Goal: Task Accomplishment & Management: Complete application form

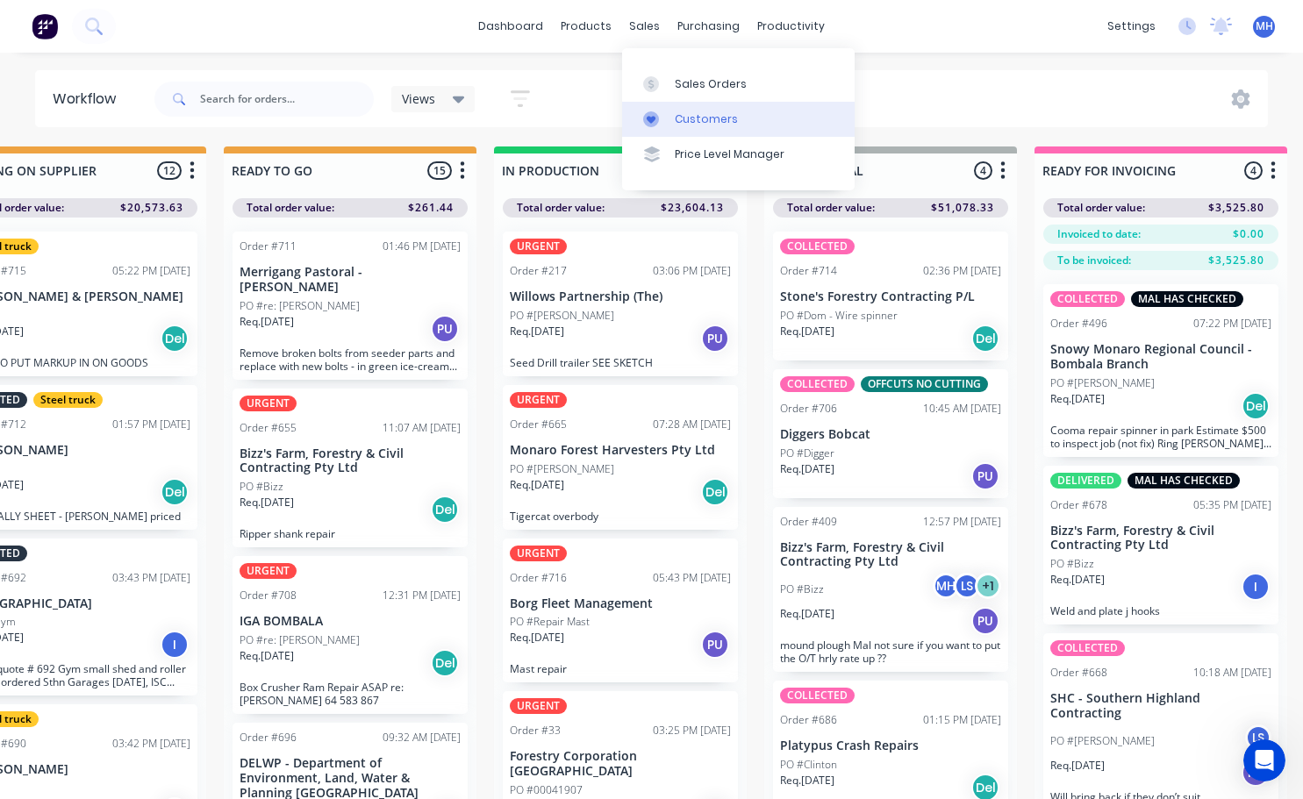
click at [698, 122] on div "Customers" at bounding box center [706, 119] width 63 height 16
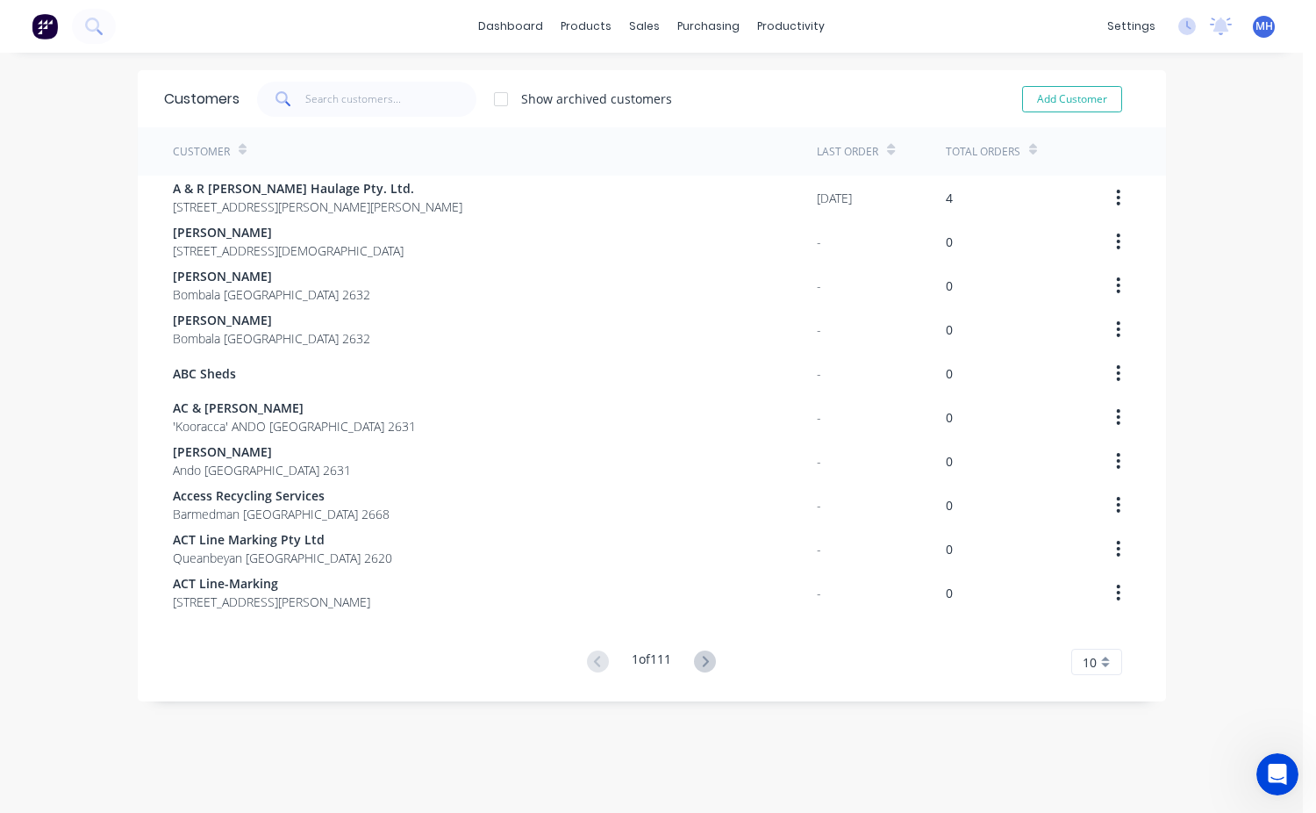
click at [314, 79] on div "Customers Show archived customers Add Customer" at bounding box center [652, 98] width 1028 height 57
click at [315, 94] on input "text" at bounding box center [390, 99] width 171 height 35
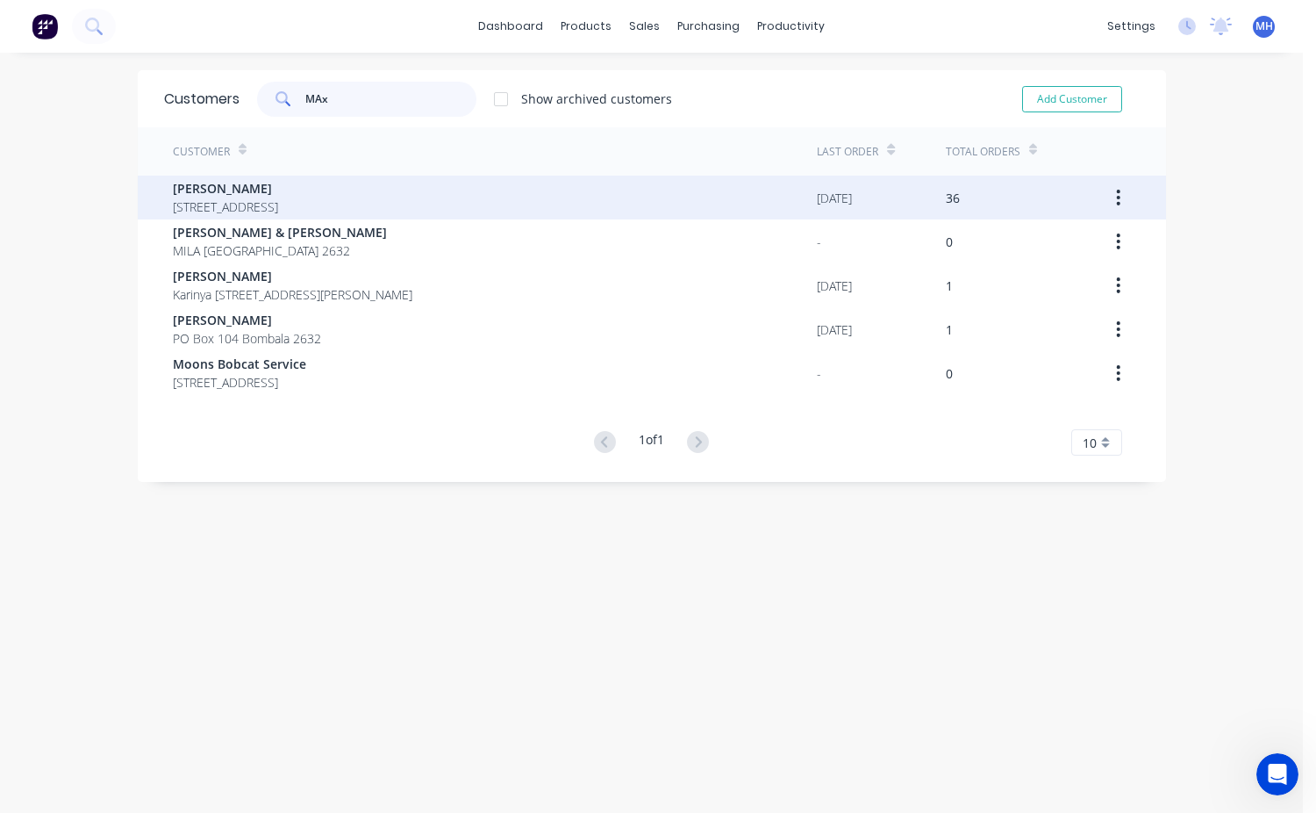
type input "MAx"
click at [259, 189] on span "[PERSON_NAME]" at bounding box center [225, 188] width 105 height 18
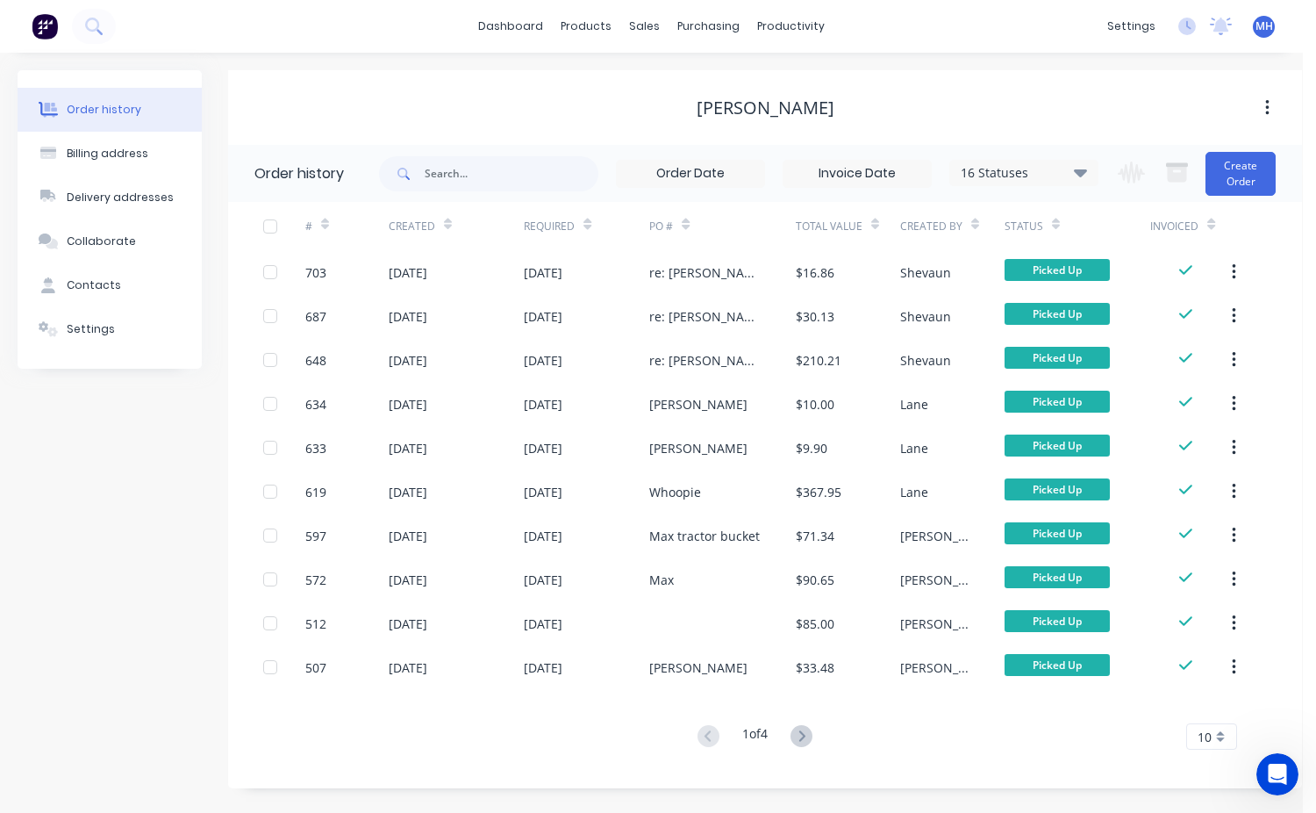
click at [1220, 201] on div "Change order status QUOTES TO DO Submitted WAITING ON SUPPLIER READY TO GO IN P…" at bounding box center [1191, 173] width 168 height 57
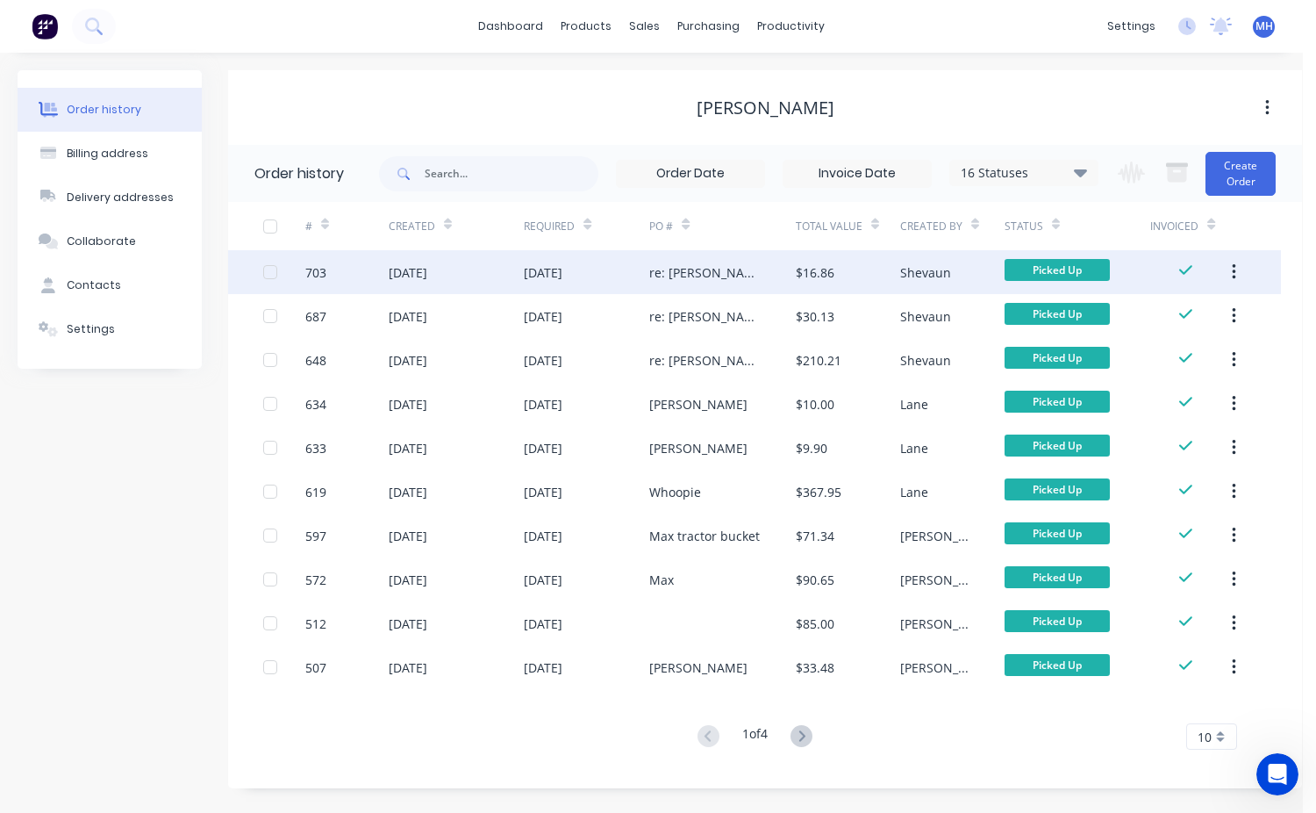
click at [754, 266] on div "re: [PERSON_NAME]" at bounding box center [722, 272] width 147 height 44
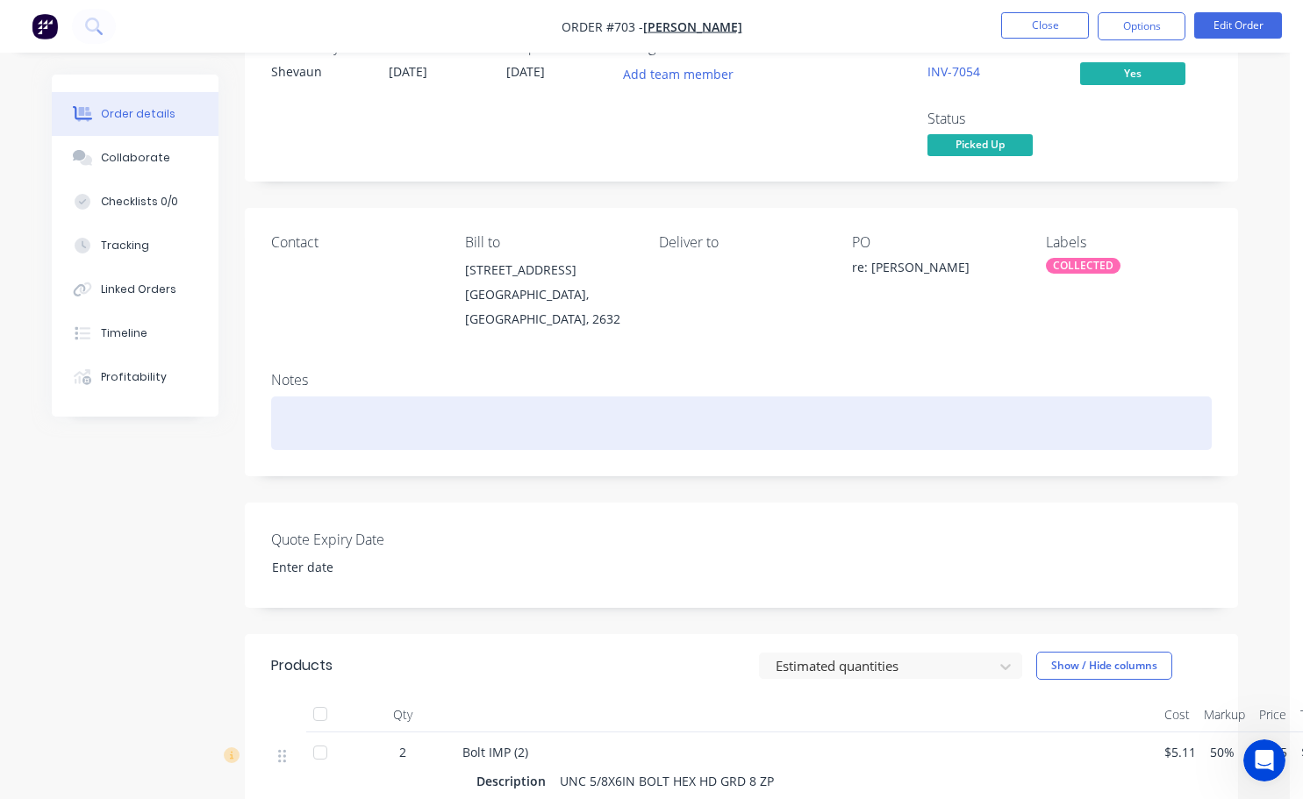
scroll to position [176, 0]
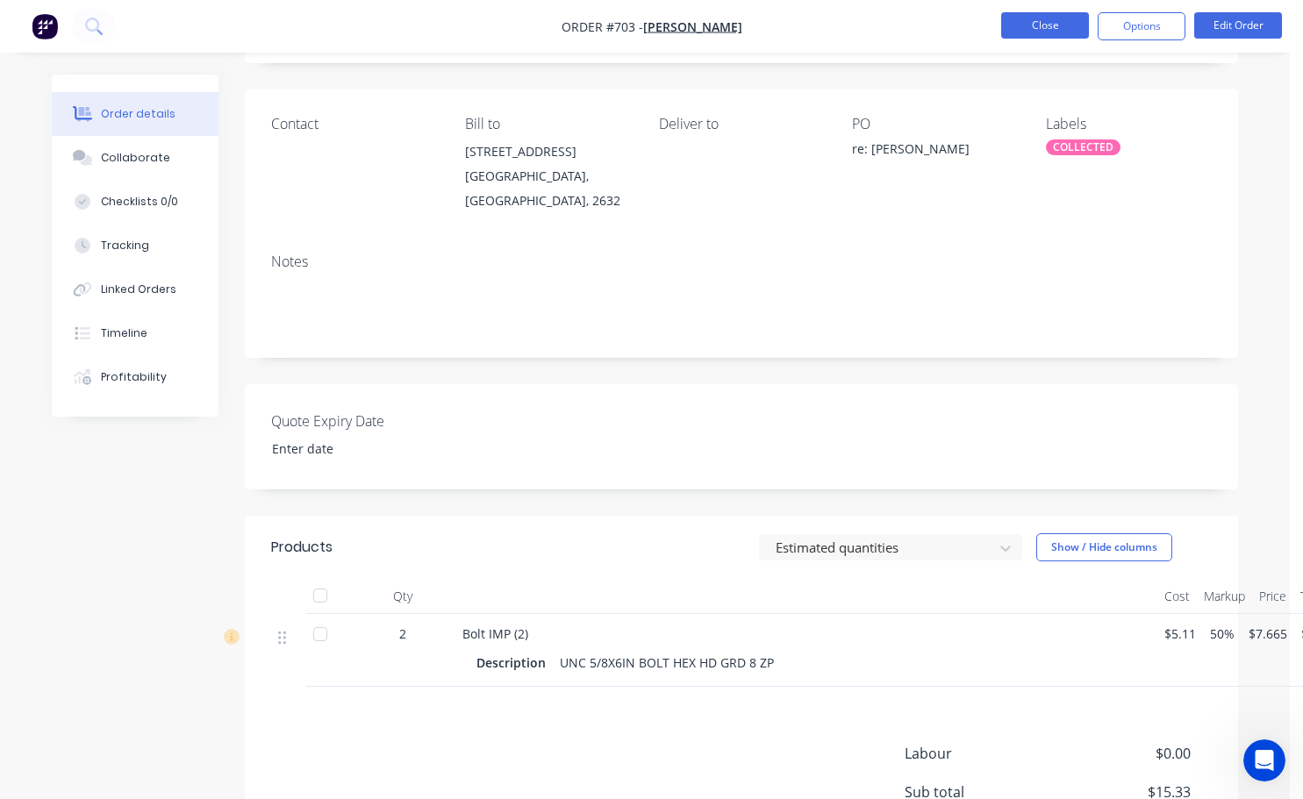
click at [1036, 32] on button "Close" at bounding box center [1045, 25] width 88 height 26
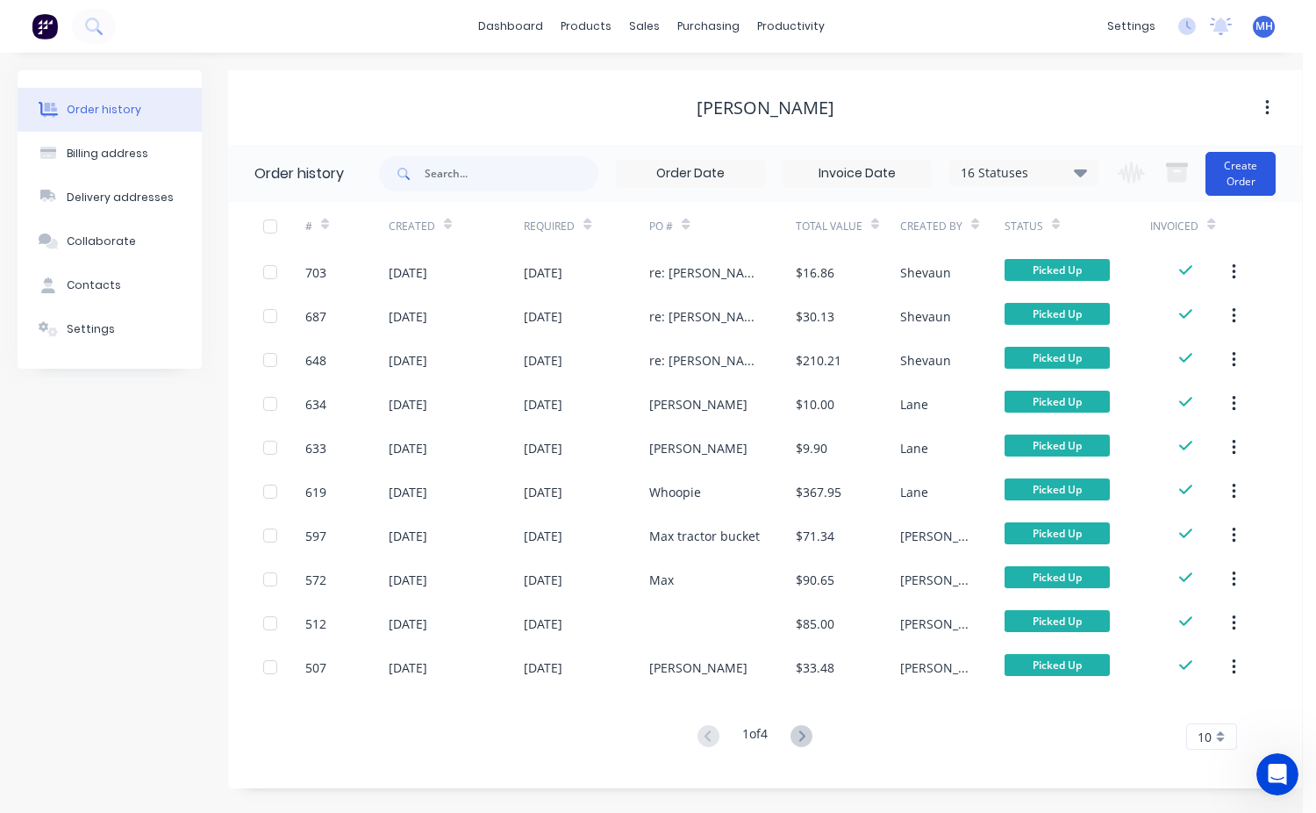
click at [1234, 176] on button "Create Order" at bounding box center [1241, 174] width 70 height 44
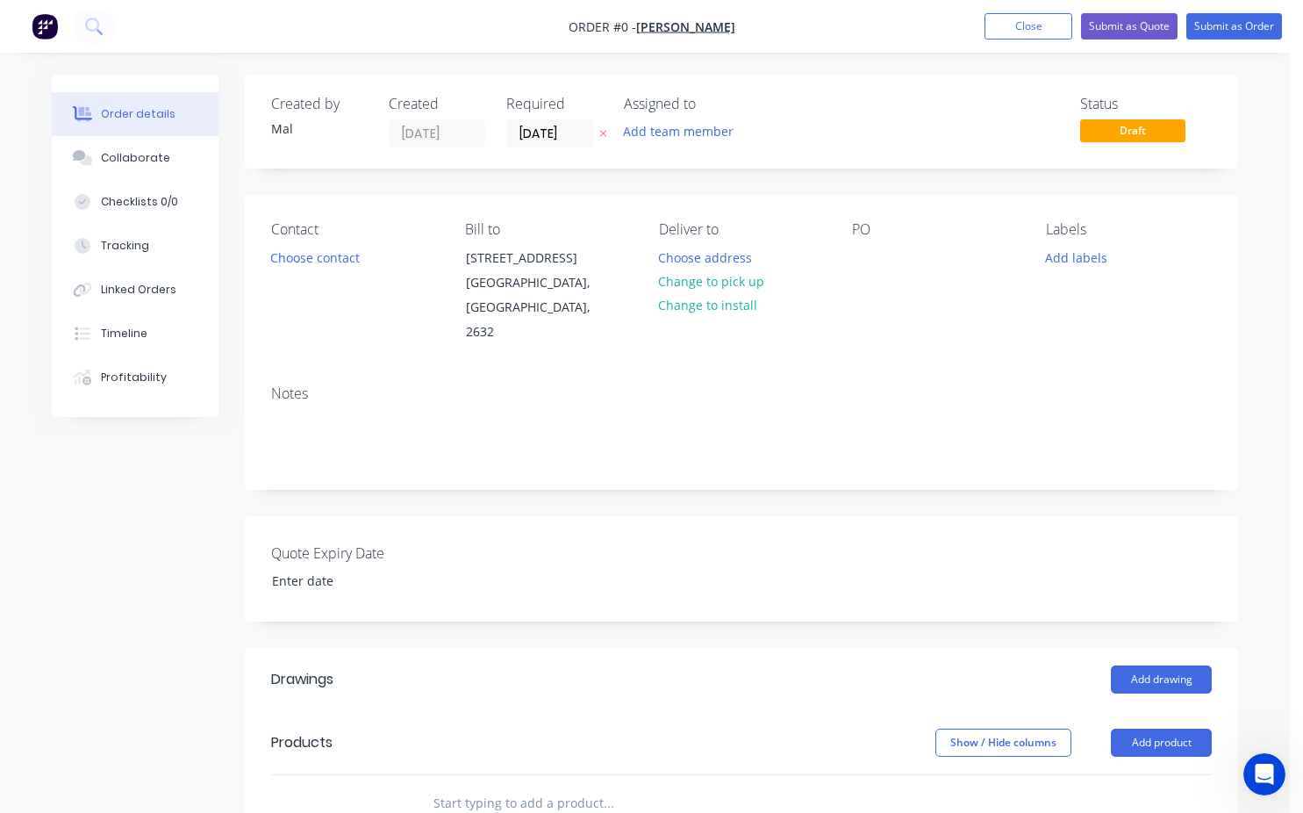
click at [1134, 146] on div "Status Draft" at bounding box center [1146, 122] width 132 height 52
click at [1136, 131] on span "Draft" at bounding box center [1132, 130] width 105 height 22
click at [333, 260] on button "Choose contact" at bounding box center [316, 257] width 108 height 24
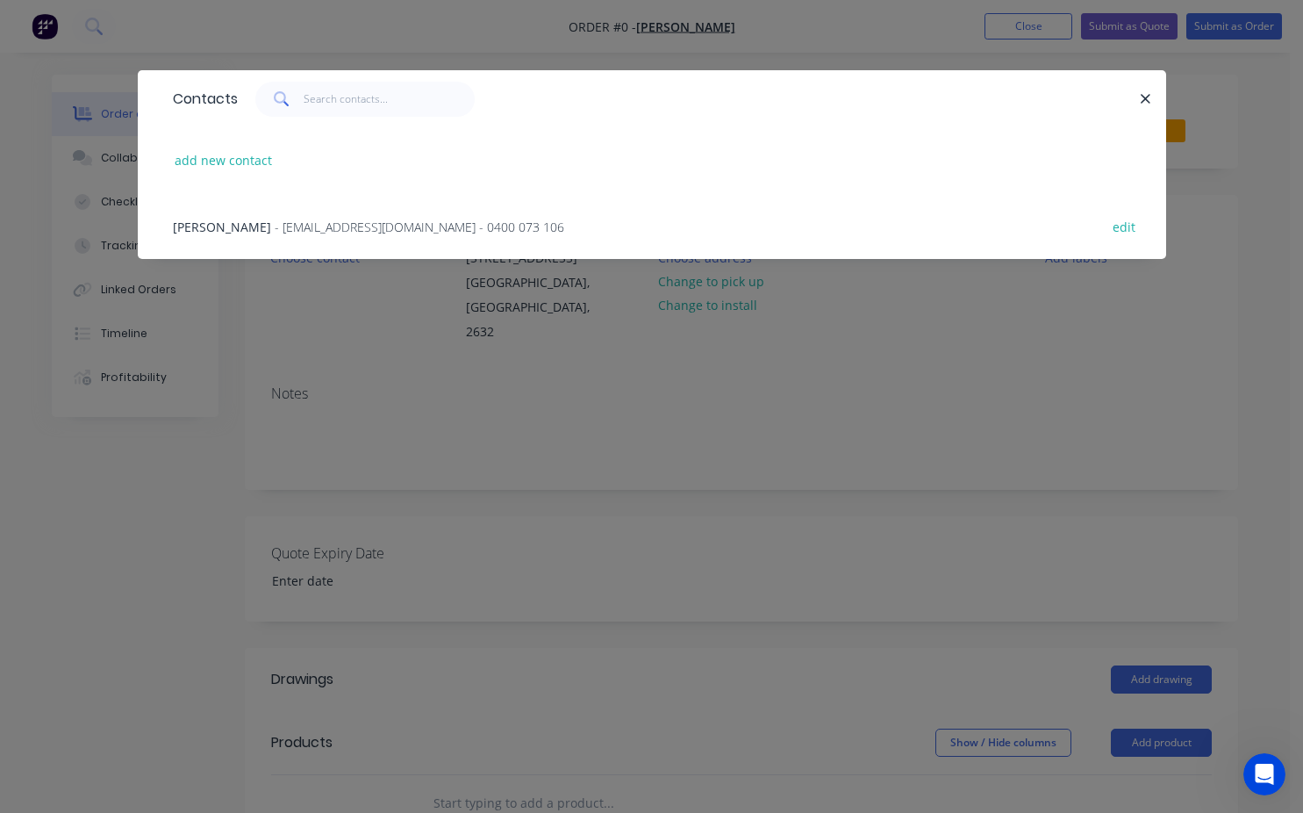
click at [226, 227] on span "[PERSON_NAME]" at bounding box center [222, 227] width 98 height 17
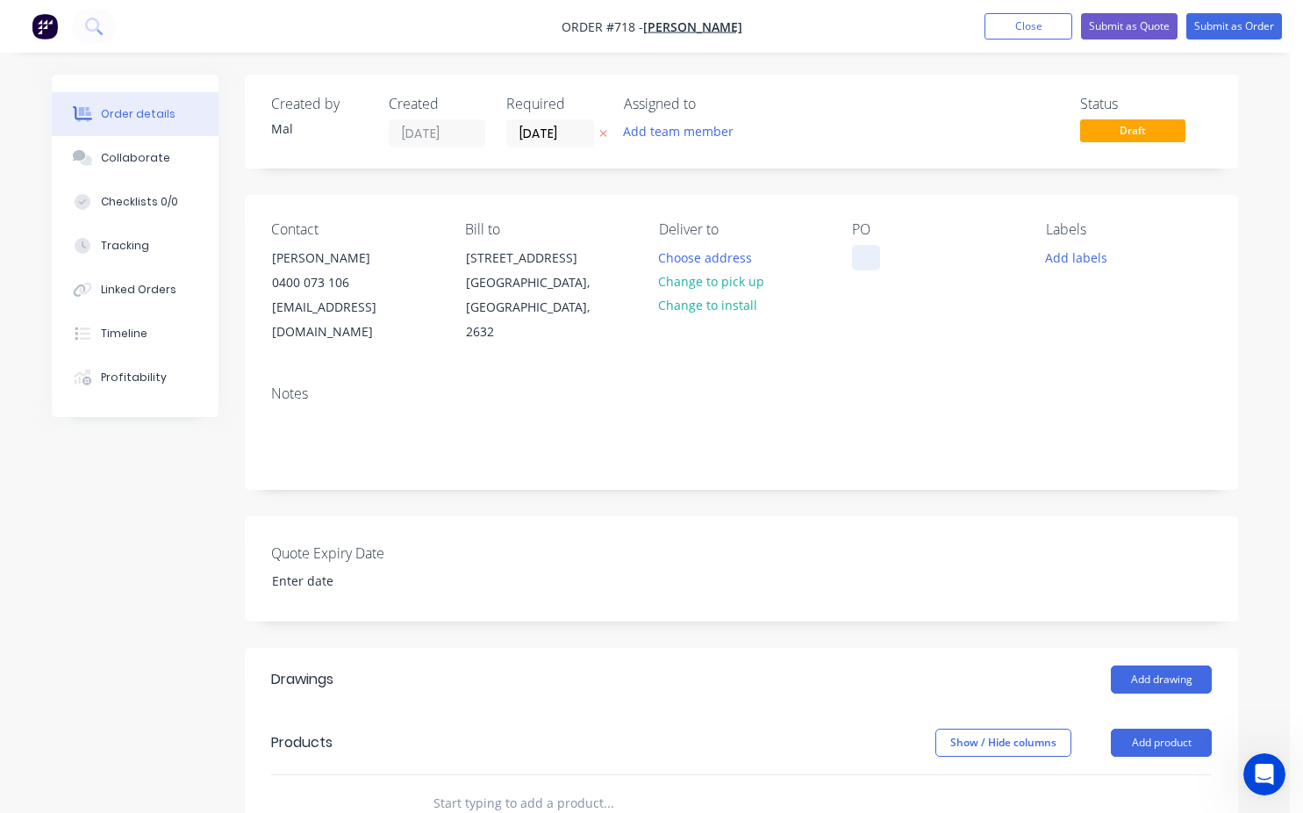
drag, startPoint x: 861, startPoint y: 265, endPoint x: 940, endPoint y: 320, distance: 96.4
click at [864, 265] on div at bounding box center [866, 257] width 28 height 25
click at [726, 285] on button "Change to pick up" at bounding box center [711, 281] width 125 height 24
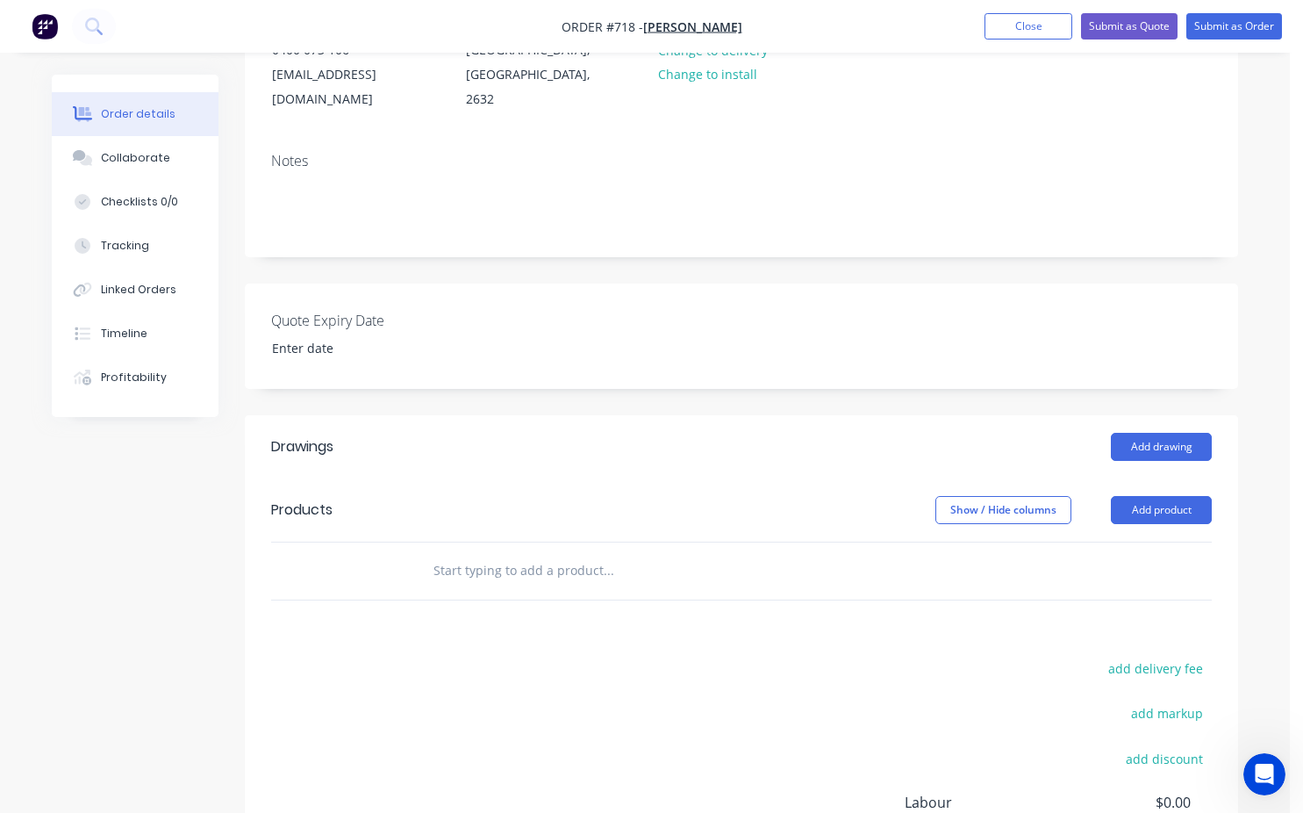
scroll to position [263, 0]
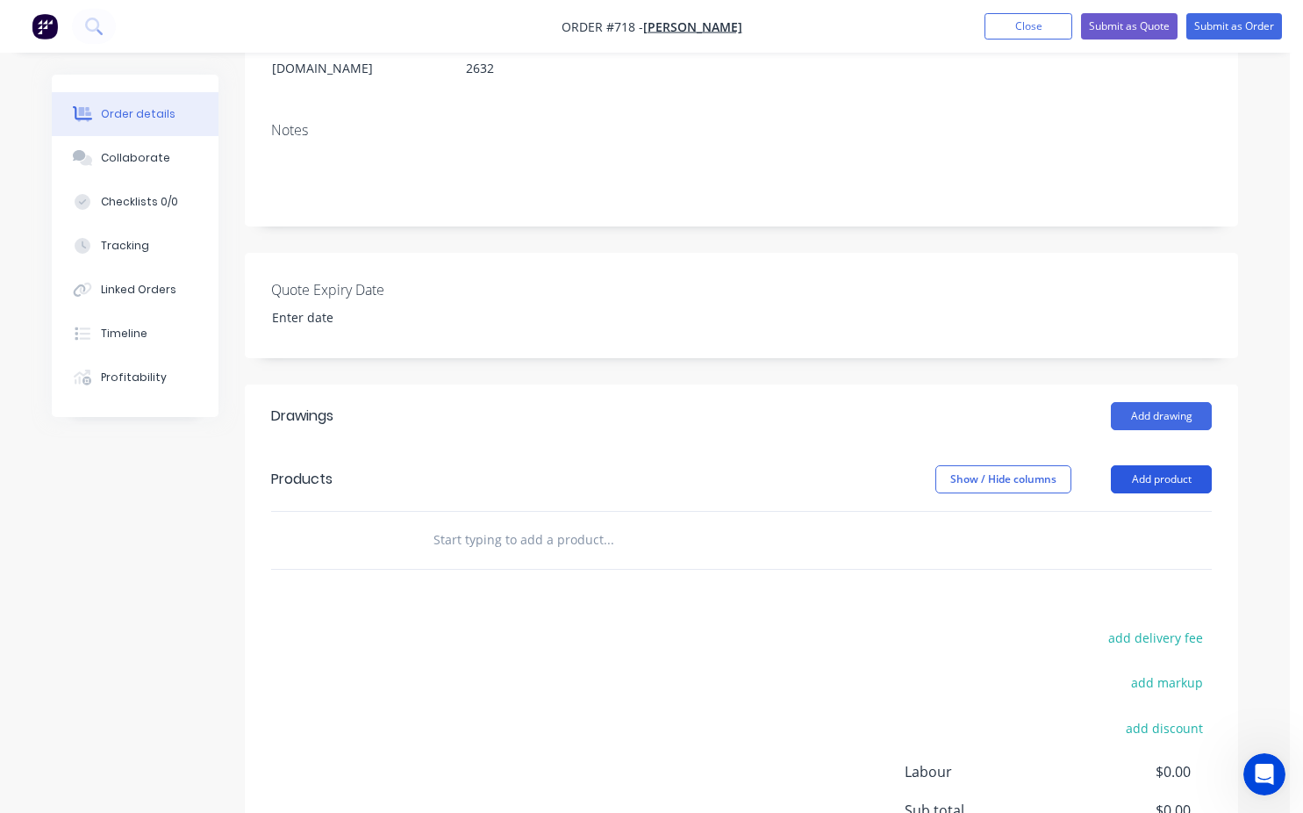
click at [1177, 465] on button "Add product" at bounding box center [1161, 479] width 101 height 28
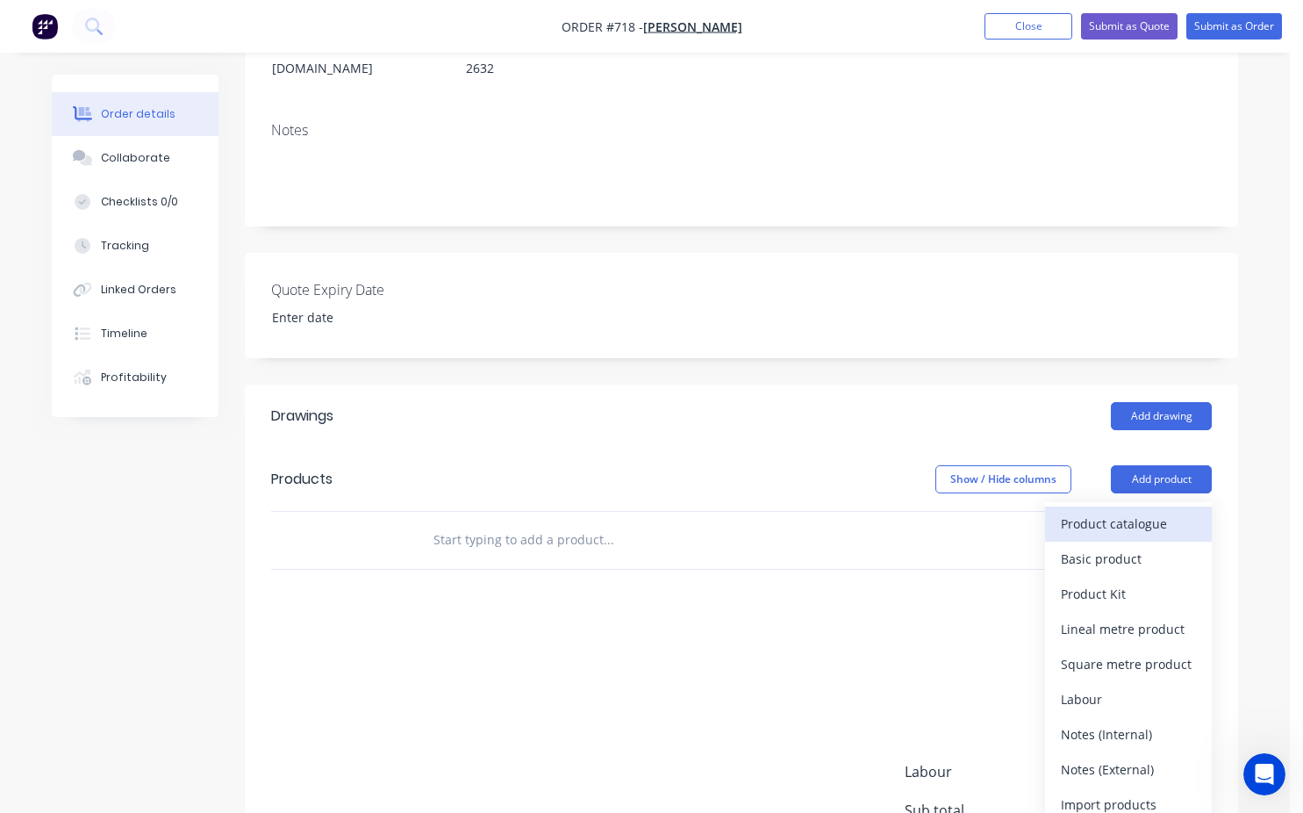
click at [1108, 511] on div "Product catalogue" at bounding box center [1128, 523] width 135 height 25
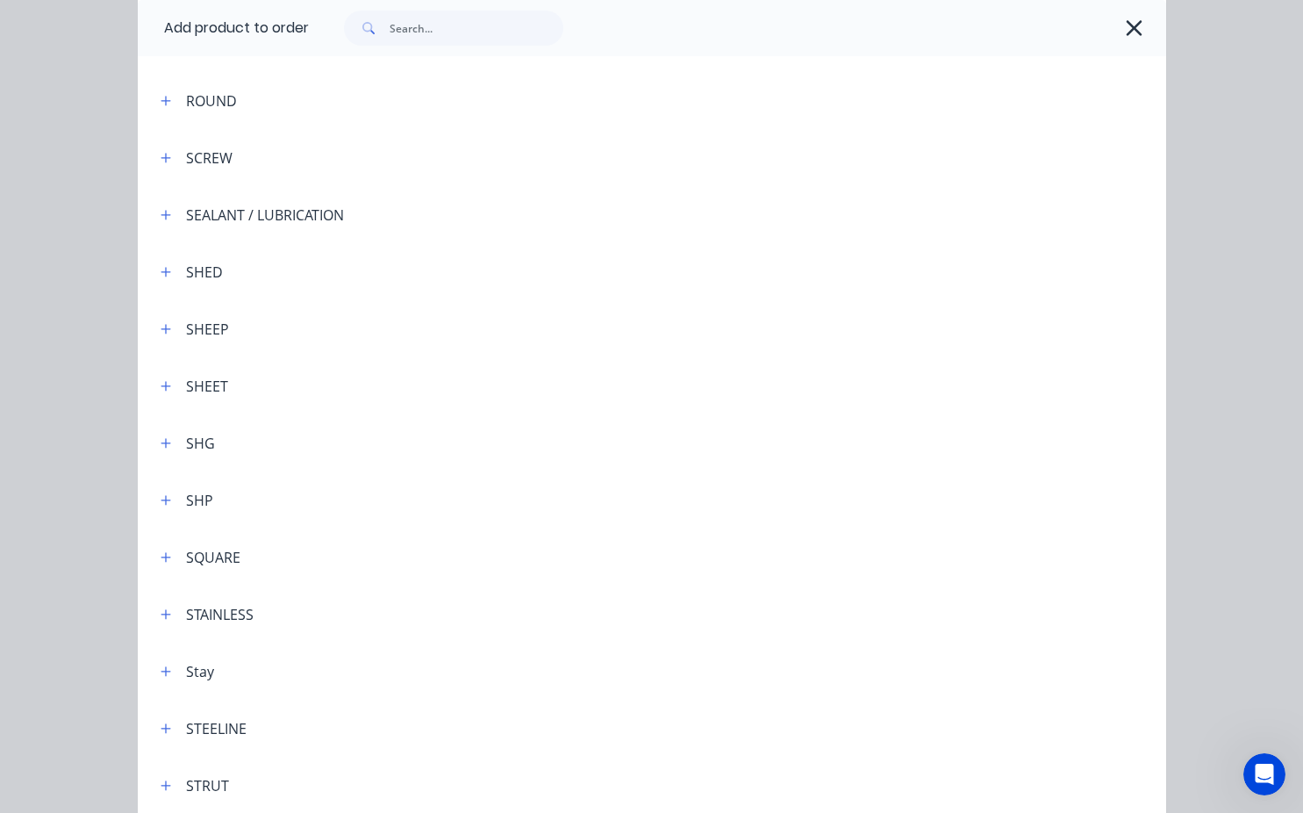
scroll to position [4914, 0]
click at [161, 389] on icon "button" at bounding box center [166, 383] width 11 height 12
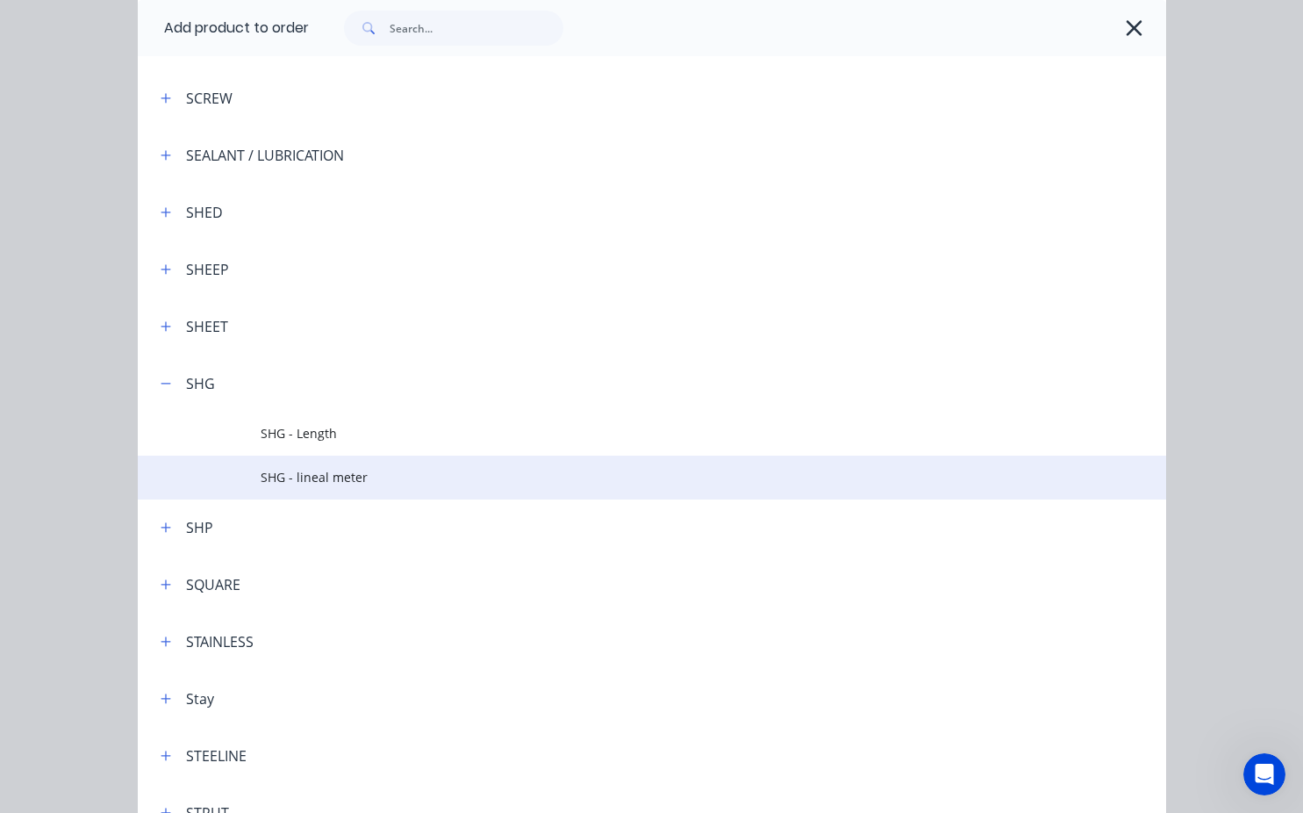
click at [315, 482] on span "SHG - lineal meter" at bounding box center [623, 477] width 724 height 18
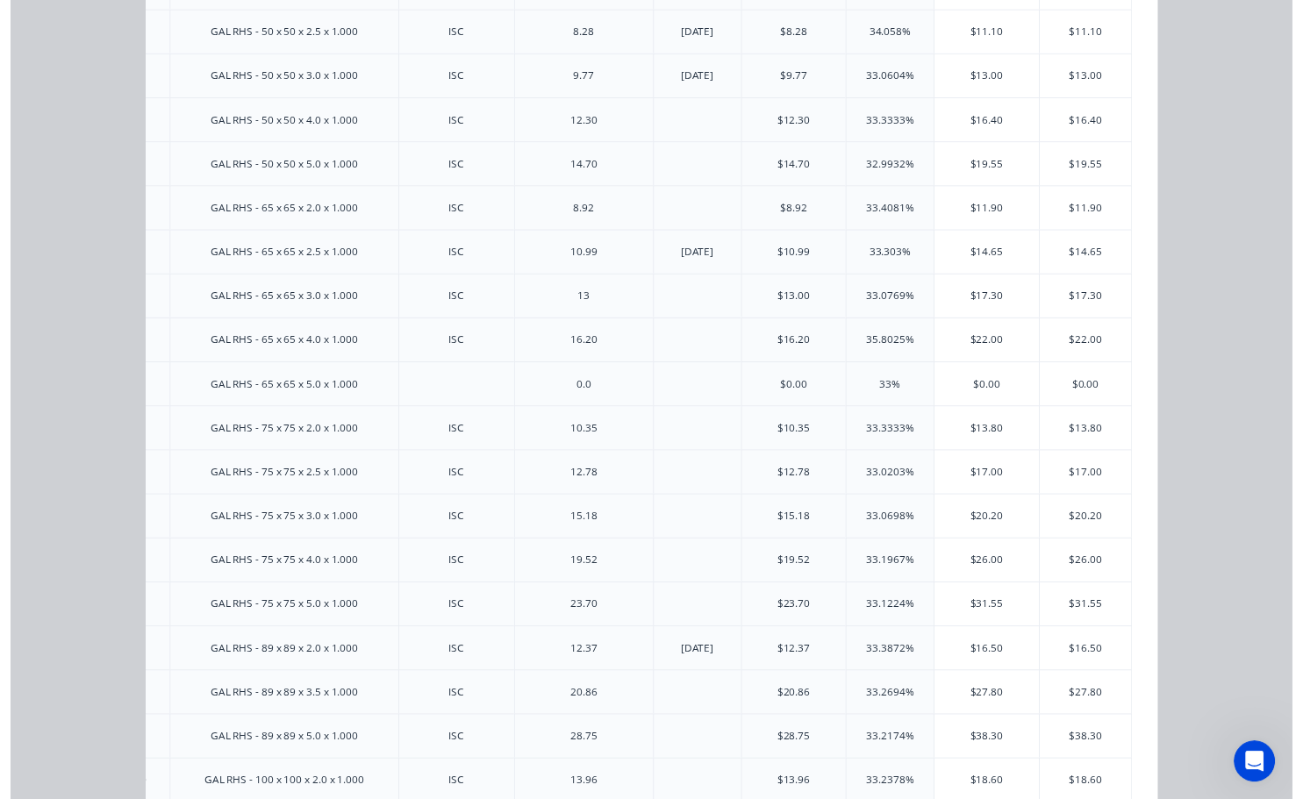
scroll to position [1053, 0]
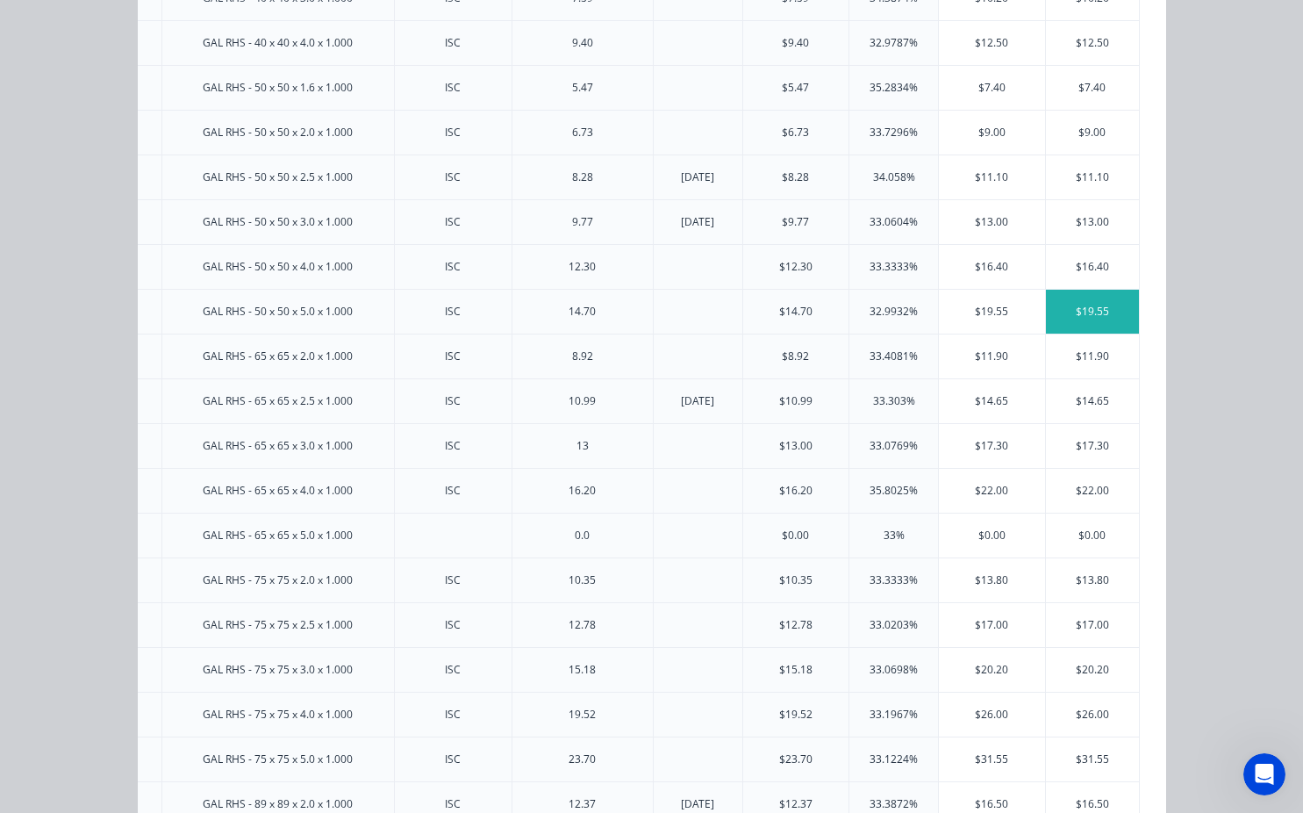
click at [1062, 315] on div "$19.55" at bounding box center [1093, 312] width 94 height 44
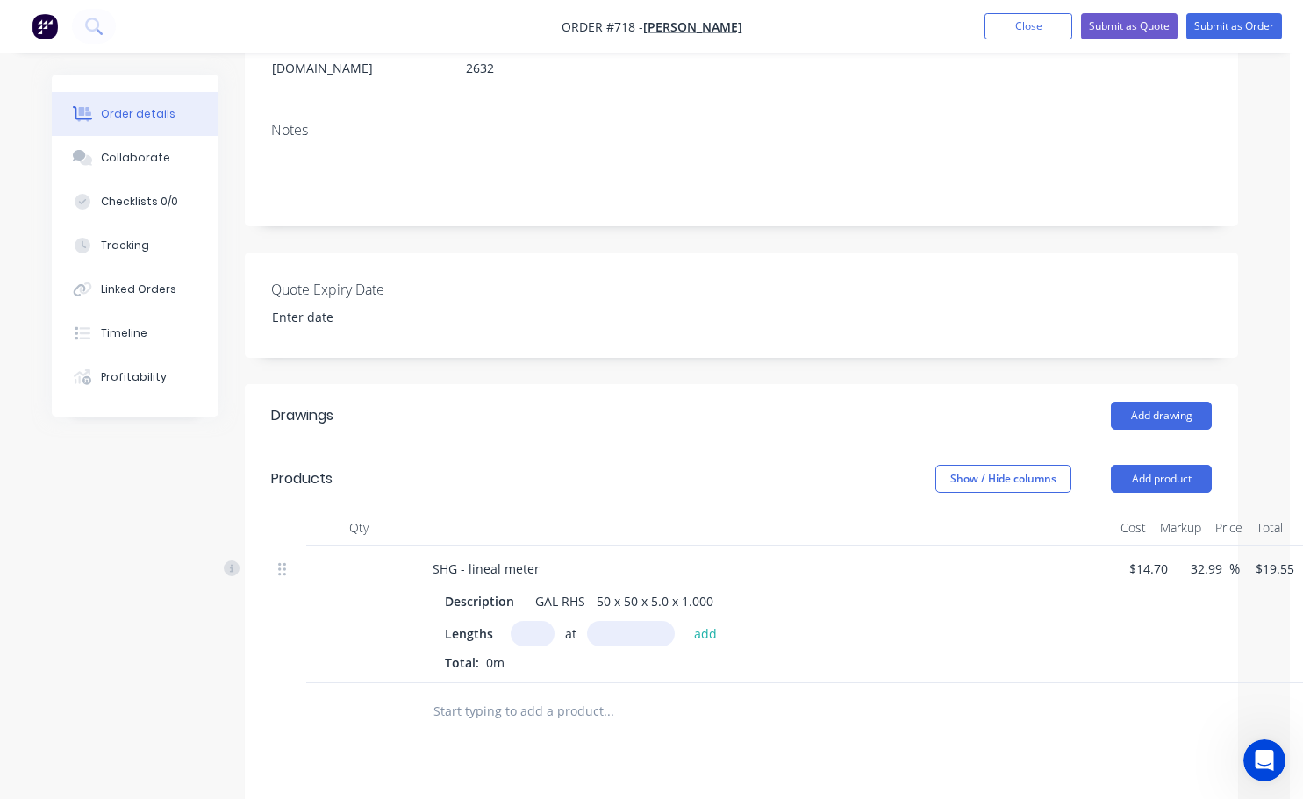
click at [526, 621] on input "text" at bounding box center [533, 633] width 44 height 25
type input "1"
click at [619, 621] on input "text" at bounding box center [631, 633] width 88 height 25
type input "1430mm"
click at [702, 621] on button "add" at bounding box center [705, 633] width 41 height 24
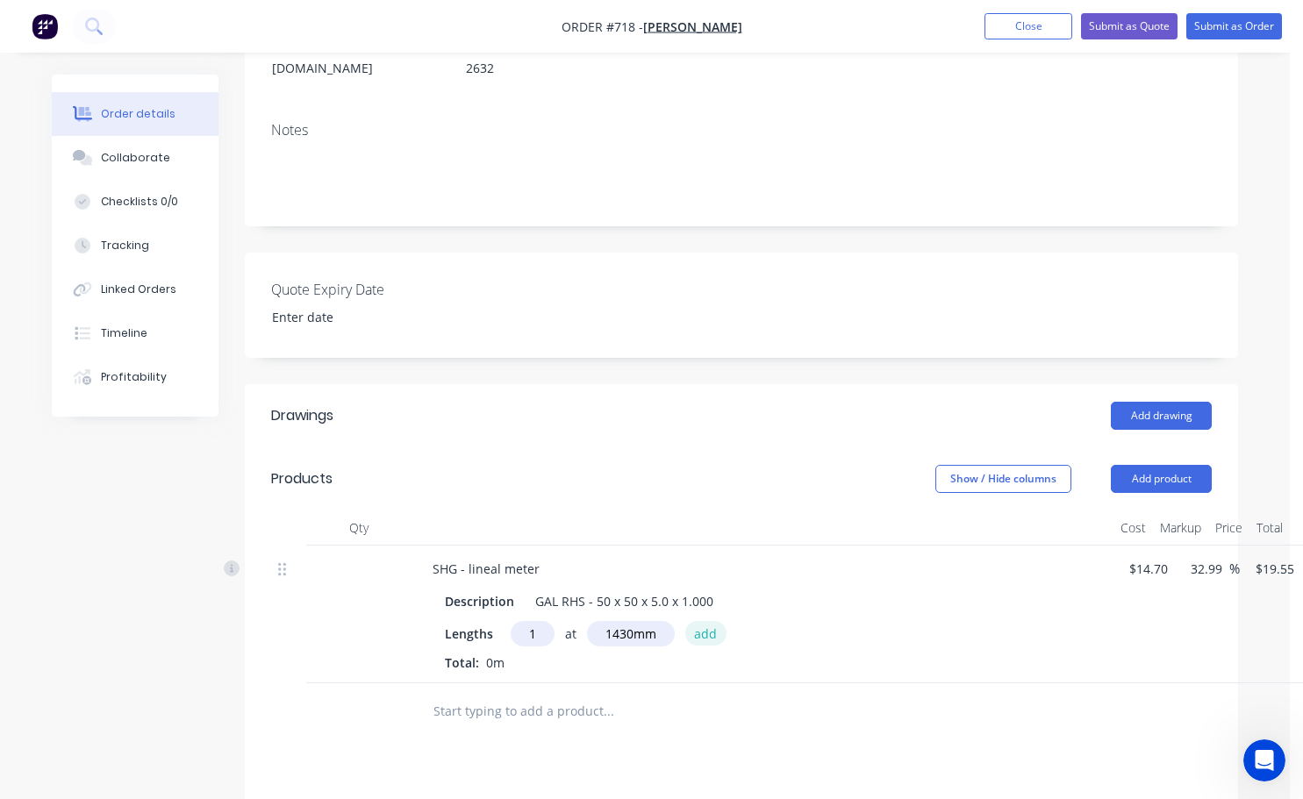
type input "$27.96"
click at [1159, 465] on button "Add product" at bounding box center [1161, 479] width 101 height 28
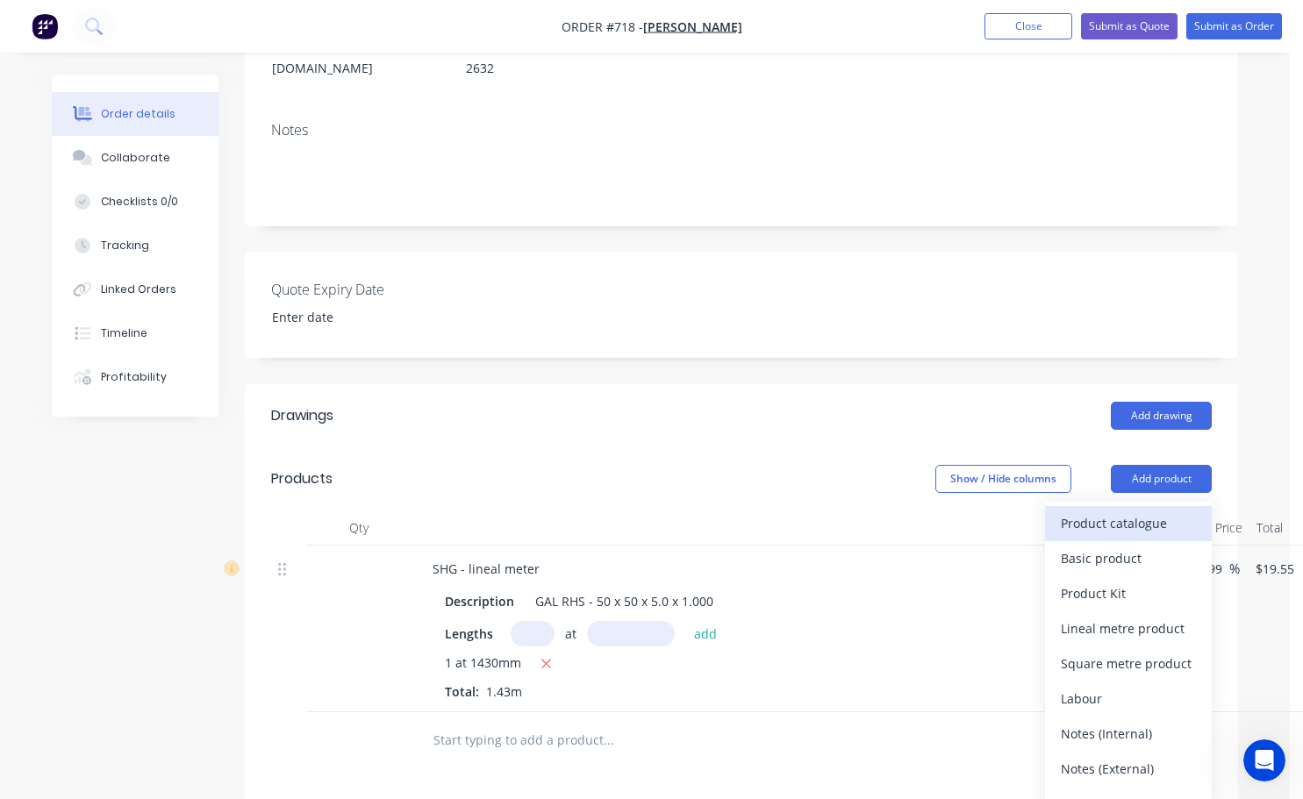
click at [1099, 511] on div "Product catalogue" at bounding box center [1128, 523] width 135 height 25
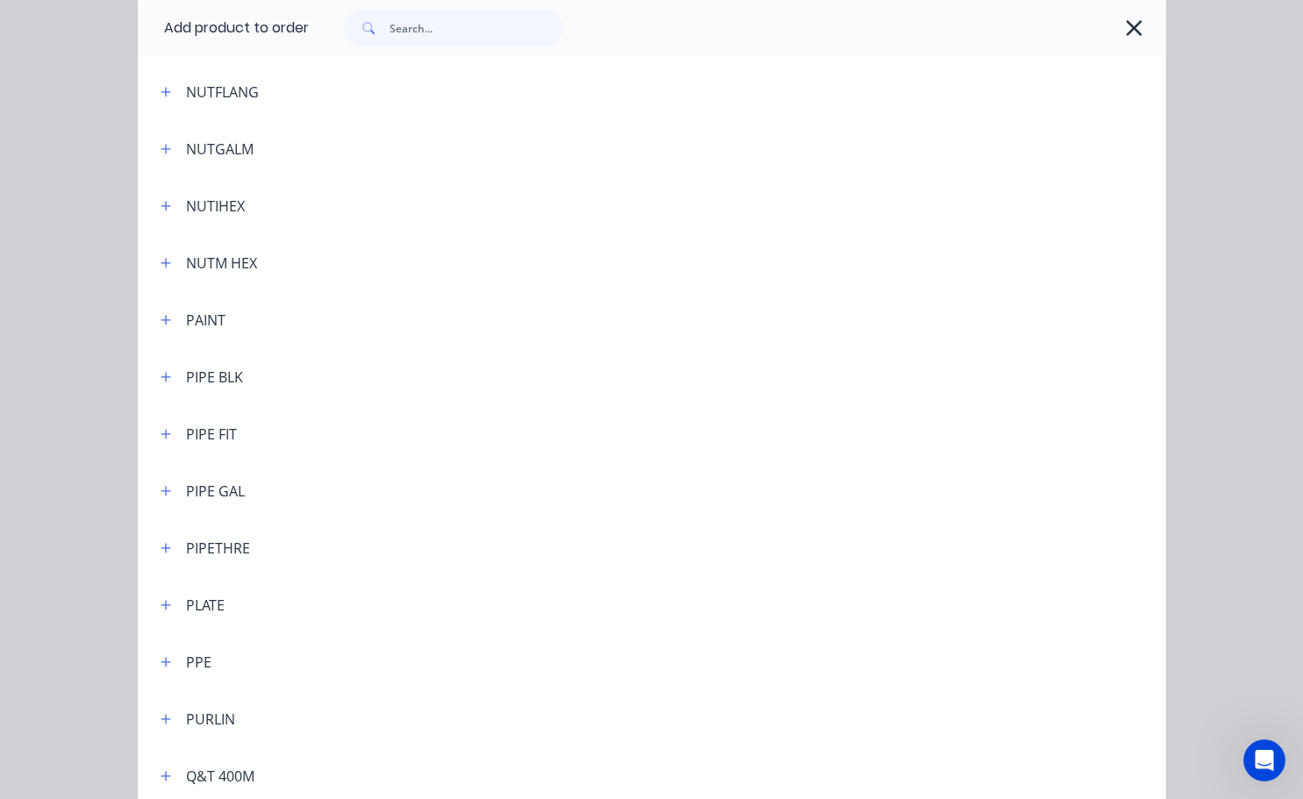
scroll to position [3949, 0]
click at [159, 557] on button "button" at bounding box center [166, 550] width 22 height 22
click at [161, 555] on icon "button" at bounding box center [166, 550] width 10 height 10
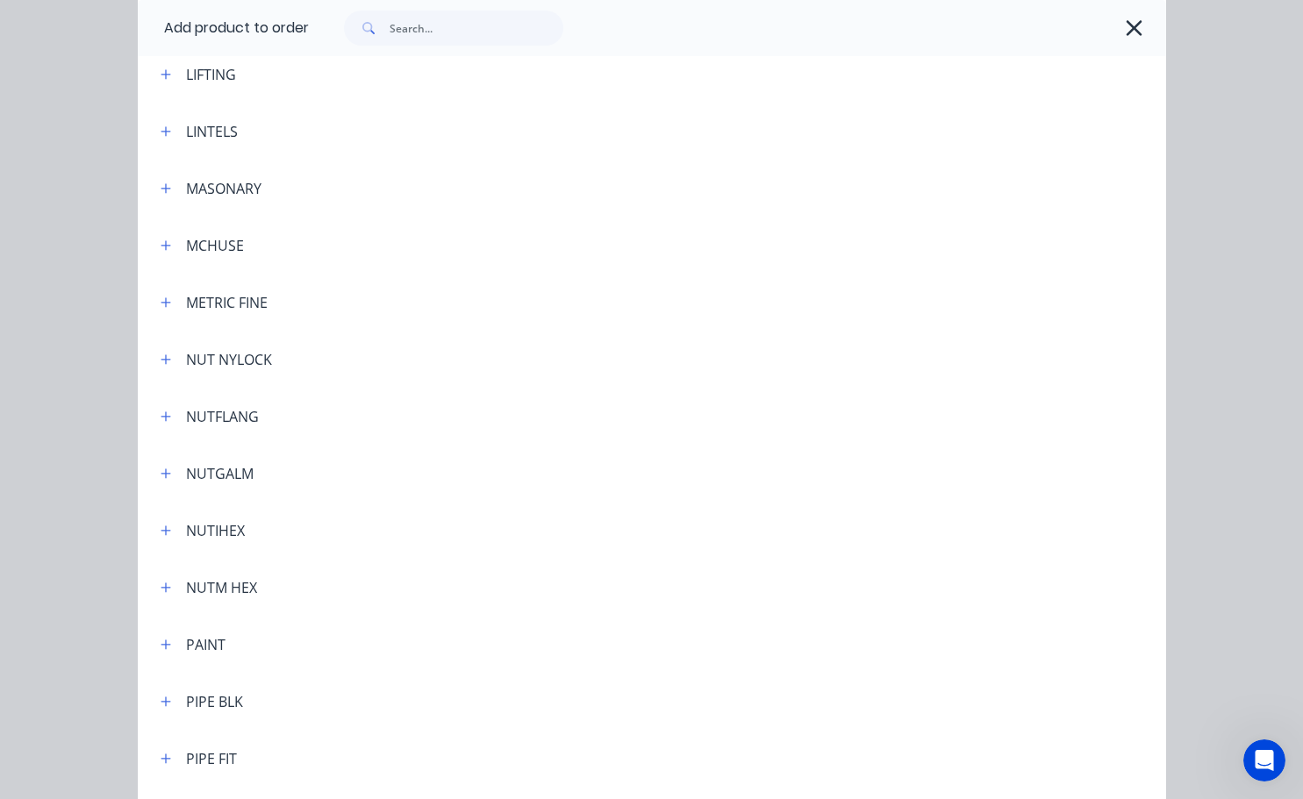
scroll to position [3686, 0]
click at [1134, 31] on icon "button" at bounding box center [1134, 28] width 18 height 25
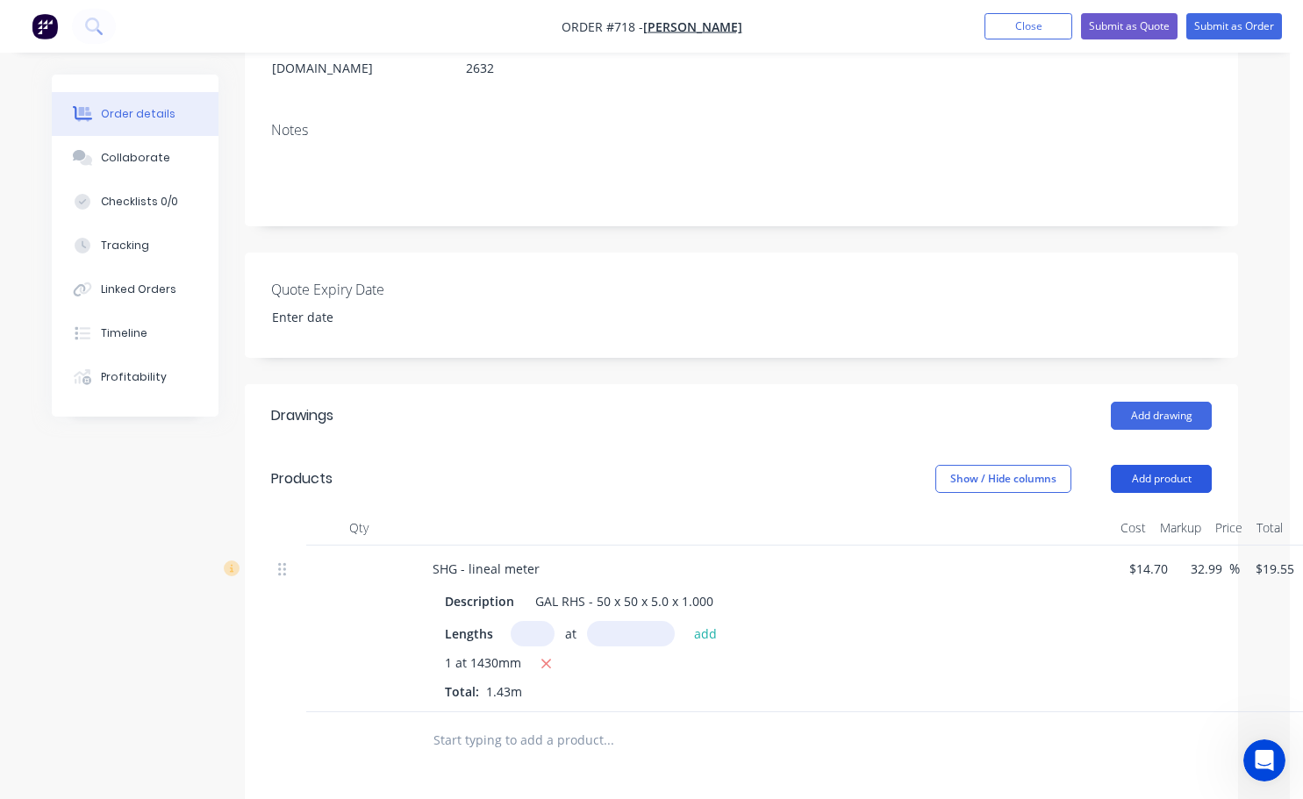
click at [1137, 465] on button "Add product" at bounding box center [1161, 479] width 101 height 28
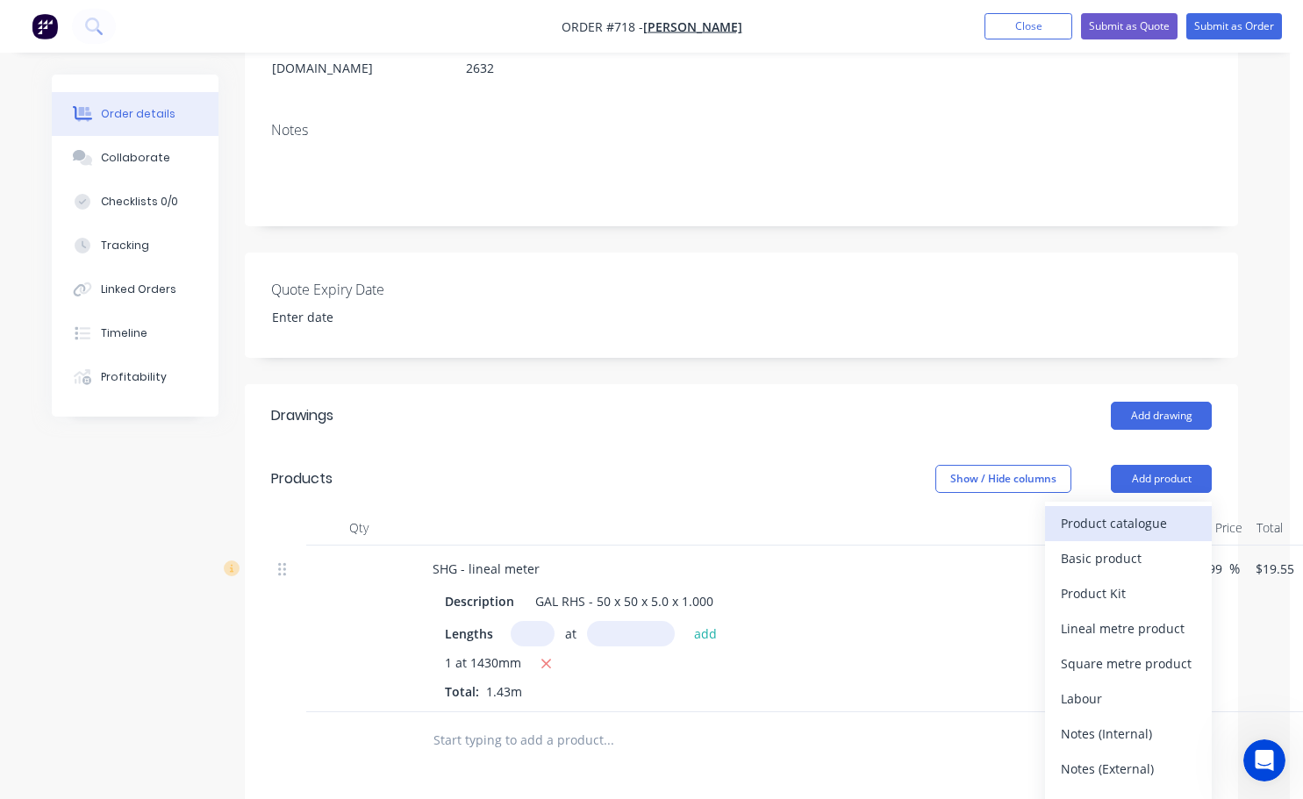
click at [1138, 511] on div "Product catalogue" at bounding box center [1128, 523] width 135 height 25
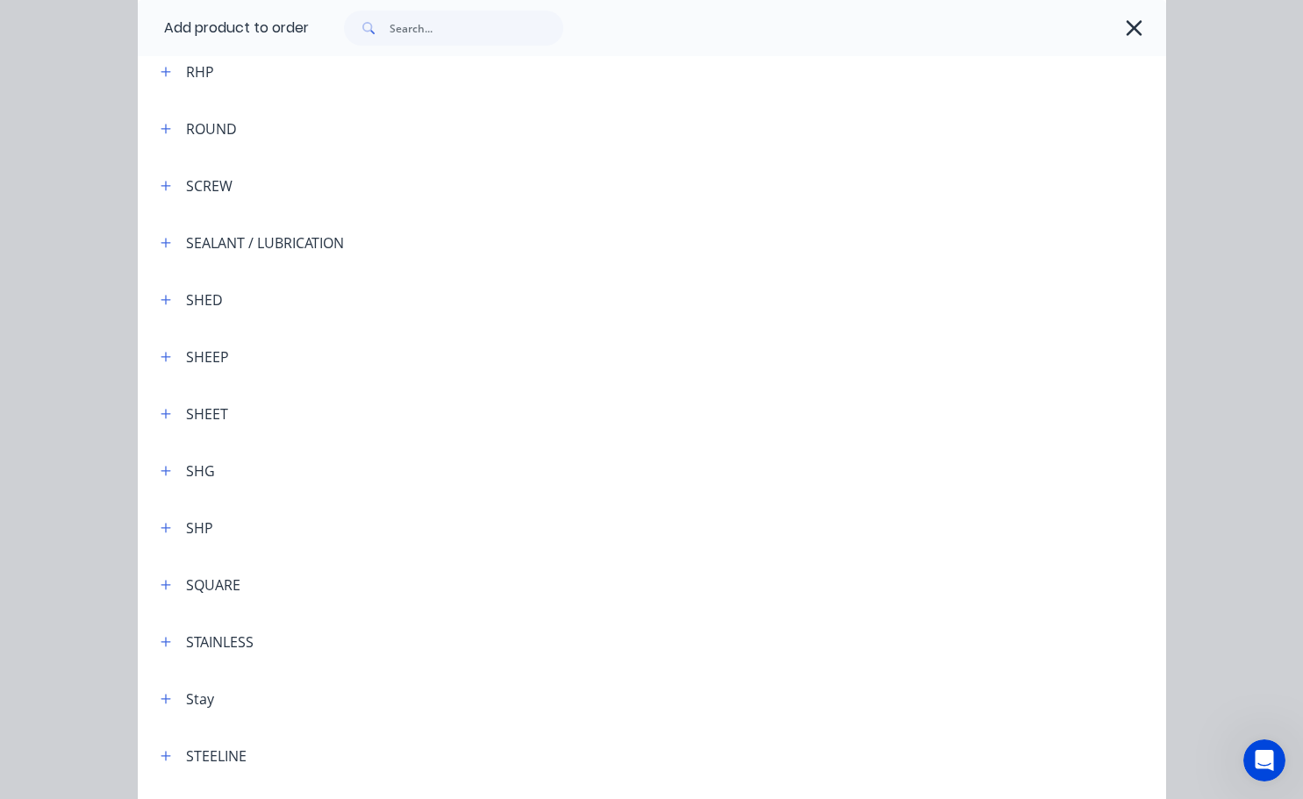
scroll to position [4914, 0]
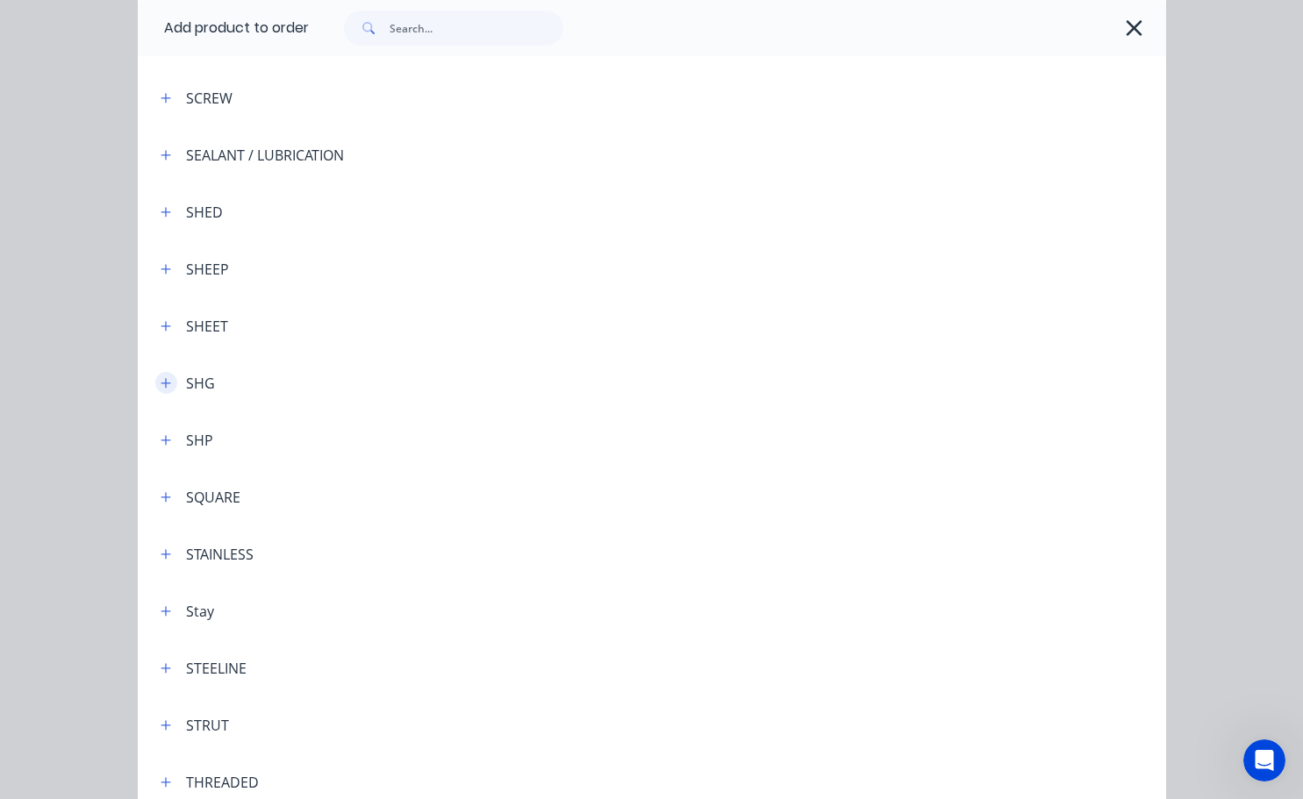
click at [161, 384] on icon "button" at bounding box center [166, 383] width 10 height 10
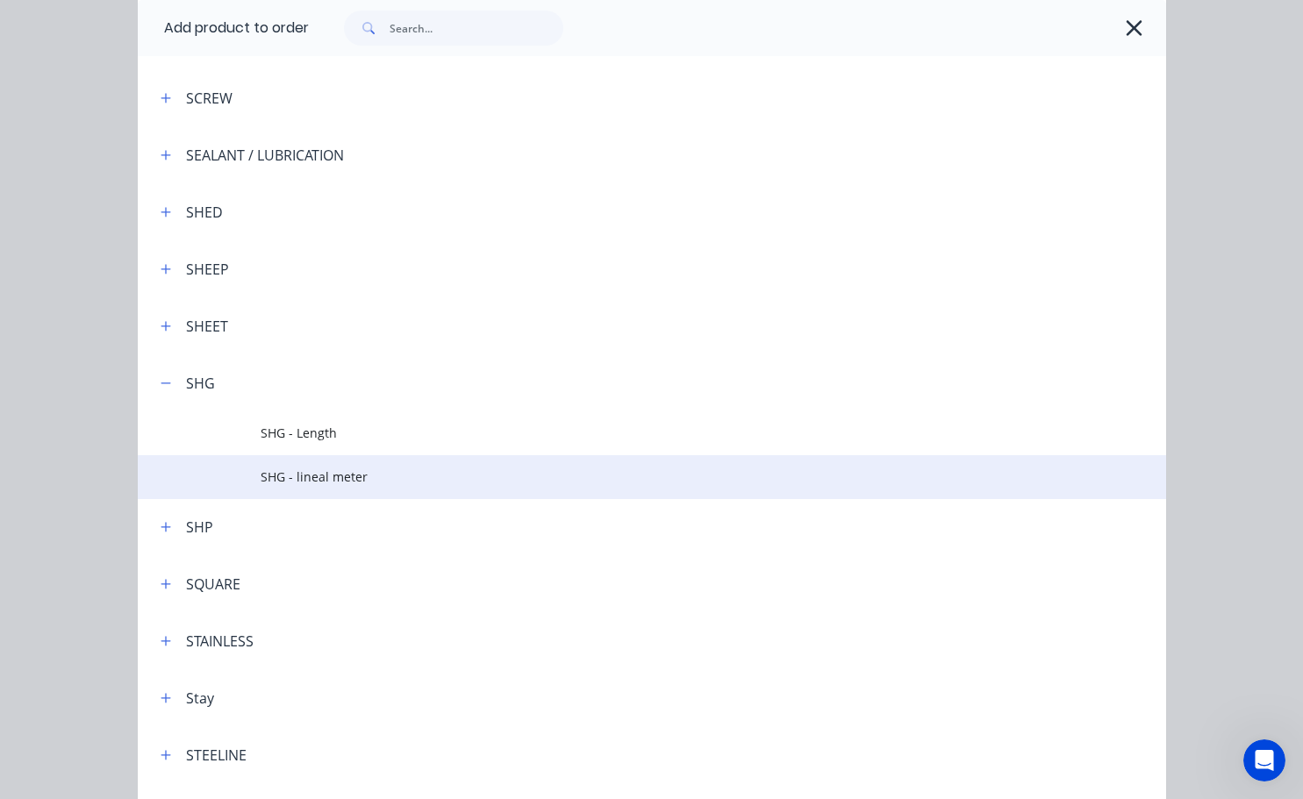
click at [309, 480] on span "SHG - lineal meter" at bounding box center [623, 477] width 724 height 18
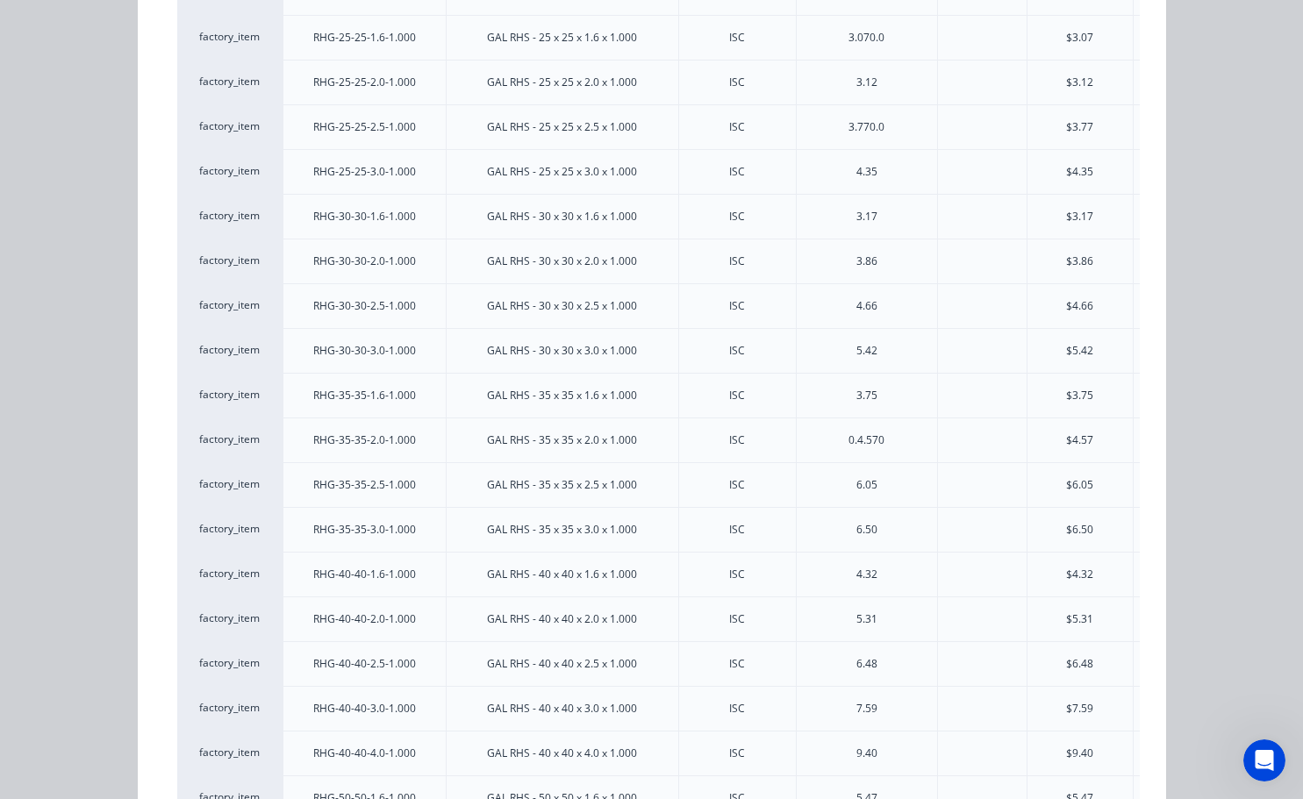
scroll to position [351, 0]
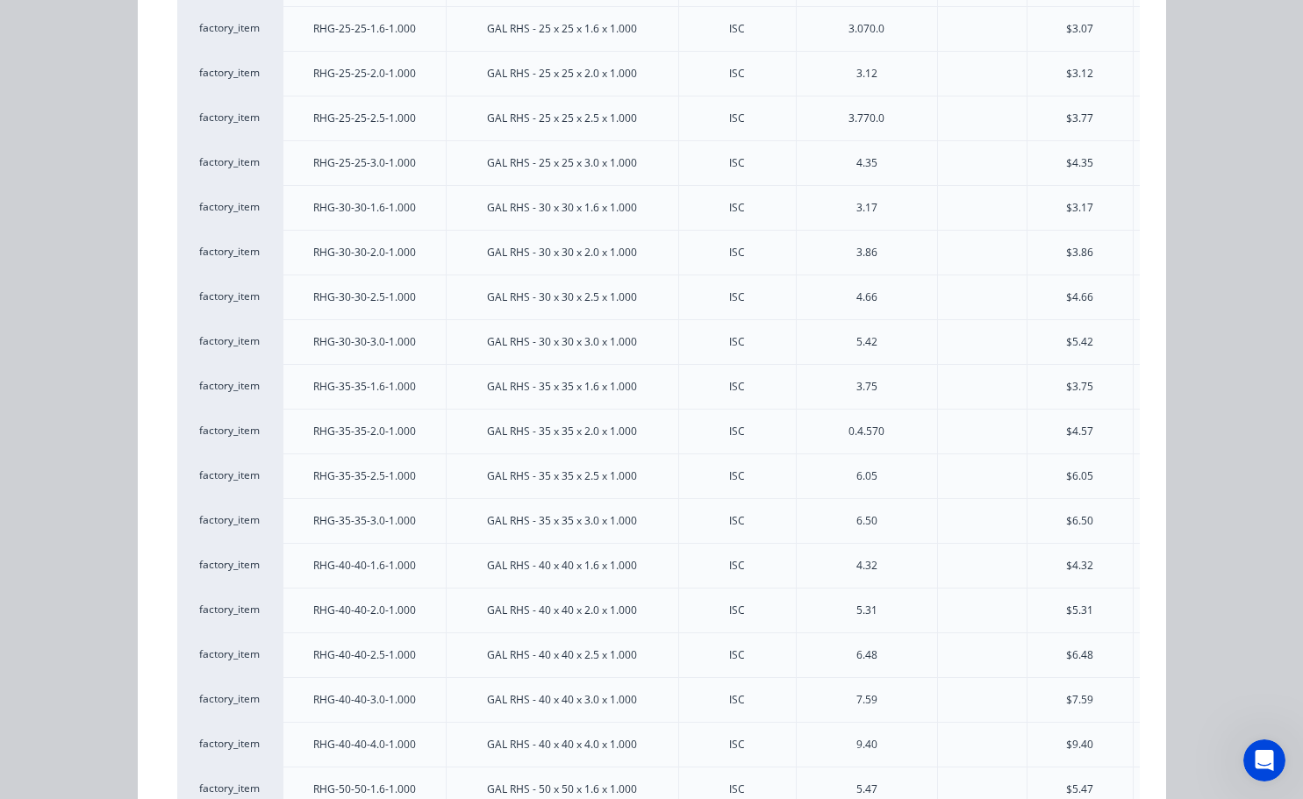
click at [1075, 615] on div "$5.31" at bounding box center [1079, 611] width 27 height 16
click at [1066, 607] on div "$5.31" at bounding box center [1079, 611] width 27 height 16
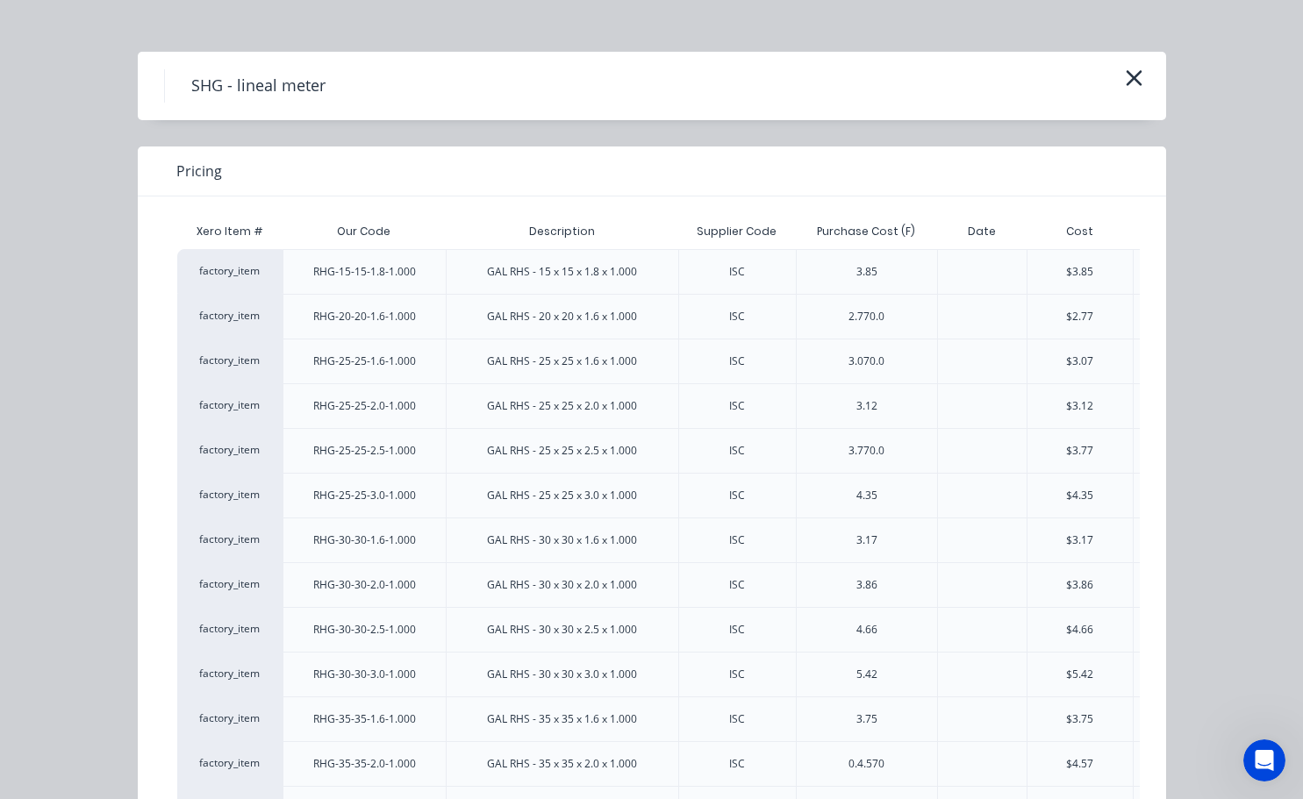
scroll to position [0, 0]
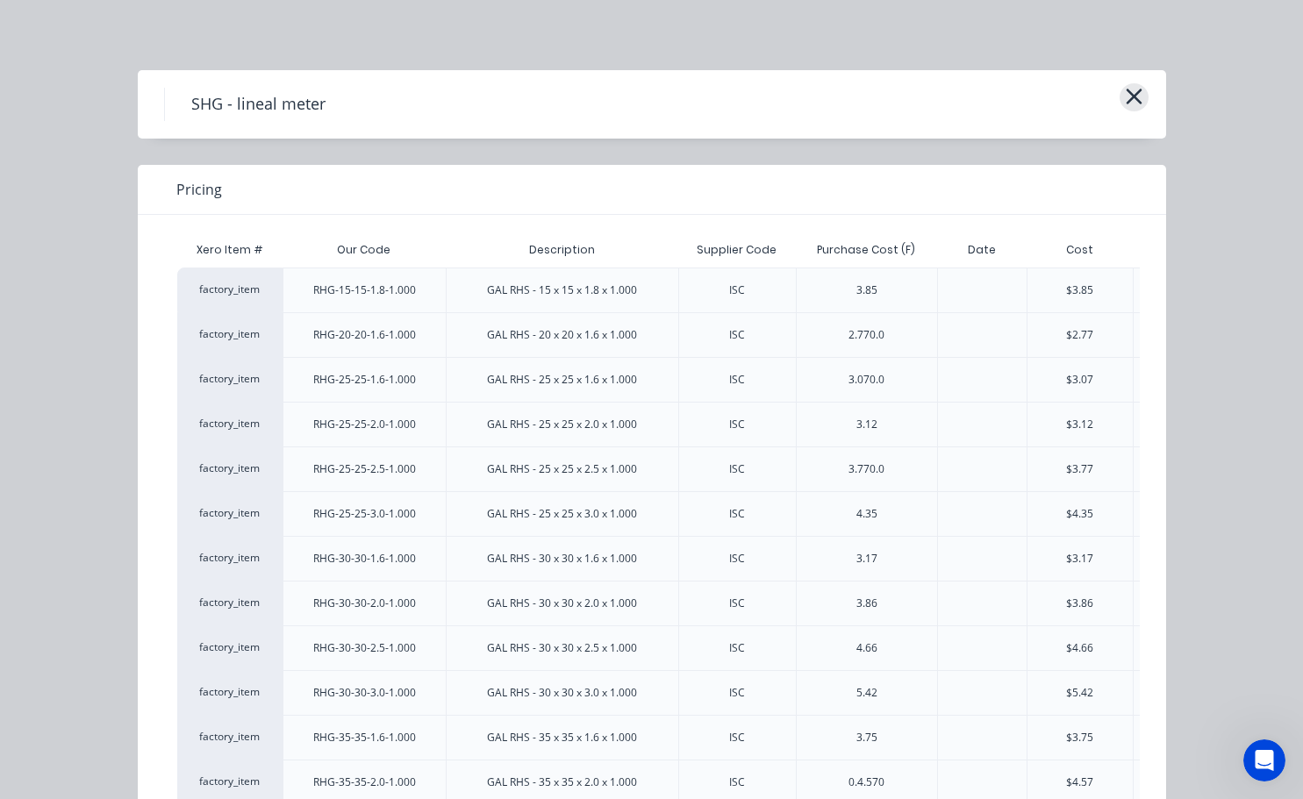
click at [1138, 96] on button "button" at bounding box center [1134, 97] width 29 height 28
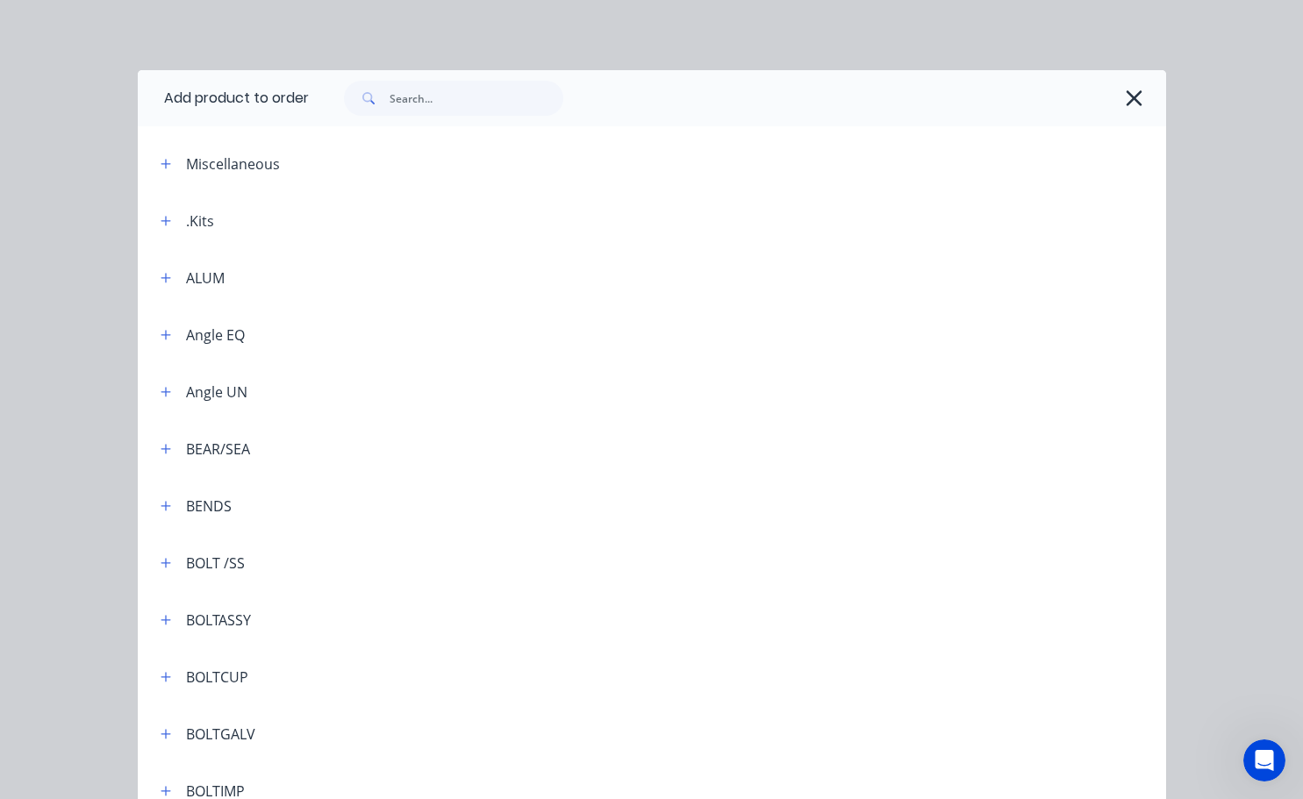
scroll to position [5269, 0]
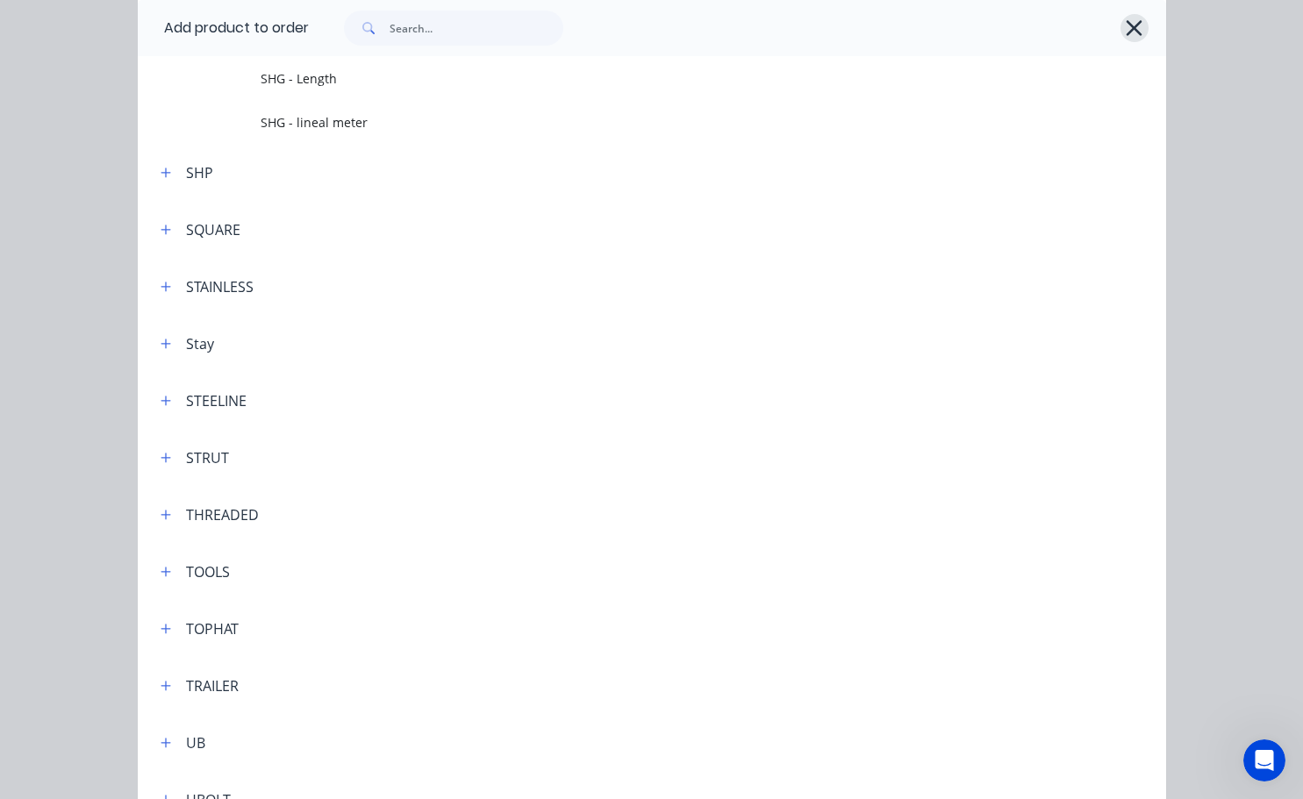
click at [1132, 25] on icon "button" at bounding box center [1134, 28] width 18 height 25
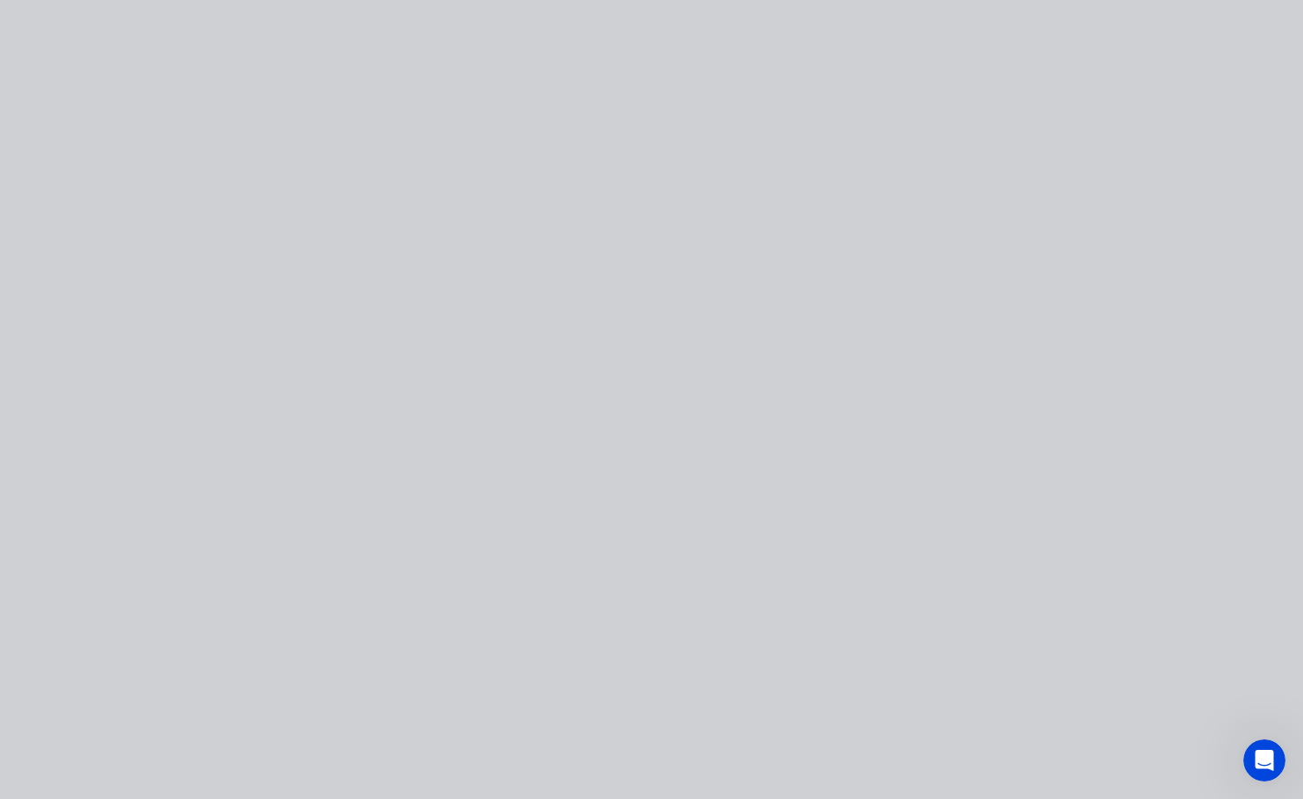
scroll to position [0, 0]
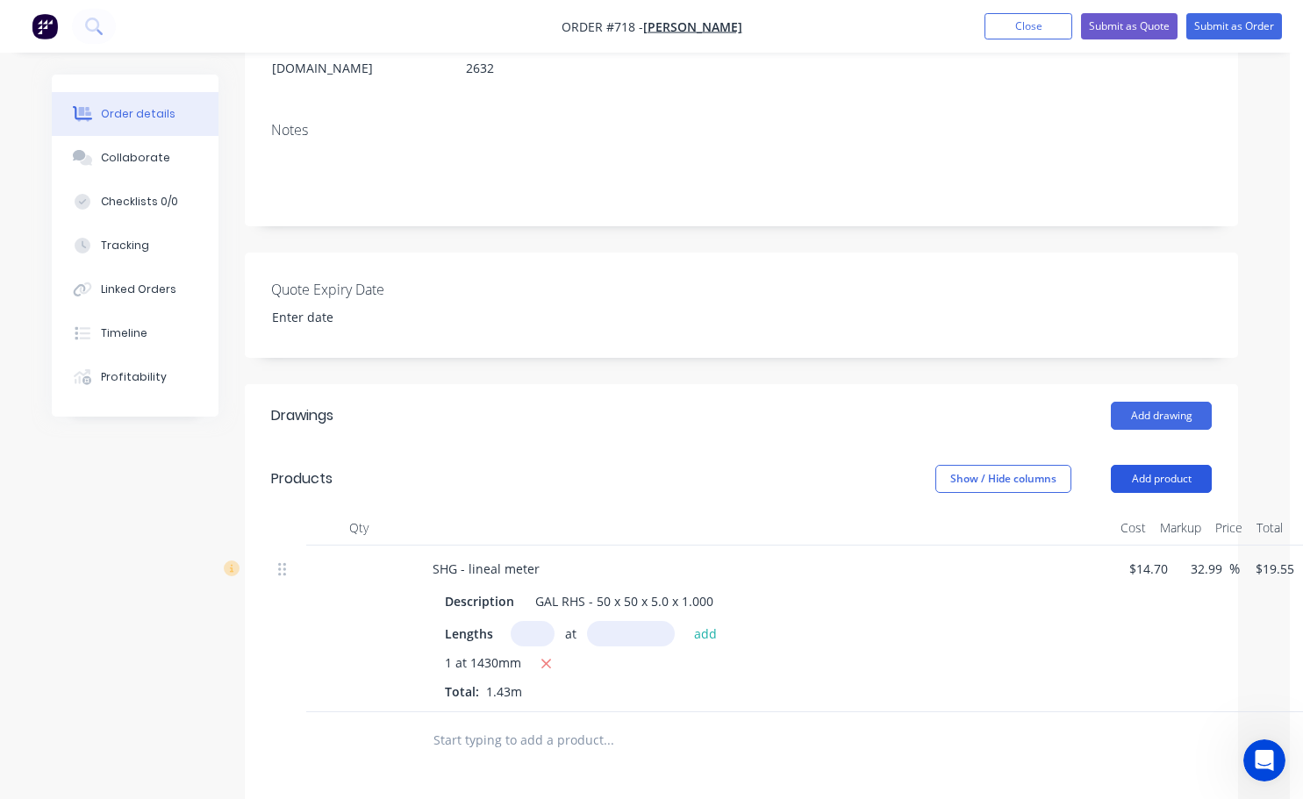
click at [1131, 465] on button "Add product" at bounding box center [1161, 479] width 101 height 28
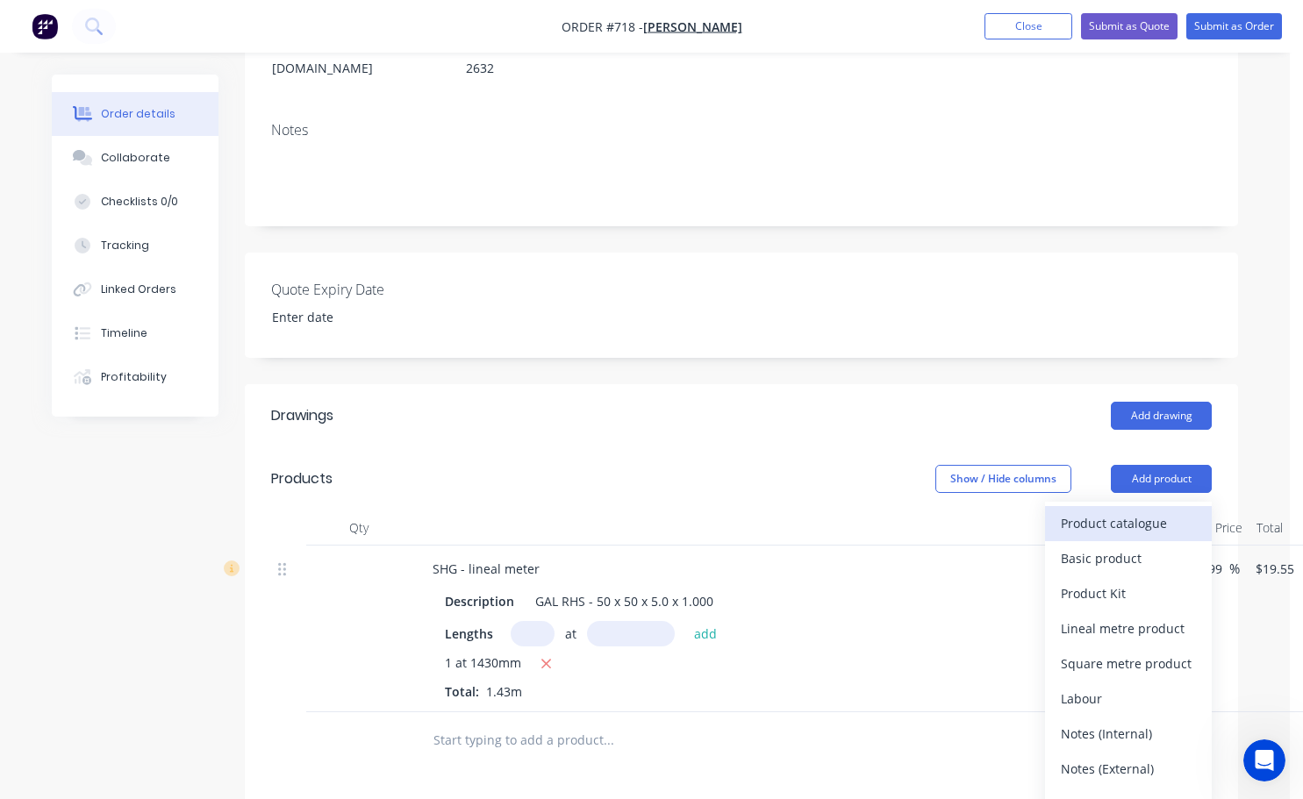
click at [1100, 511] on div "Product catalogue" at bounding box center [1128, 523] width 135 height 25
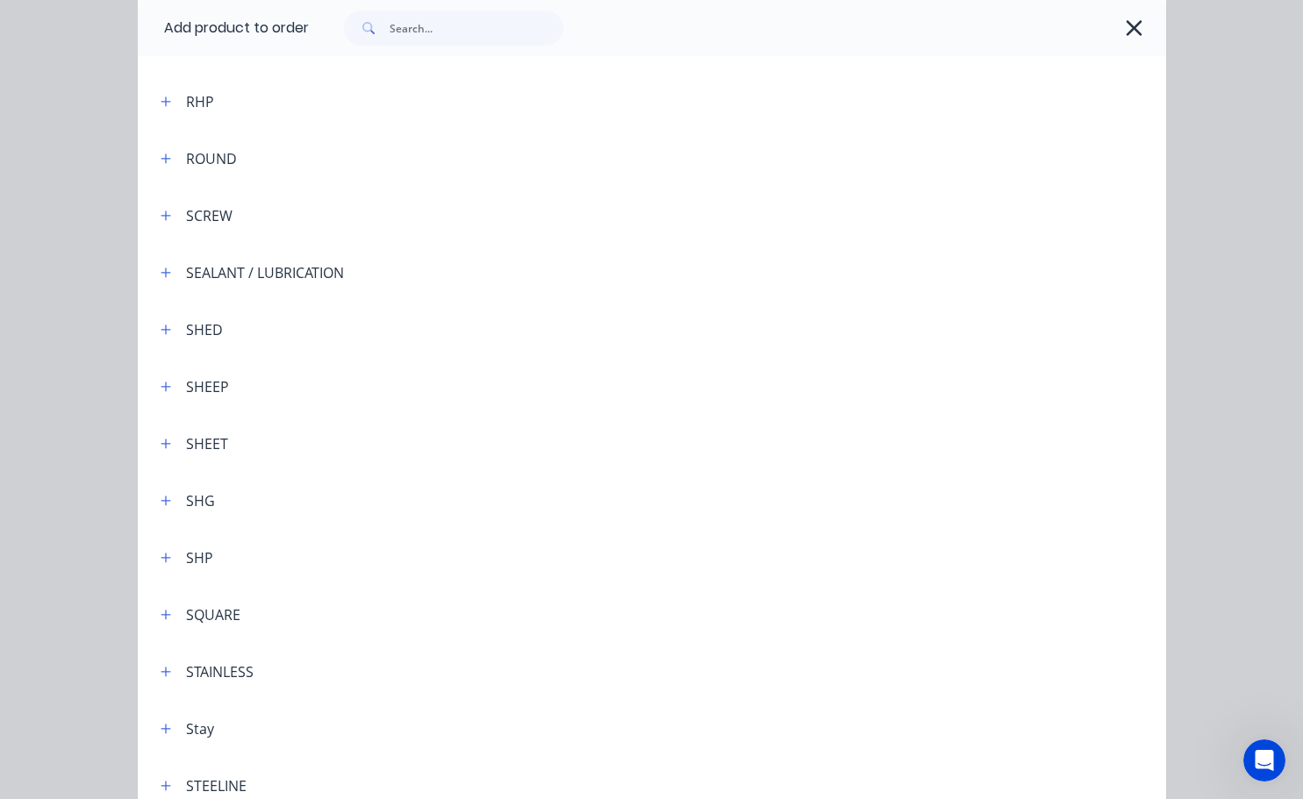
scroll to position [4827, 0]
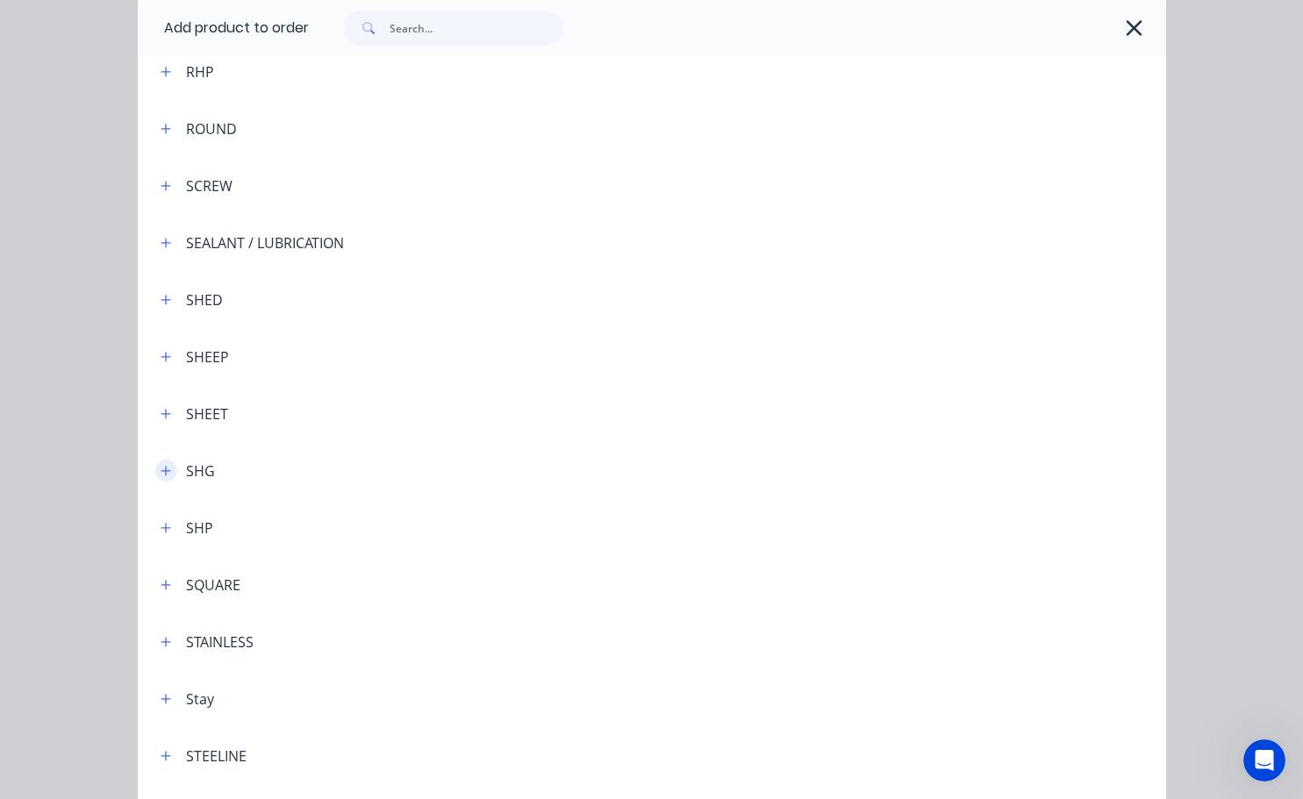
click at [161, 469] on icon "button" at bounding box center [166, 471] width 11 height 12
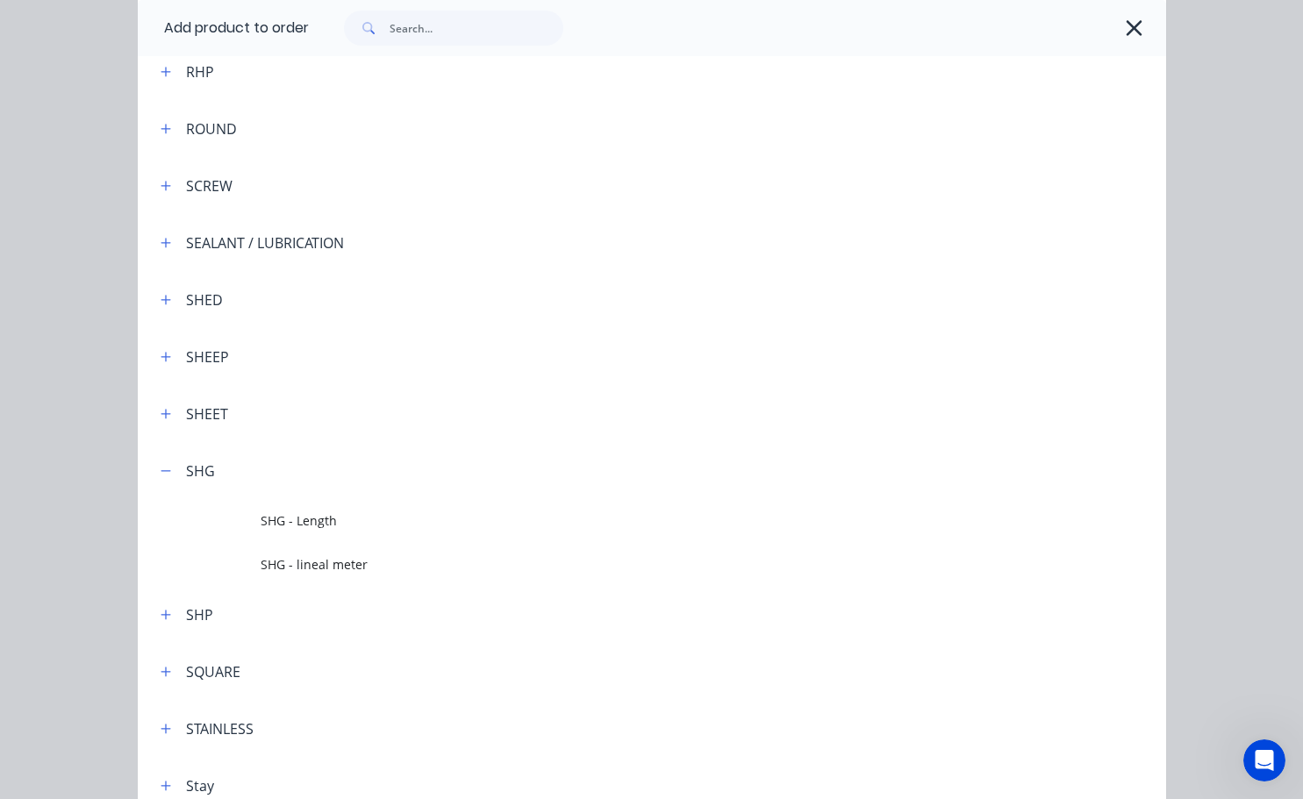
click at [294, 565] on span "SHG - lineal meter" at bounding box center [623, 564] width 724 height 18
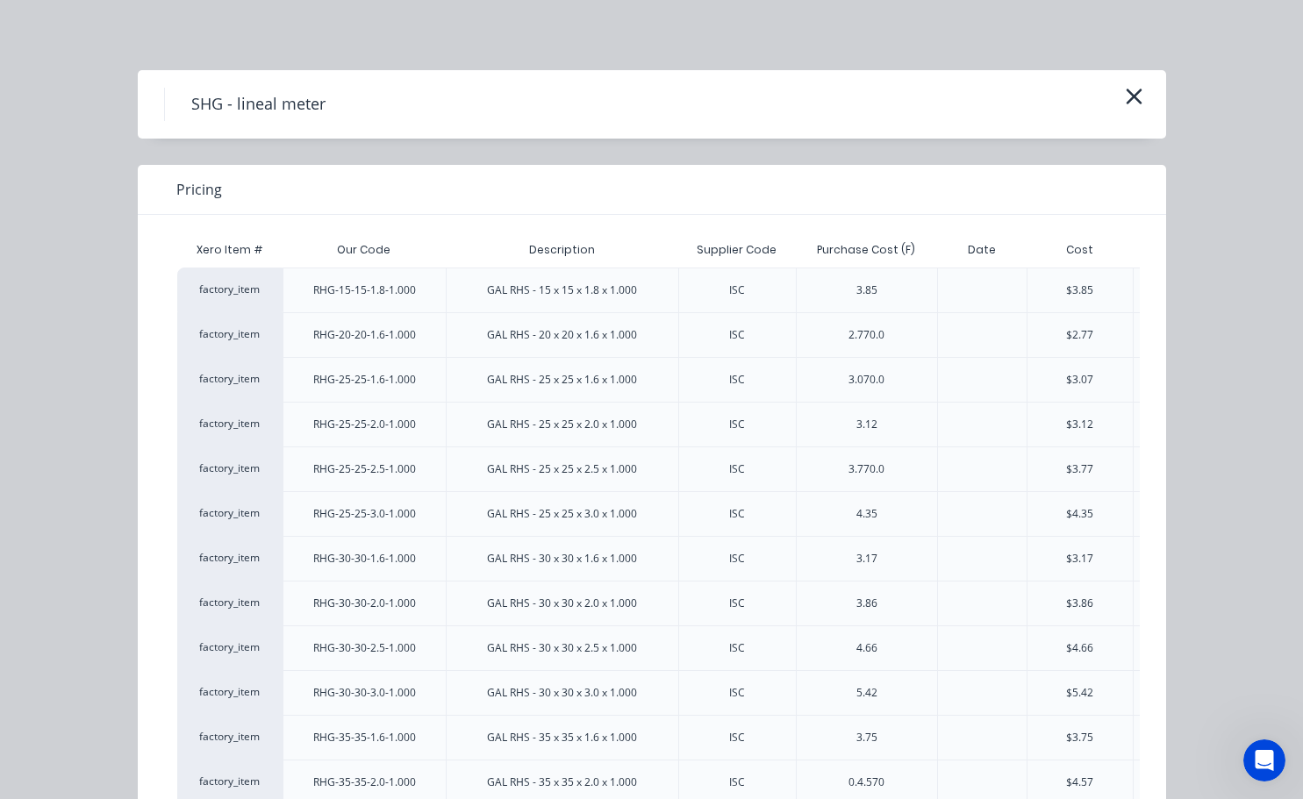
scroll to position [263, 104]
click at [1081, 599] on div "$3.86" at bounding box center [1079, 604] width 27 height 16
click at [1115, 84] on div "SHG - lineal meter" at bounding box center [652, 104] width 1028 height 68
click at [1128, 96] on icon "button" at bounding box center [1134, 96] width 18 height 25
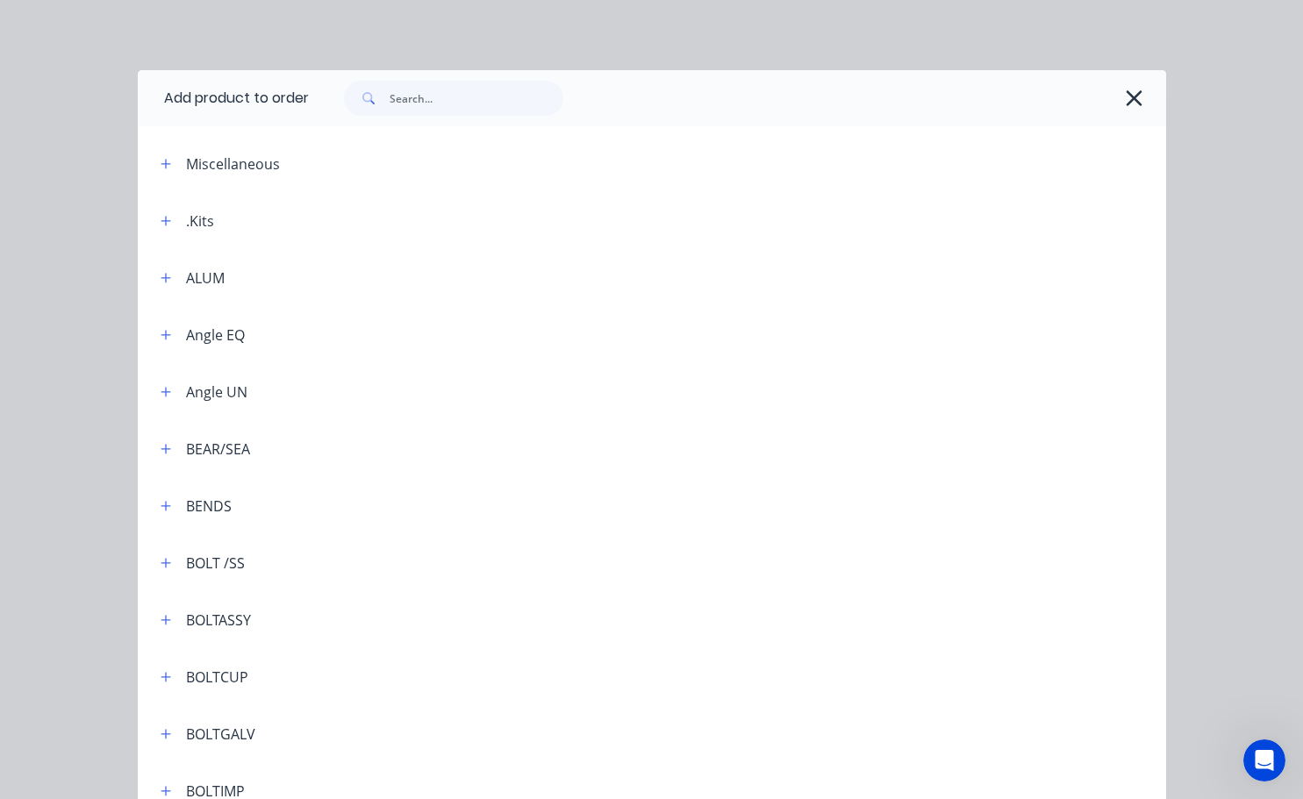
scroll to position [5269, 0]
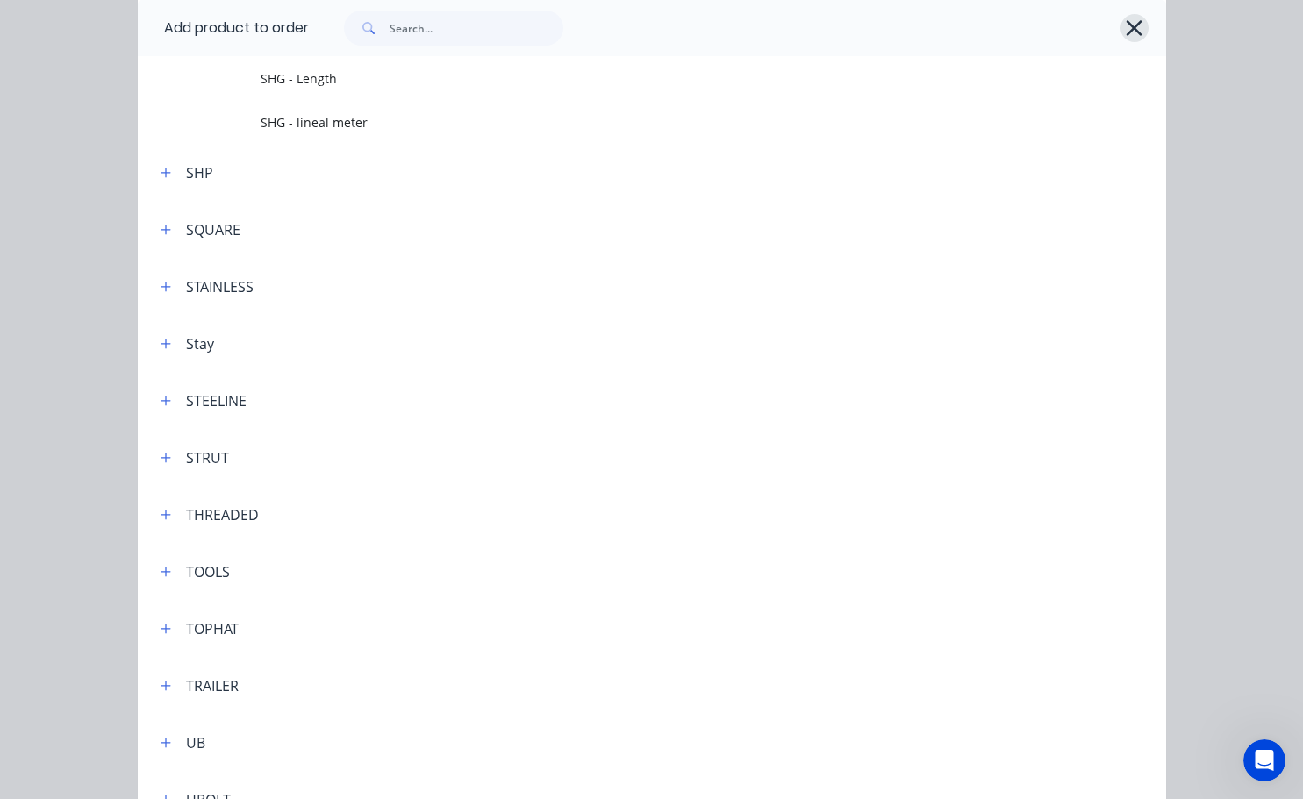
click at [1132, 21] on icon "button" at bounding box center [1134, 28] width 18 height 25
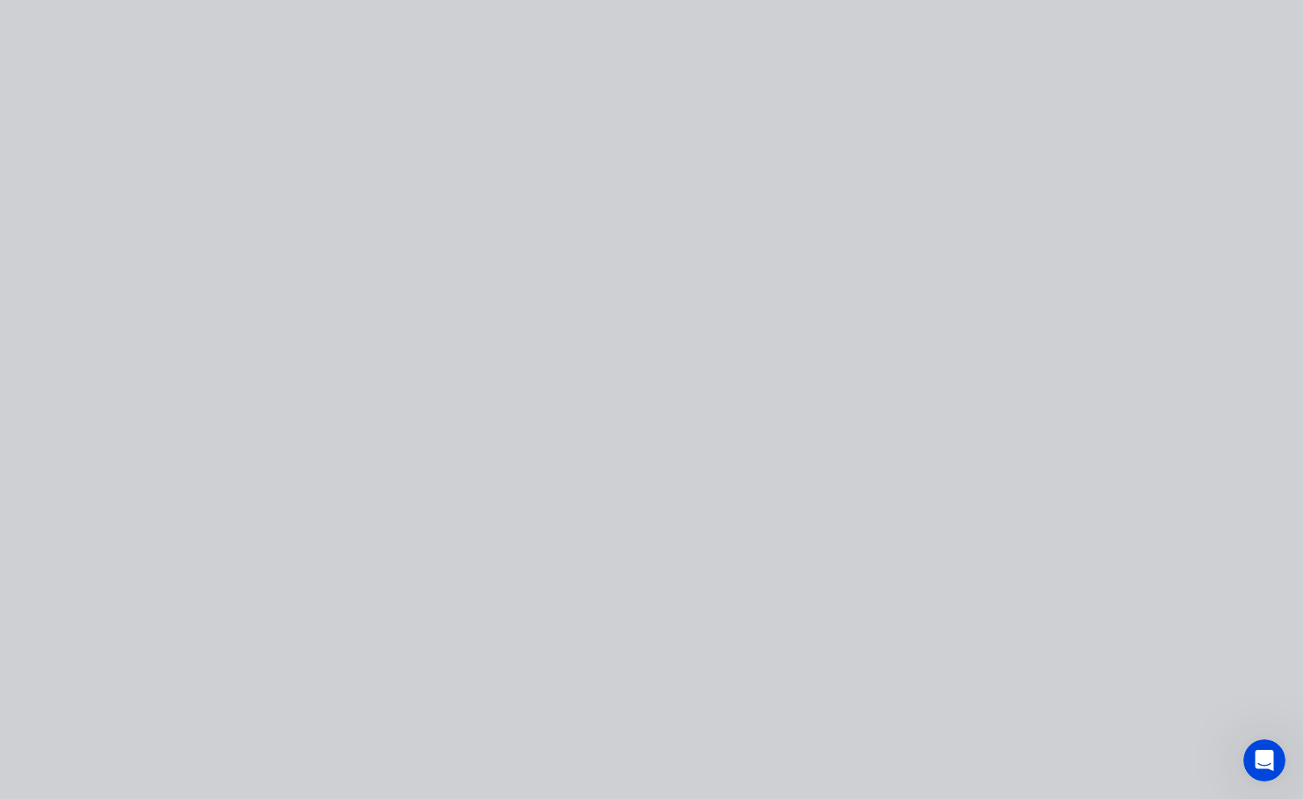
scroll to position [0, 0]
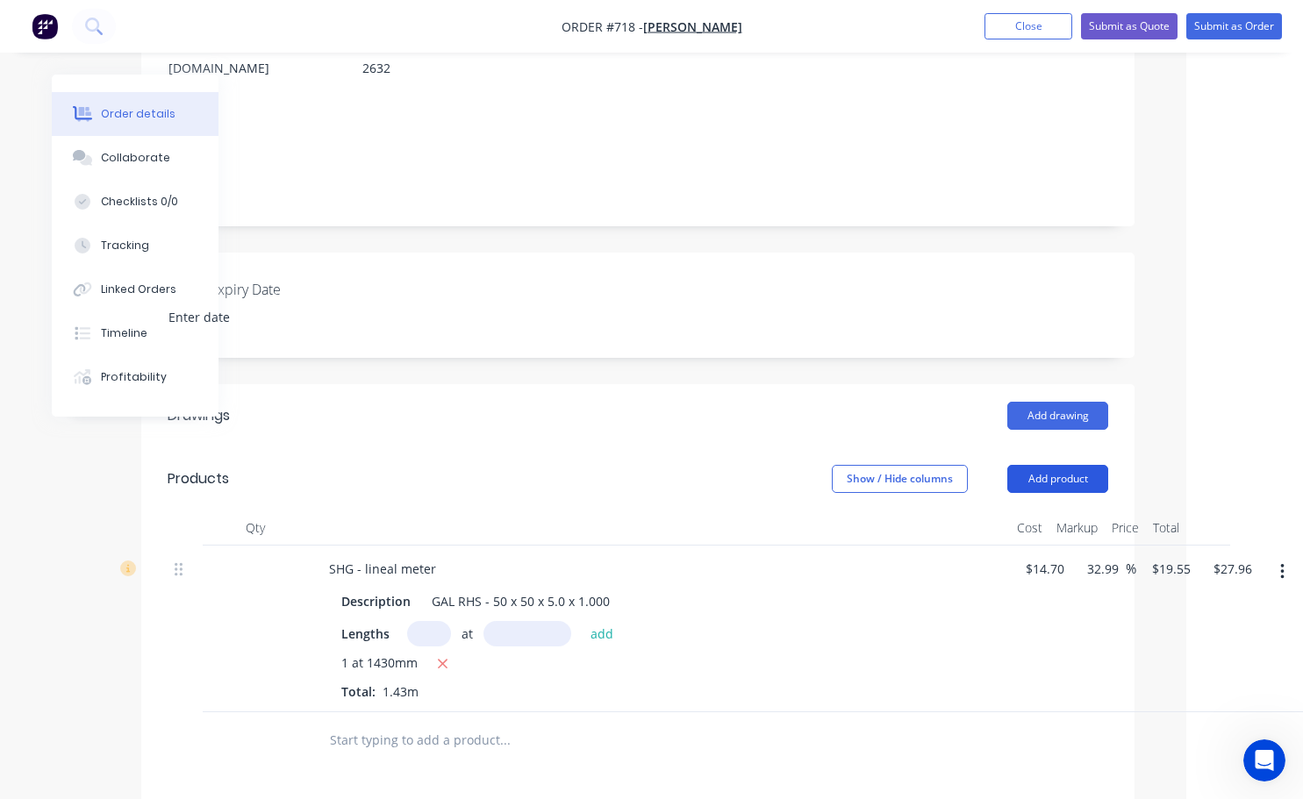
click at [1079, 465] on button "Add product" at bounding box center [1057, 479] width 101 height 28
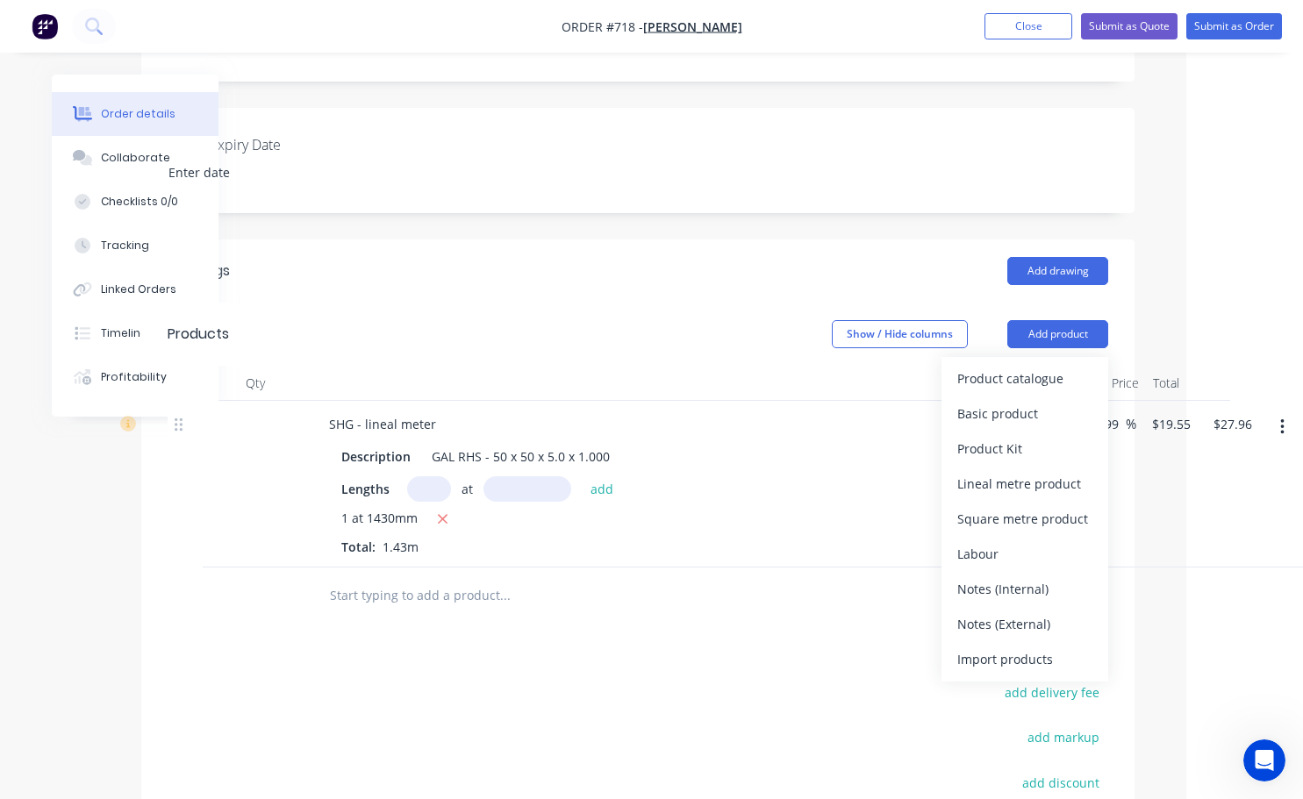
scroll to position [439, 104]
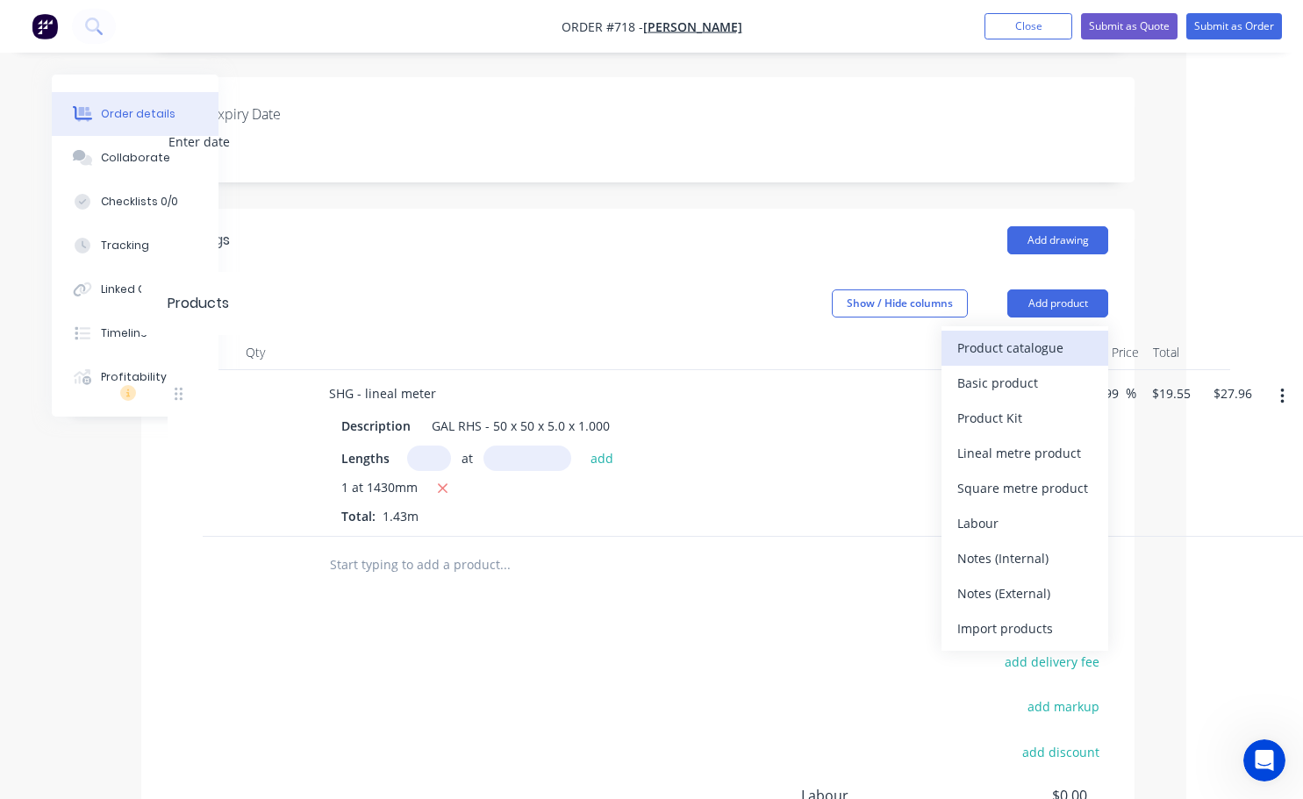
click at [1014, 335] on div "Product catalogue" at bounding box center [1024, 347] width 135 height 25
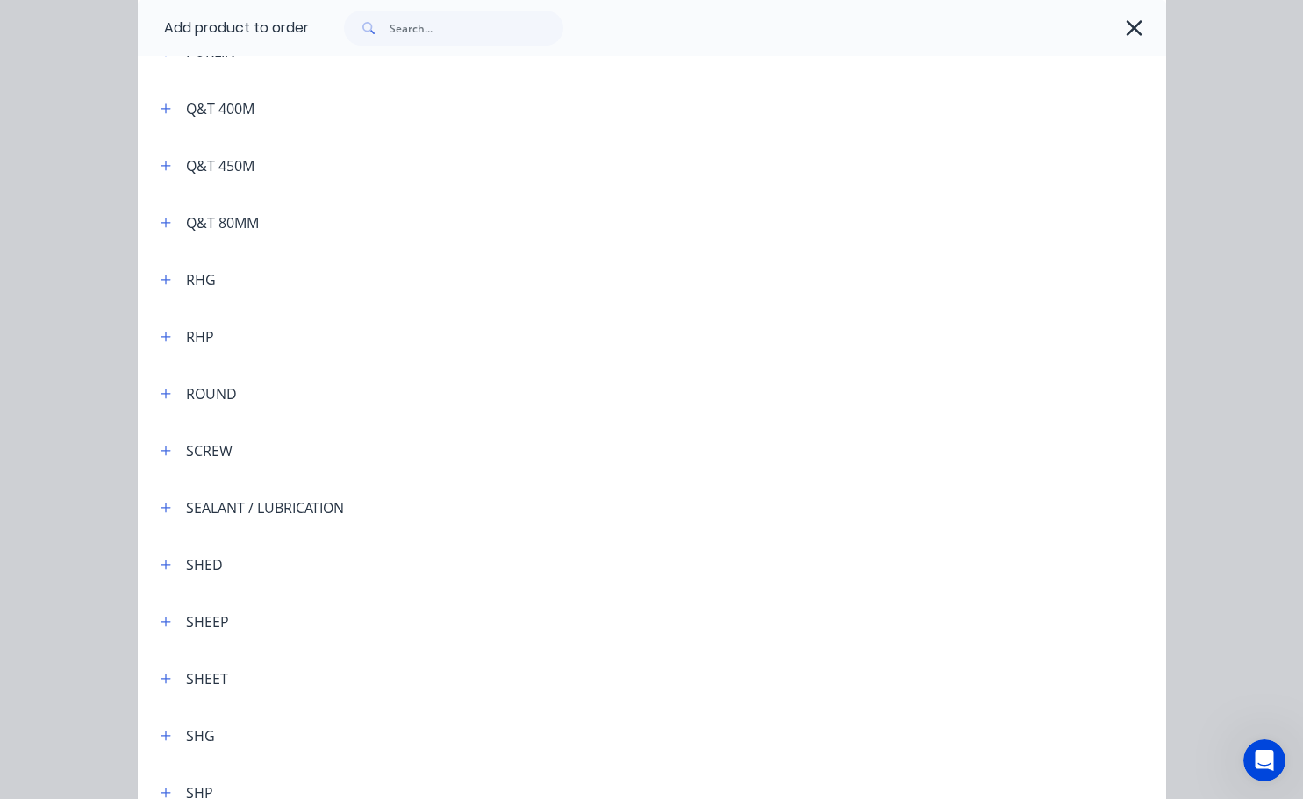
scroll to position [4563, 0]
click at [162, 735] on icon "button" at bounding box center [166, 734] width 11 height 12
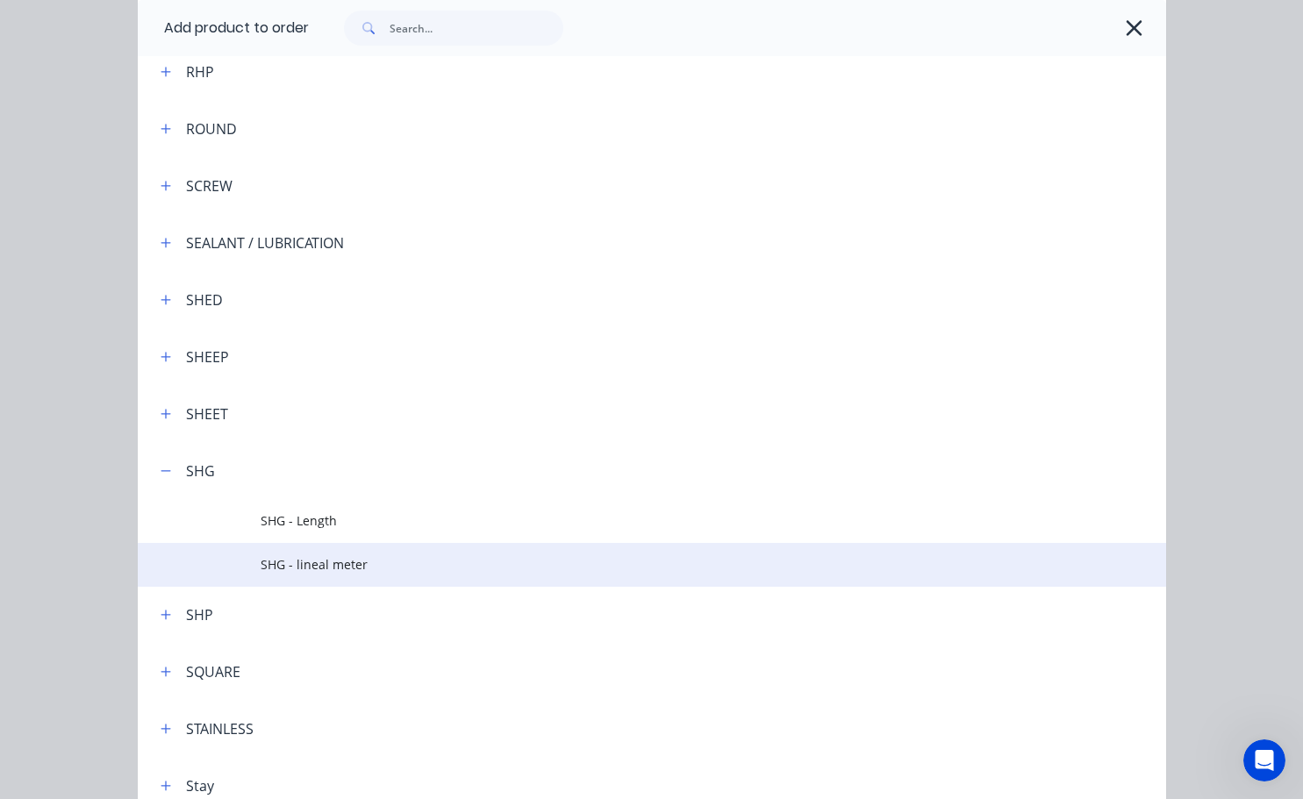
click at [341, 572] on span "SHG - lineal meter" at bounding box center [623, 564] width 724 height 18
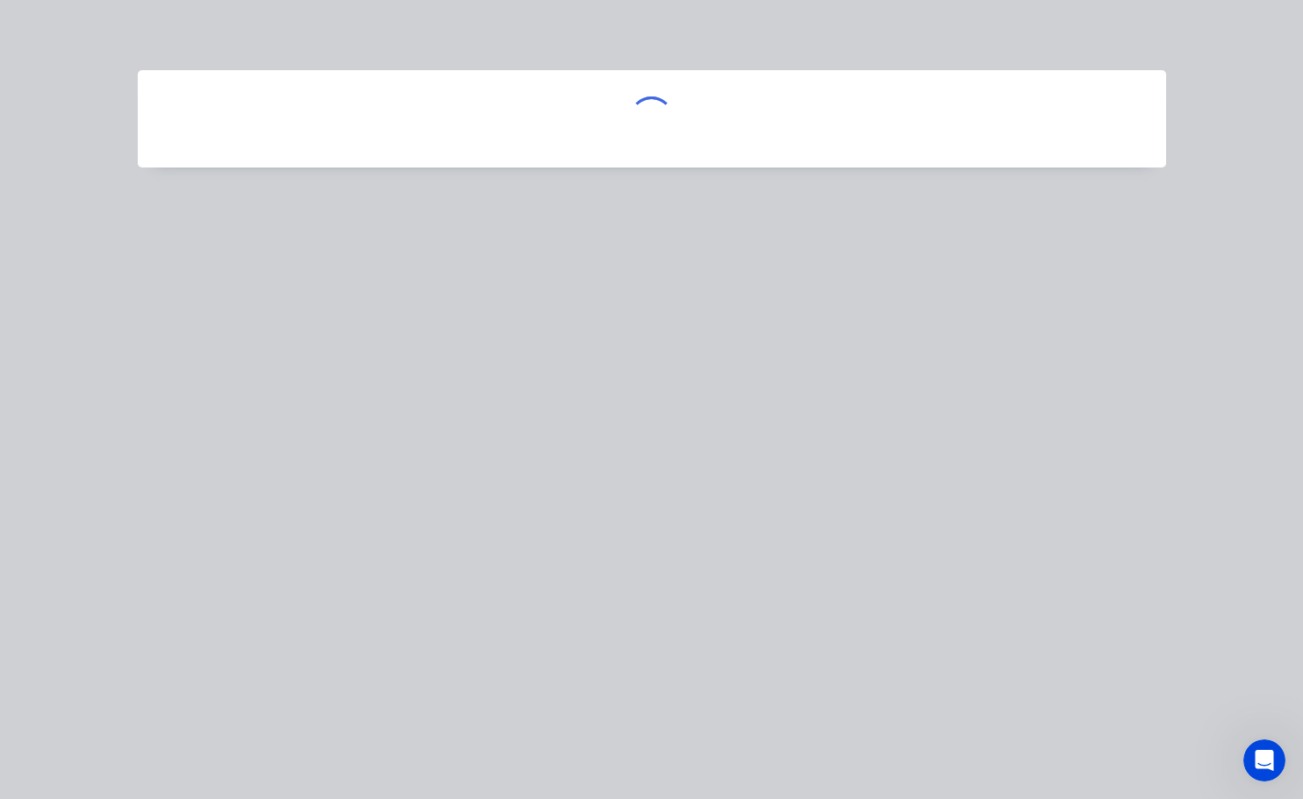
scroll to position [0, 0]
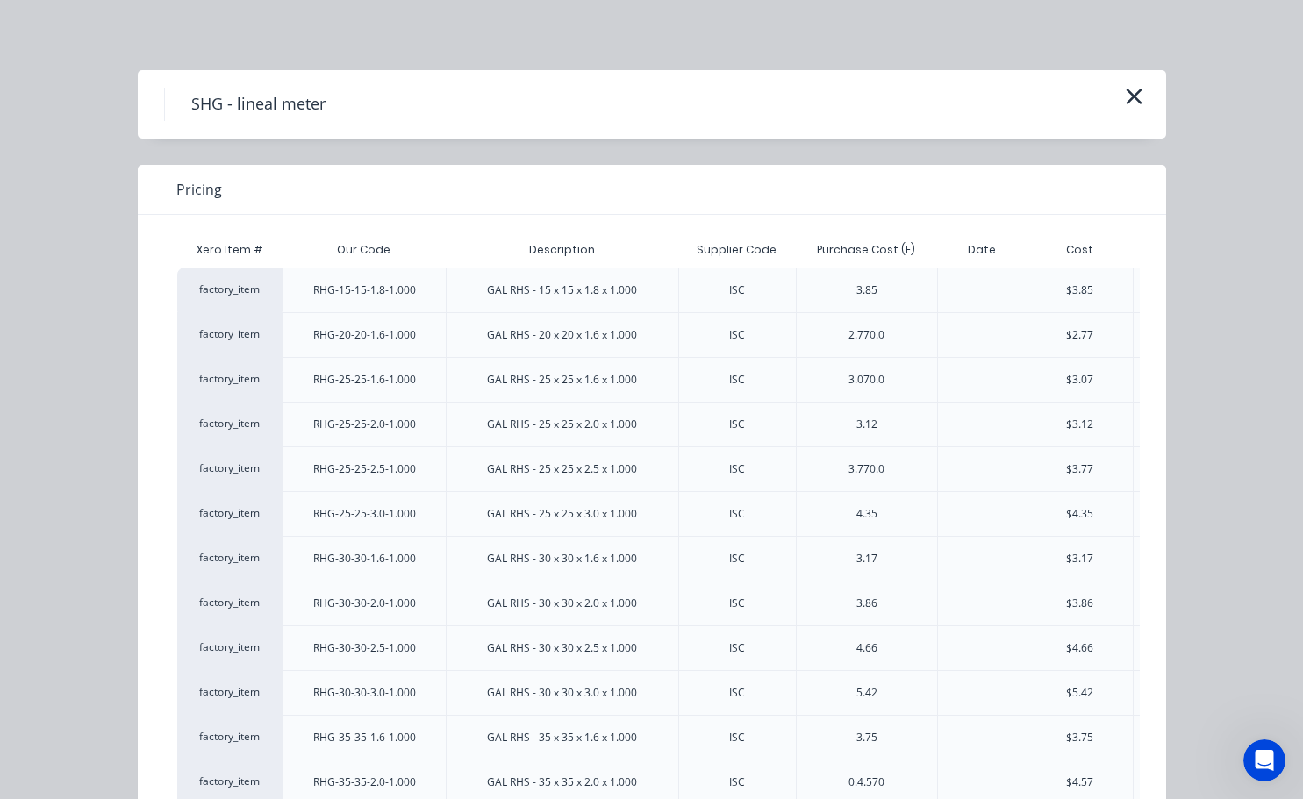
click at [1095, 523] on div "$4.35" at bounding box center [1080, 513] width 107 height 45
click at [1027, 461] on div "$3.77" at bounding box center [1080, 469] width 107 height 45
click at [832, 421] on div "3.12" at bounding box center [866, 424] width 141 height 45
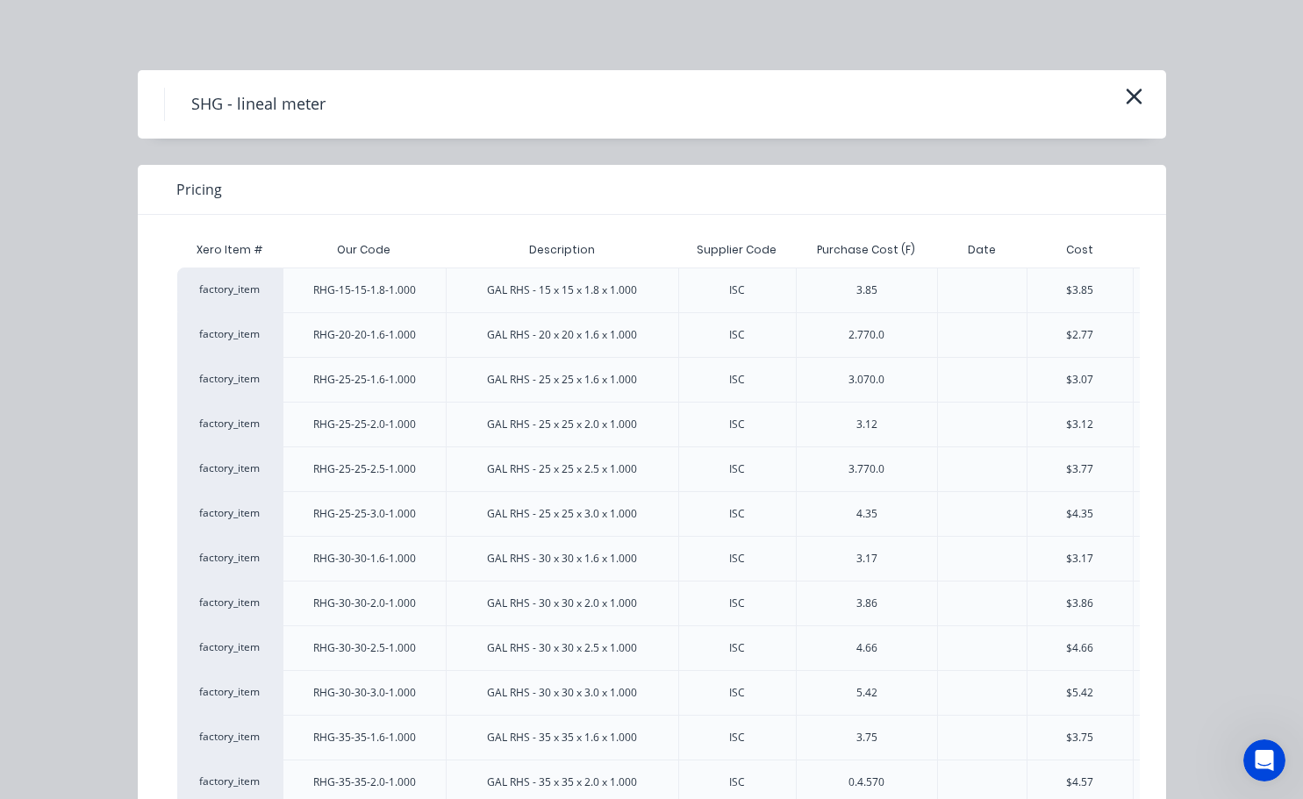
click at [842, 420] on div "3.12" at bounding box center [866, 425] width 49 height 44
drag, startPoint x: 870, startPoint y: 413, endPoint x: 541, endPoint y: 472, distance: 334.3
click at [840, 418] on div "3.12" at bounding box center [866, 424] width 141 height 45
click at [541, 472] on div "GAL RHS - 25 x 25 x 2.5 x 1.000" at bounding box center [562, 470] width 150 height 16
click at [535, 463] on div "GAL RHS - 25 x 25 x 2.5 x 1.000" at bounding box center [562, 470] width 150 height 16
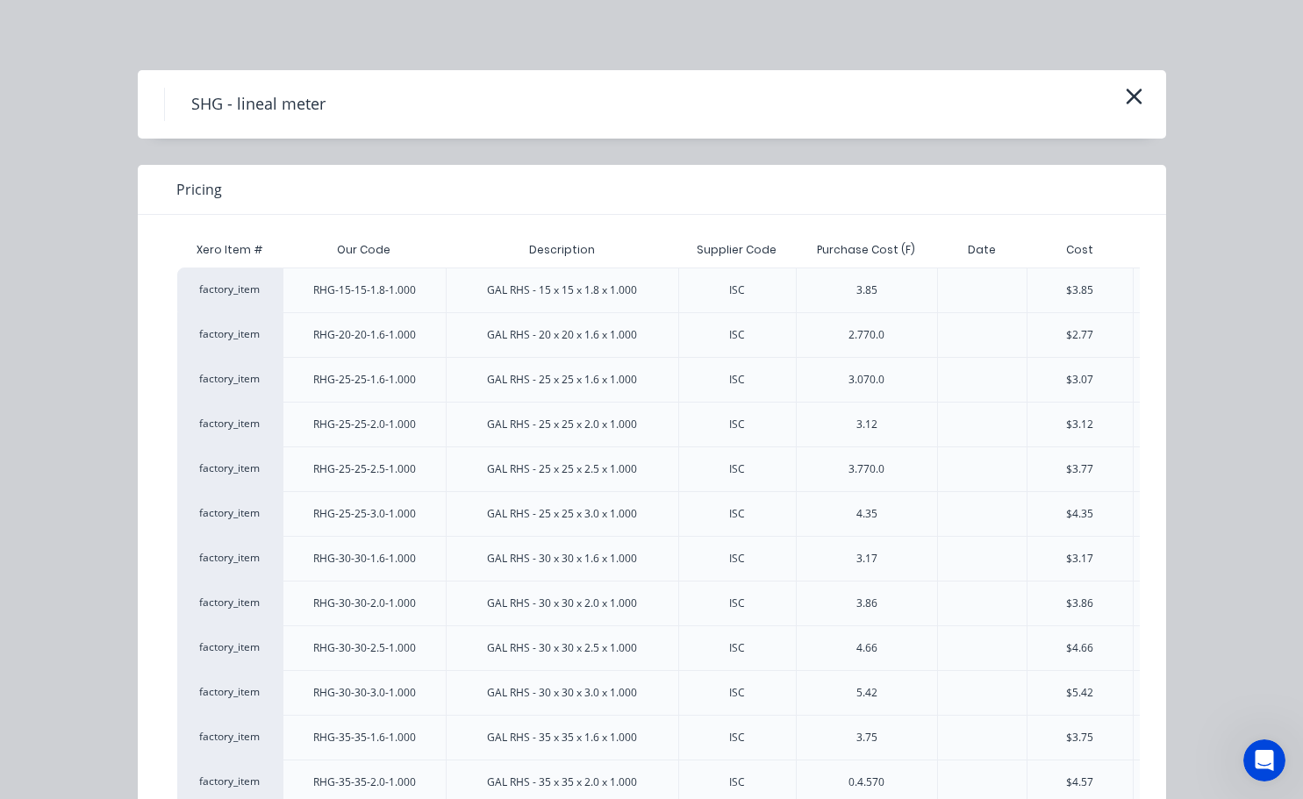
click at [535, 463] on div "GAL RHS - 25 x 25 x 2.5 x 1.000" at bounding box center [562, 470] width 150 height 16
click at [1136, 106] on icon "button" at bounding box center [1134, 96] width 18 height 25
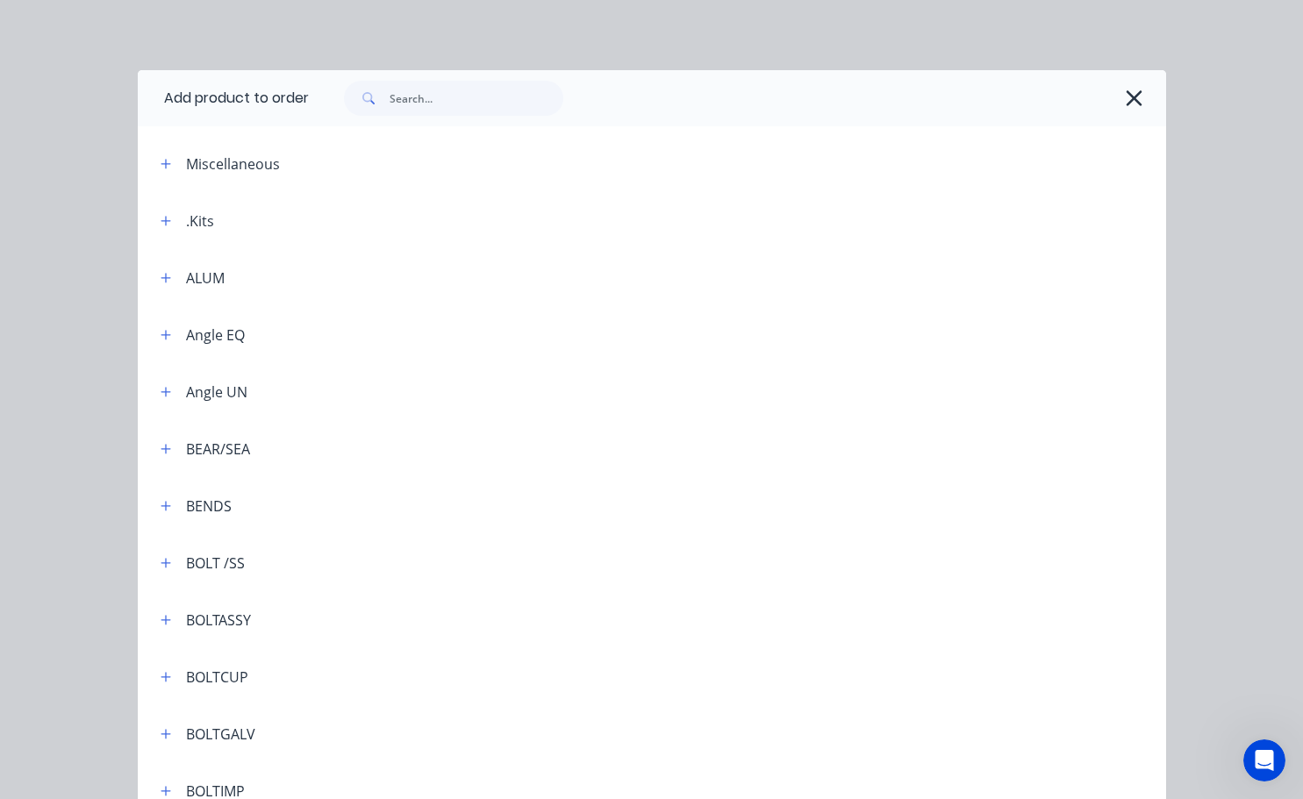
scroll to position [5269, 0]
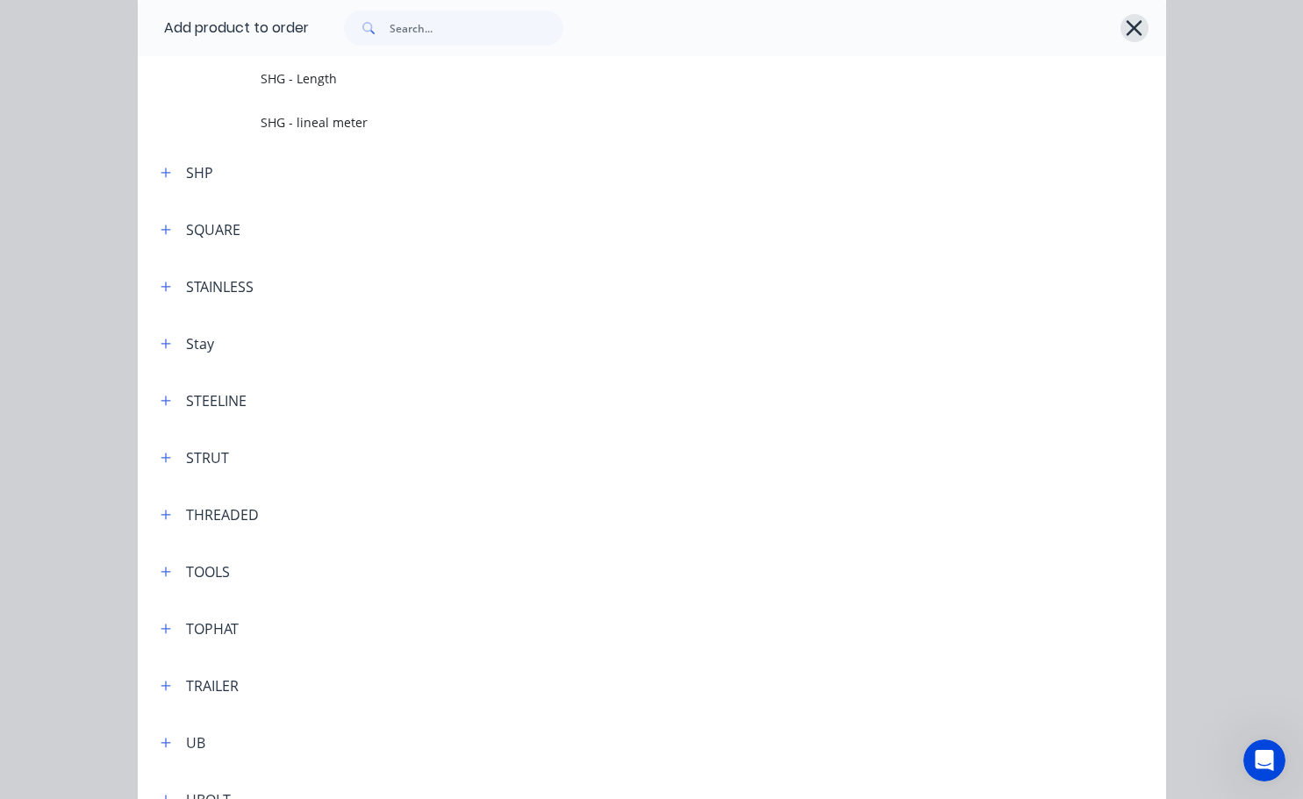
click at [1128, 28] on icon "button" at bounding box center [1135, 28] width 16 height 16
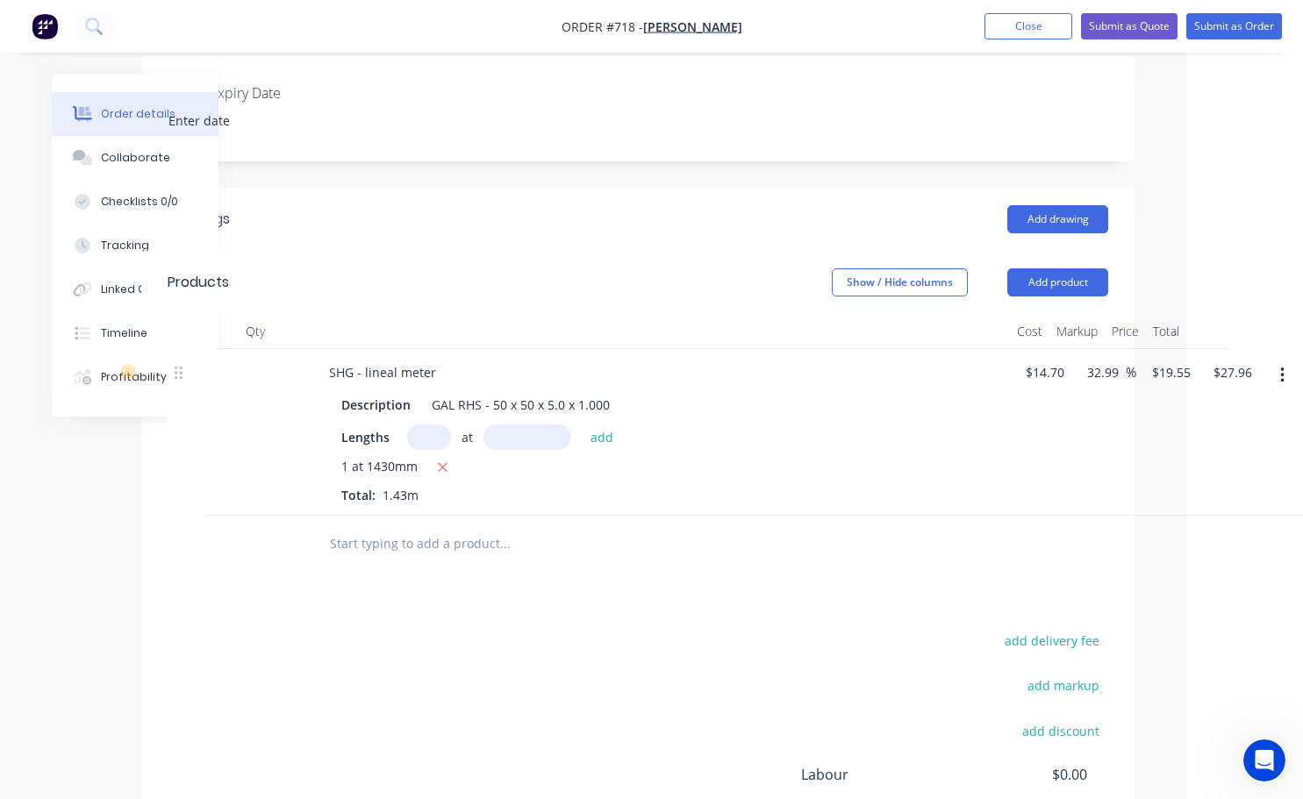
scroll to position [439, 104]
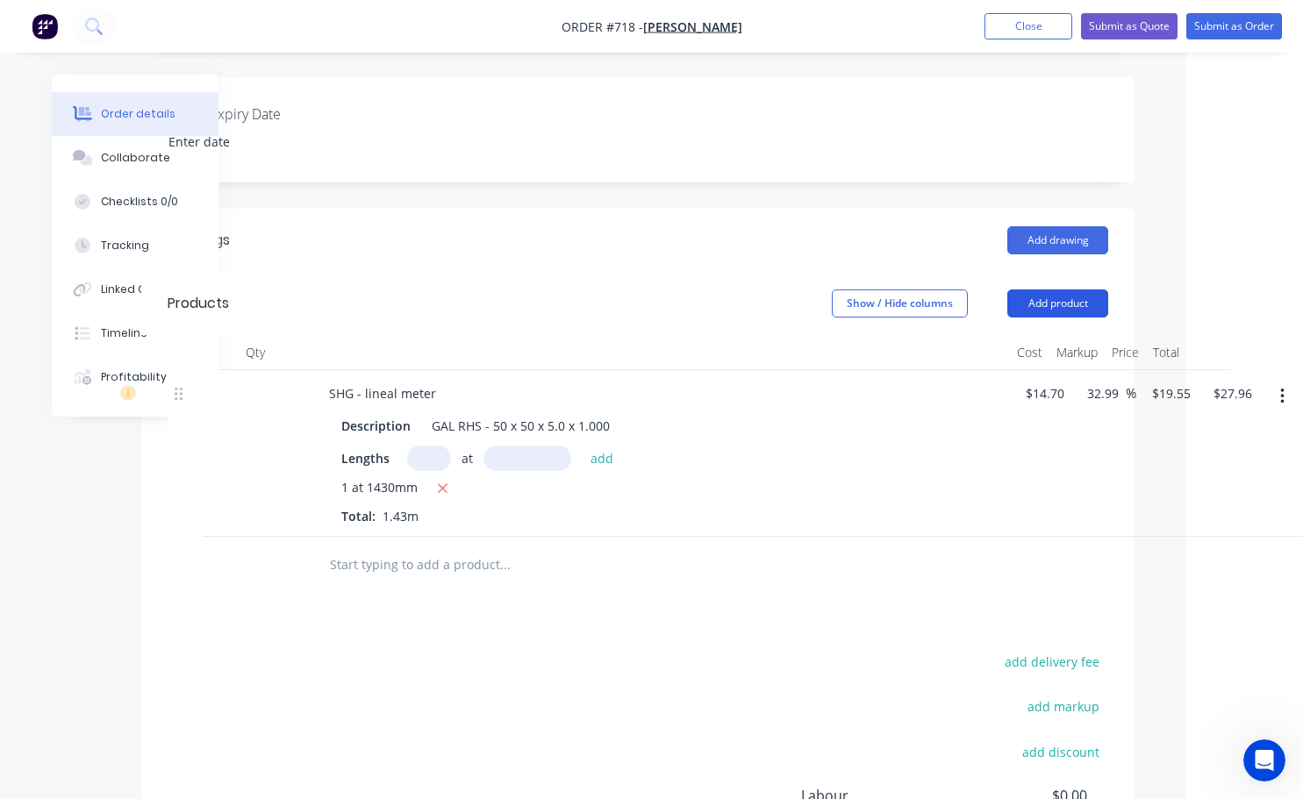
click at [1076, 290] on button "Add product" at bounding box center [1057, 304] width 101 height 28
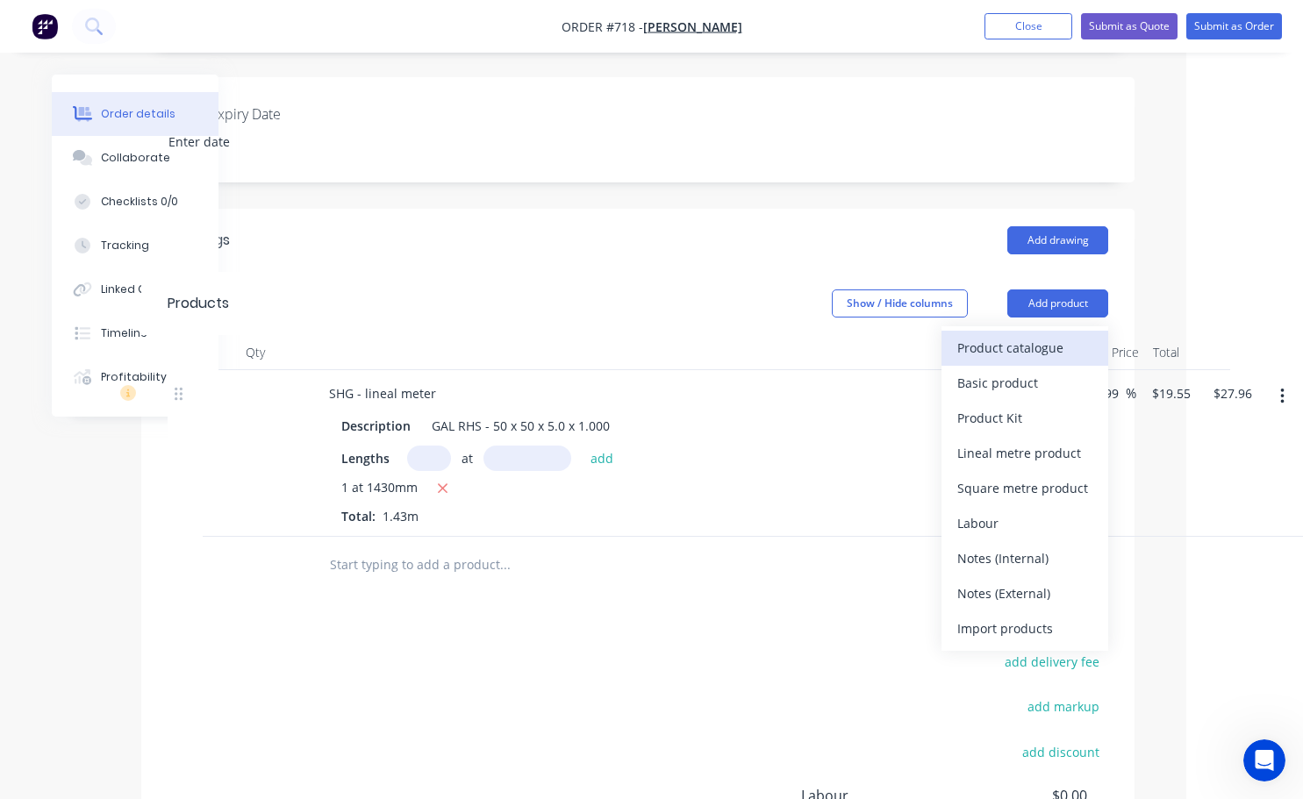
click at [1022, 335] on div "Product catalogue" at bounding box center [1024, 347] width 135 height 25
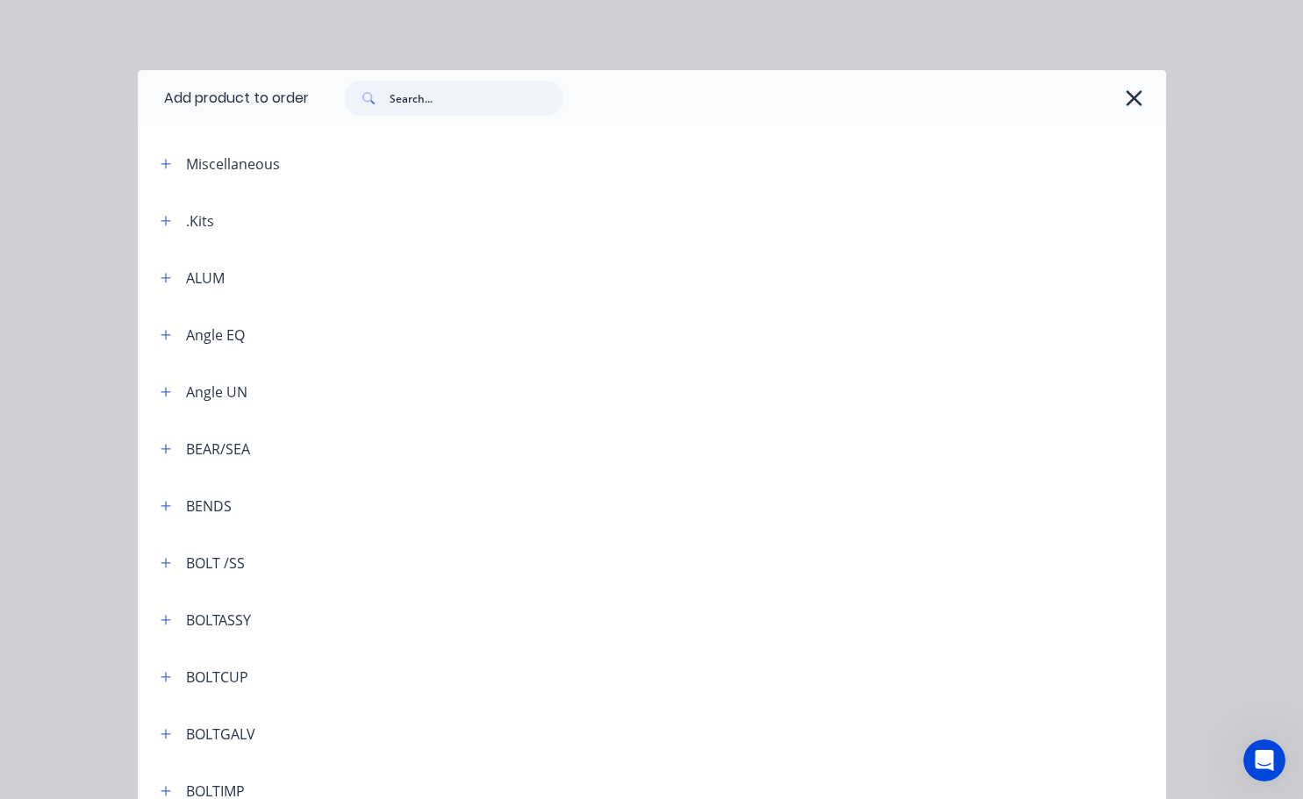
click at [432, 104] on input "text" at bounding box center [477, 98] width 174 height 35
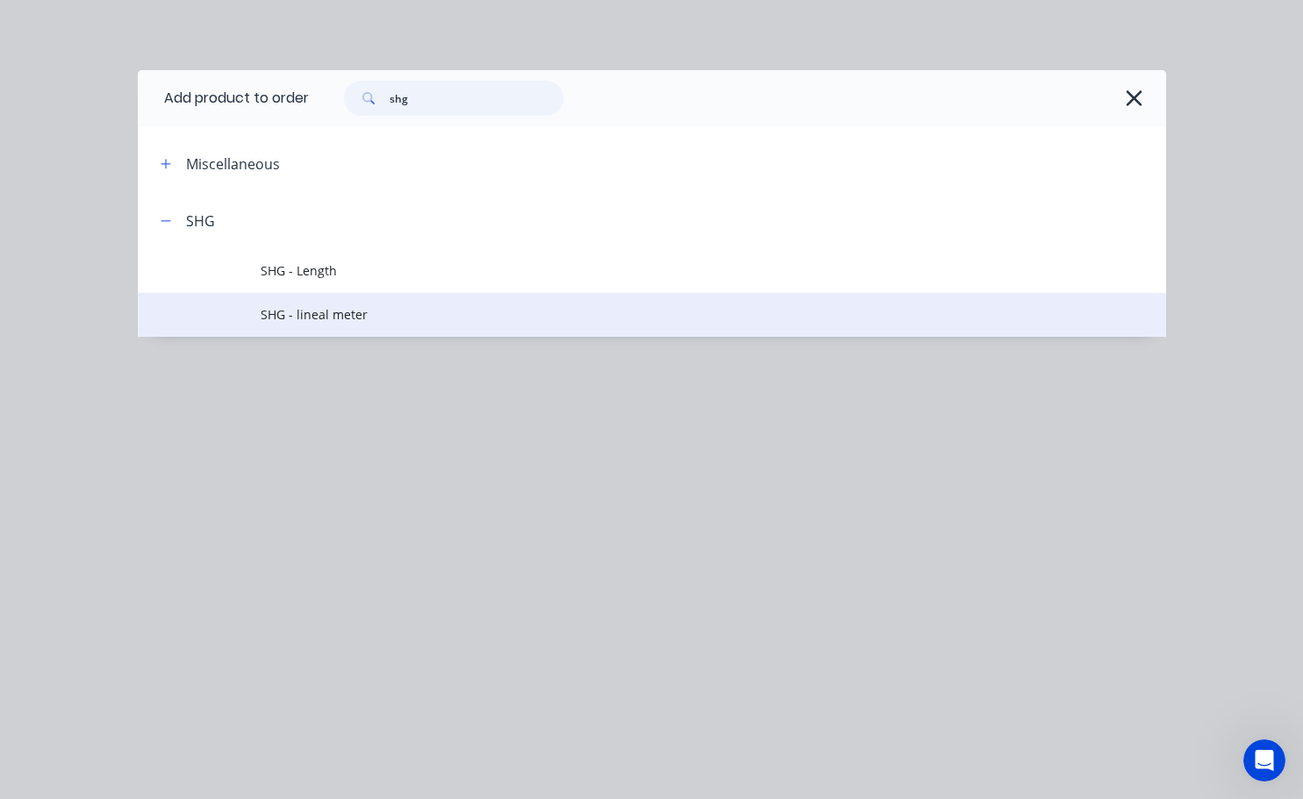
type input "shg"
click at [319, 312] on span "SHG - lineal meter" at bounding box center [623, 314] width 724 height 18
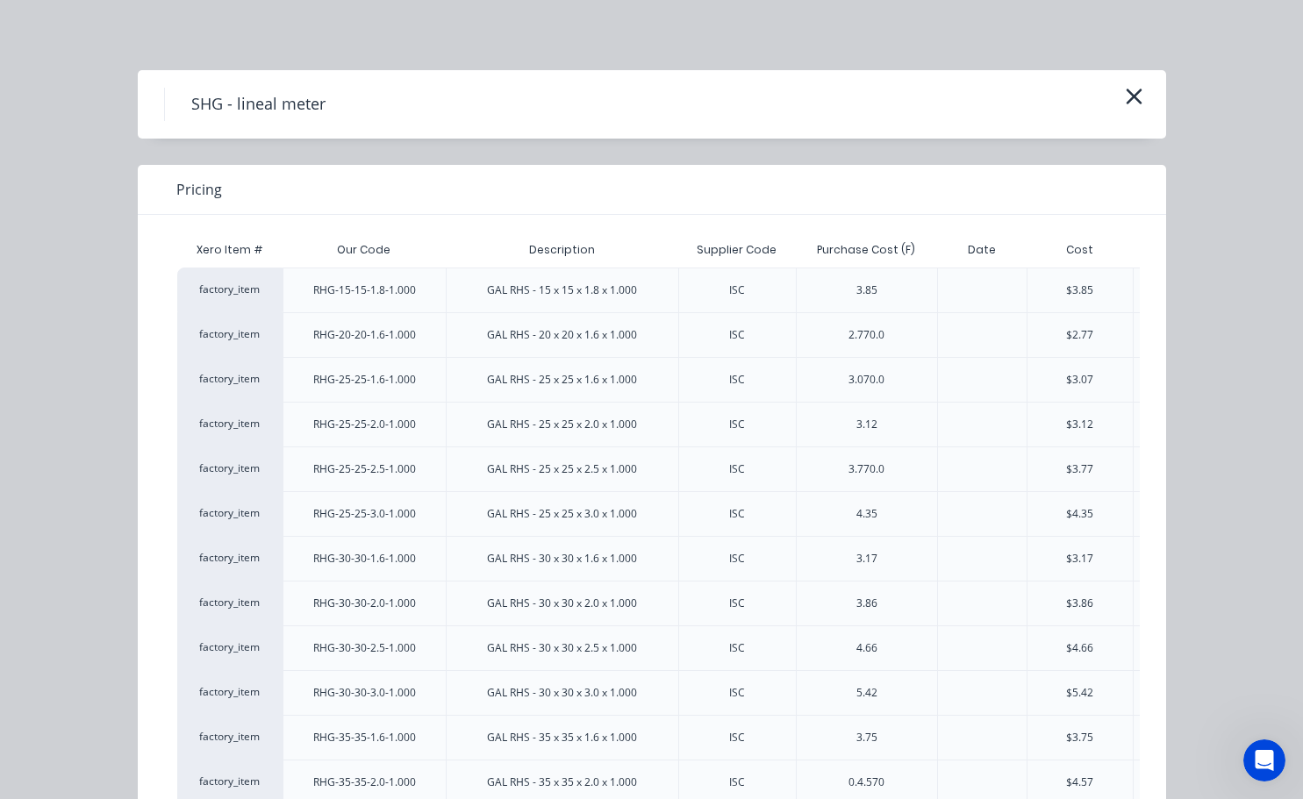
drag, startPoint x: 1017, startPoint y: 412, endPoint x: 1061, endPoint y: 425, distance: 45.6
click at [1021, 415] on div "factory_item RHG-25-25-2.0-1.000 GAL RHS - 25 x 25 x 2.0 x 1.000 ISC 3.12 $3.12…" at bounding box center [801, 424] width 1248 height 45
click at [1066, 427] on div "$3.12" at bounding box center [1079, 425] width 27 height 16
click at [937, 434] on div at bounding box center [982, 424] width 90 height 45
drag, startPoint x: 829, startPoint y: 440, endPoint x: 760, endPoint y: 434, distance: 69.5
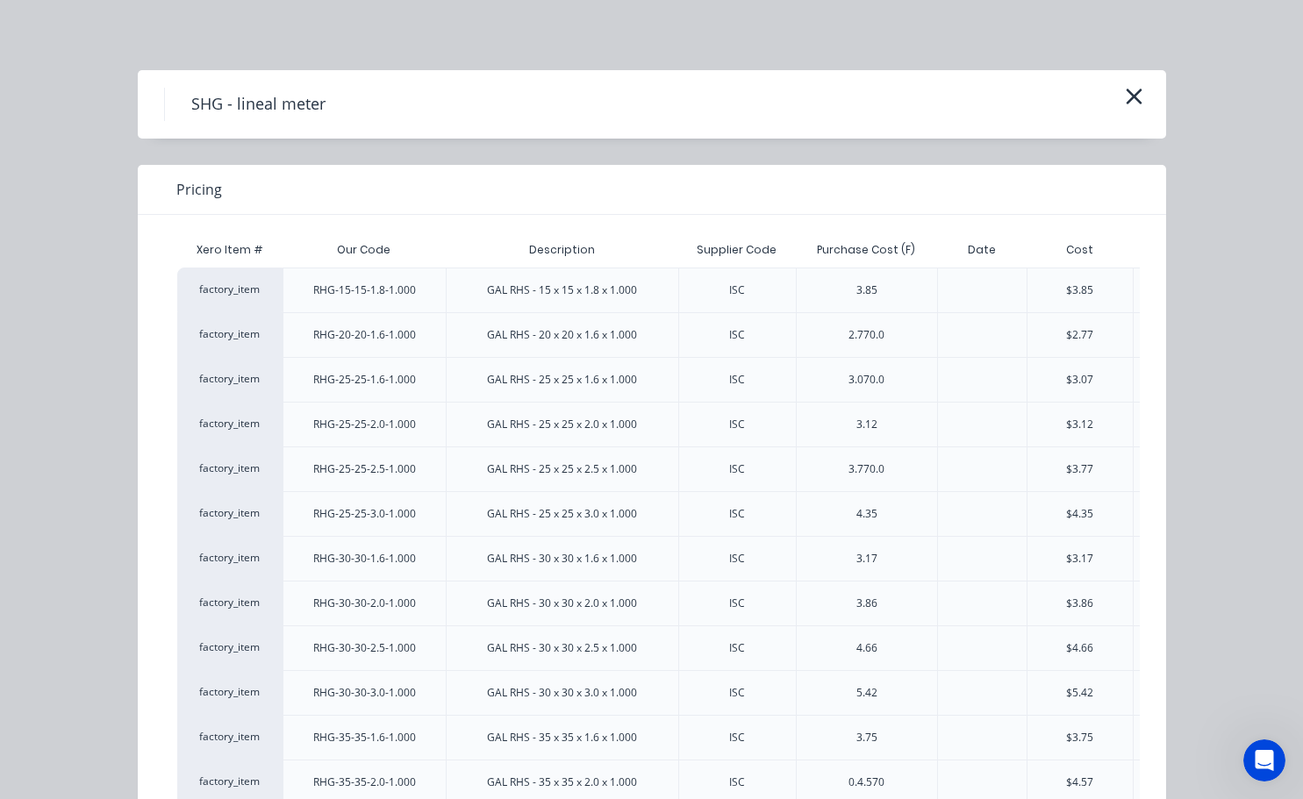
click at [826, 440] on div "3.12" at bounding box center [866, 424] width 141 height 45
click at [698, 433] on div "ISC" at bounding box center [737, 424] width 118 height 45
click at [614, 433] on div "GAL RHS - 25 x 25 x 2.0 x 1.000" at bounding box center [562, 425] width 178 height 44
drag, startPoint x: 981, startPoint y: 421, endPoint x: 1065, endPoint y: 383, distance: 92.3
click at [981, 421] on div at bounding box center [982, 425] width 28 height 28
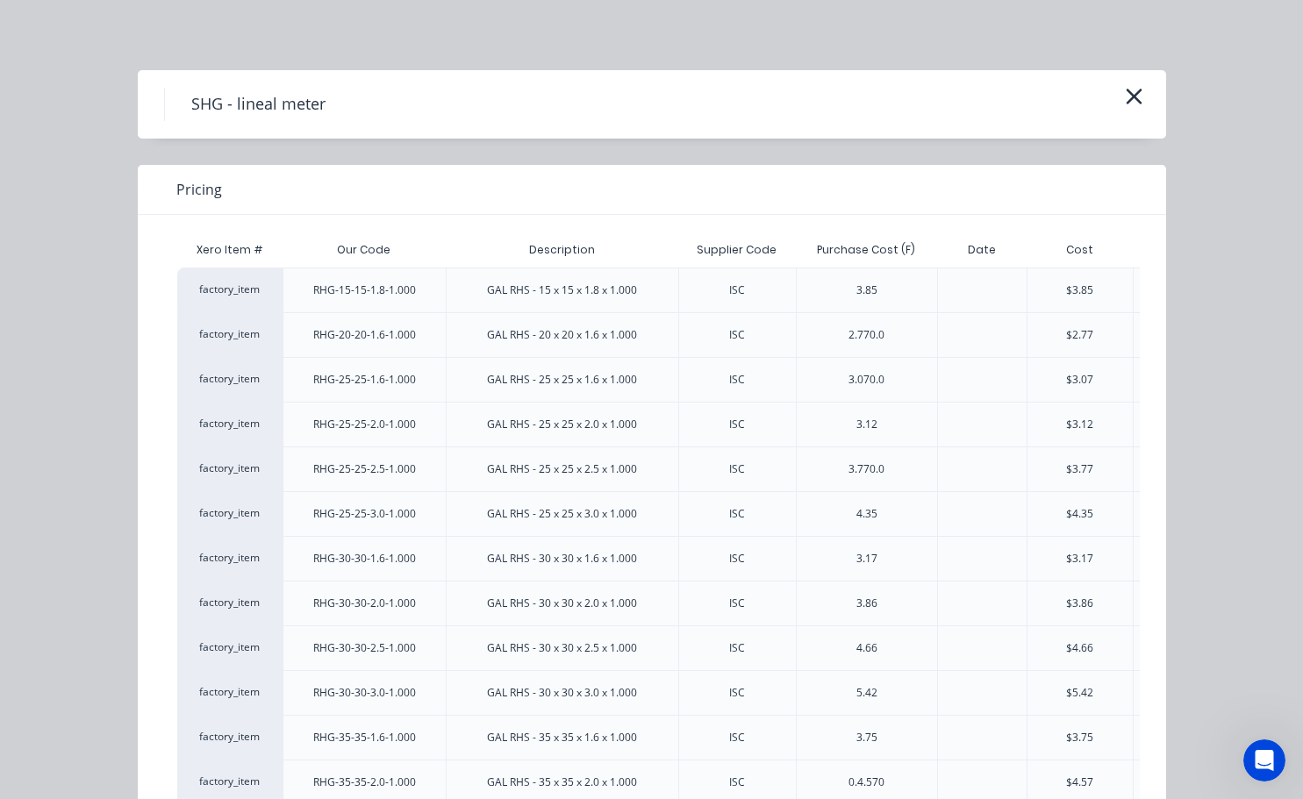
scroll to position [263, 104]
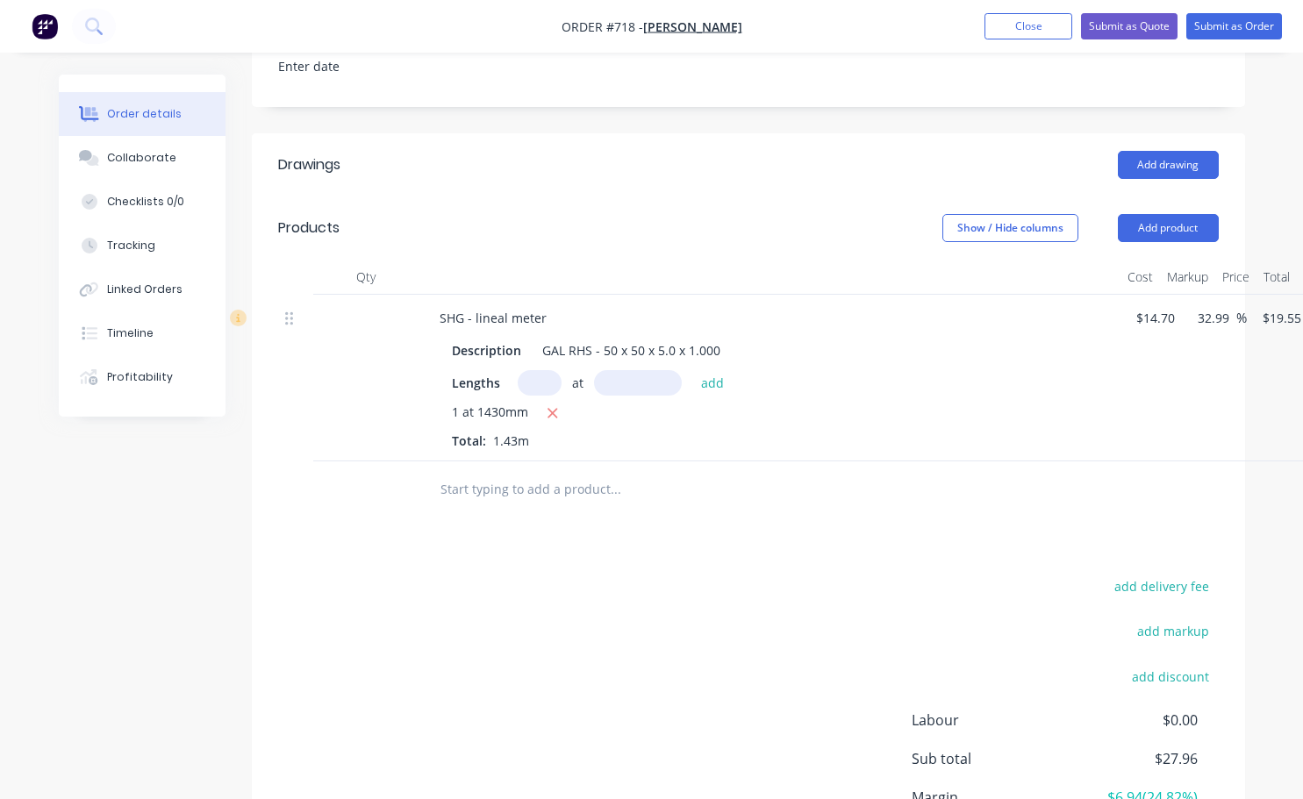
scroll to position [527, 0]
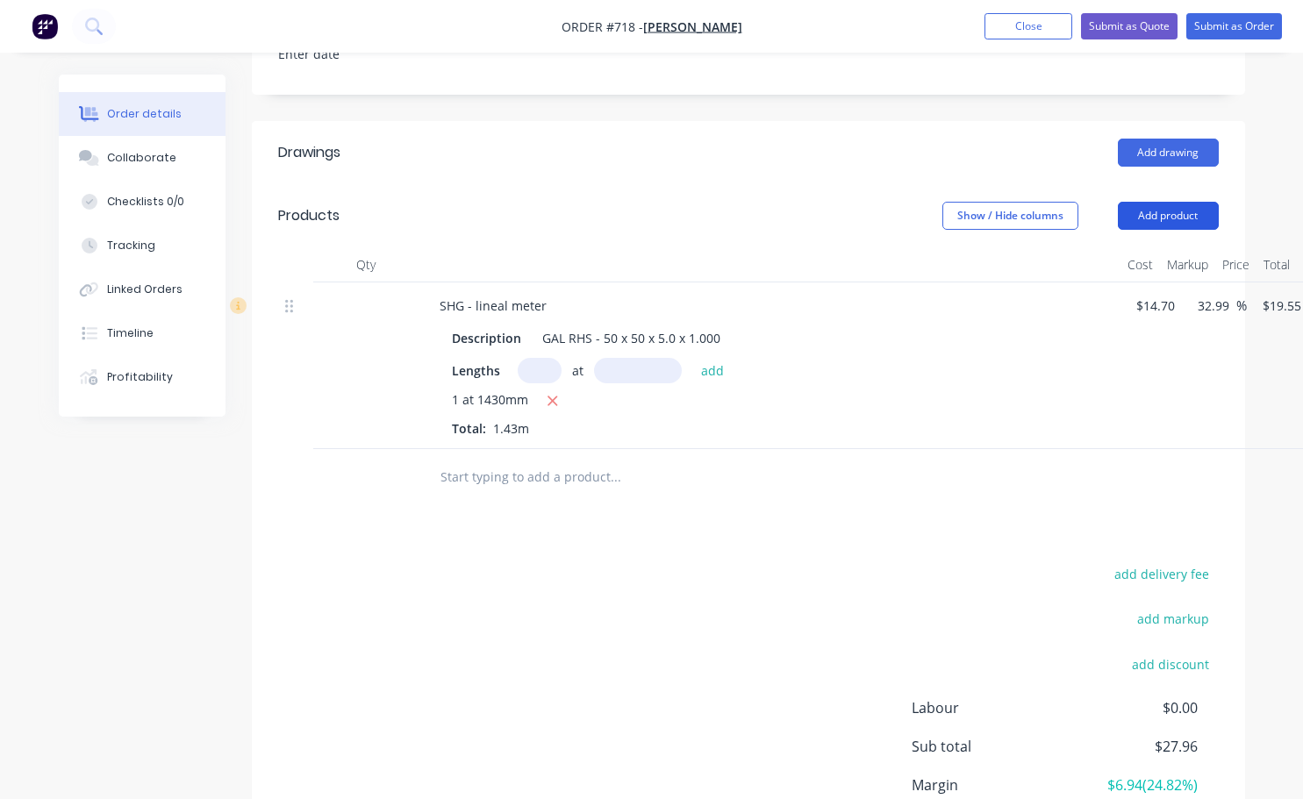
click at [1186, 202] on button "Add product" at bounding box center [1168, 216] width 101 height 28
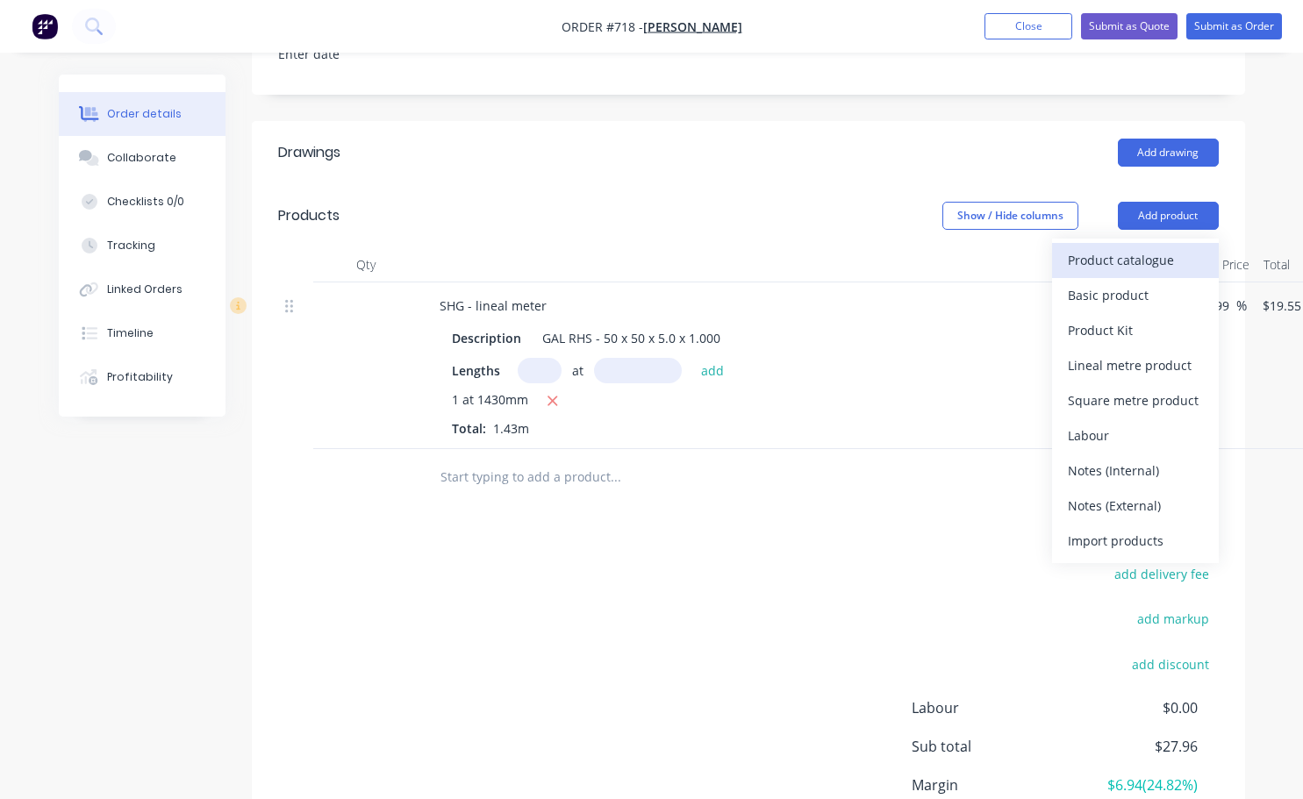
click at [1119, 247] on div "Product catalogue" at bounding box center [1135, 259] width 135 height 25
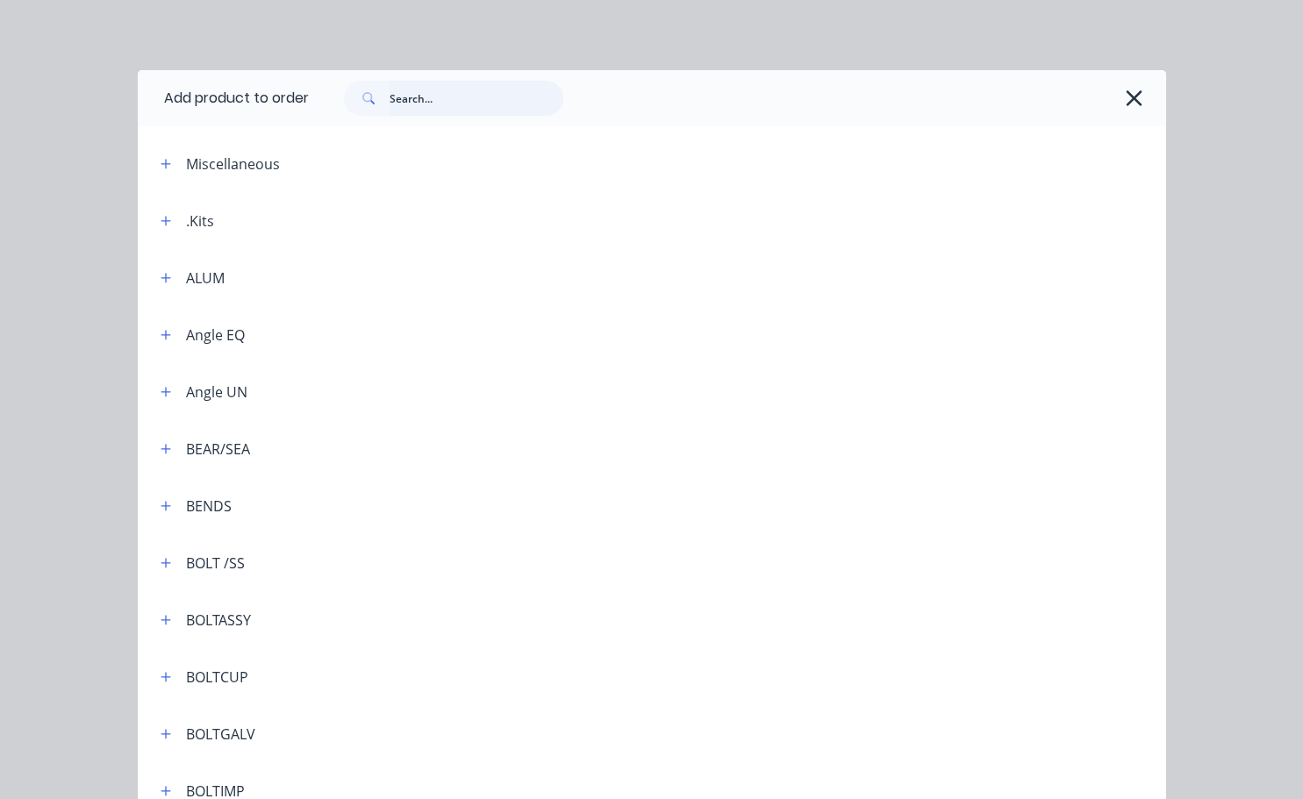
click at [466, 107] on input "text" at bounding box center [477, 98] width 174 height 35
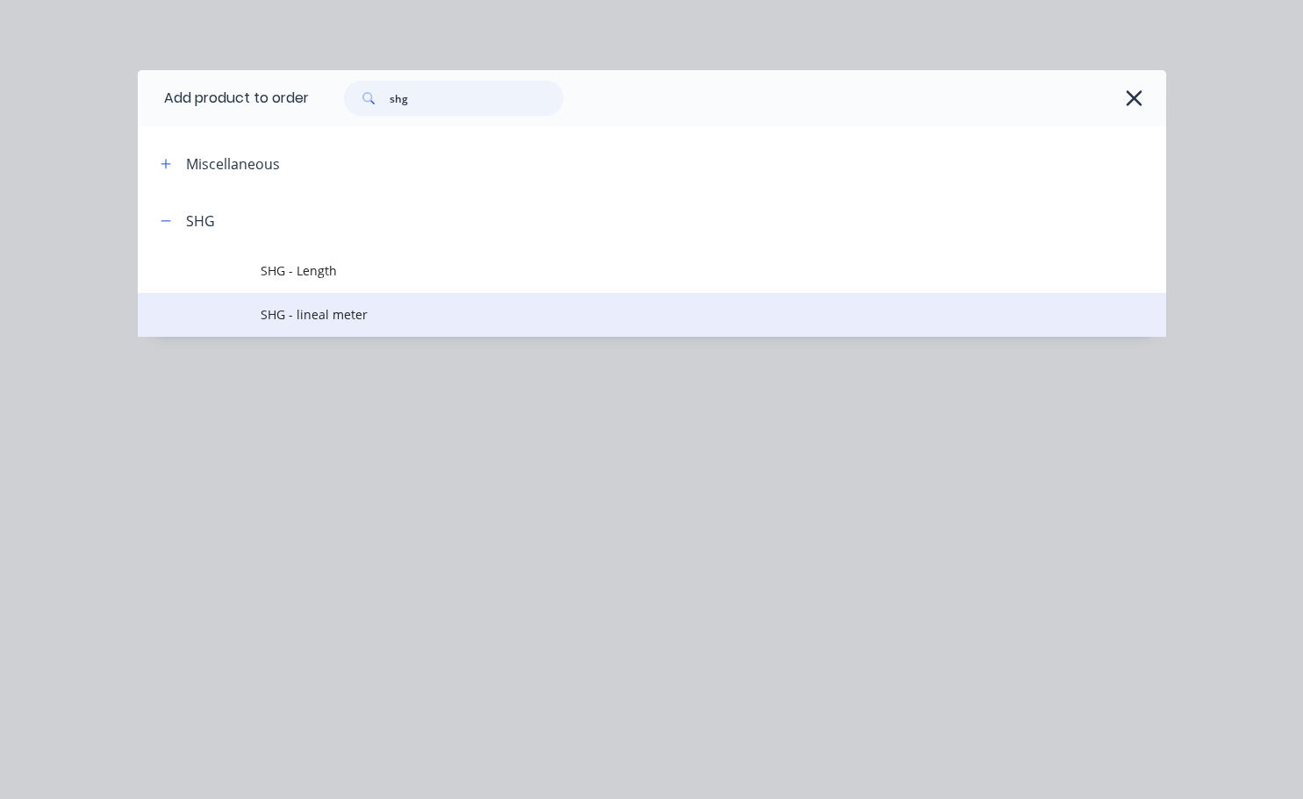
type input "shg"
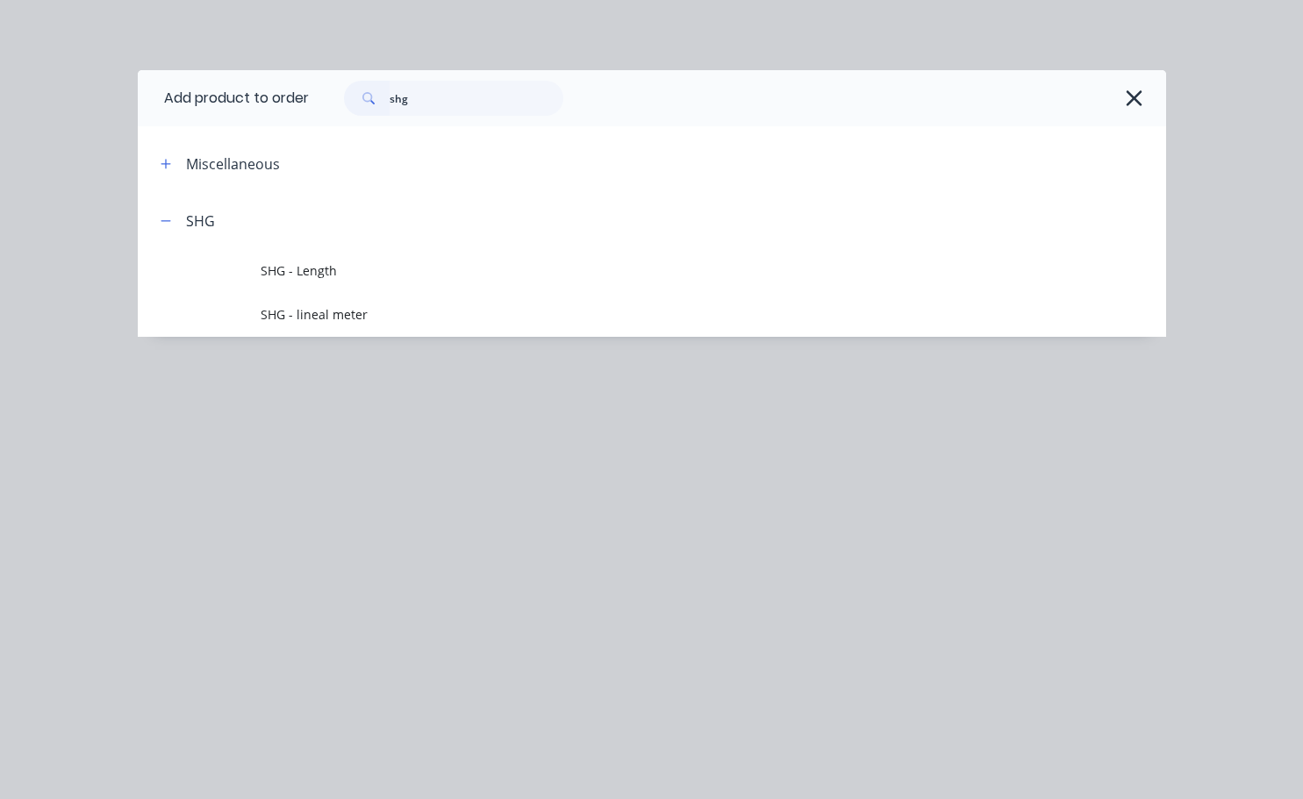
click at [316, 327] on td "SHG - lineal meter" at bounding box center [713, 315] width 905 height 44
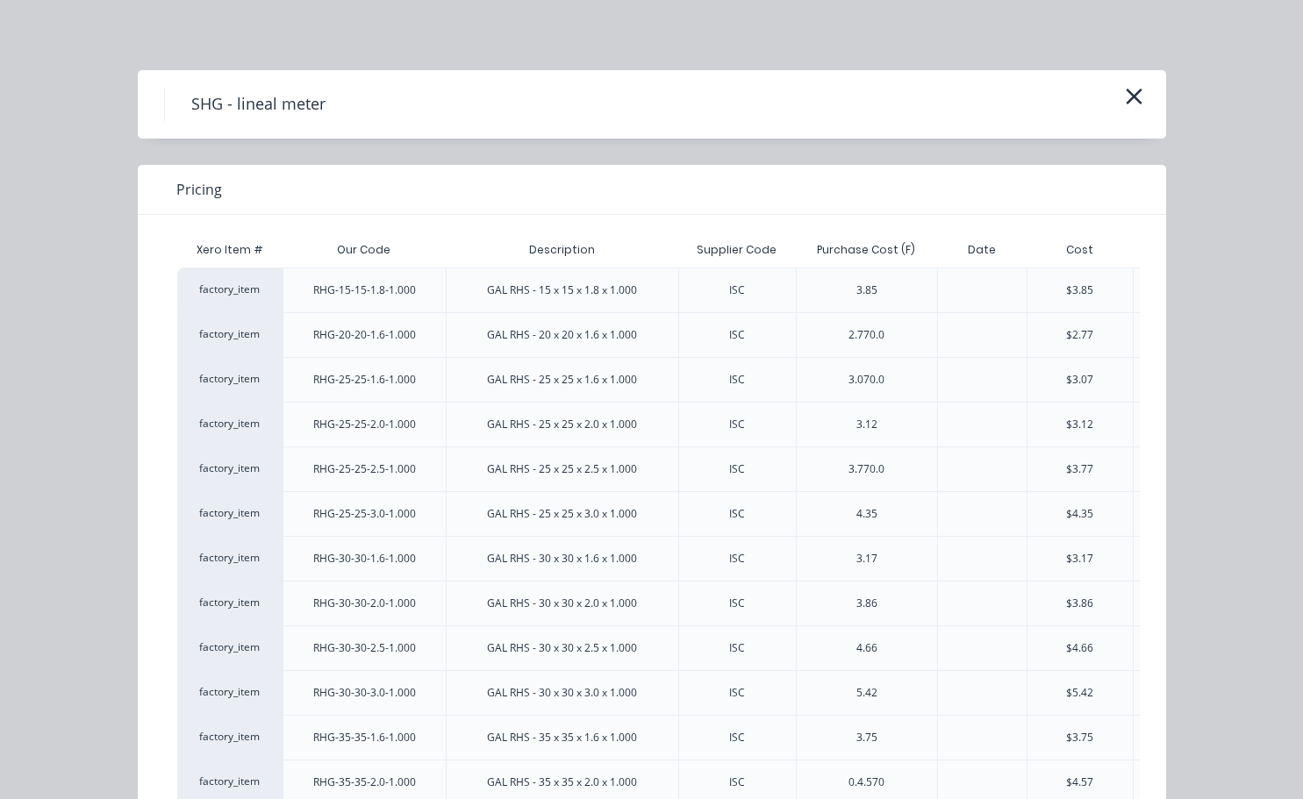
click at [986, 500] on div at bounding box center [982, 514] width 28 height 28
click at [1050, 518] on div "$4.35" at bounding box center [1080, 513] width 107 height 45
click at [1129, 105] on icon "button" at bounding box center [1134, 96] width 18 height 25
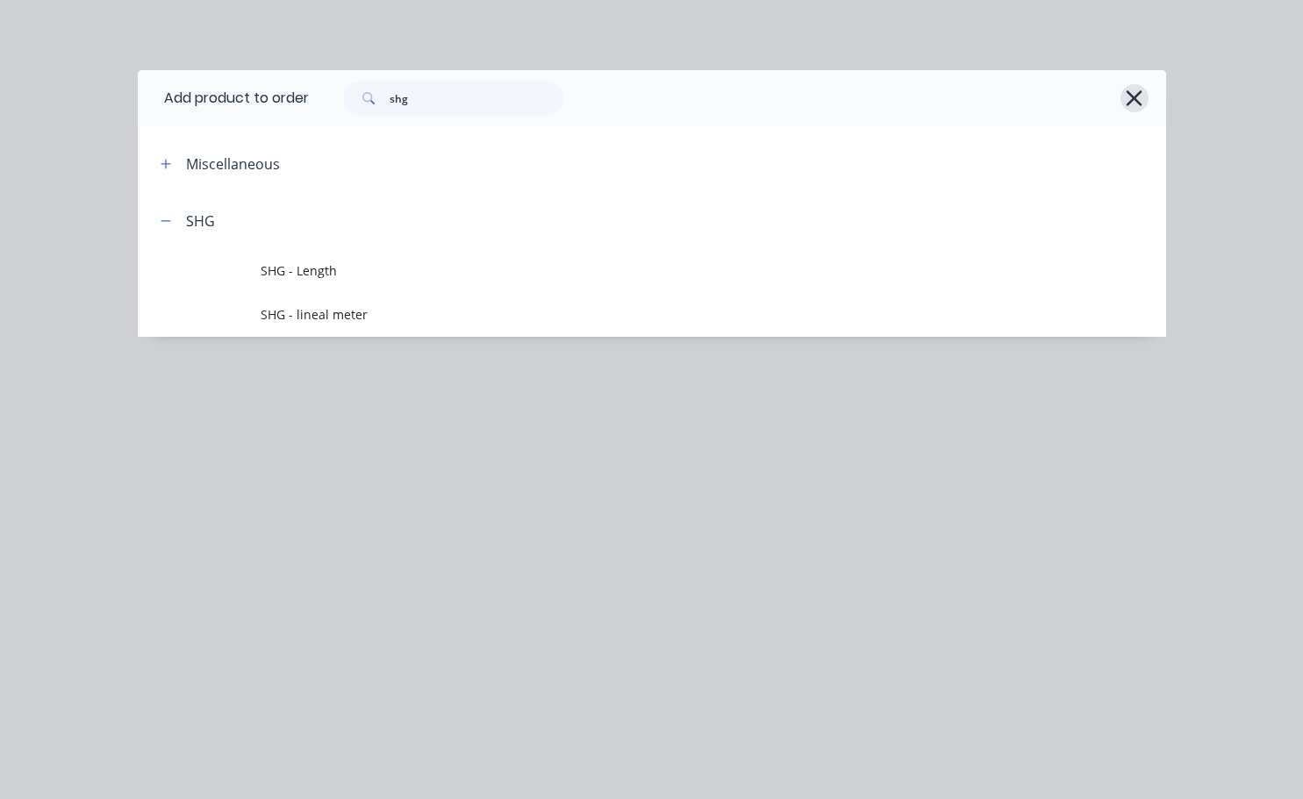
click at [1139, 91] on icon "button" at bounding box center [1134, 98] width 18 height 25
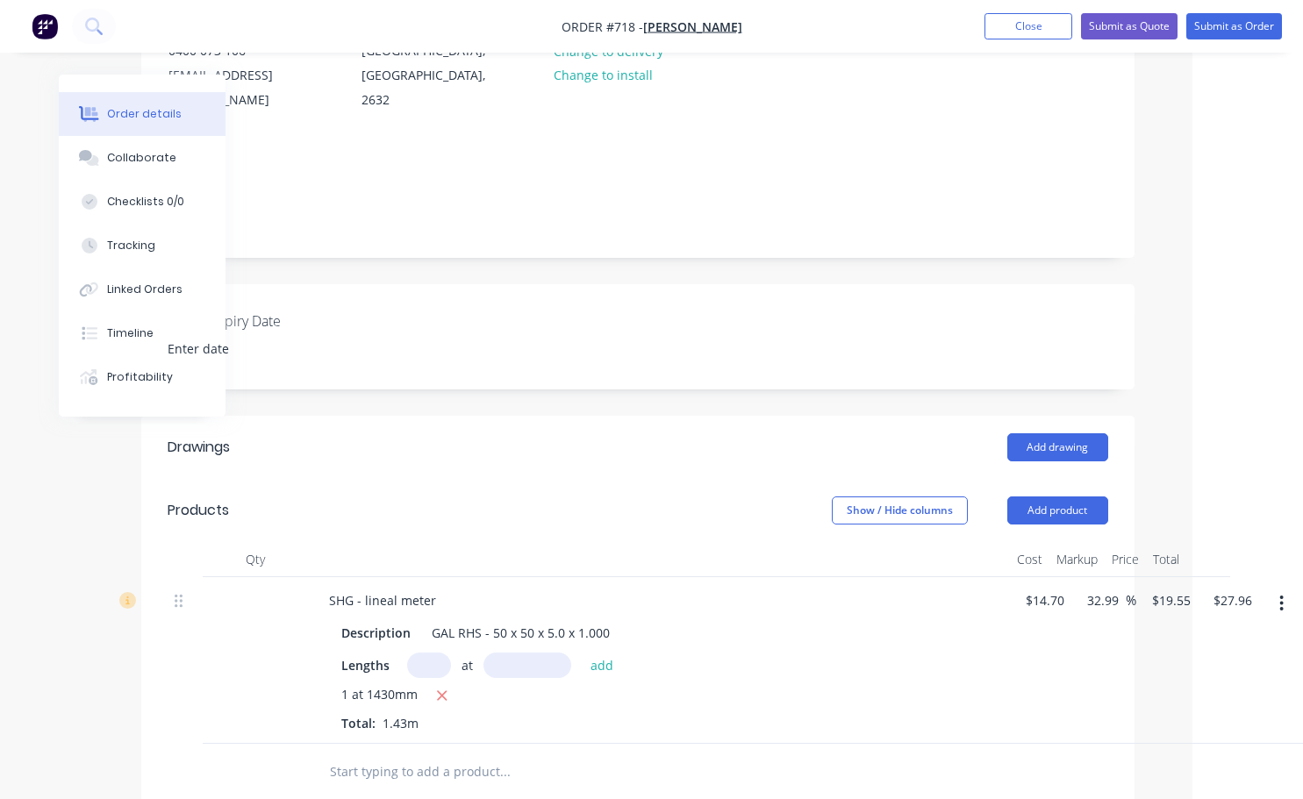
scroll to position [305, 111]
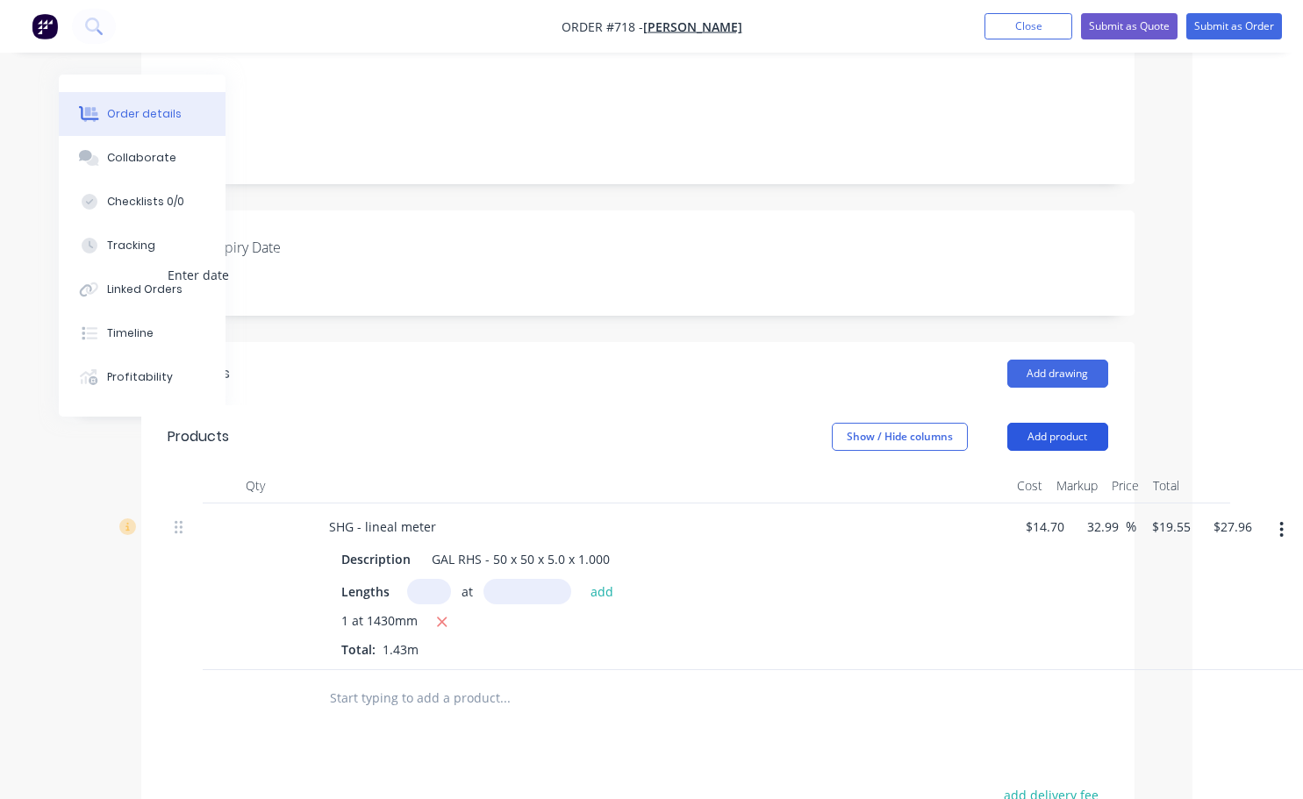
click at [1062, 423] on button "Add product" at bounding box center [1057, 437] width 101 height 28
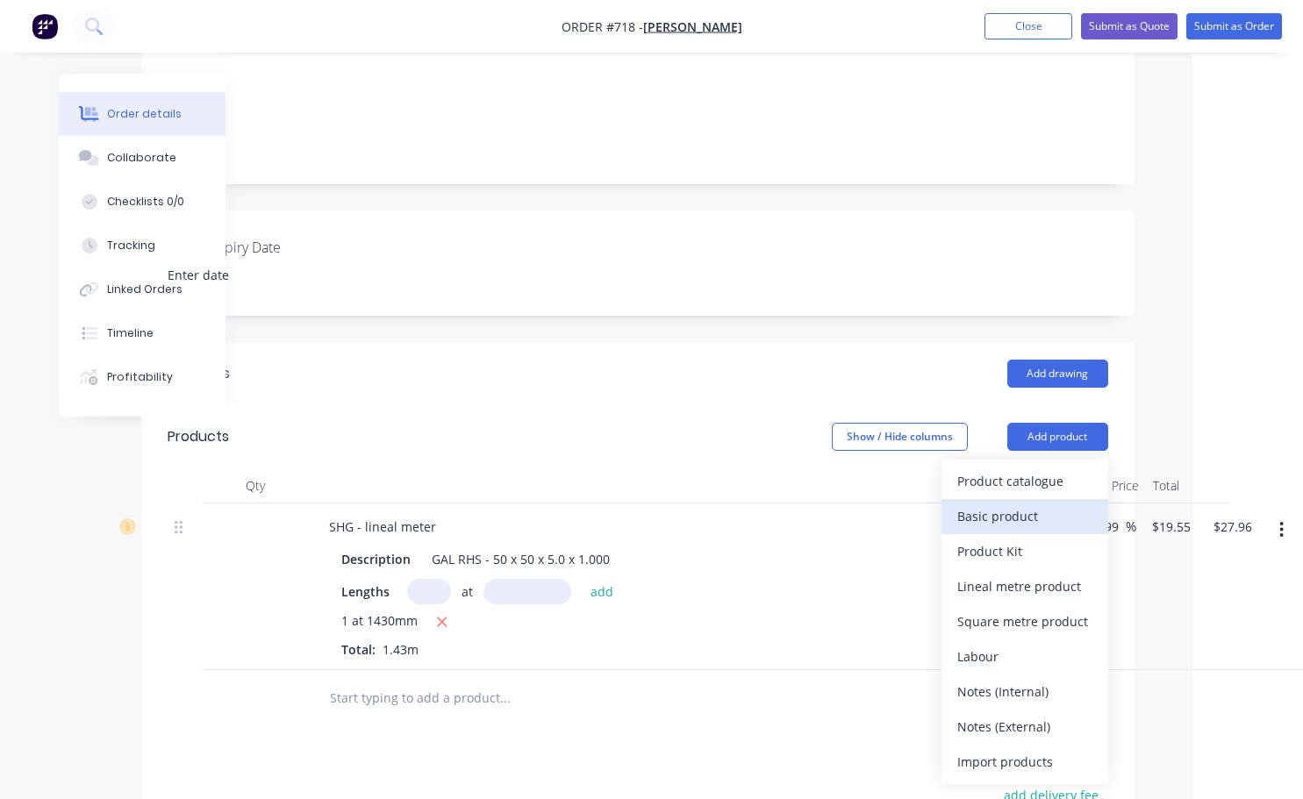
click at [1020, 504] on div "Basic product" at bounding box center [1024, 516] width 135 height 25
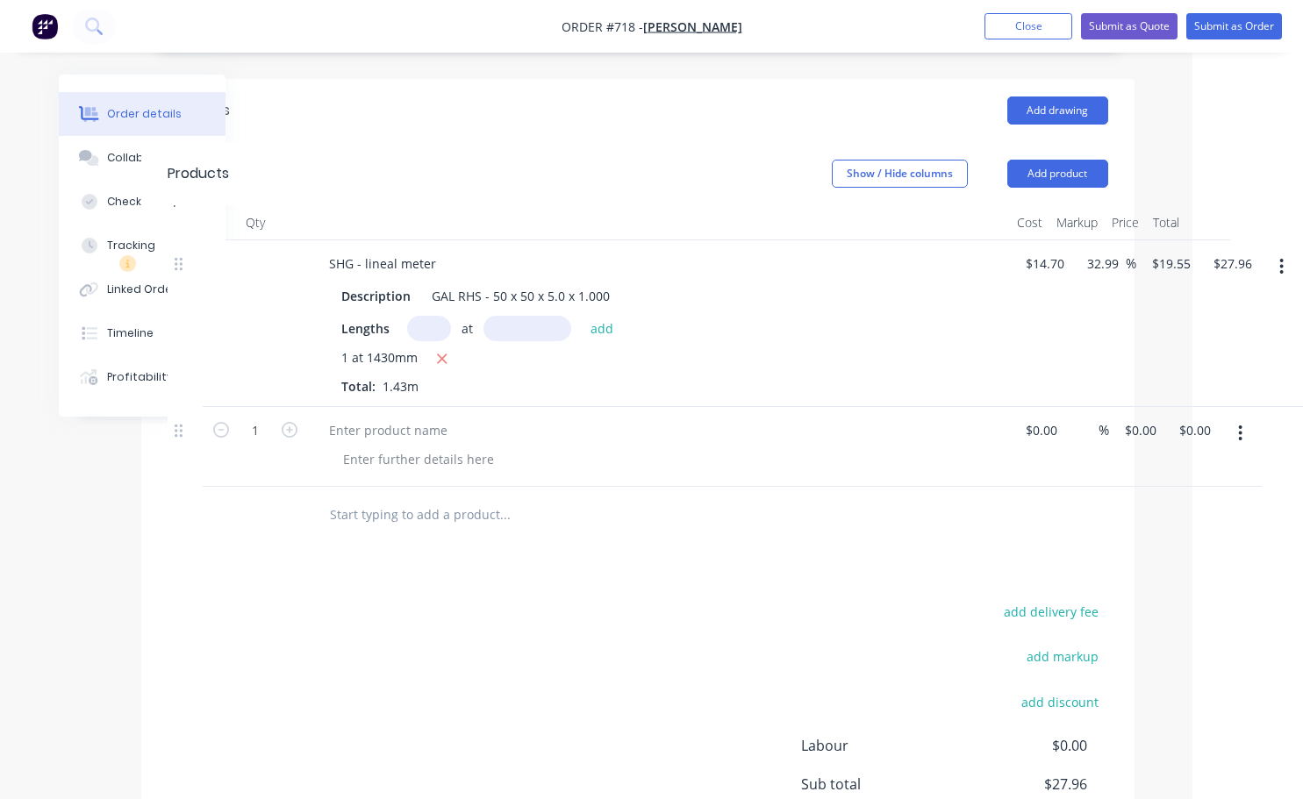
scroll to position [393, 111]
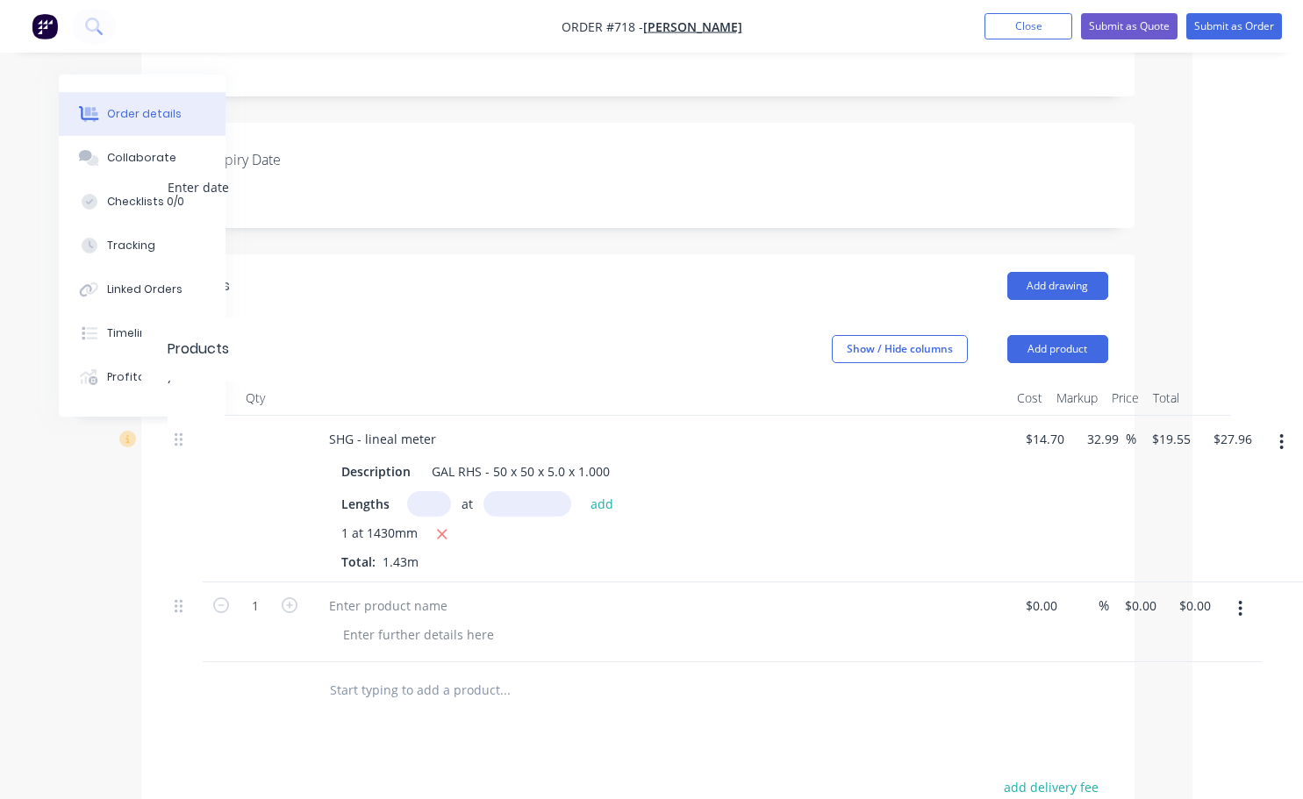
click at [1243, 599] on icon "button" at bounding box center [1240, 608] width 4 height 19
click at [1151, 748] on div "Delete" at bounding box center [1178, 760] width 135 height 25
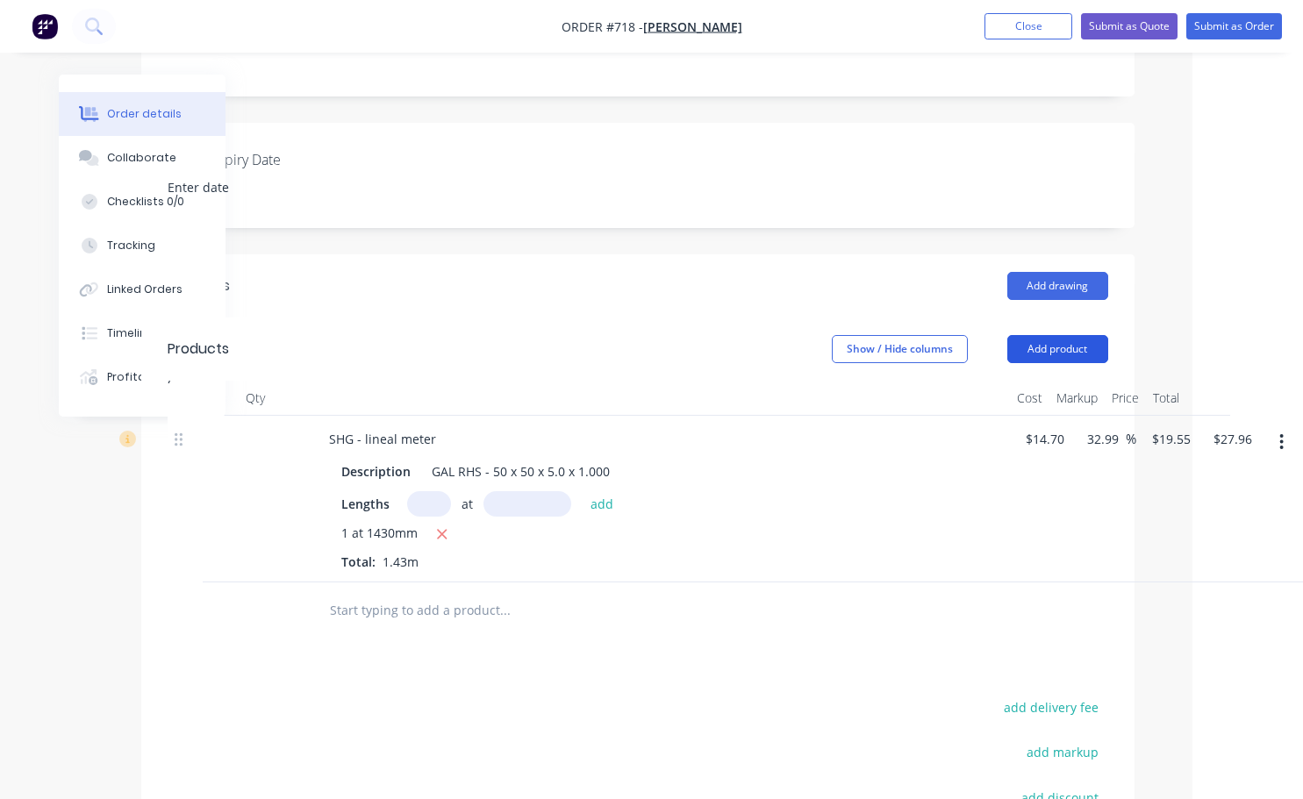
click at [1061, 335] on button "Add product" at bounding box center [1057, 349] width 101 height 28
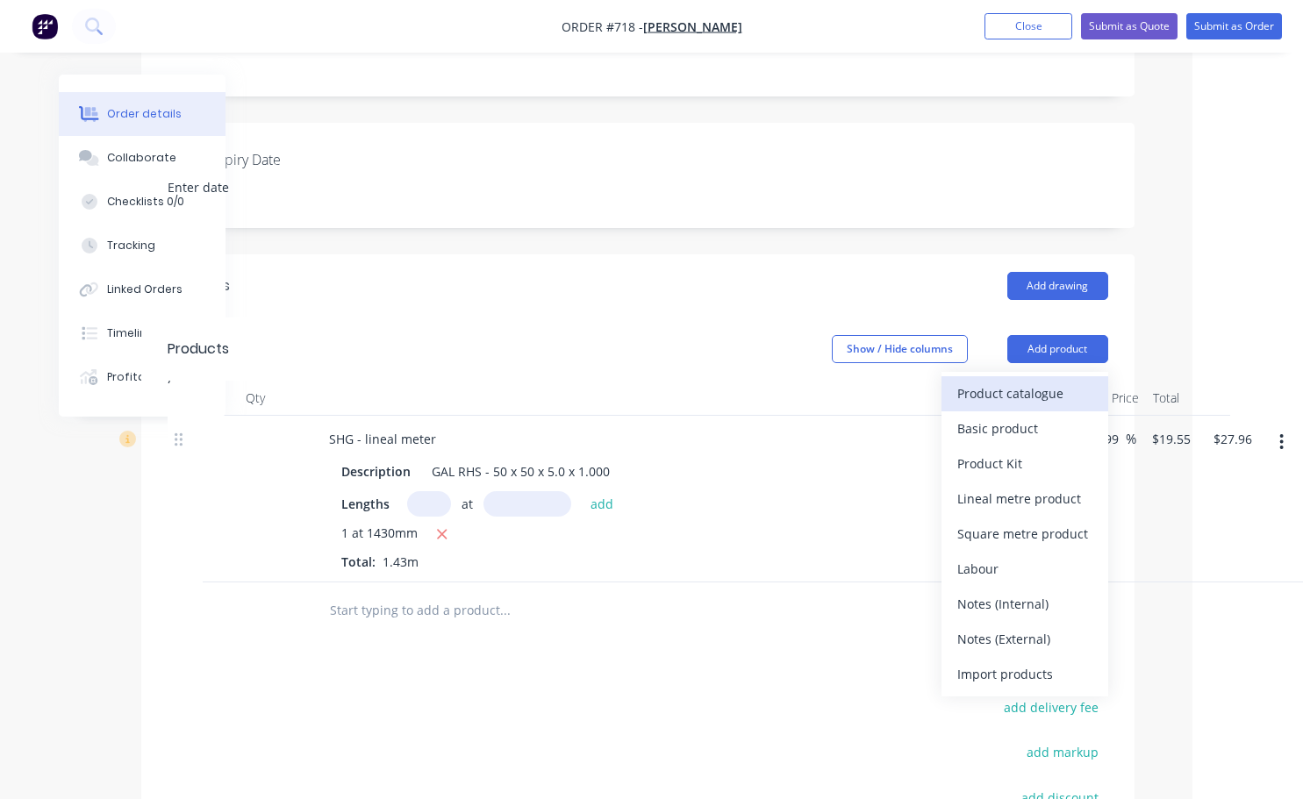
click at [1036, 381] on div "Product catalogue" at bounding box center [1024, 393] width 135 height 25
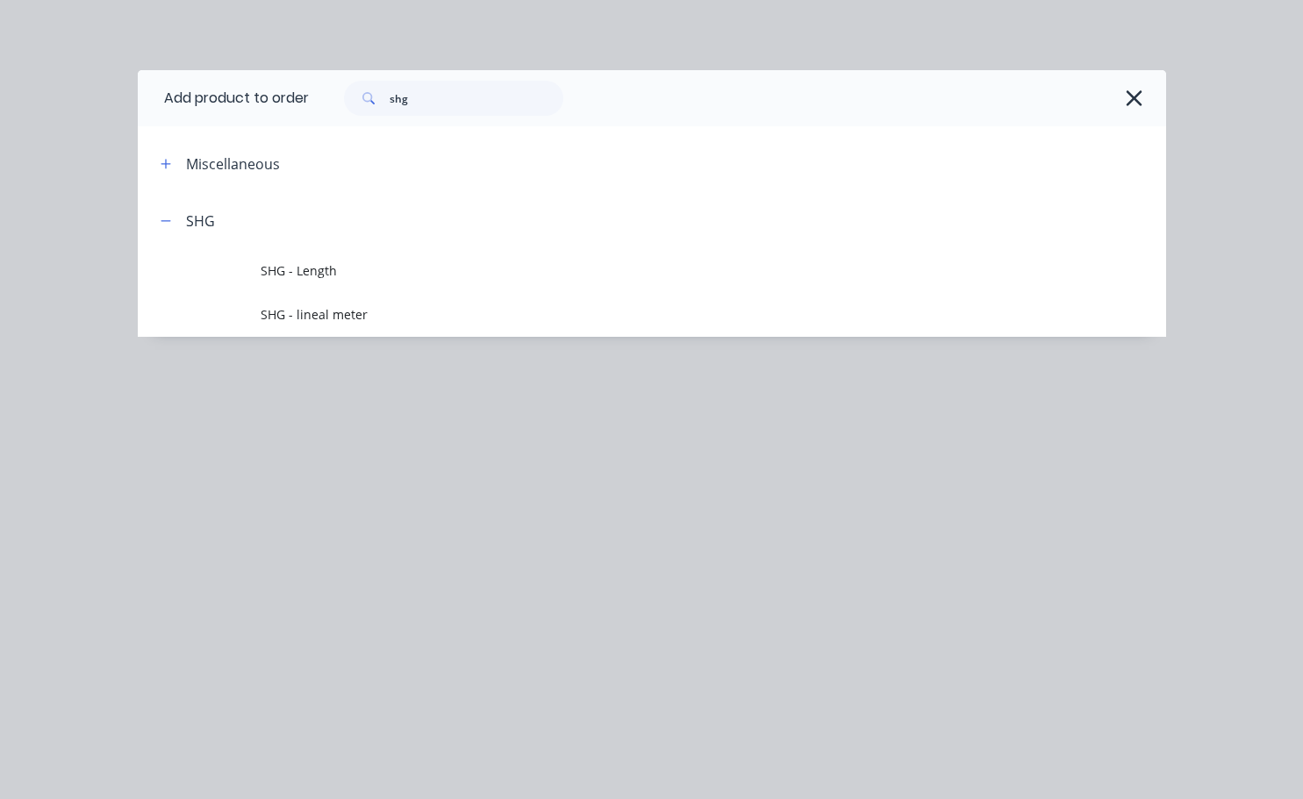
scroll to position [393, 104]
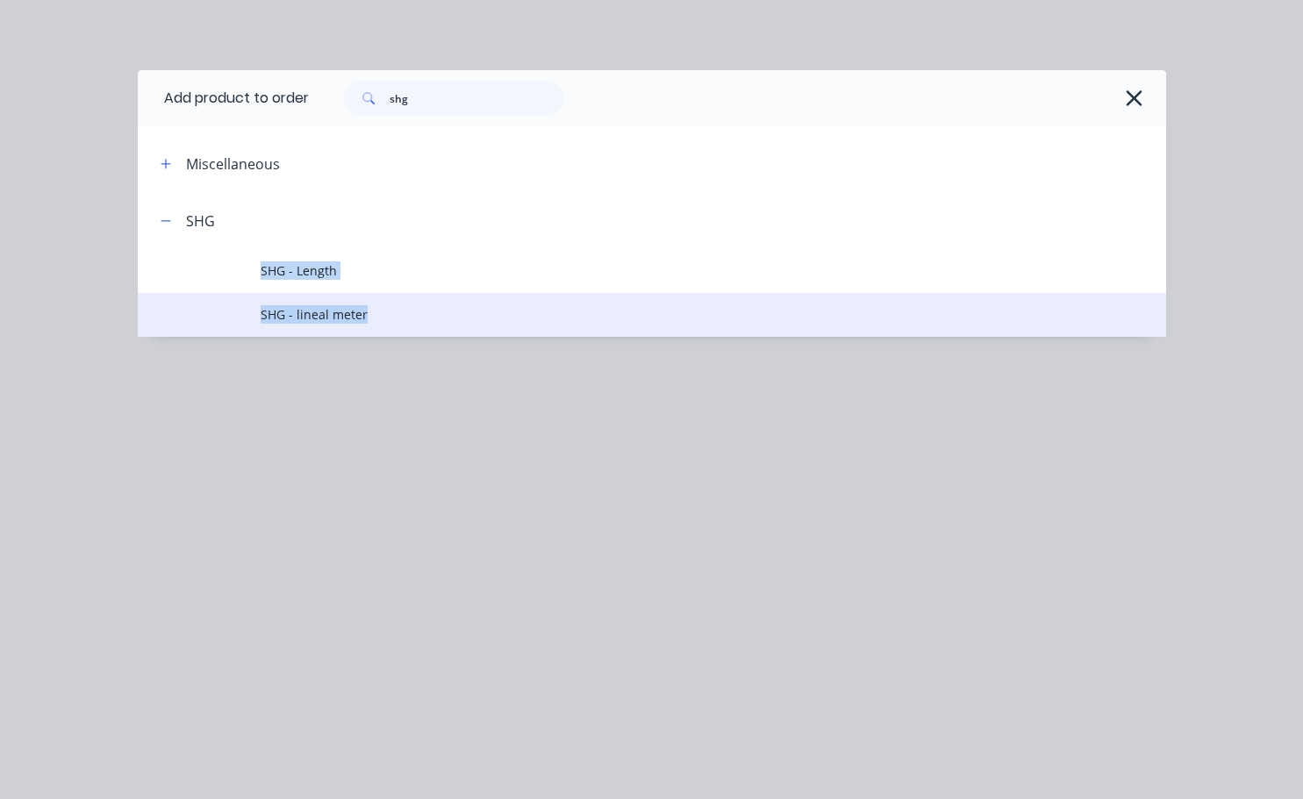
drag, startPoint x: 600, startPoint y: 331, endPoint x: 253, endPoint y: 312, distance: 348.0
click at [551, 327] on div "Add product to order shg Miscellaneous SHG SHG - Length SHG - lineal meter" at bounding box center [652, 229] width 1028 height 319
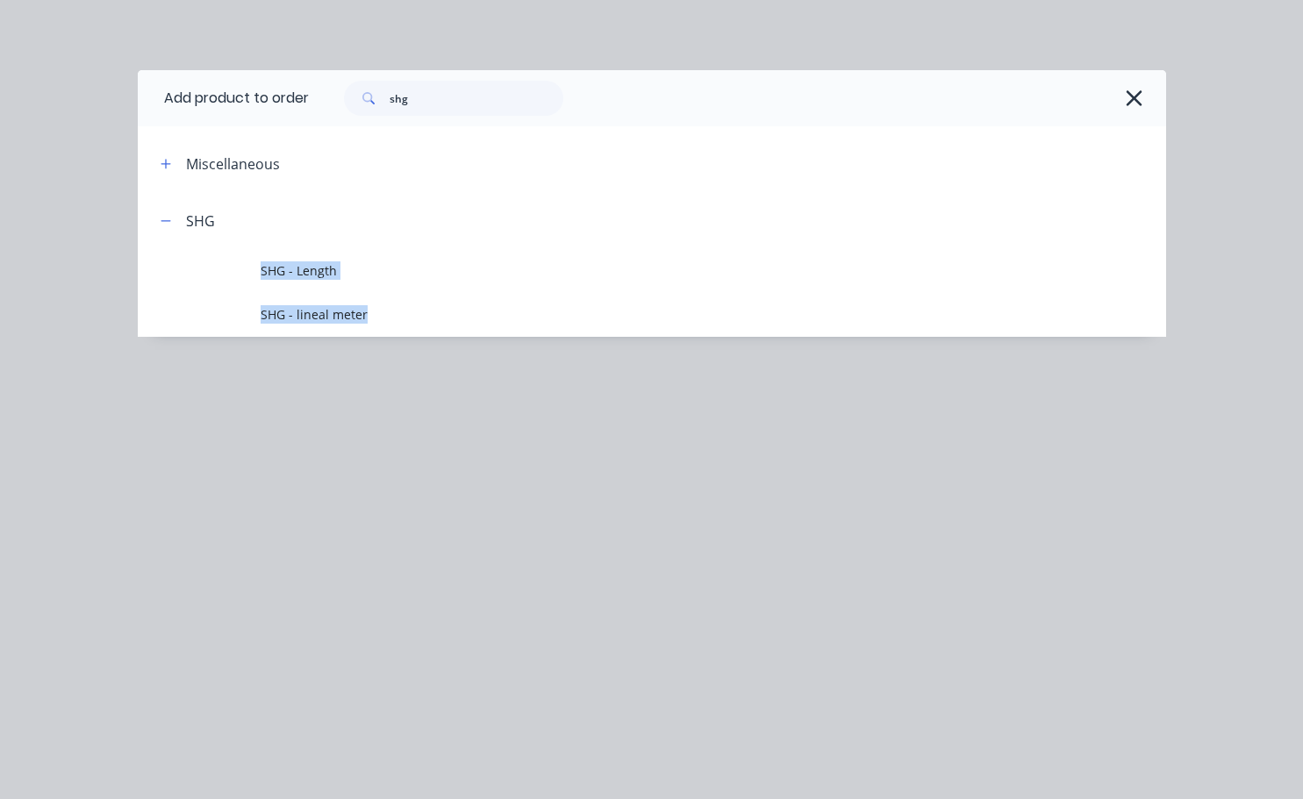
drag, startPoint x: 276, startPoint y: 269, endPoint x: 286, endPoint y: 269, distance: 9.7
click at [277, 269] on span "SHG - Length" at bounding box center [623, 271] width 724 height 18
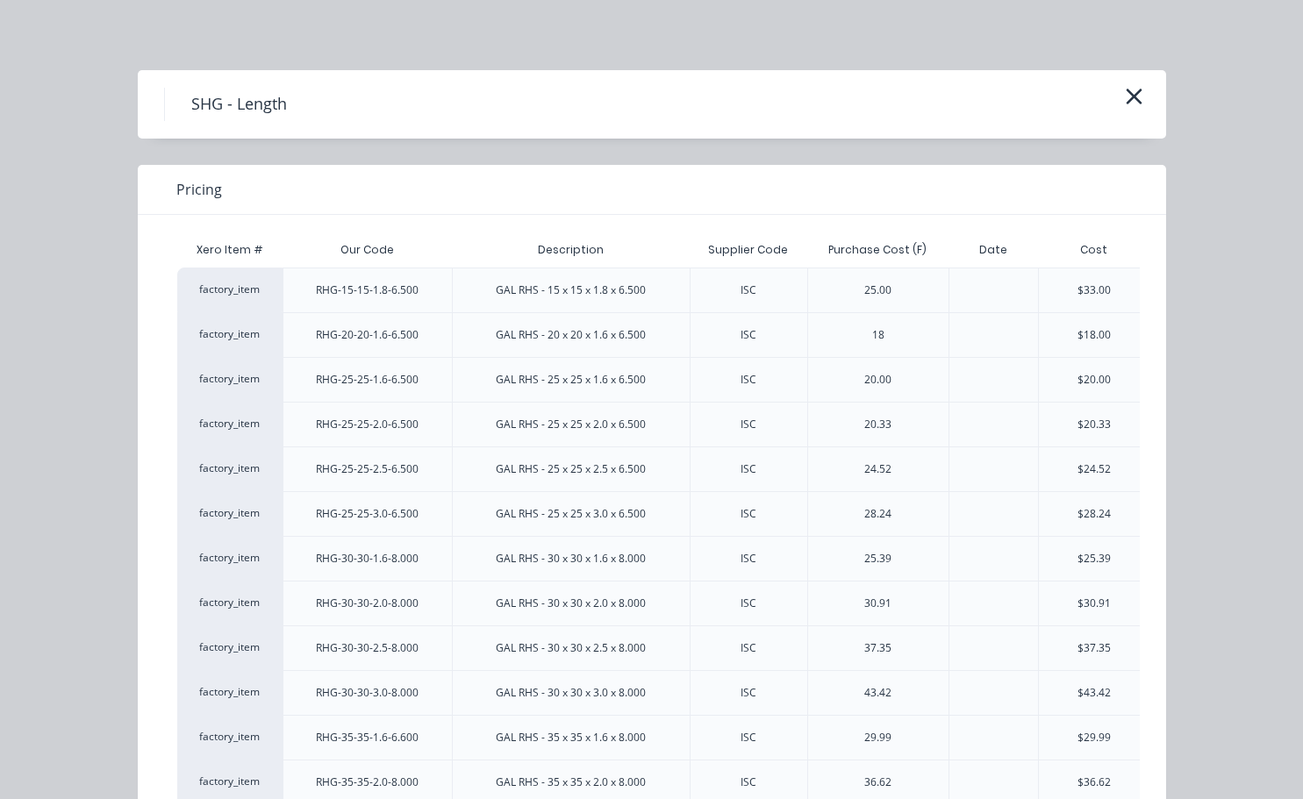
click at [1082, 511] on div "$28.24" at bounding box center [1094, 514] width 33 height 16
click at [1130, 110] on button "button" at bounding box center [1134, 97] width 29 height 28
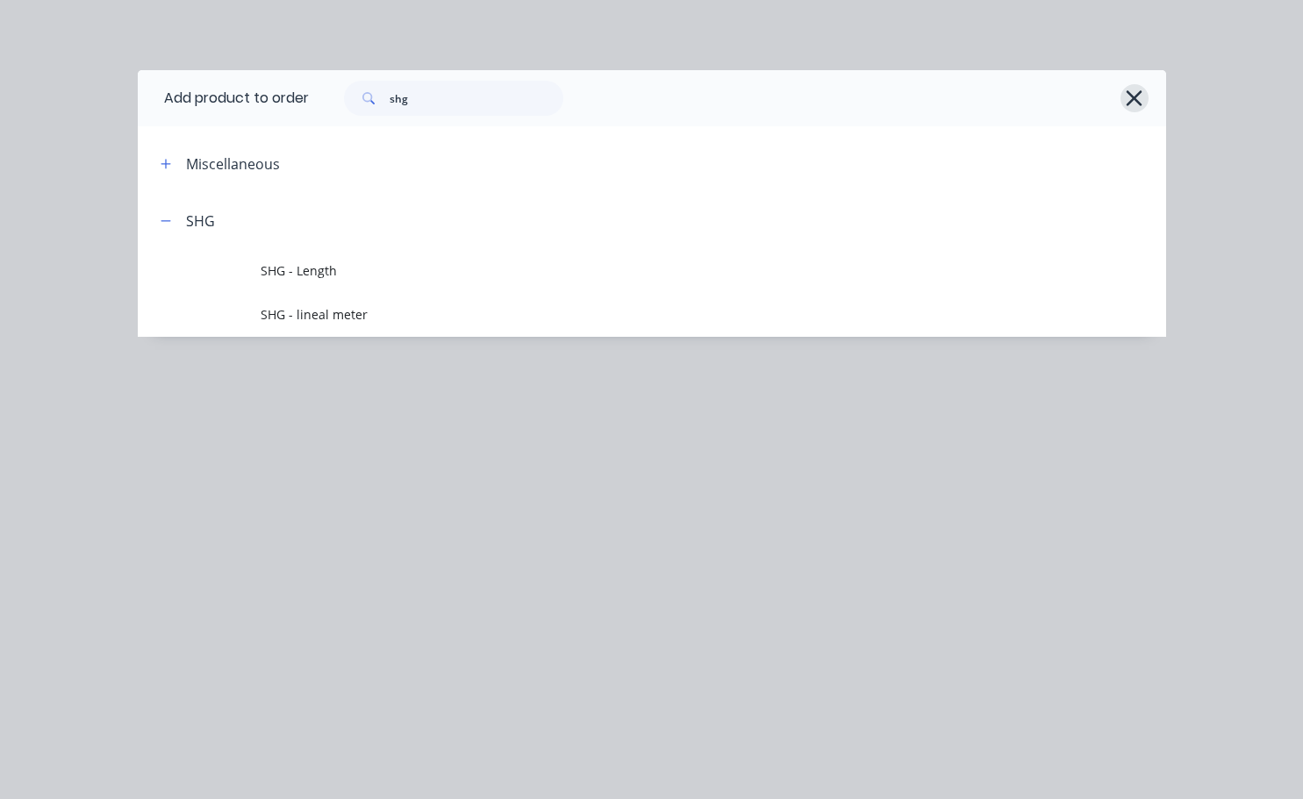
drag, startPoint x: 1122, startPoint y: 103, endPoint x: 1134, endPoint y: 98, distance: 12.2
click at [1134, 98] on div "shg" at bounding box center [729, 98] width 840 height 35
click at [1133, 101] on icon "button" at bounding box center [1134, 98] width 18 height 25
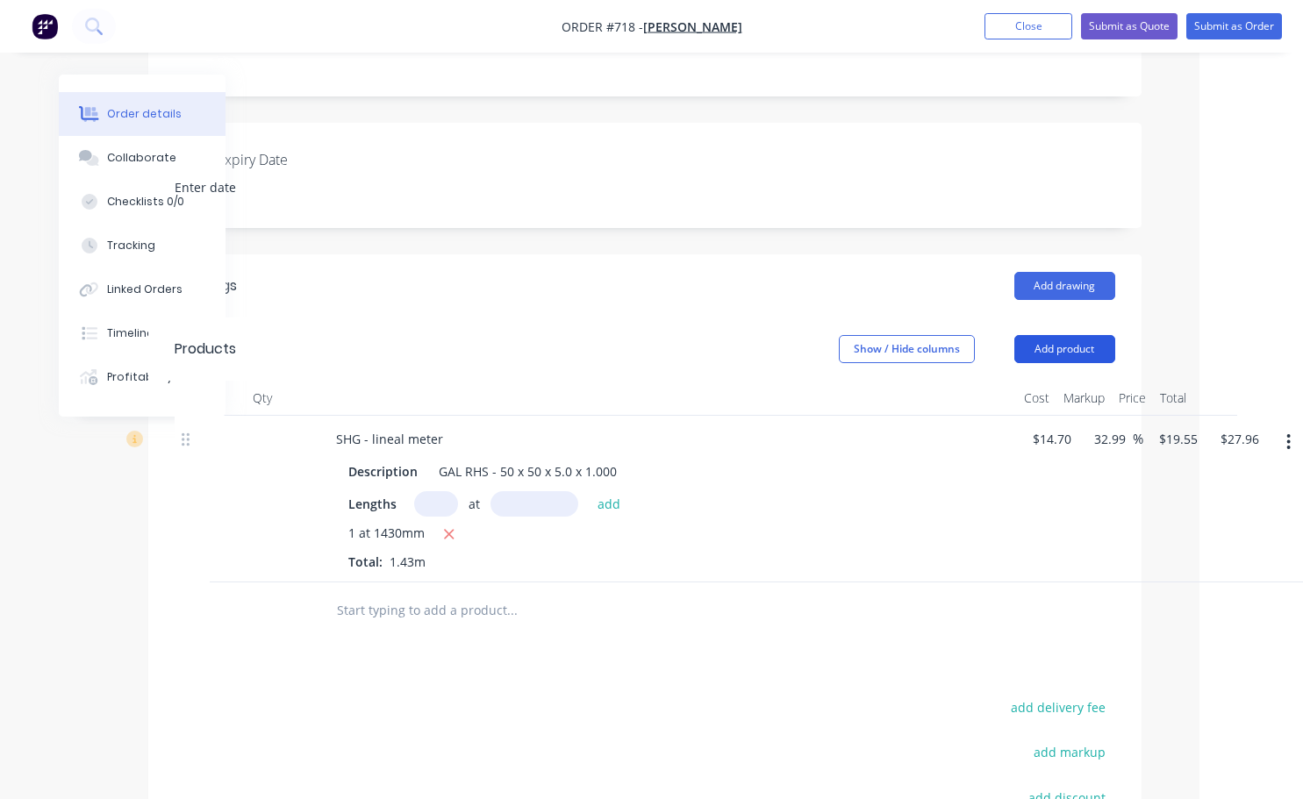
click at [1080, 335] on button "Add product" at bounding box center [1064, 349] width 101 height 28
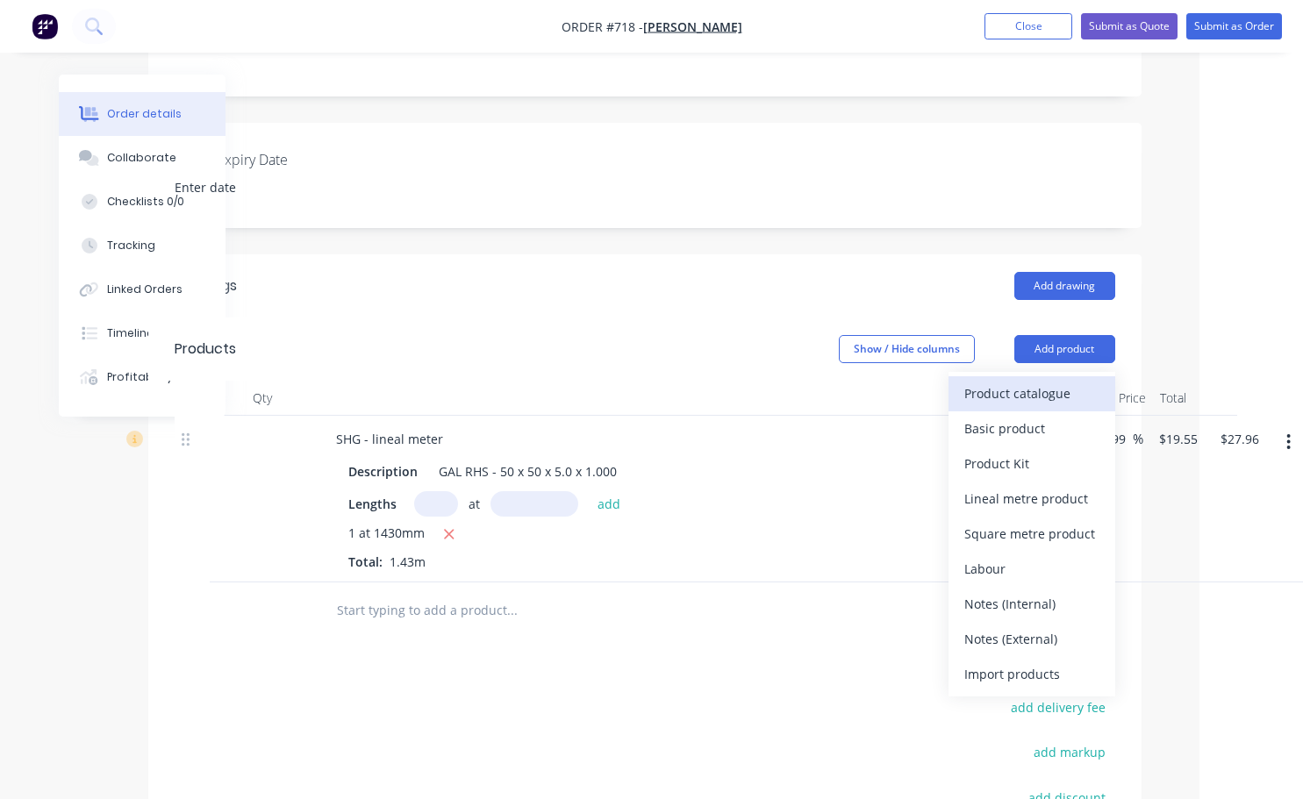
click at [1000, 381] on div "Product catalogue" at bounding box center [1031, 393] width 135 height 25
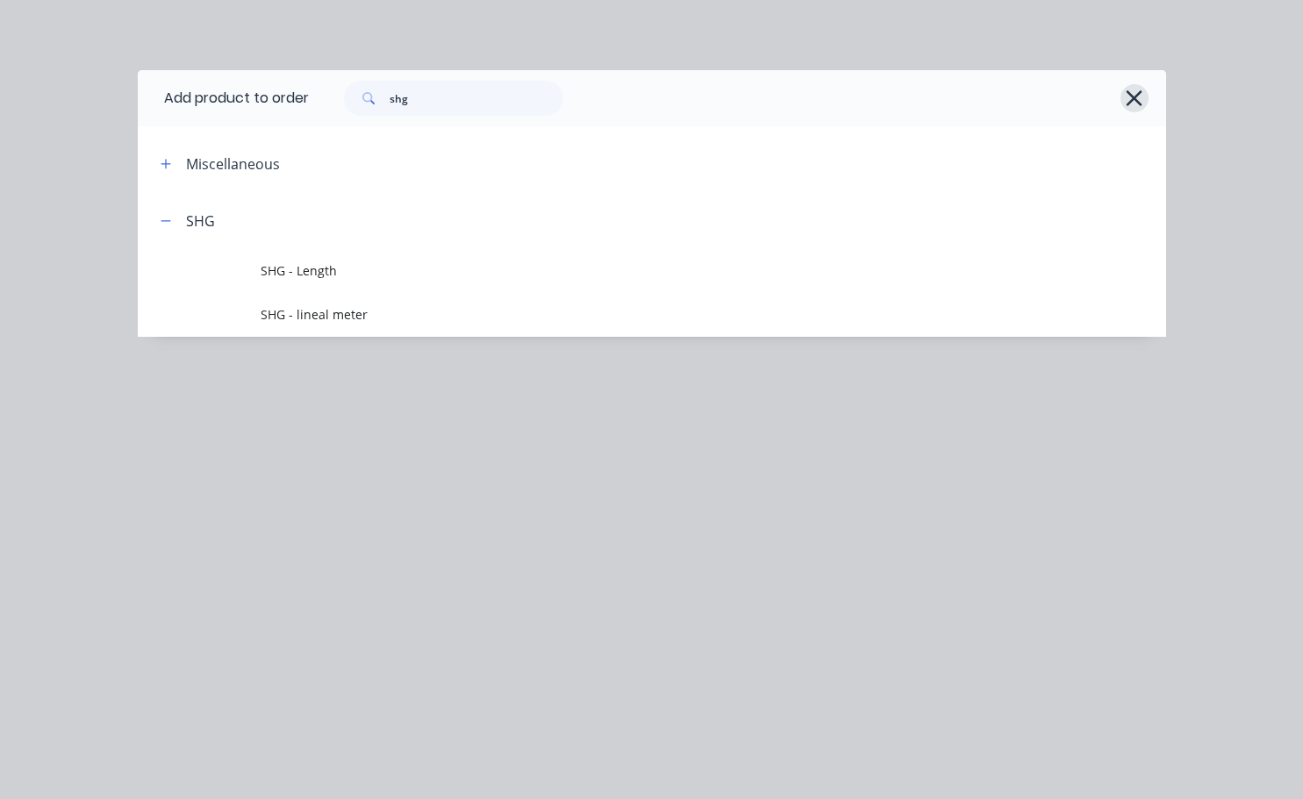
click at [1141, 89] on icon "button" at bounding box center [1134, 98] width 18 height 25
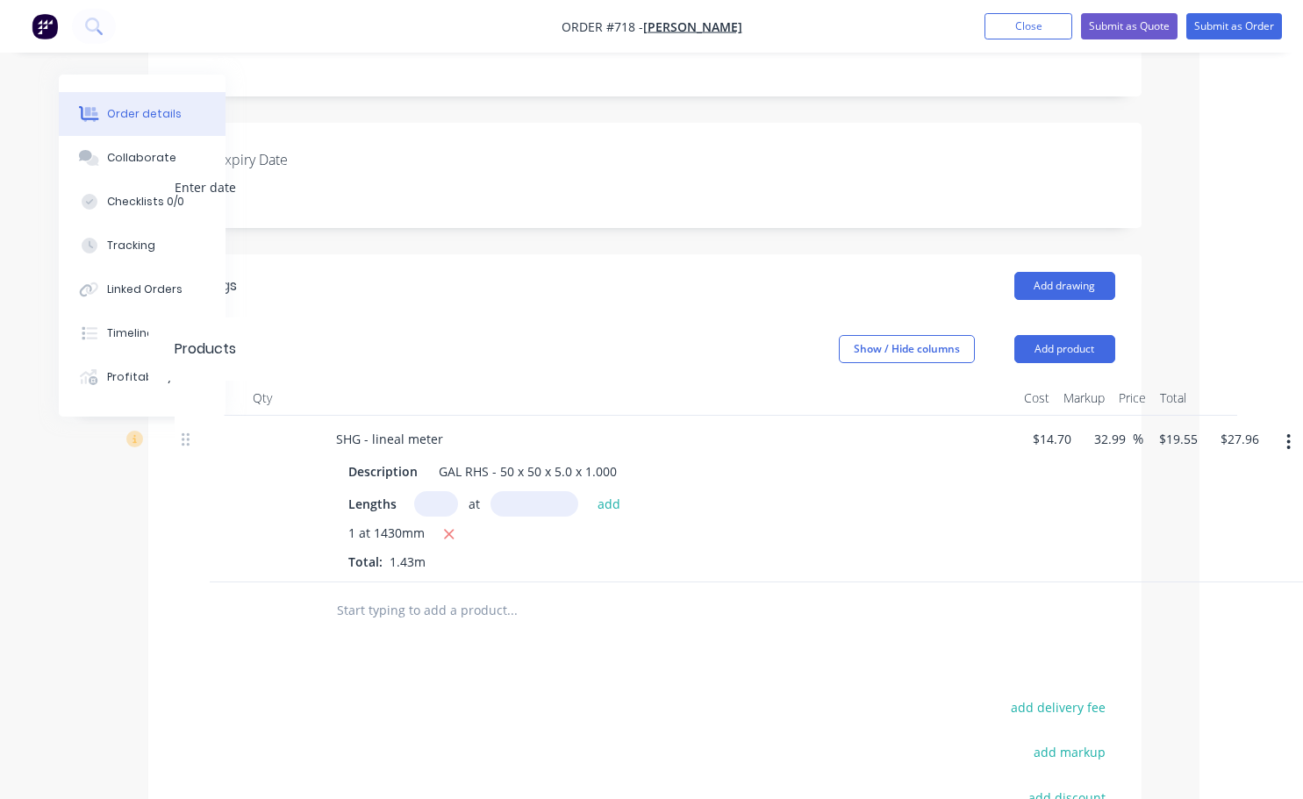
click at [1291, 433] on icon "button" at bounding box center [1288, 442] width 4 height 19
click at [1009, 494] on div "SHG - lineal meter Description GAL RHS - 50 x 50 x 5.0 x 1.000 Lengths at add 1…" at bounding box center [666, 499] width 702 height 167
click at [1086, 335] on button "Add product" at bounding box center [1064, 349] width 101 height 28
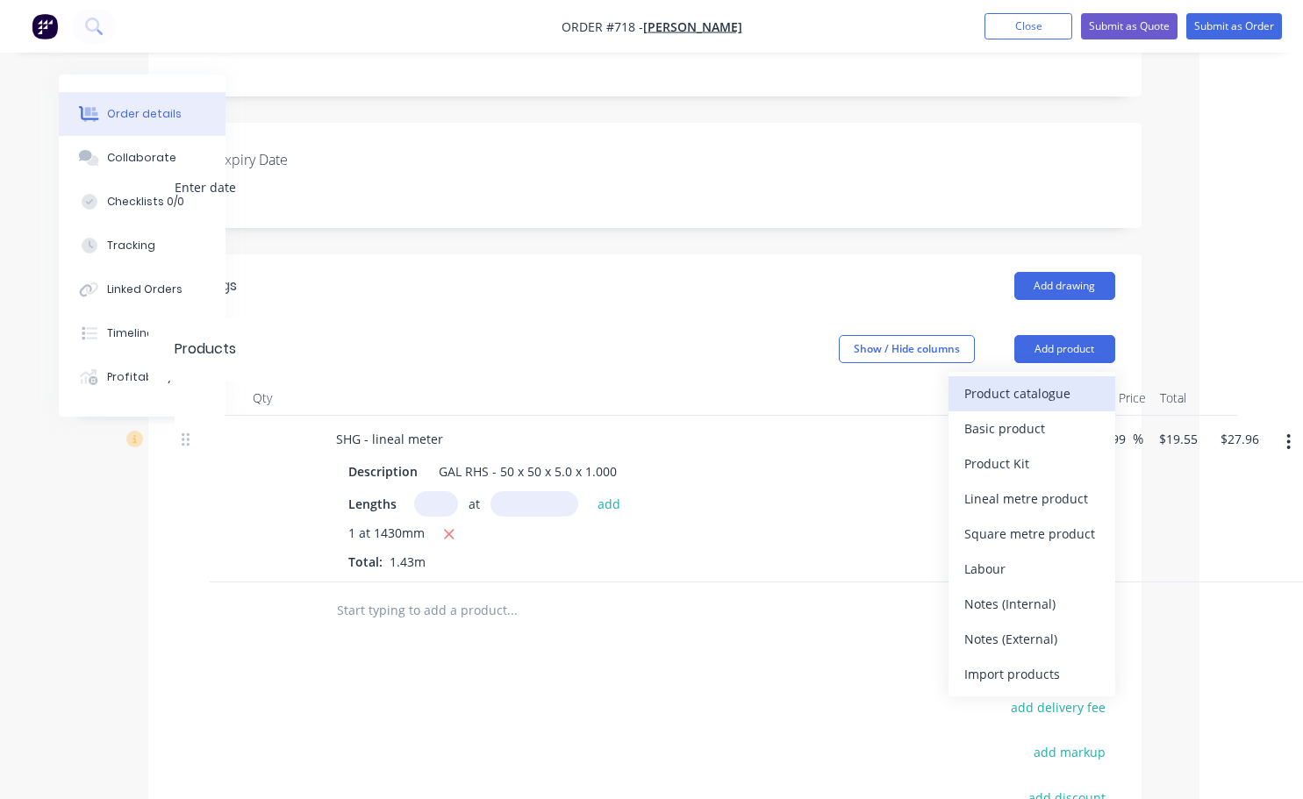
click at [1000, 381] on div "Product catalogue" at bounding box center [1031, 393] width 135 height 25
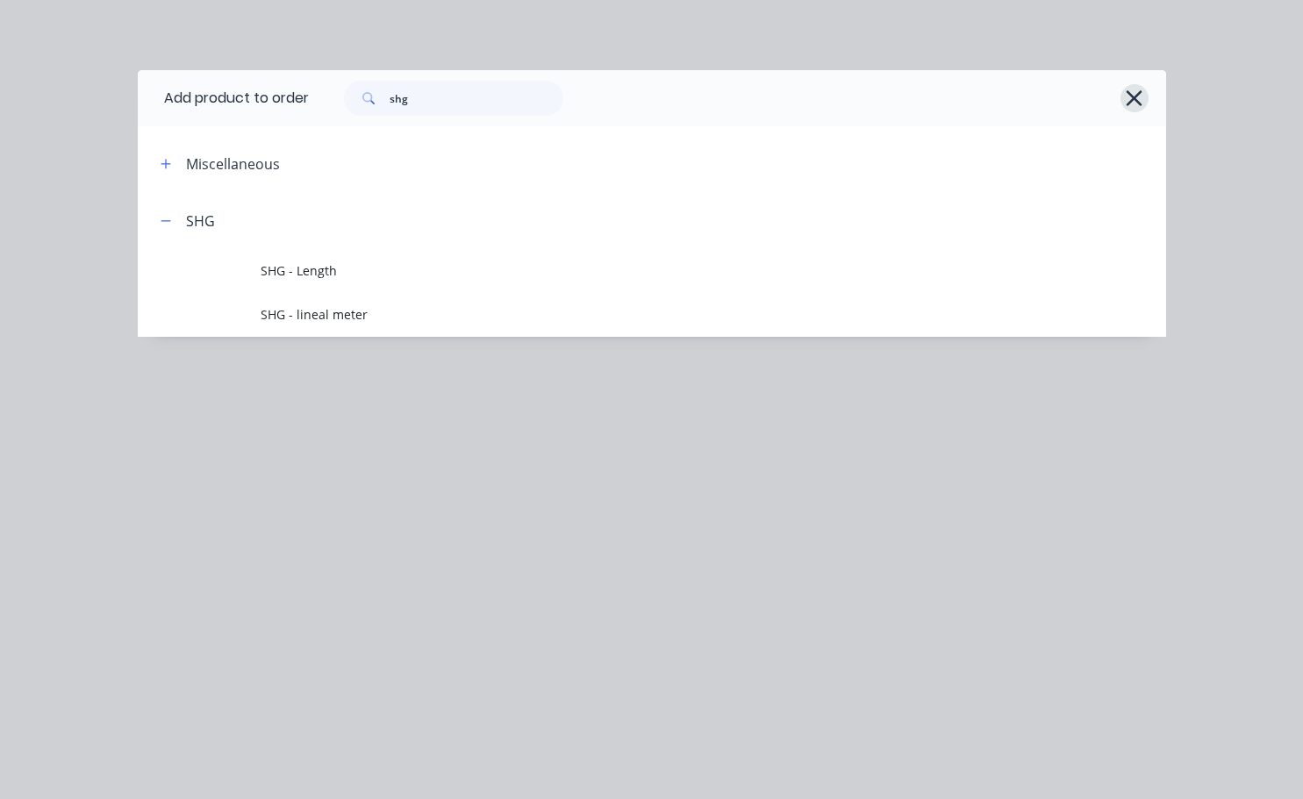
click at [1130, 100] on icon "button" at bounding box center [1134, 98] width 18 height 25
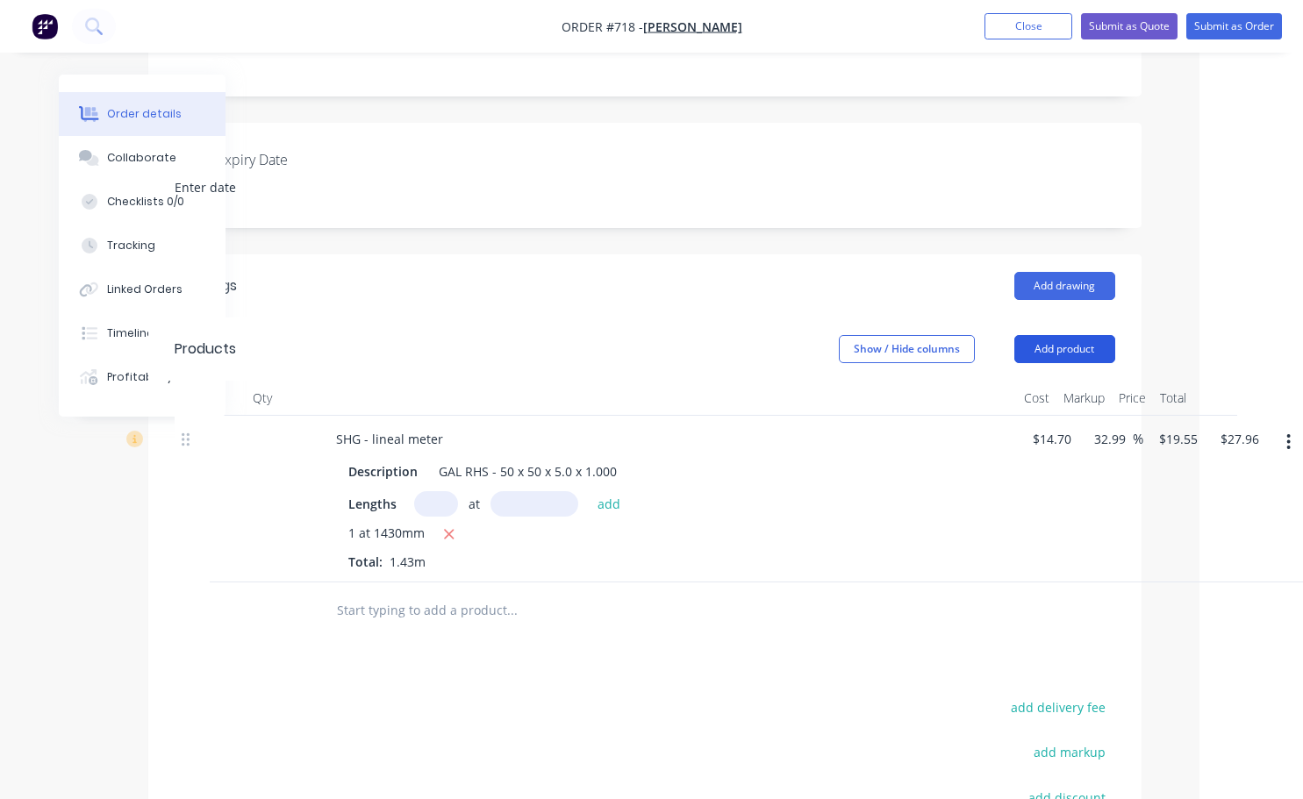
click at [1077, 335] on button "Add product" at bounding box center [1064, 349] width 101 height 28
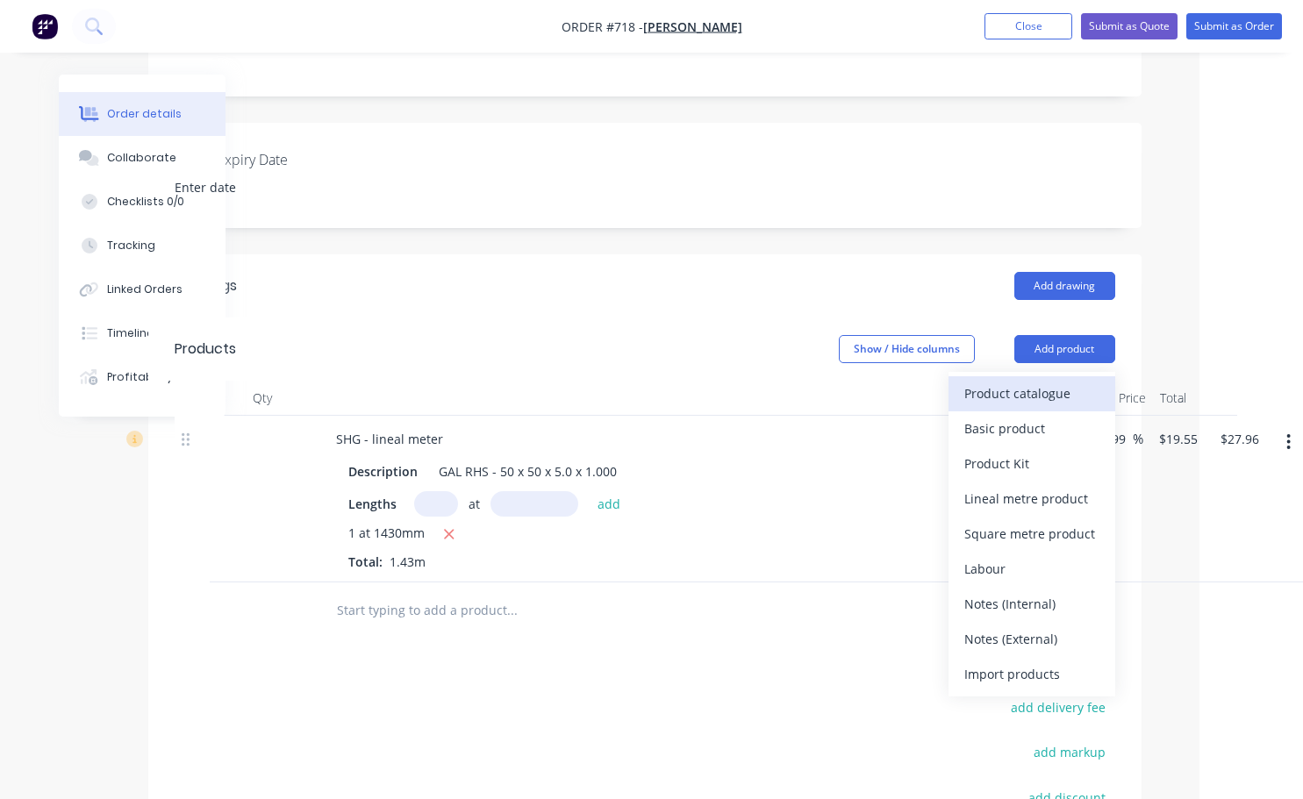
click at [1024, 381] on div "Product catalogue" at bounding box center [1031, 393] width 135 height 25
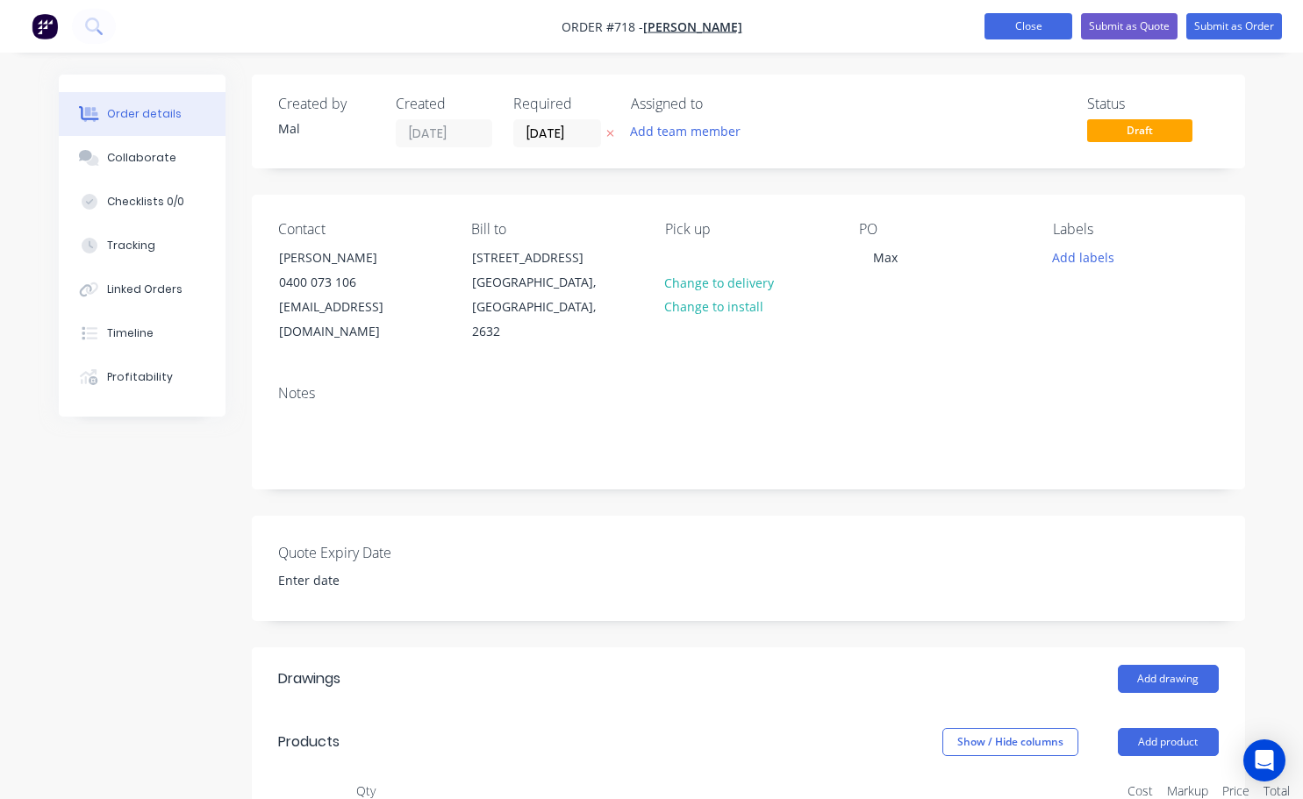
click at [1021, 32] on button "Close" at bounding box center [1029, 26] width 88 height 26
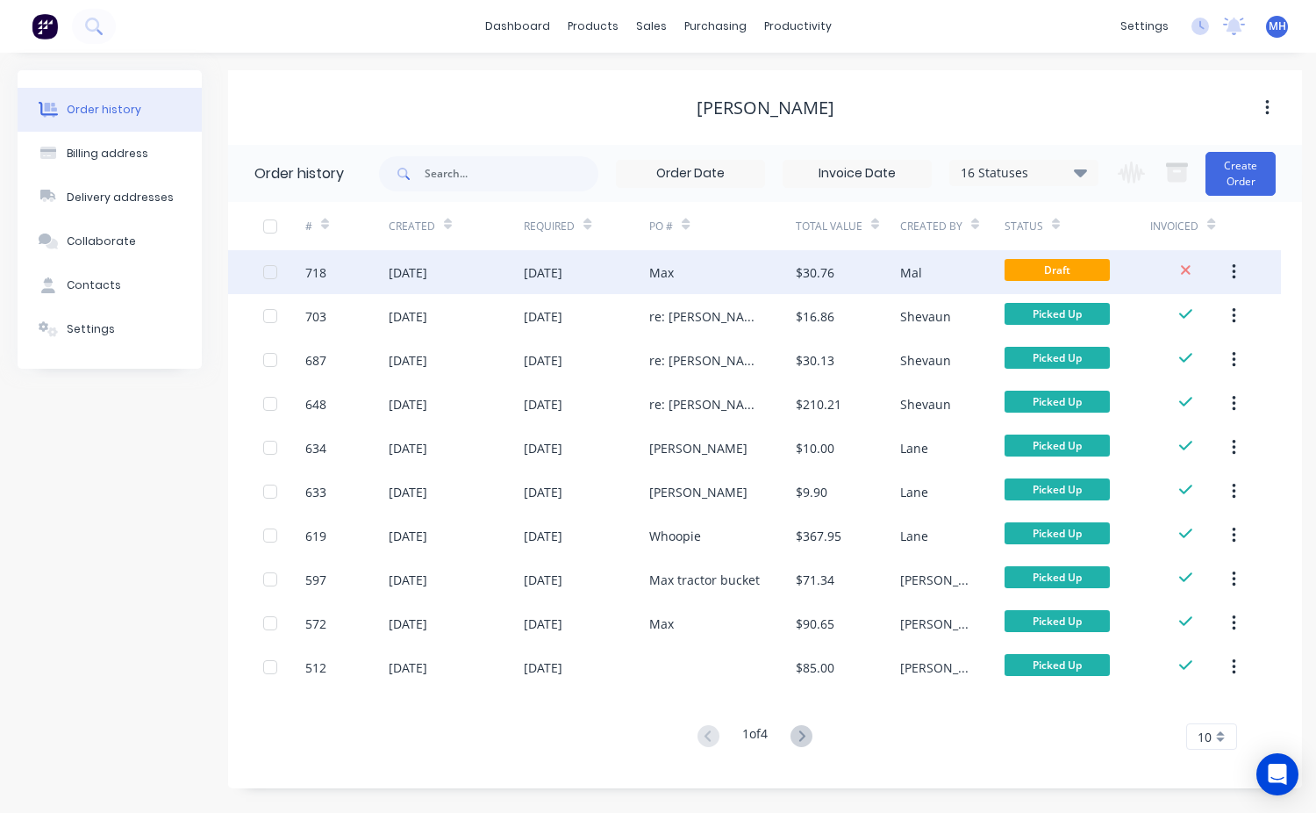
click at [835, 254] on div "$30.76" at bounding box center [848, 272] width 104 height 44
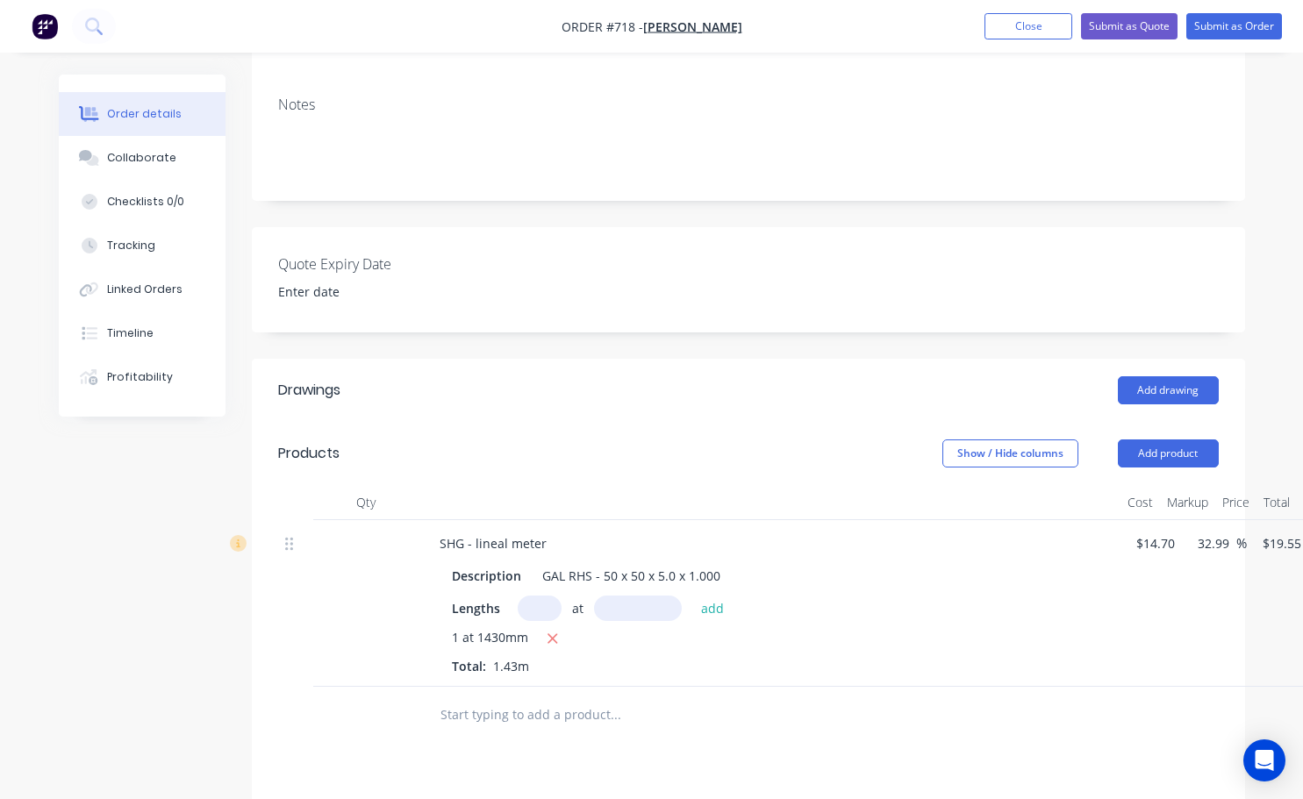
scroll to position [351, 0]
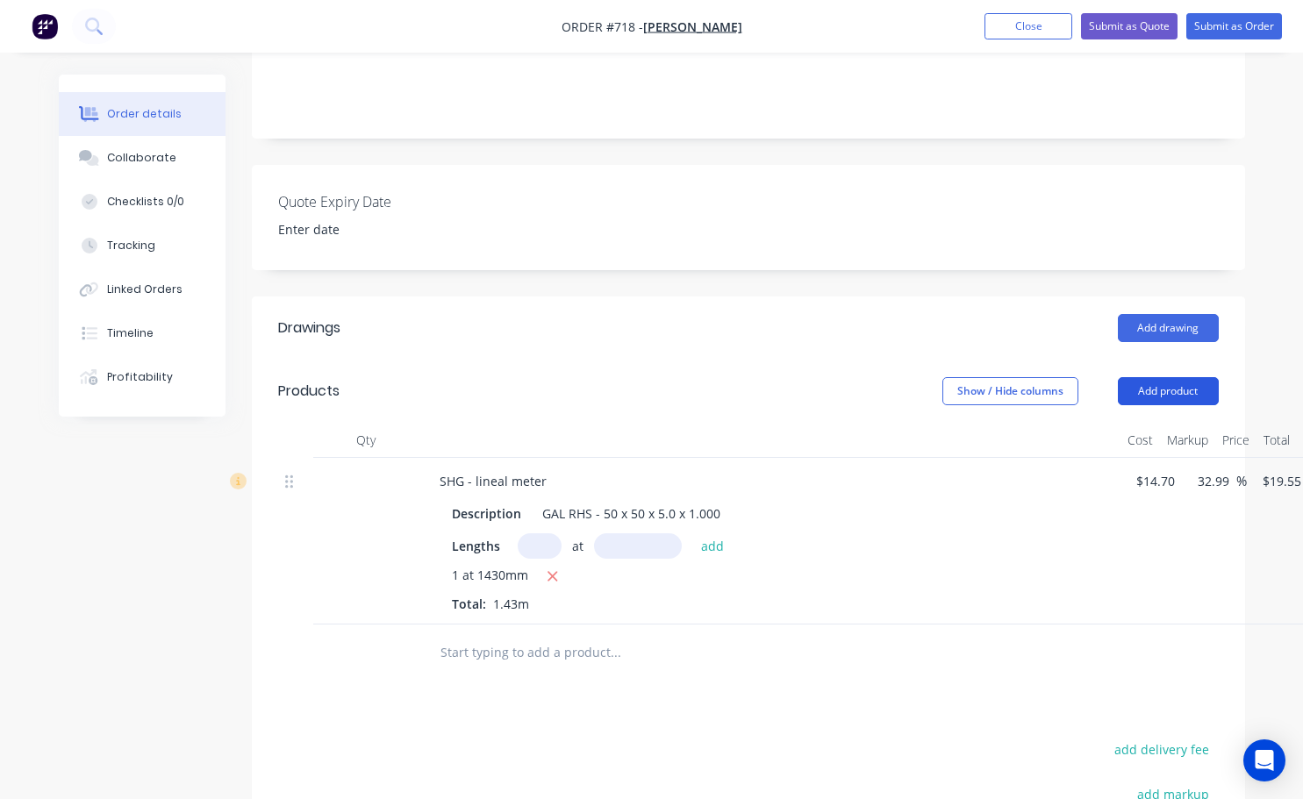
click at [1165, 377] on button "Add product" at bounding box center [1168, 391] width 101 height 28
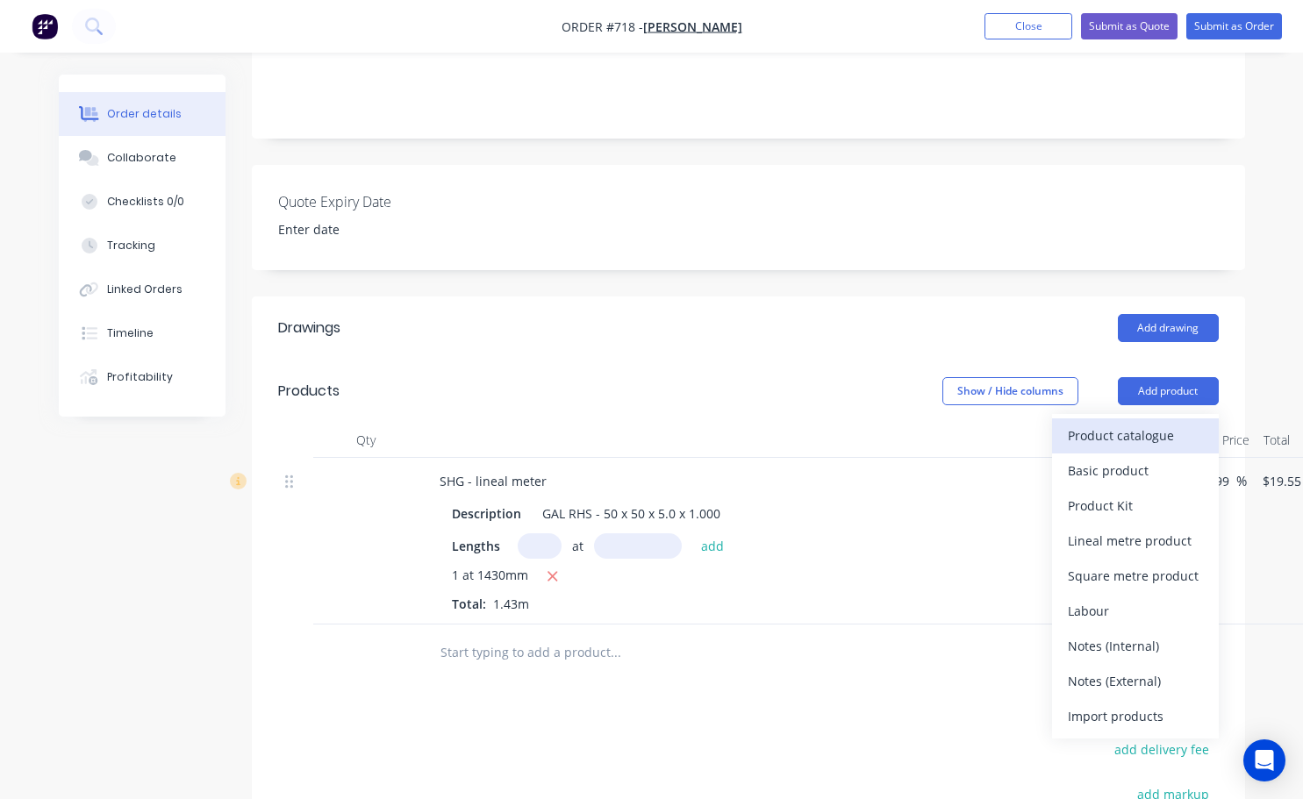
click at [1124, 423] on div "Product catalogue" at bounding box center [1135, 435] width 135 height 25
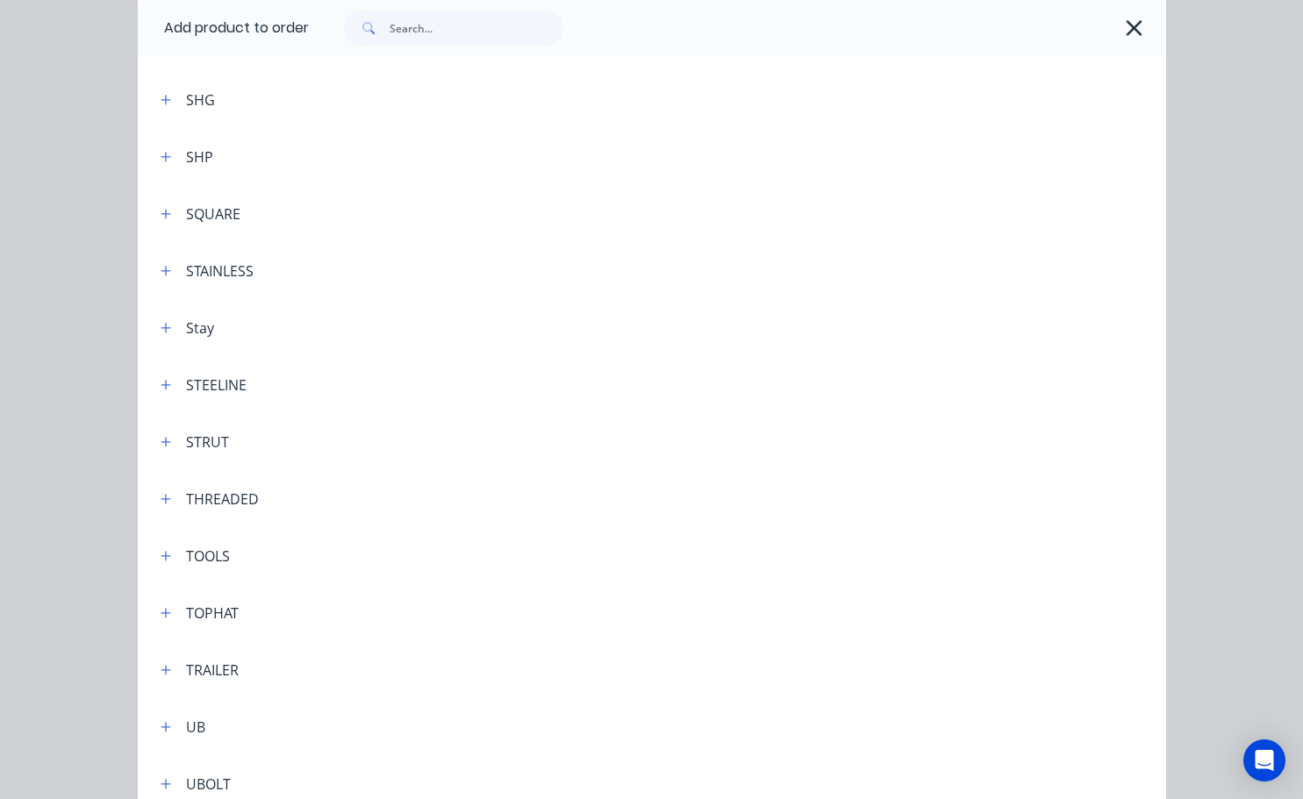
scroll to position [5178, 0]
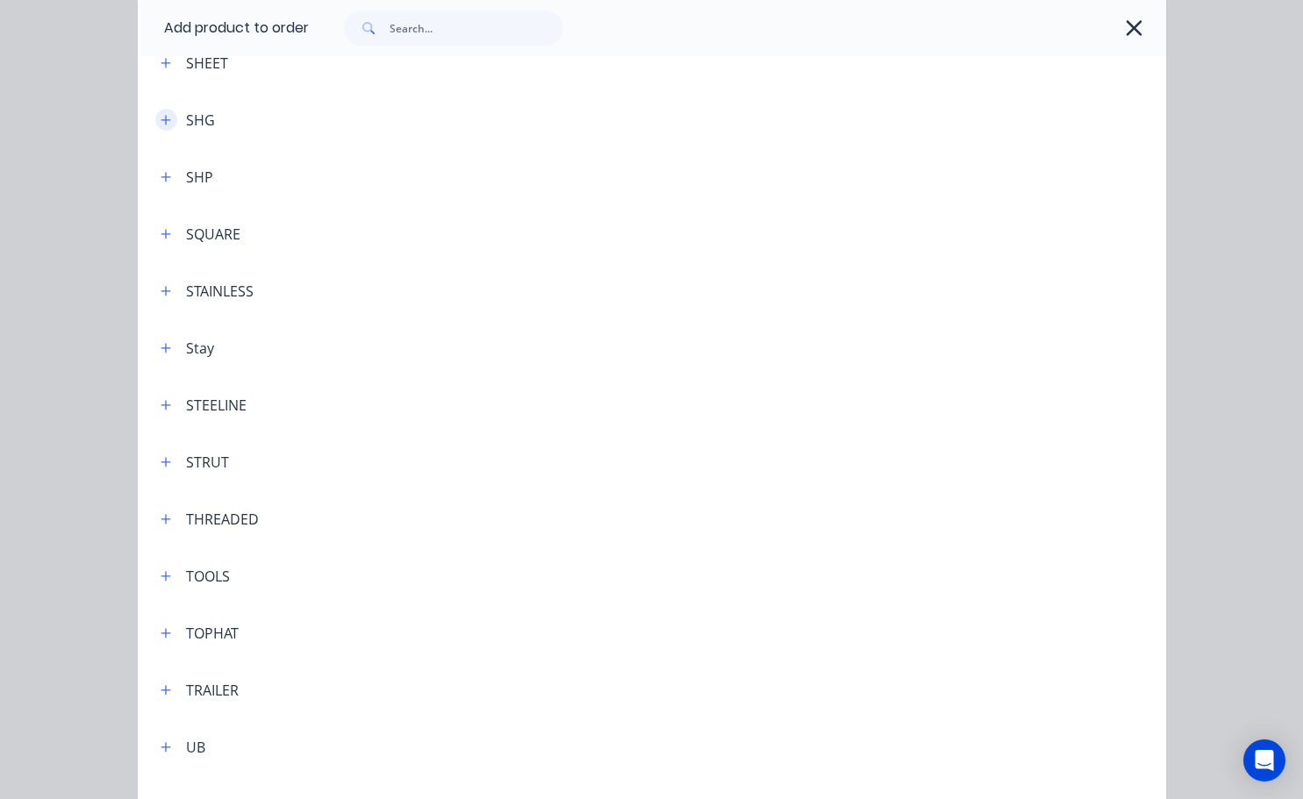
click at [161, 124] on icon "button" at bounding box center [166, 120] width 10 height 10
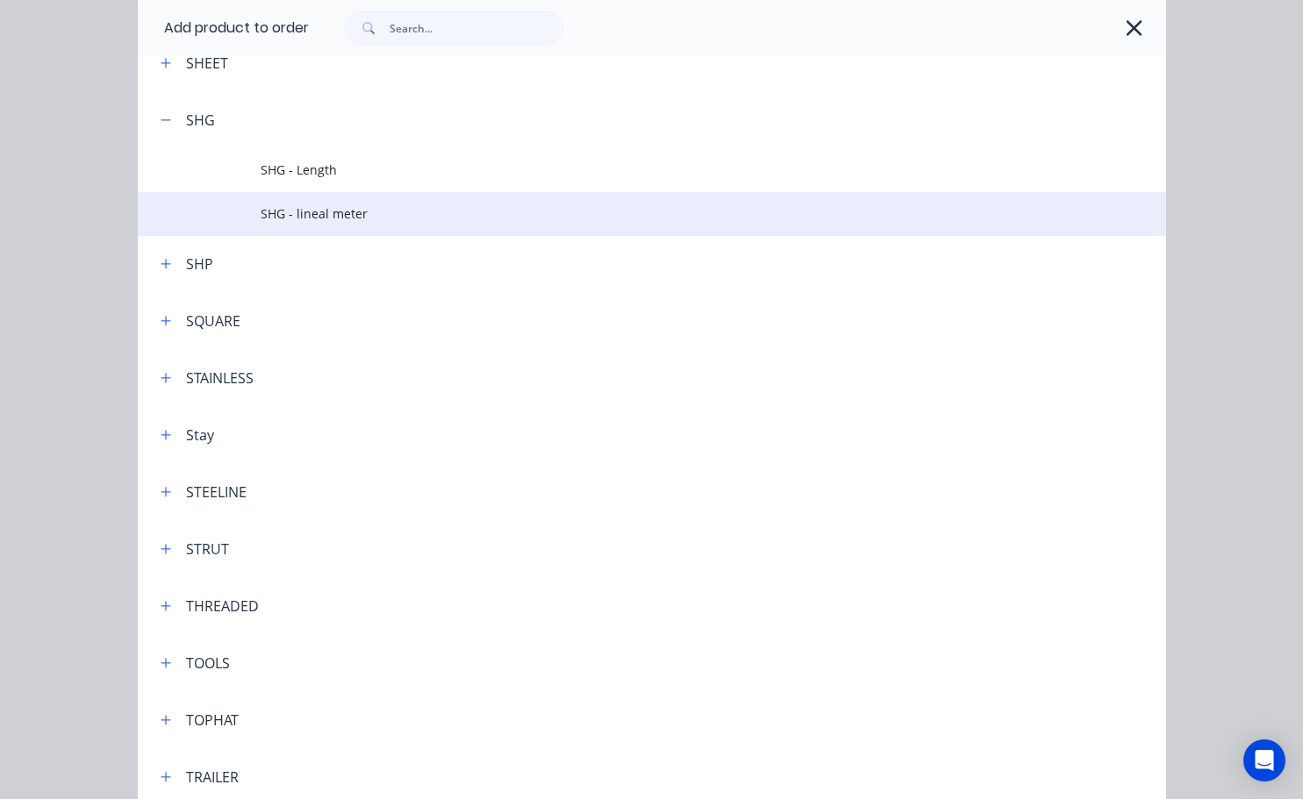
click at [279, 222] on span "SHG - lineal meter" at bounding box center [623, 213] width 724 height 18
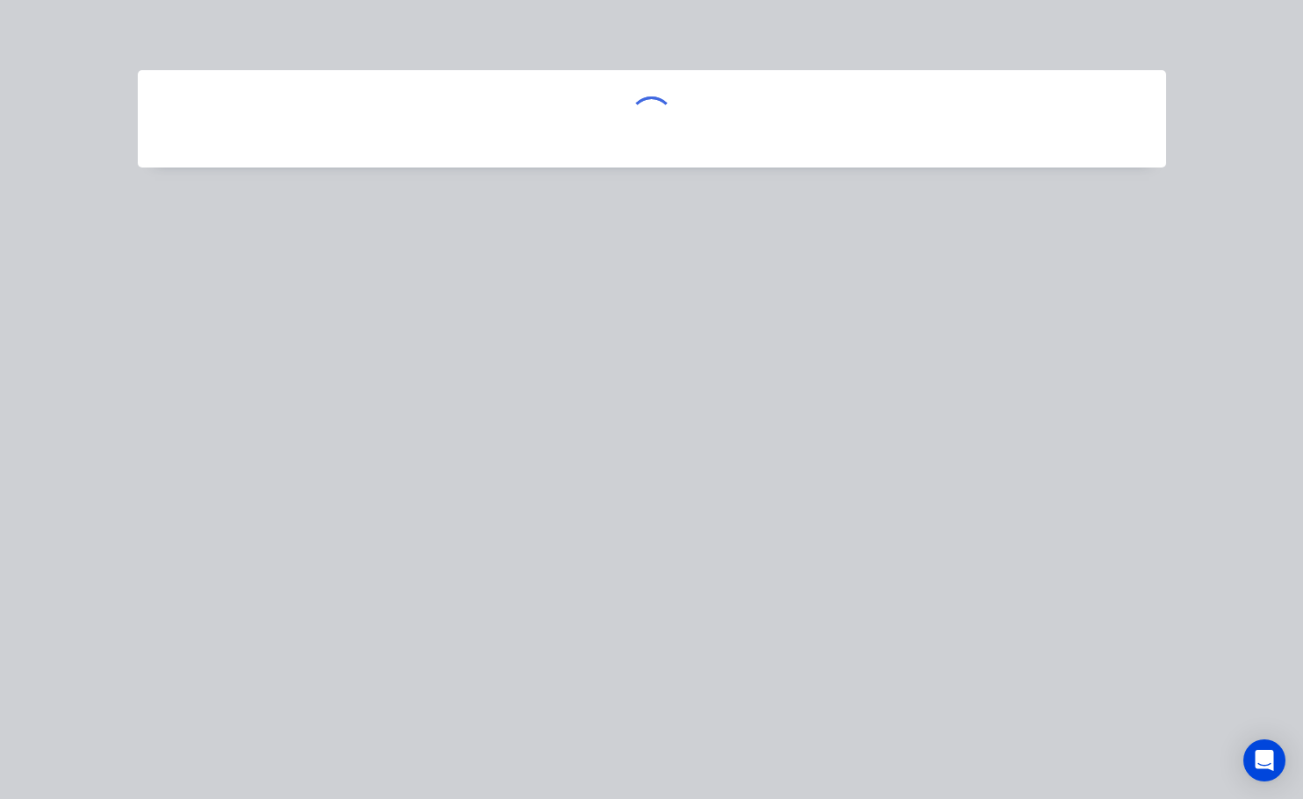
scroll to position [0, 0]
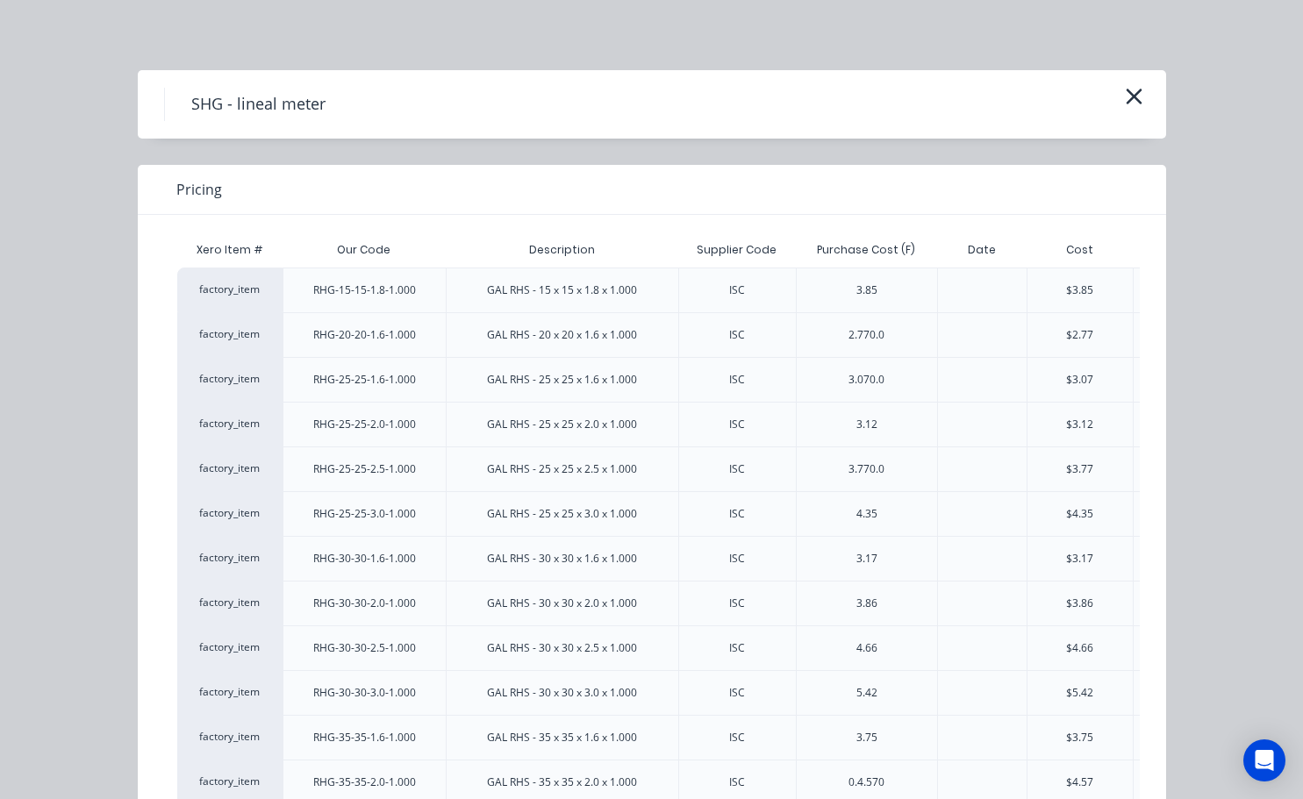
click at [1048, 450] on div "$3.77" at bounding box center [1080, 469] width 107 height 45
click at [1125, 104] on icon "button" at bounding box center [1134, 96] width 18 height 25
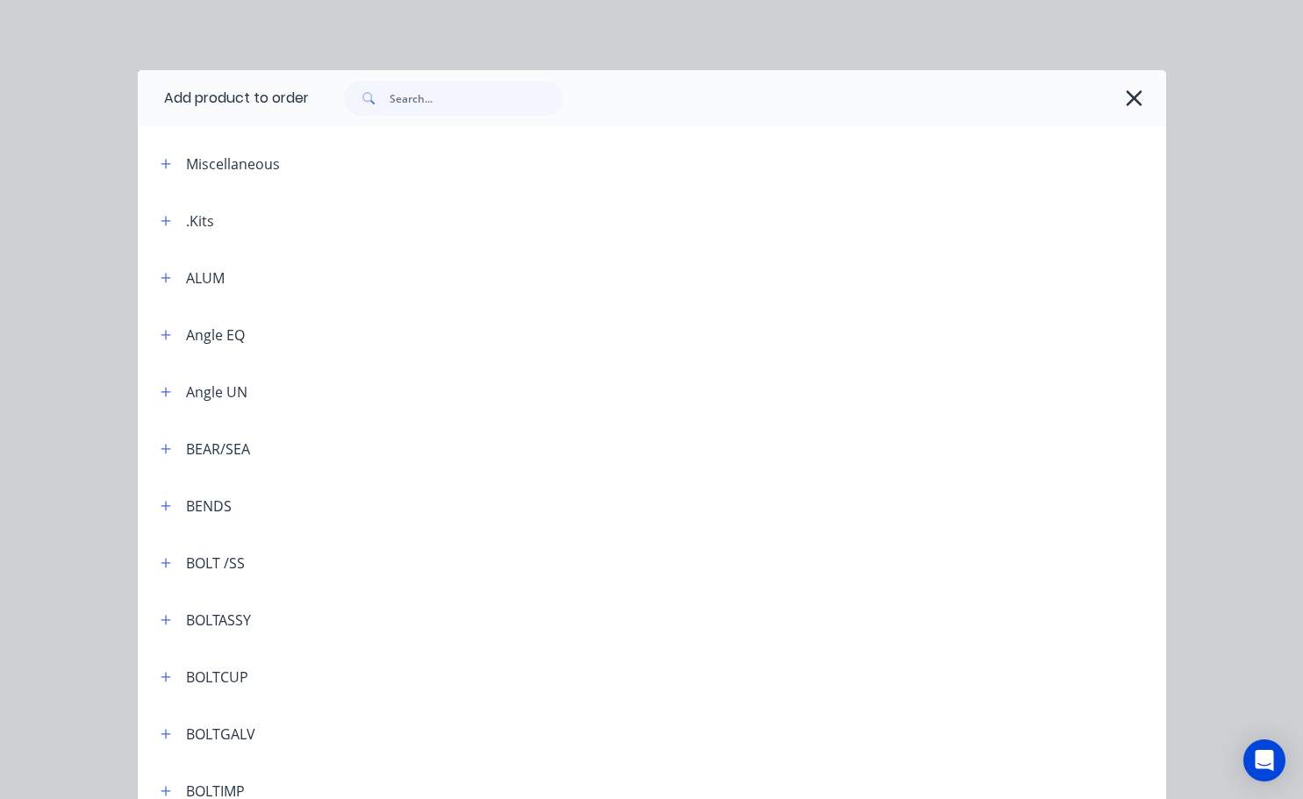
scroll to position [5269, 0]
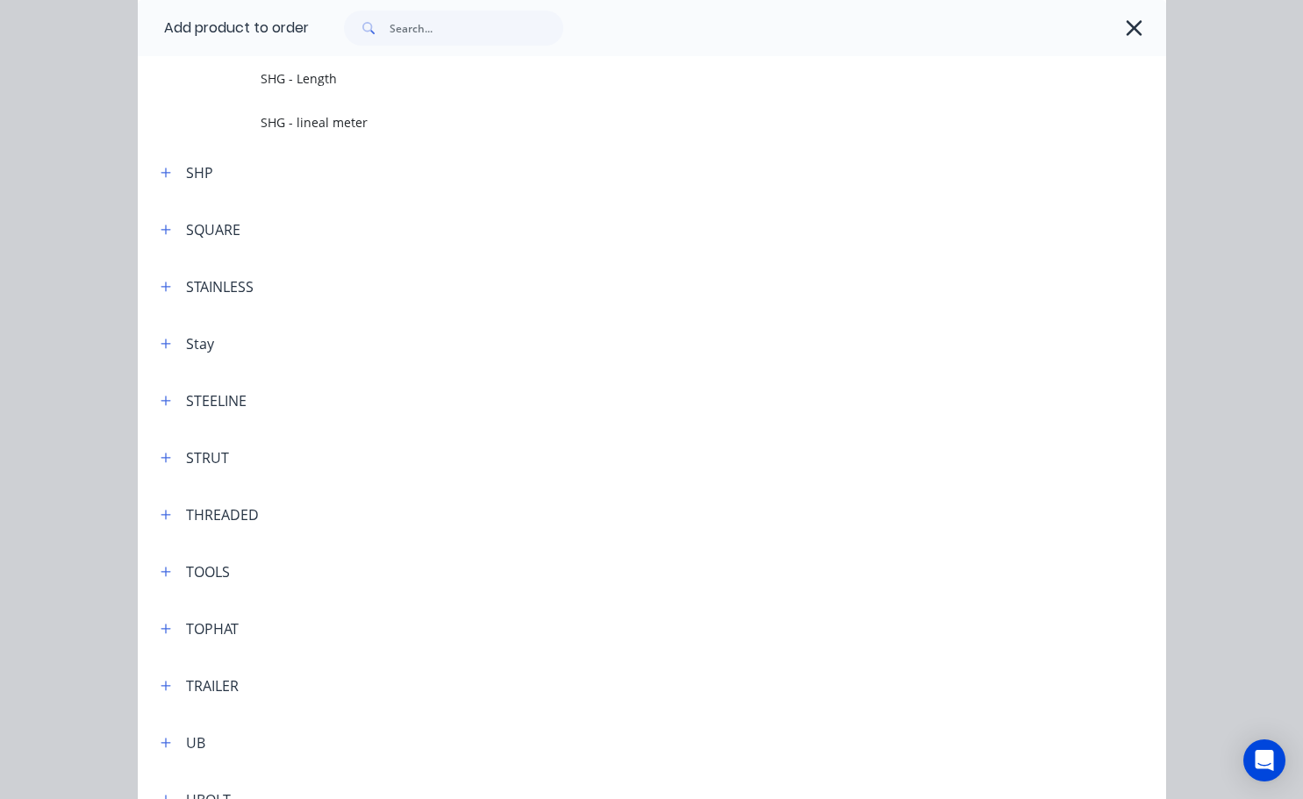
click at [1127, 28] on icon "button" at bounding box center [1135, 28] width 16 height 16
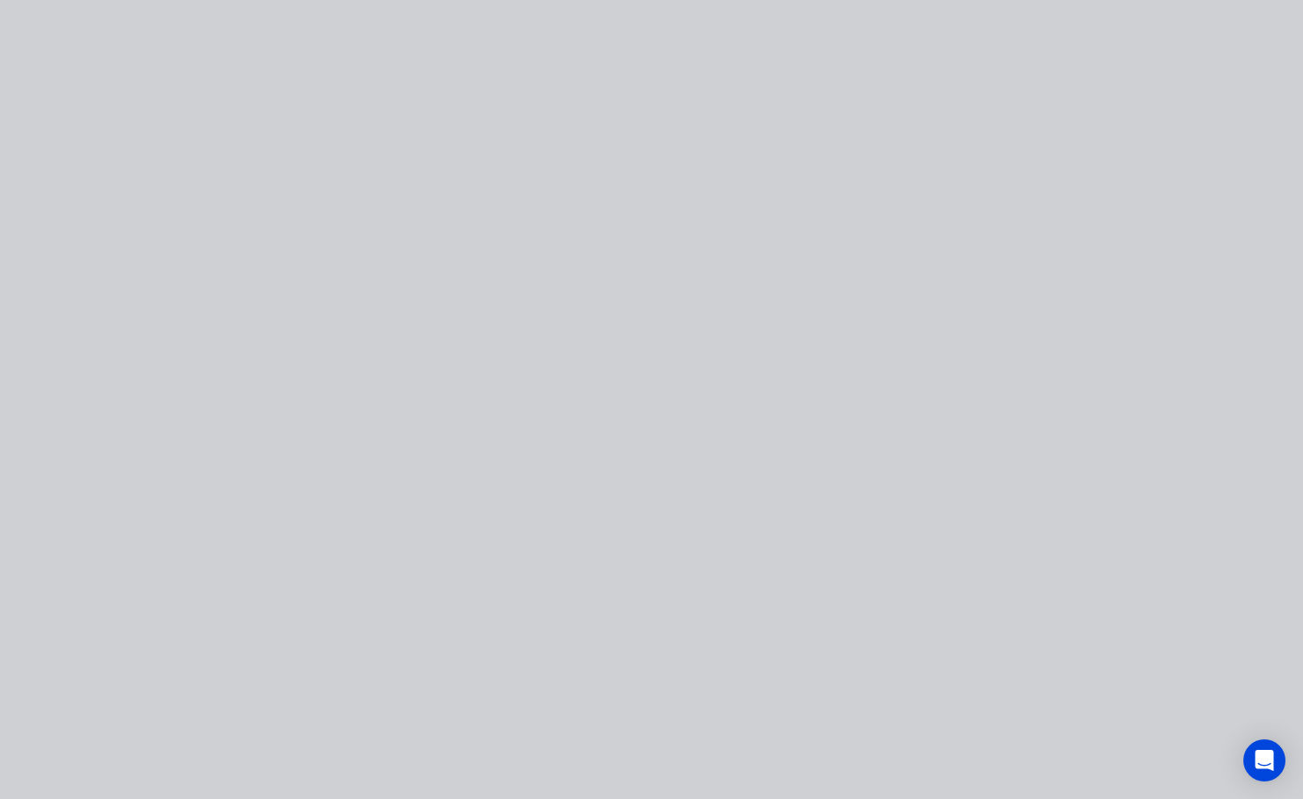
scroll to position [0, 0]
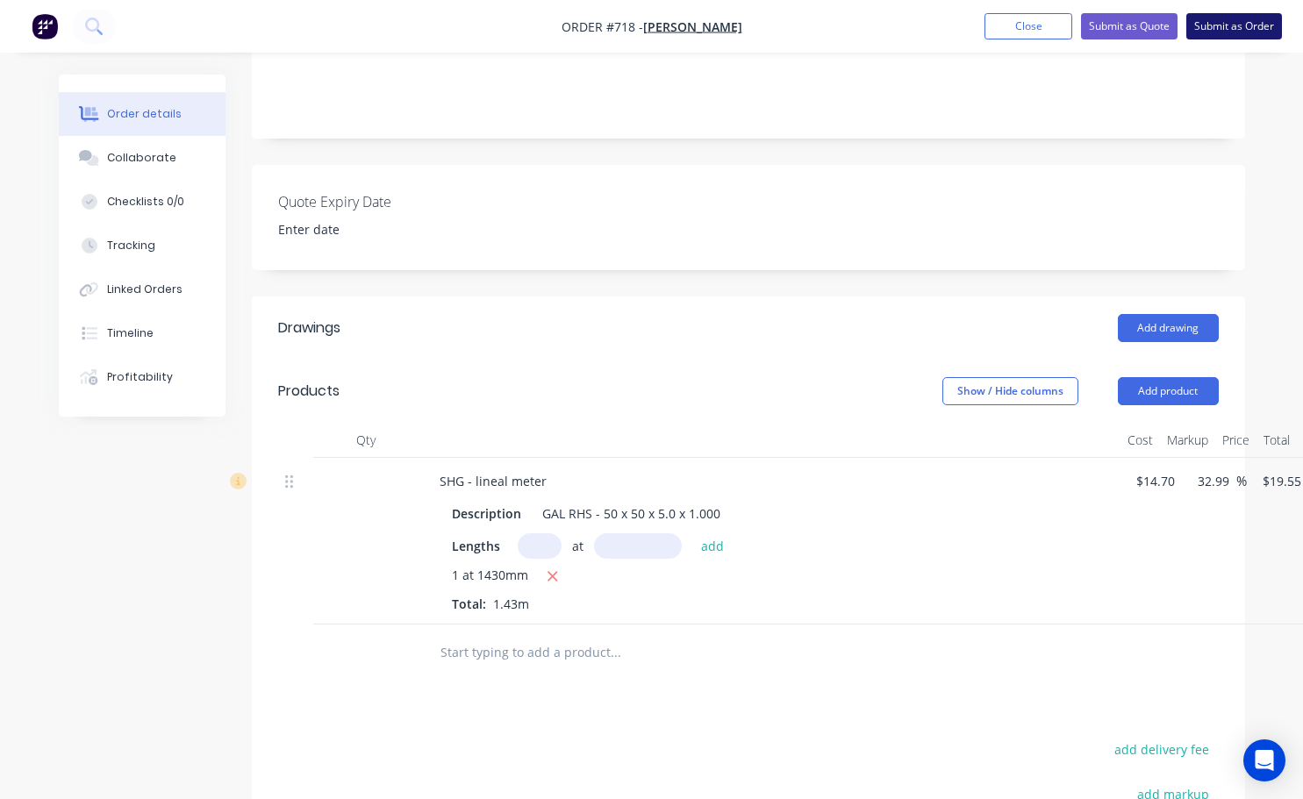
click at [1229, 22] on button "Submit as Order" at bounding box center [1234, 26] width 96 height 26
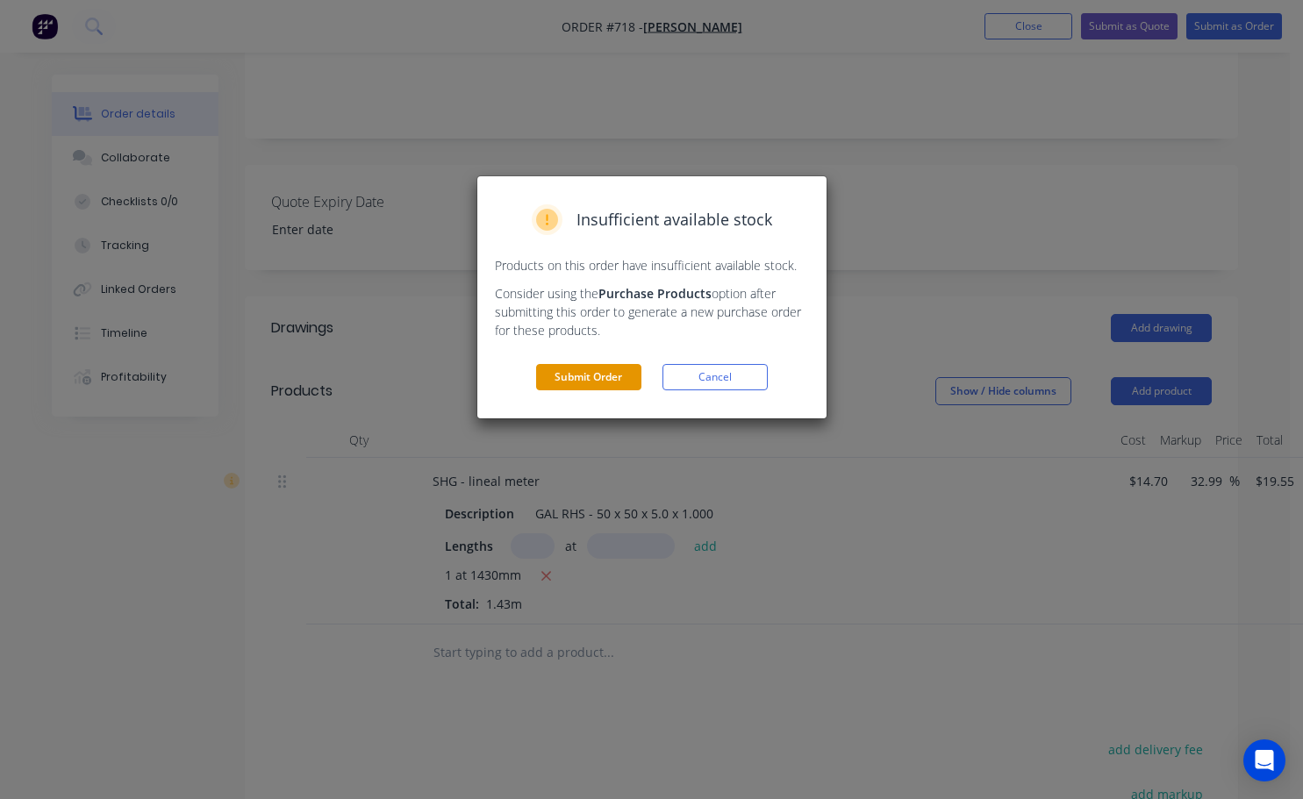
click at [598, 383] on button "Submit Order" at bounding box center [588, 377] width 105 height 26
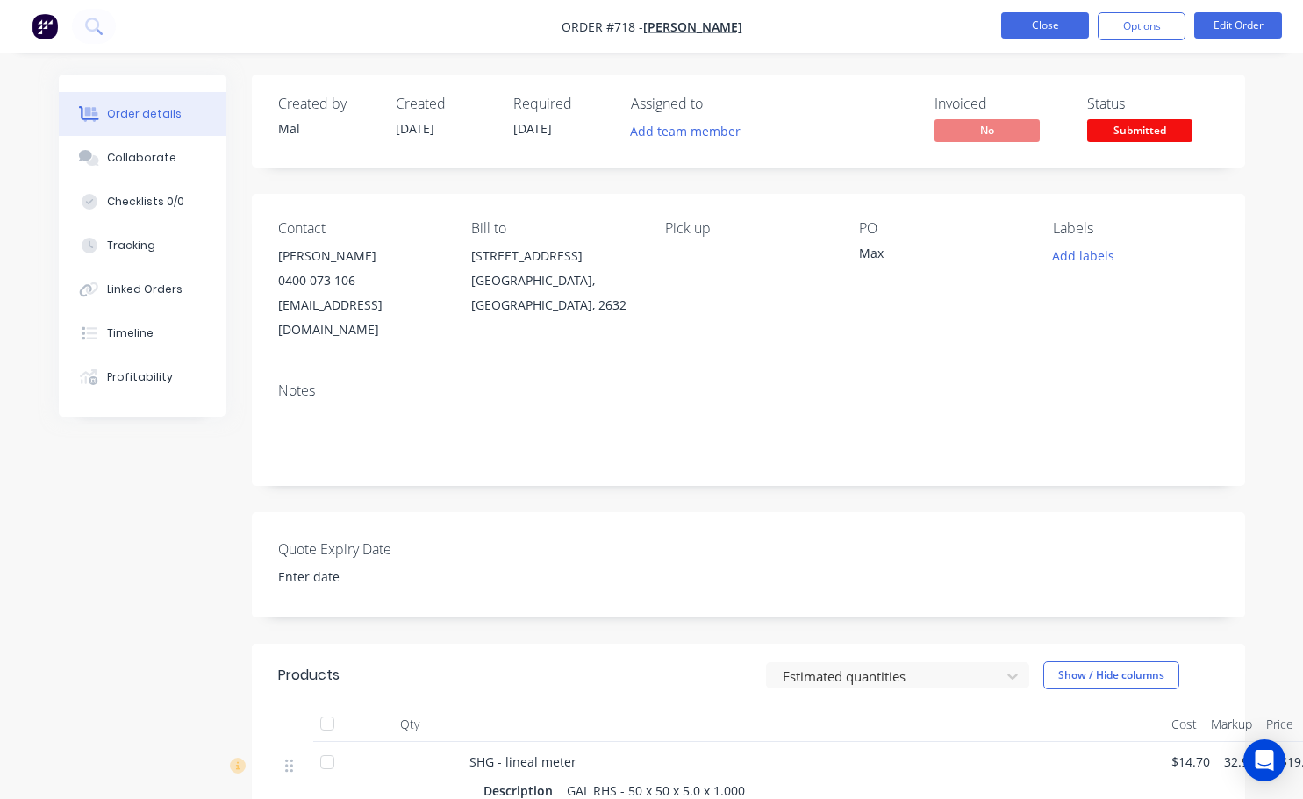
click at [1070, 37] on button "Close" at bounding box center [1045, 25] width 88 height 26
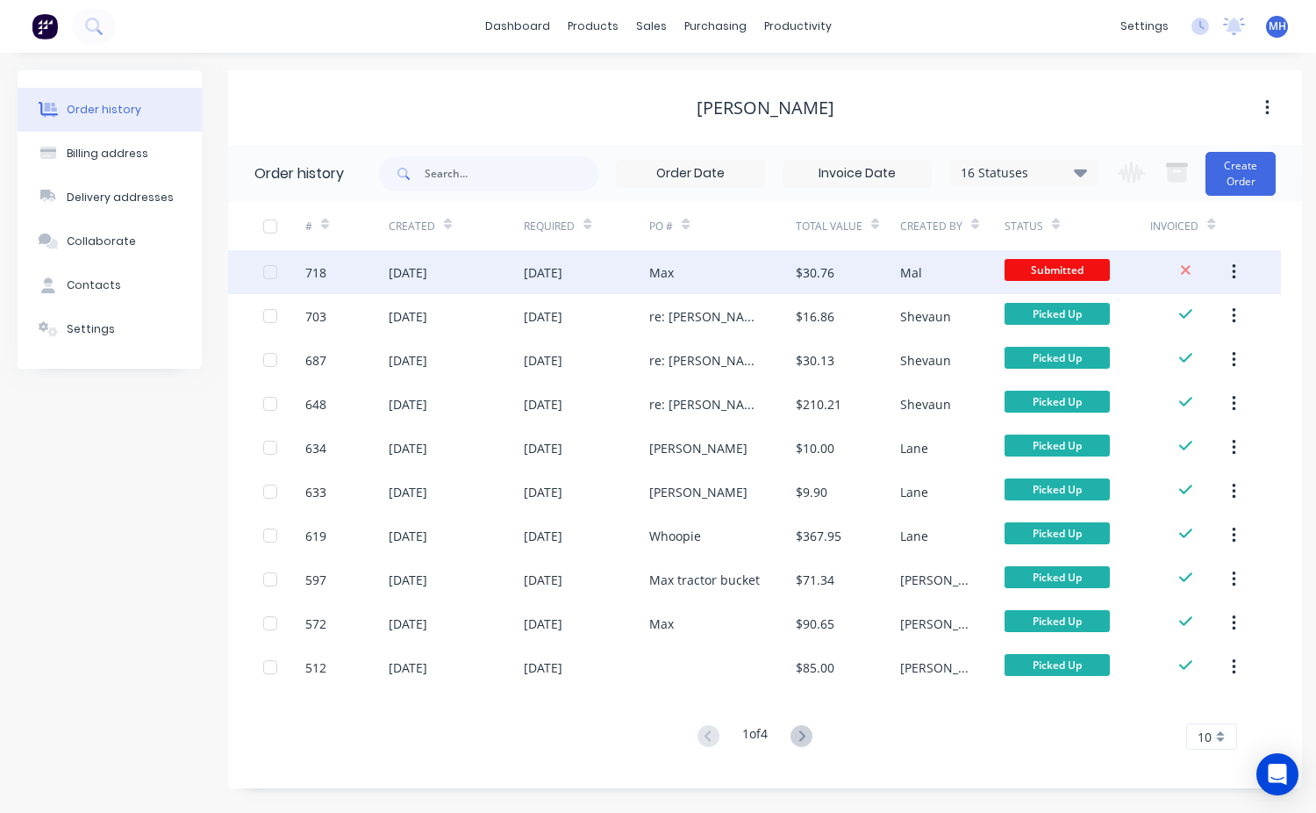
click at [940, 271] on div "Mal" at bounding box center [952, 272] width 104 height 44
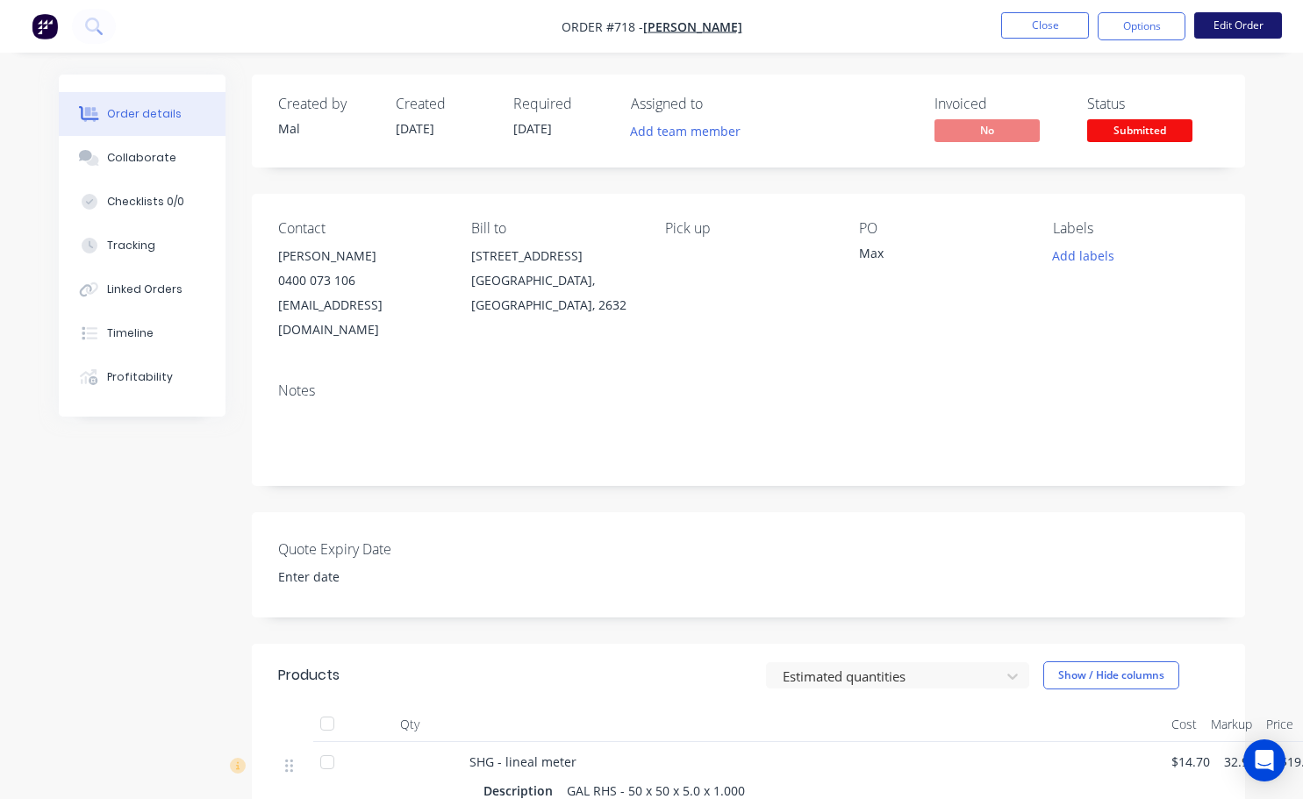
click at [1207, 18] on button "Edit Order" at bounding box center [1238, 25] width 88 height 26
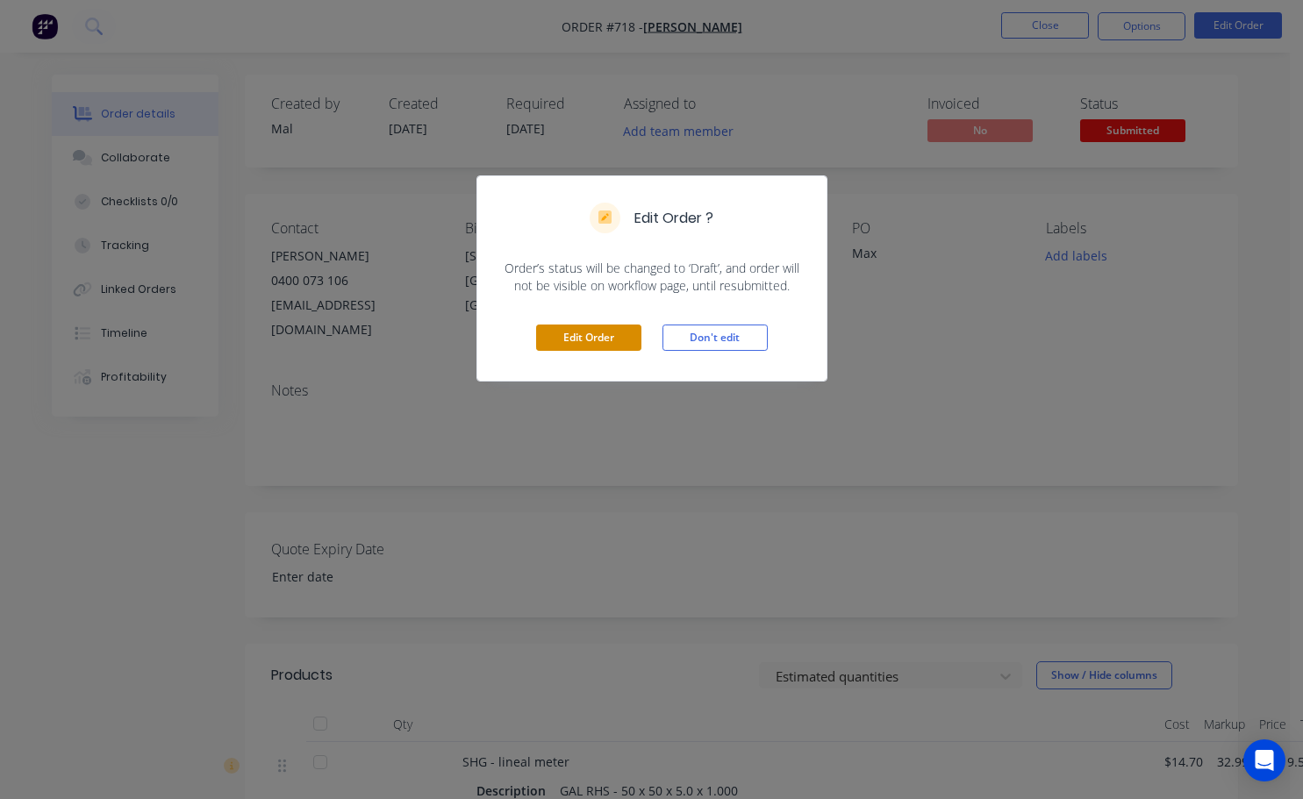
click at [611, 337] on button "Edit Order" at bounding box center [588, 338] width 105 height 26
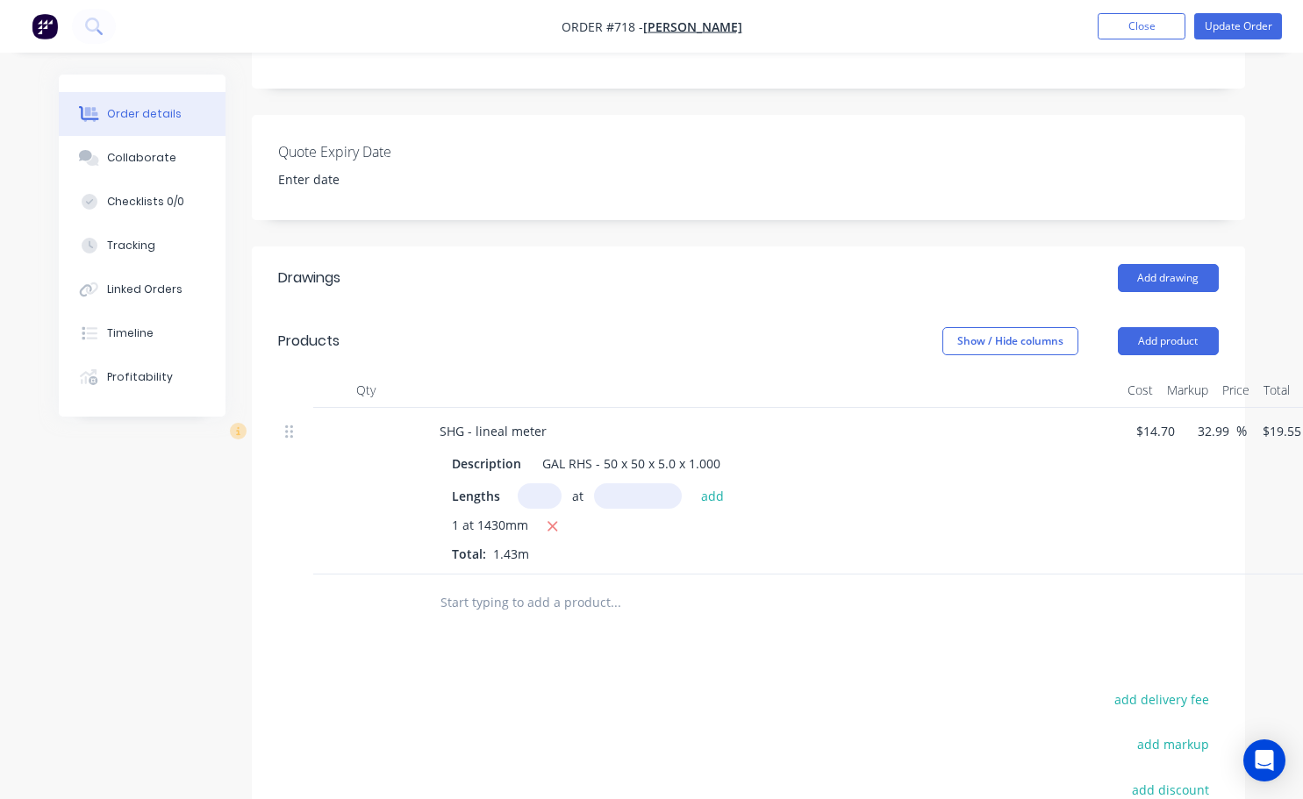
scroll to position [439, 0]
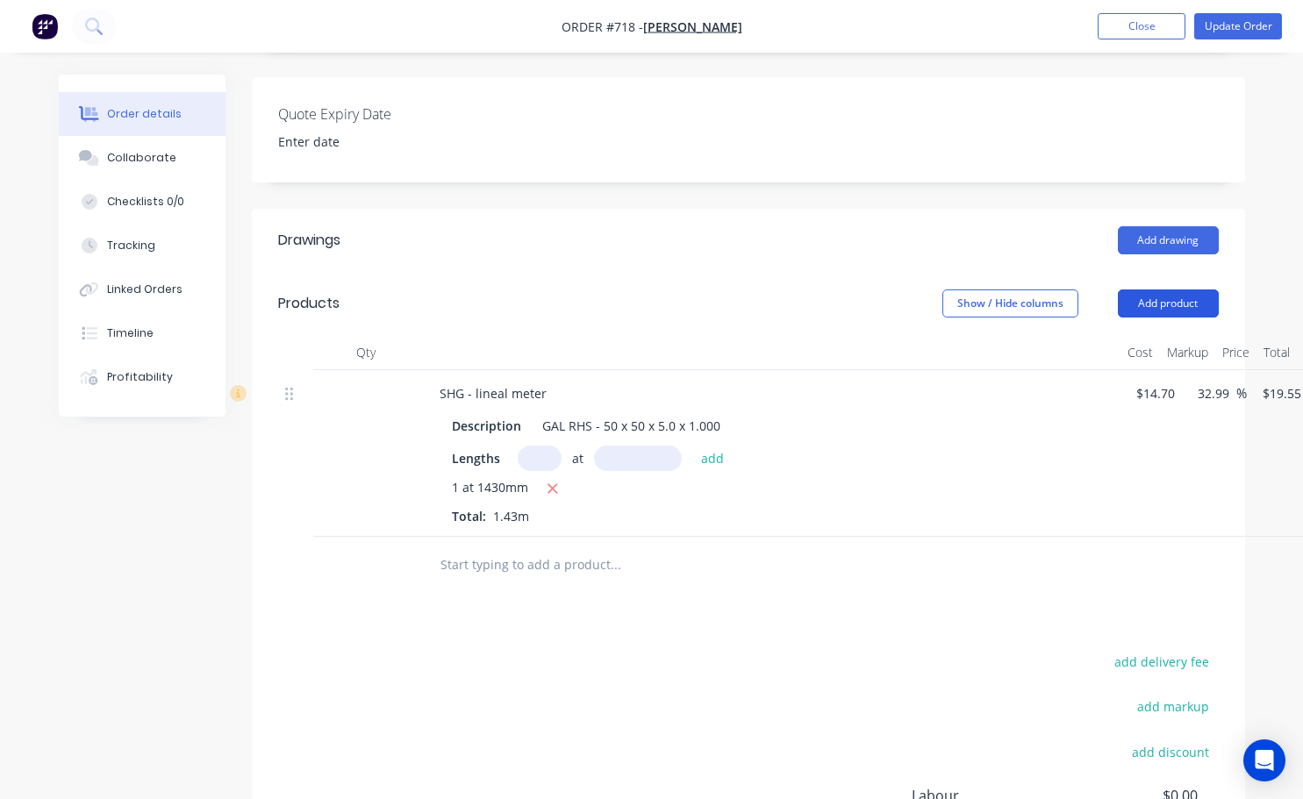
click at [1174, 290] on button "Add product" at bounding box center [1168, 304] width 101 height 28
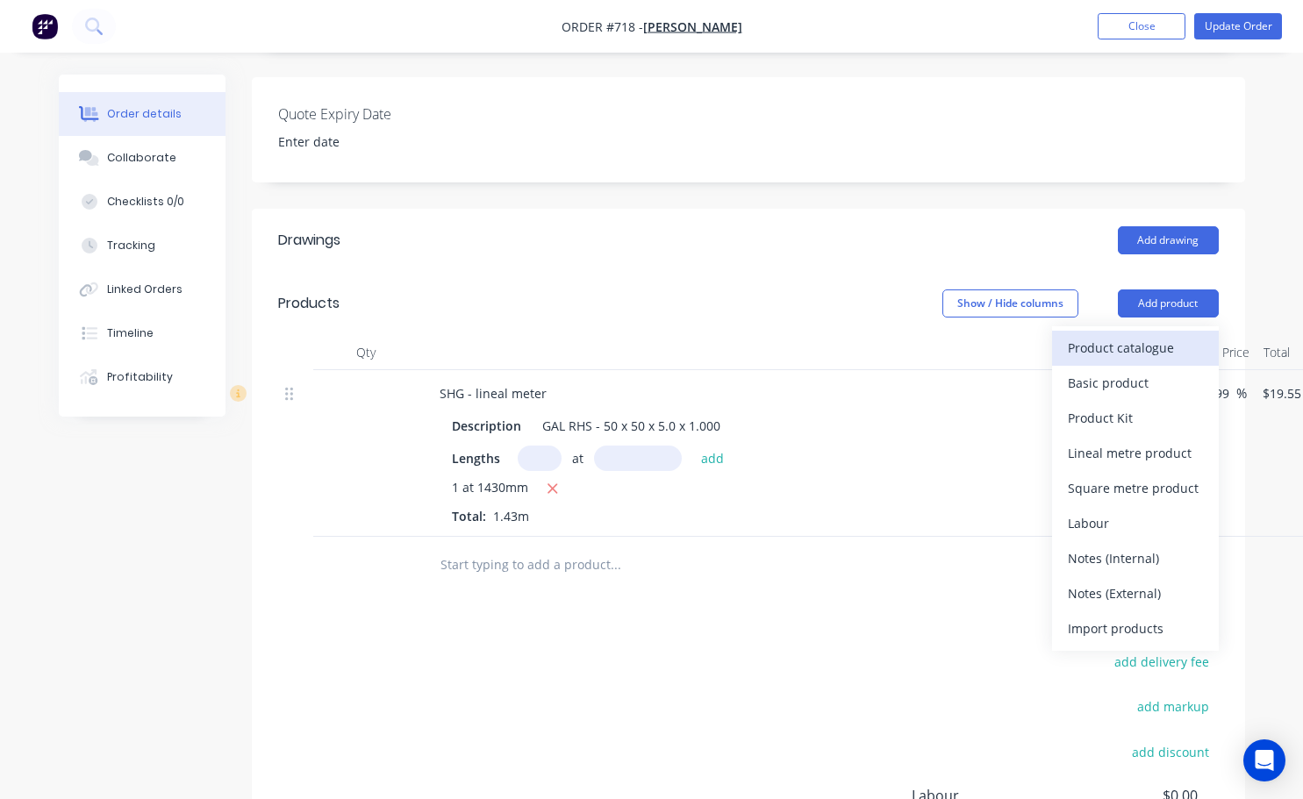
click at [1103, 335] on div "Product catalogue" at bounding box center [1135, 347] width 135 height 25
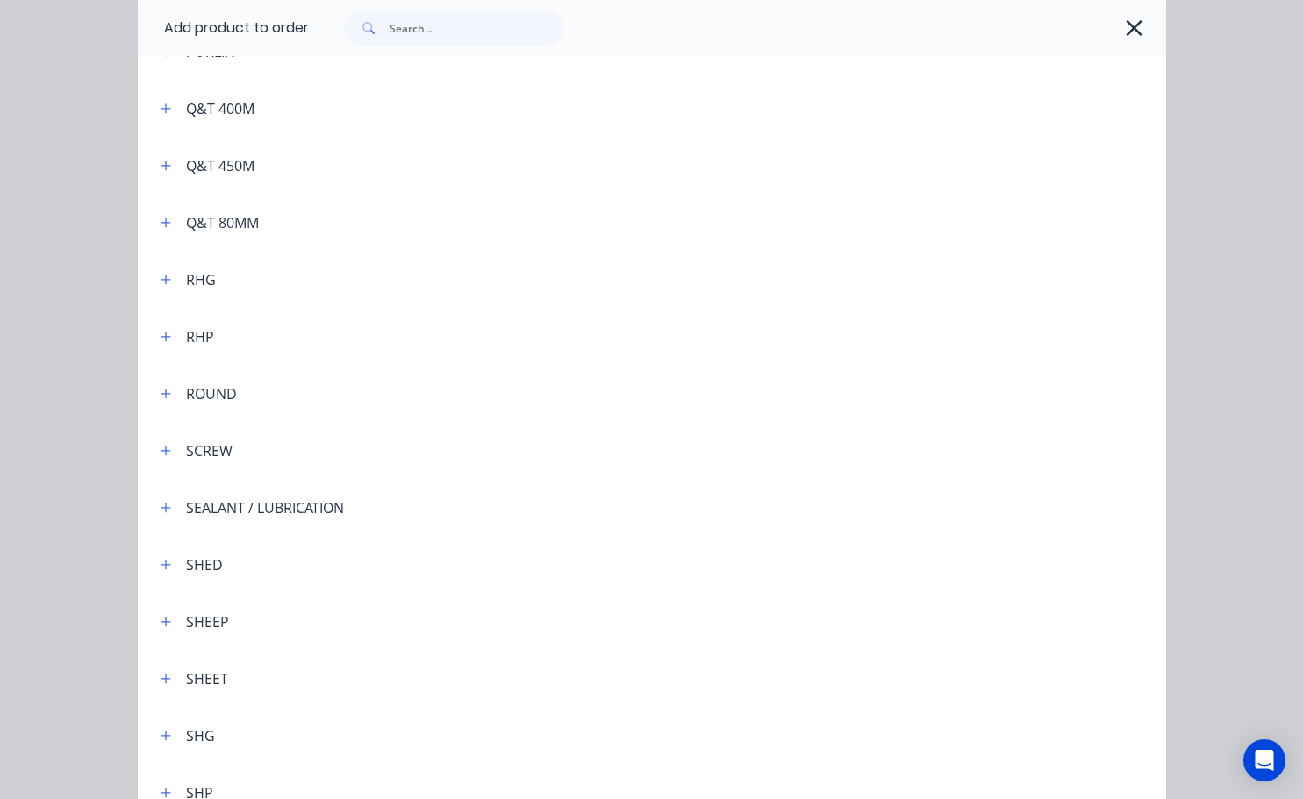
scroll to position [4739, 0]
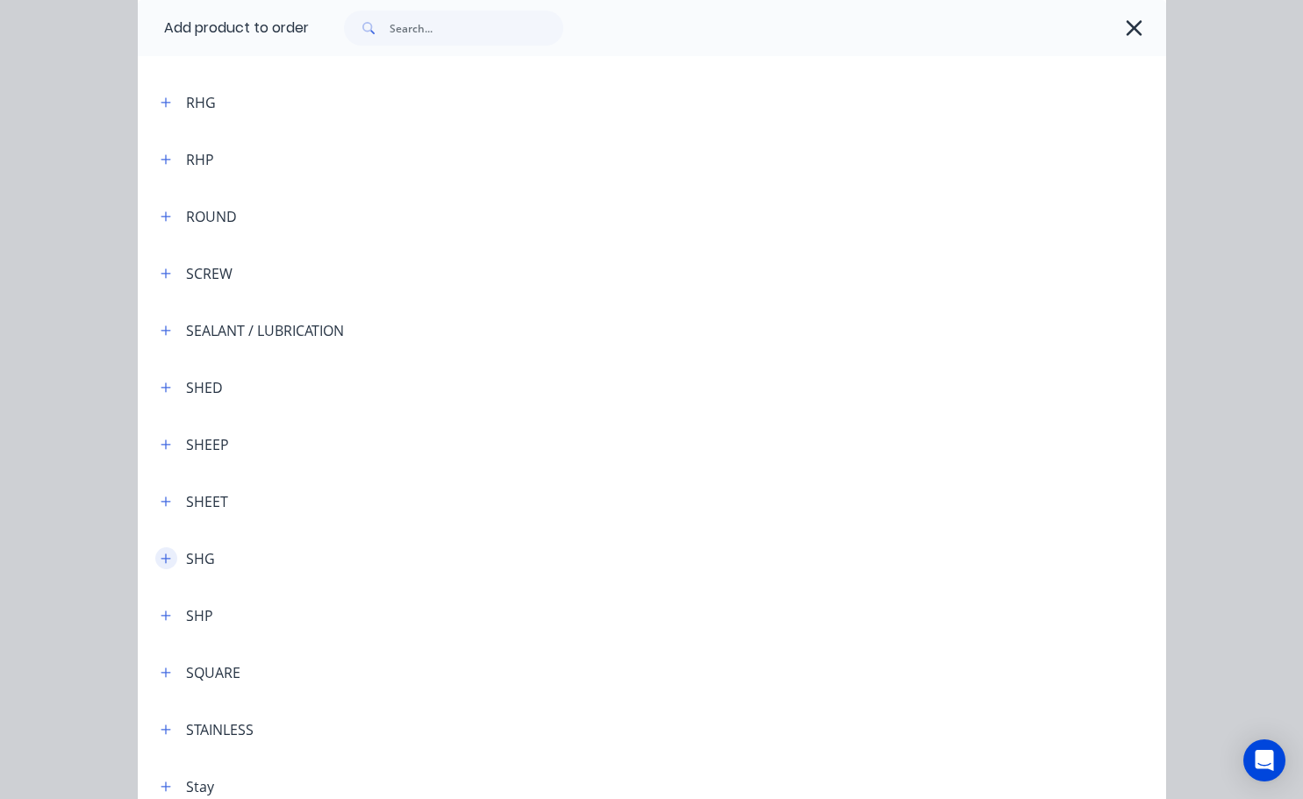
click at [161, 564] on icon "button" at bounding box center [166, 559] width 11 height 12
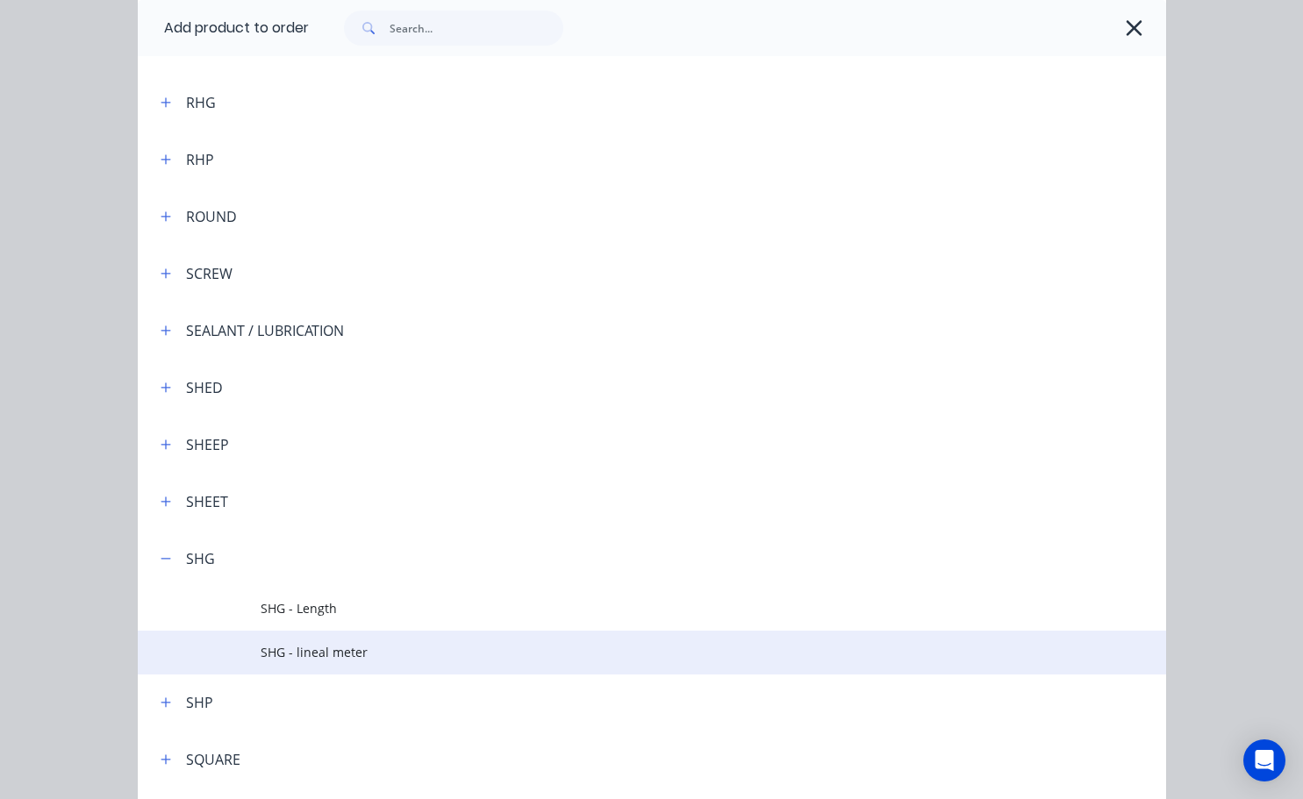
click at [264, 648] on span "SHG - lineal meter" at bounding box center [623, 652] width 724 height 18
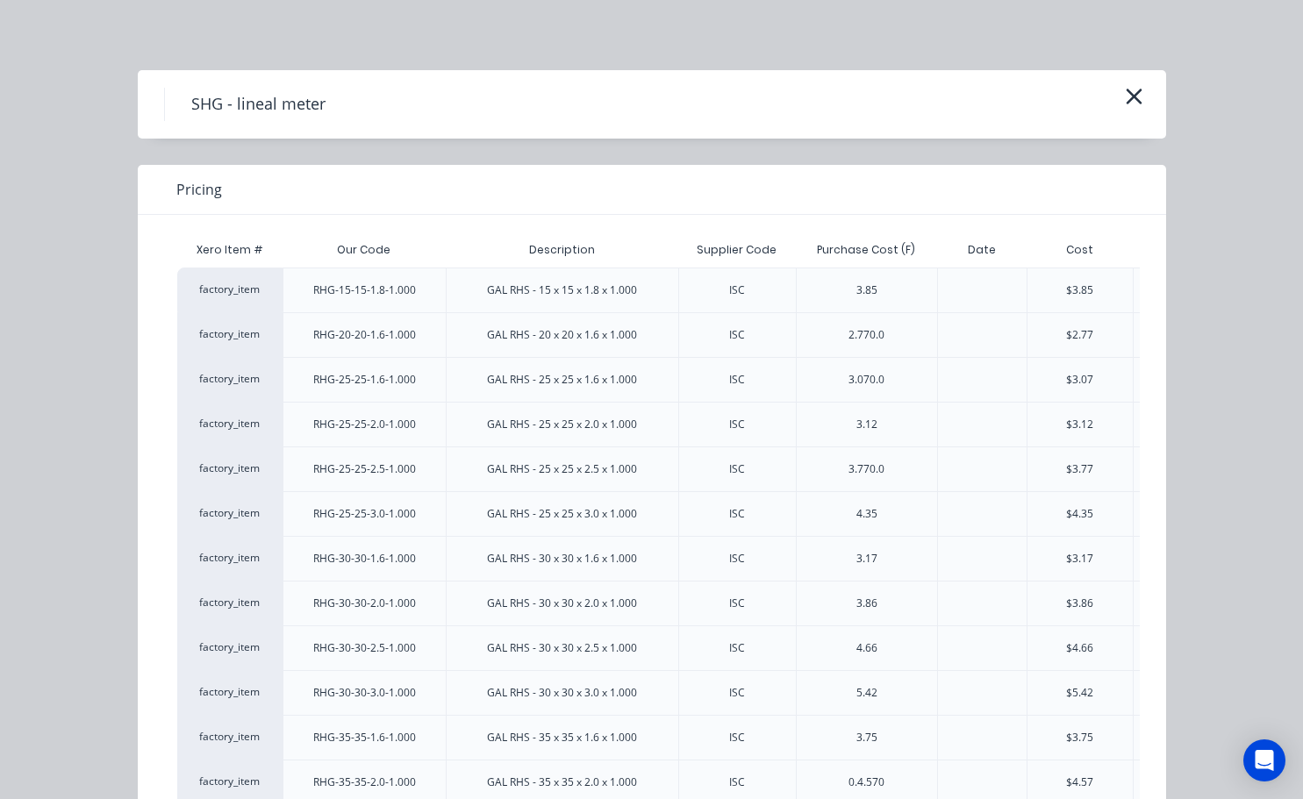
scroll to position [439, 82]
click at [1125, 95] on icon "button" at bounding box center [1134, 96] width 18 height 25
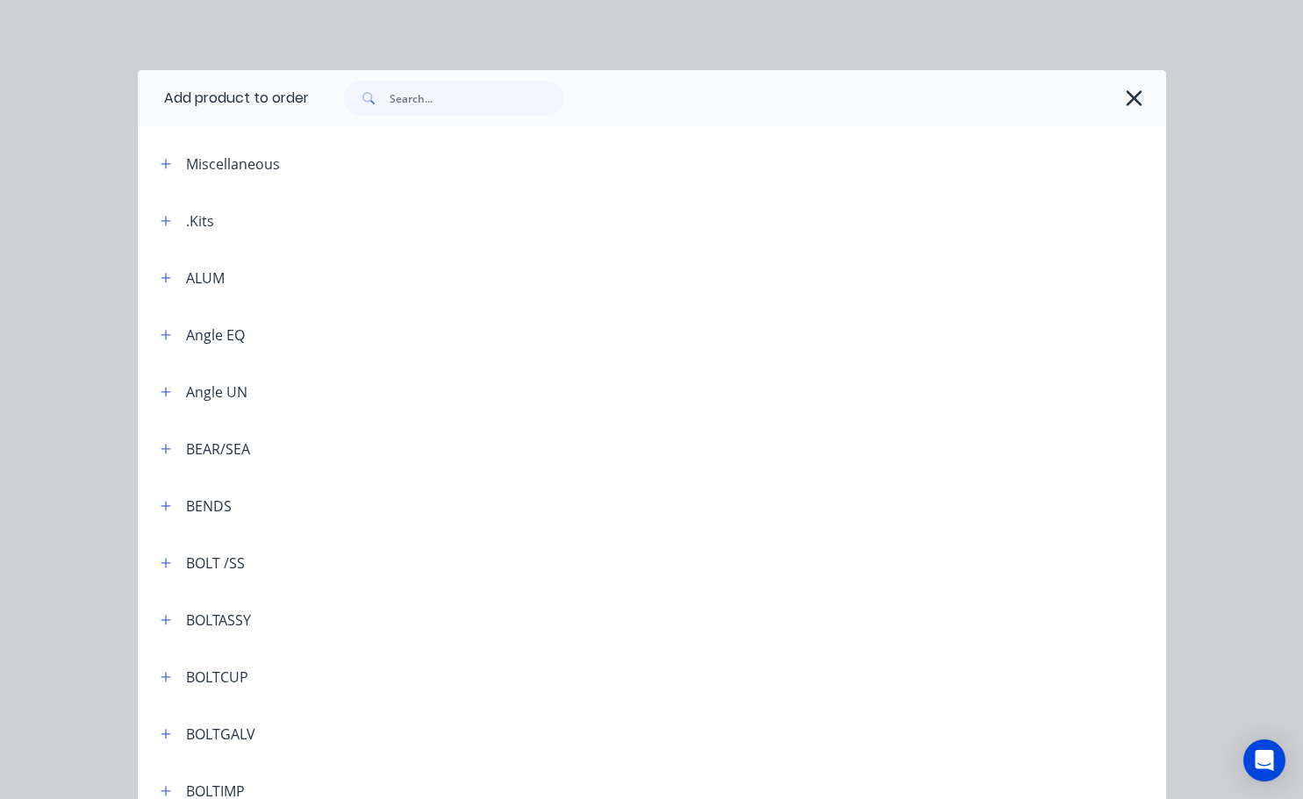
scroll to position [5269, 0]
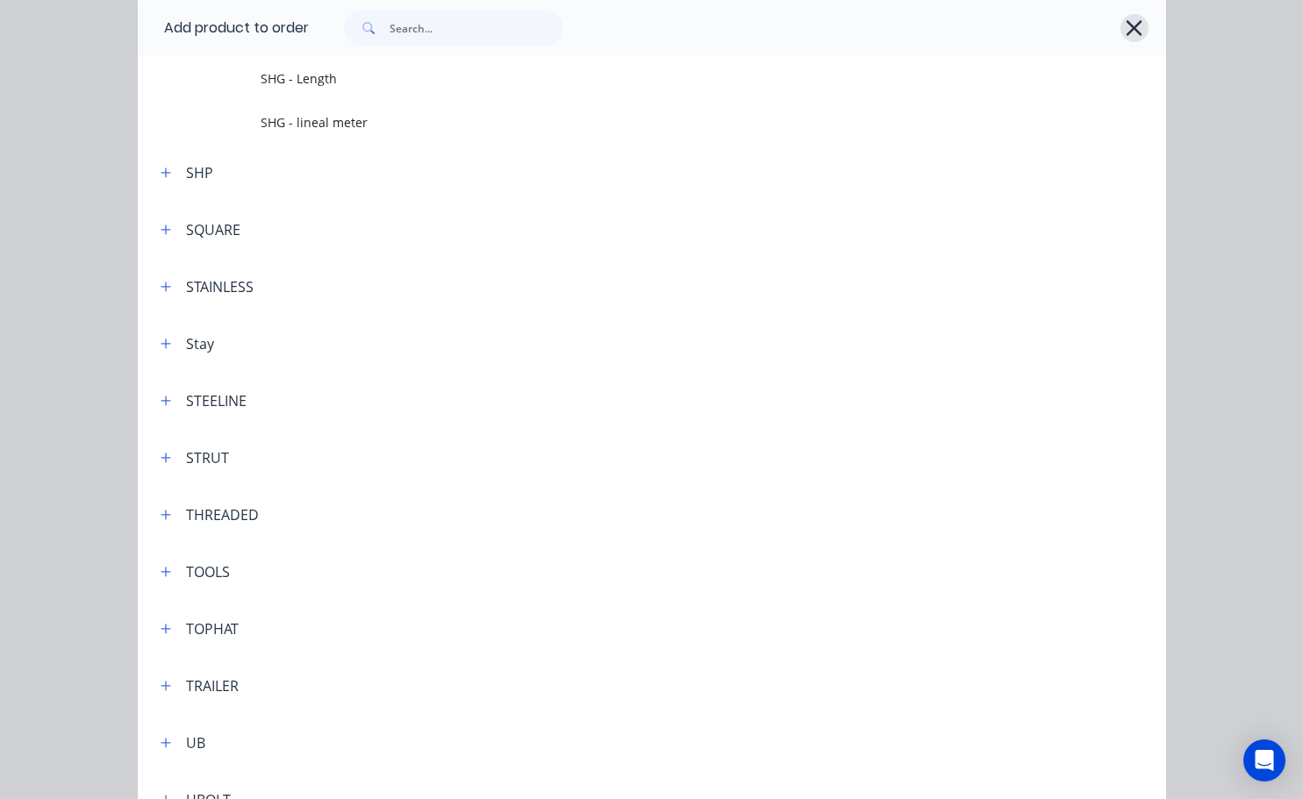
click at [1134, 26] on icon "button" at bounding box center [1134, 28] width 18 height 25
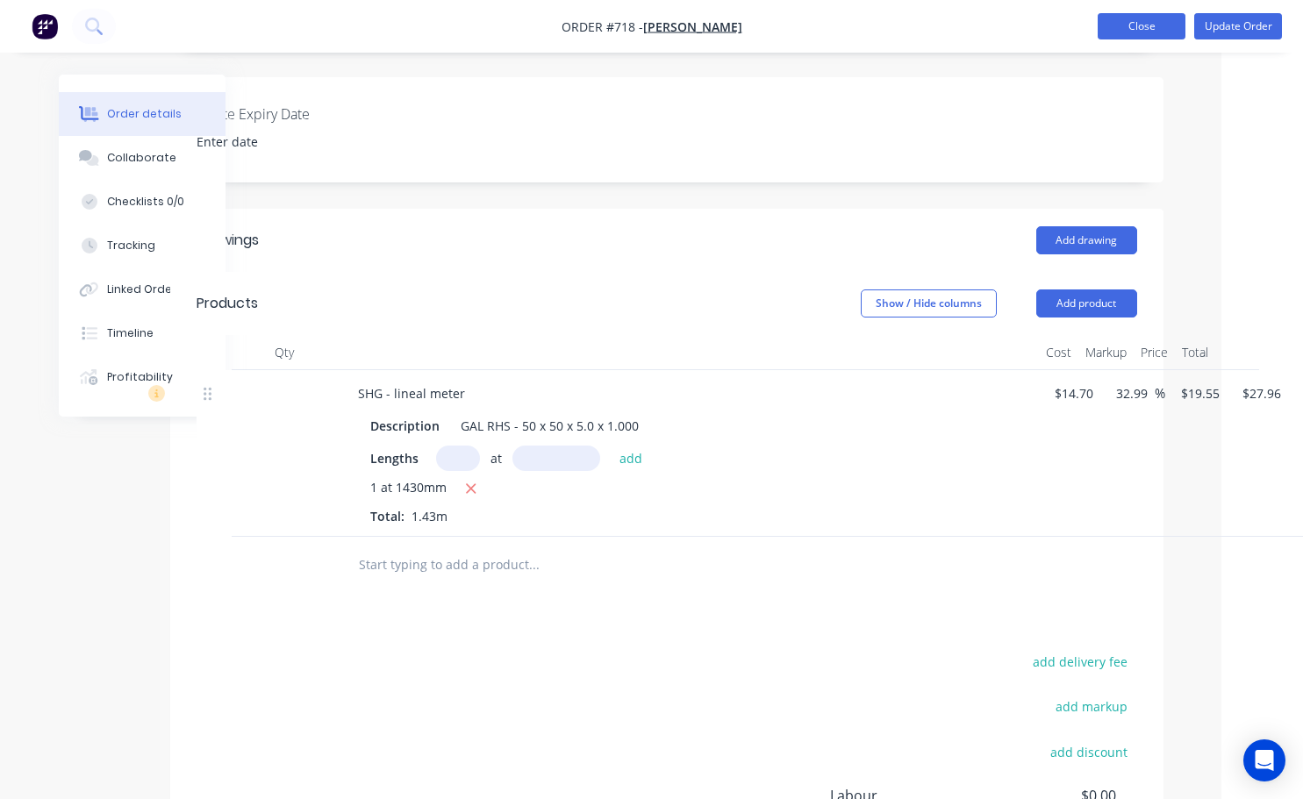
click at [1169, 30] on button "Close" at bounding box center [1142, 26] width 88 height 26
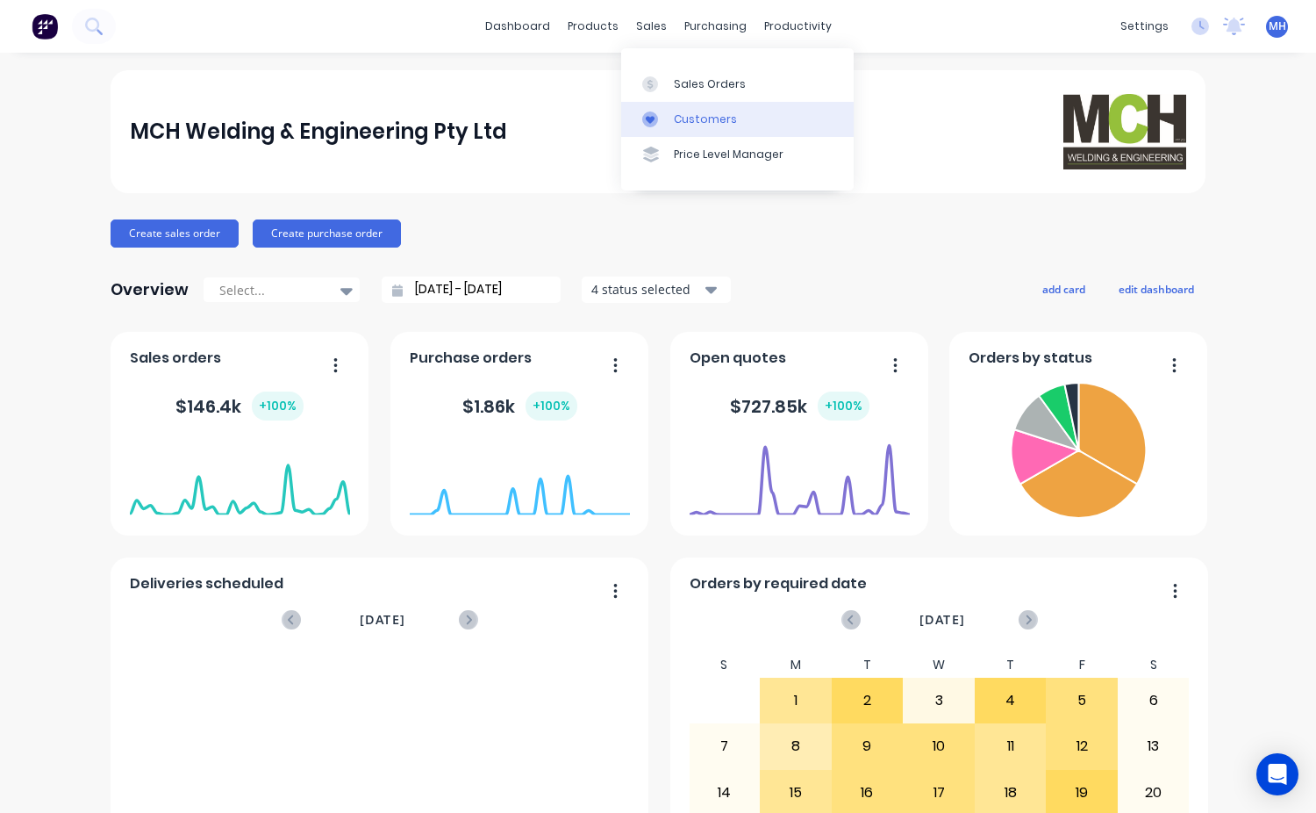
click at [704, 113] on div "Customers" at bounding box center [705, 119] width 63 height 16
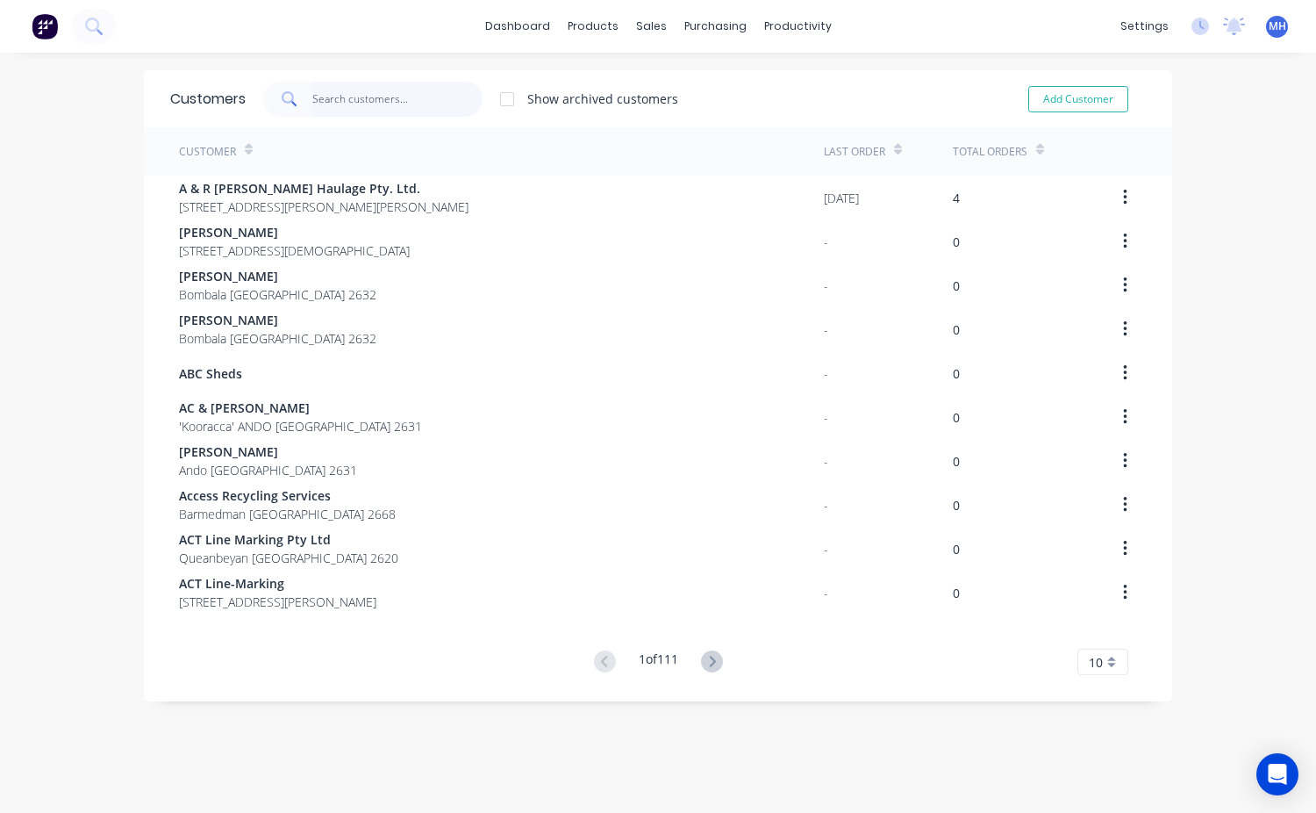
click at [340, 100] on input "text" at bounding box center [397, 99] width 171 height 35
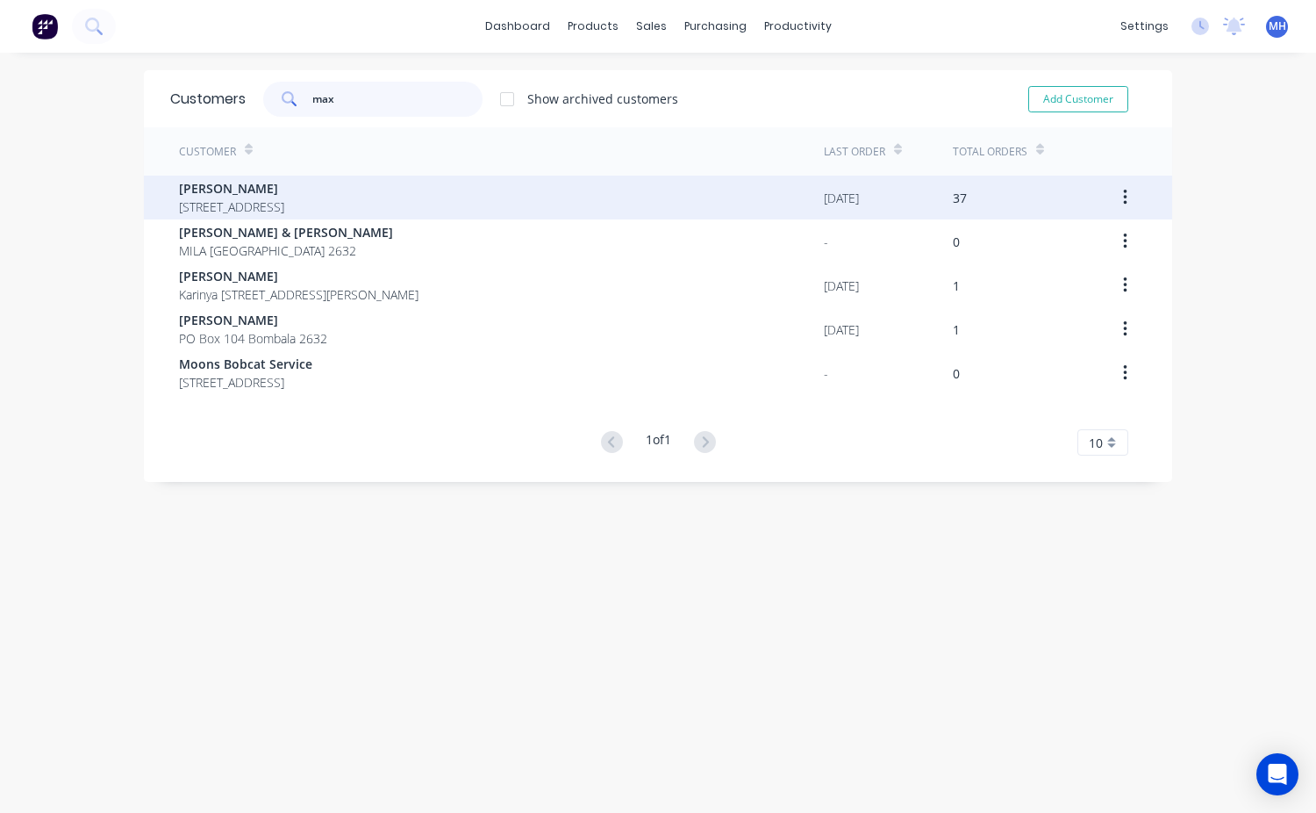
type input "max"
click at [251, 195] on span "[PERSON_NAME]" at bounding box center [231, 188] width 105 height 18
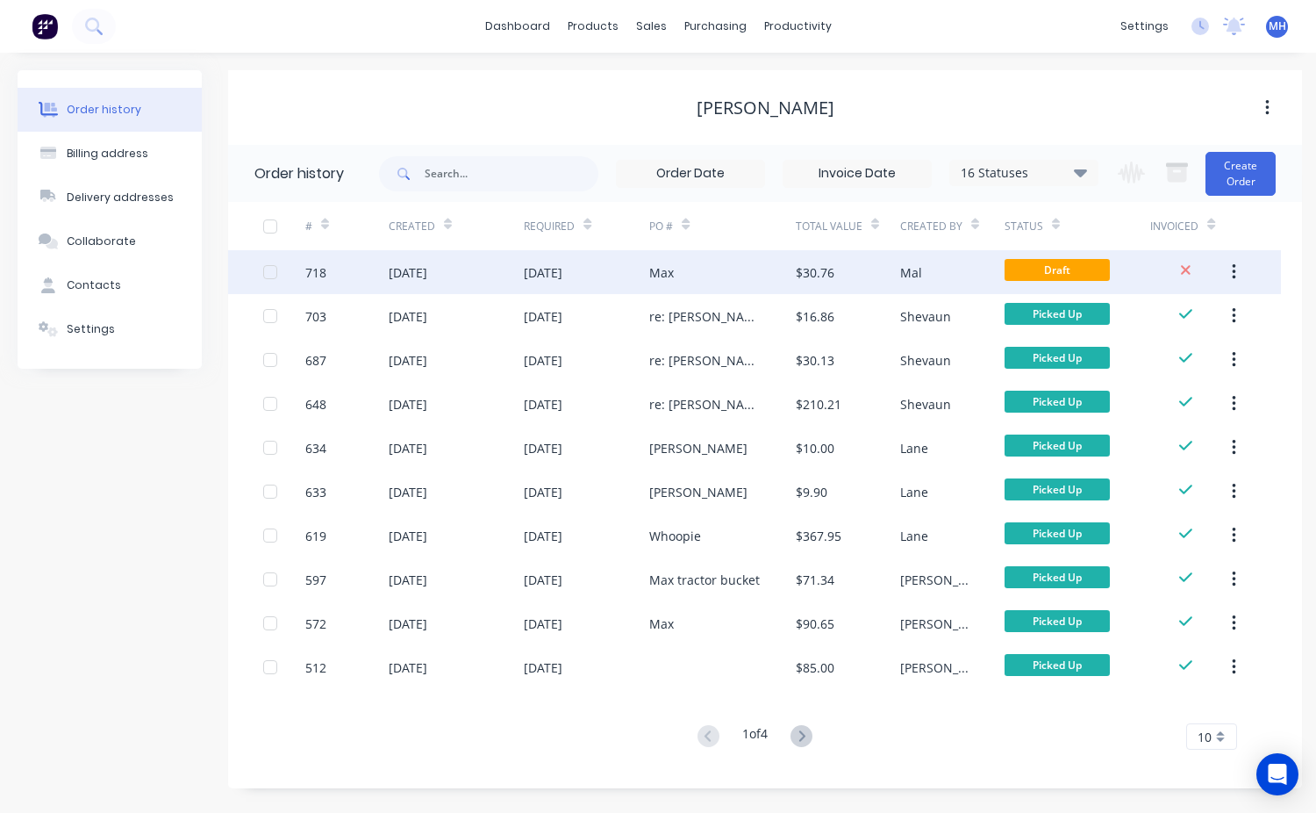
click at [838, 275] on div "$30.76" at bounding box center [848, 272] width 104 height 44
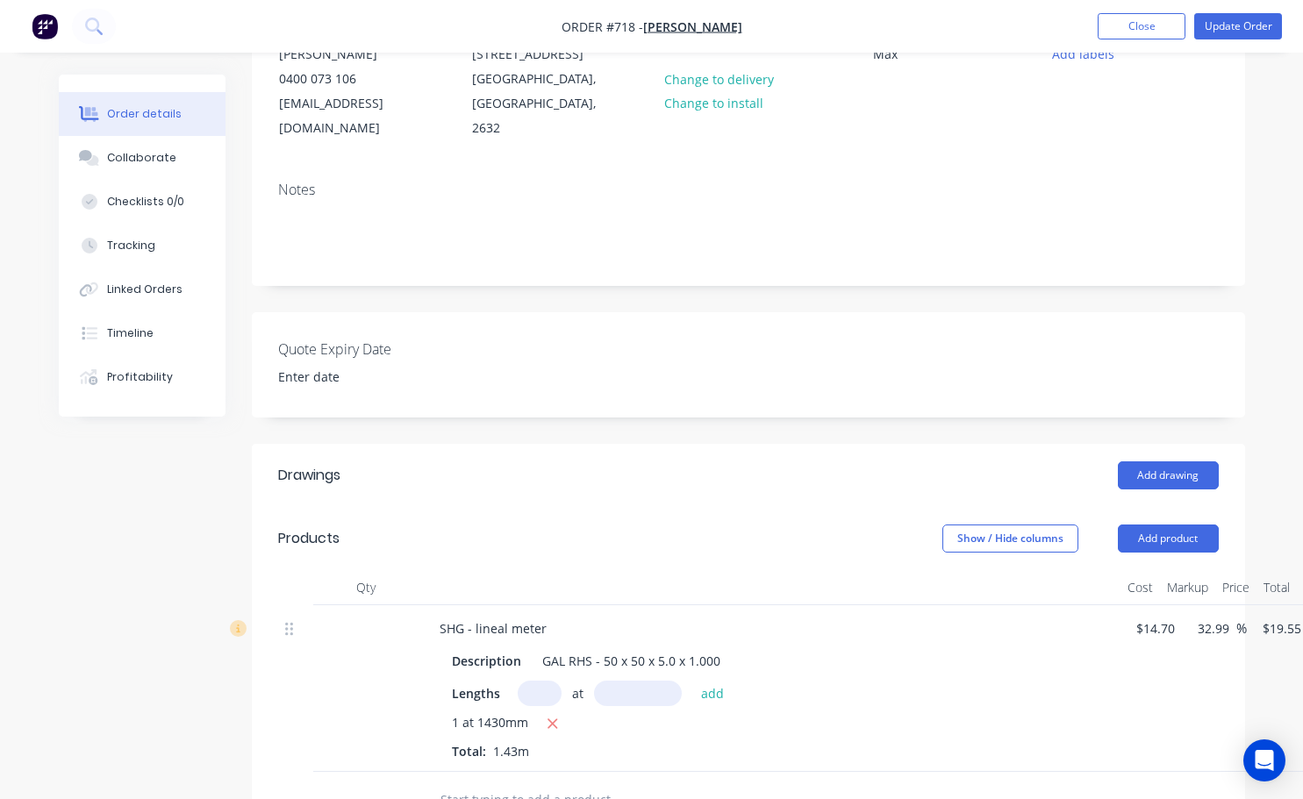
scroll to position [263, 0]
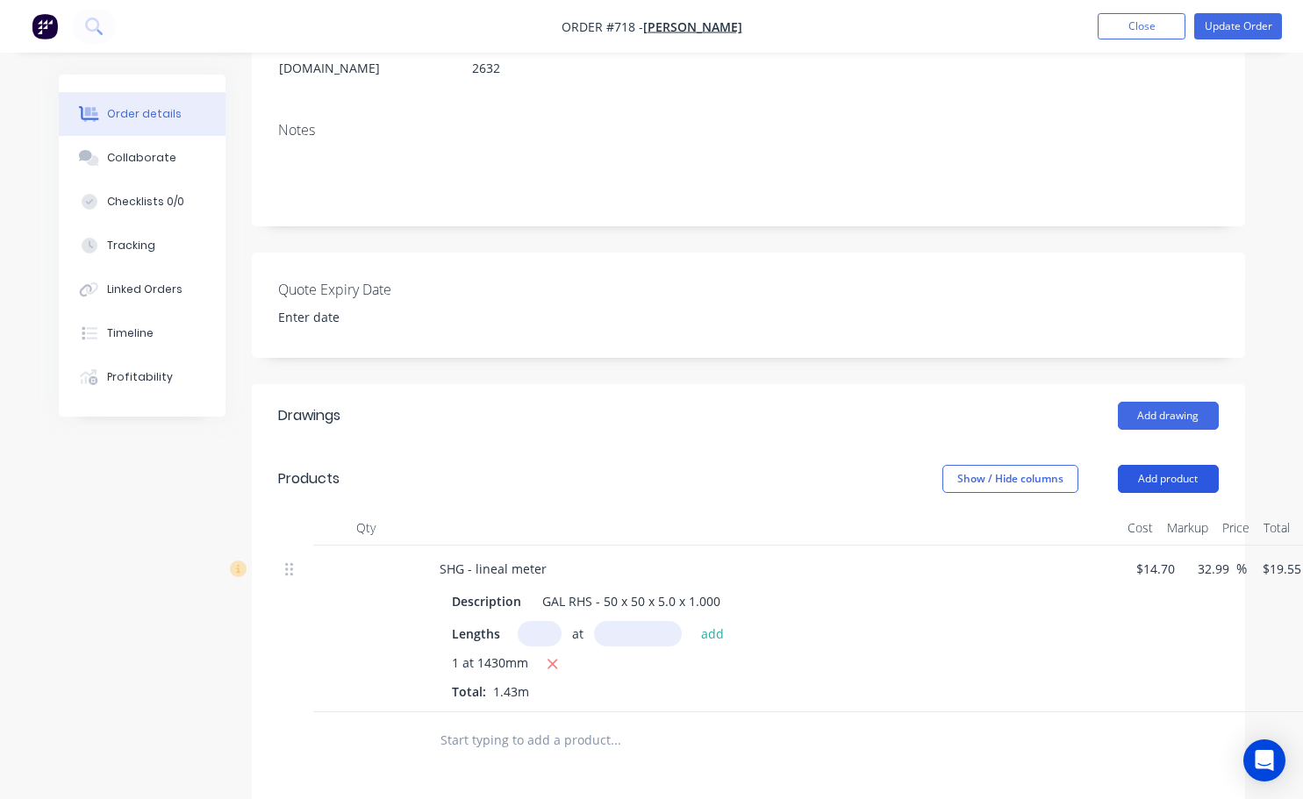
click at [1152, 465] on button "Add product" at bounding box center [1168, 479] width 101 height 28
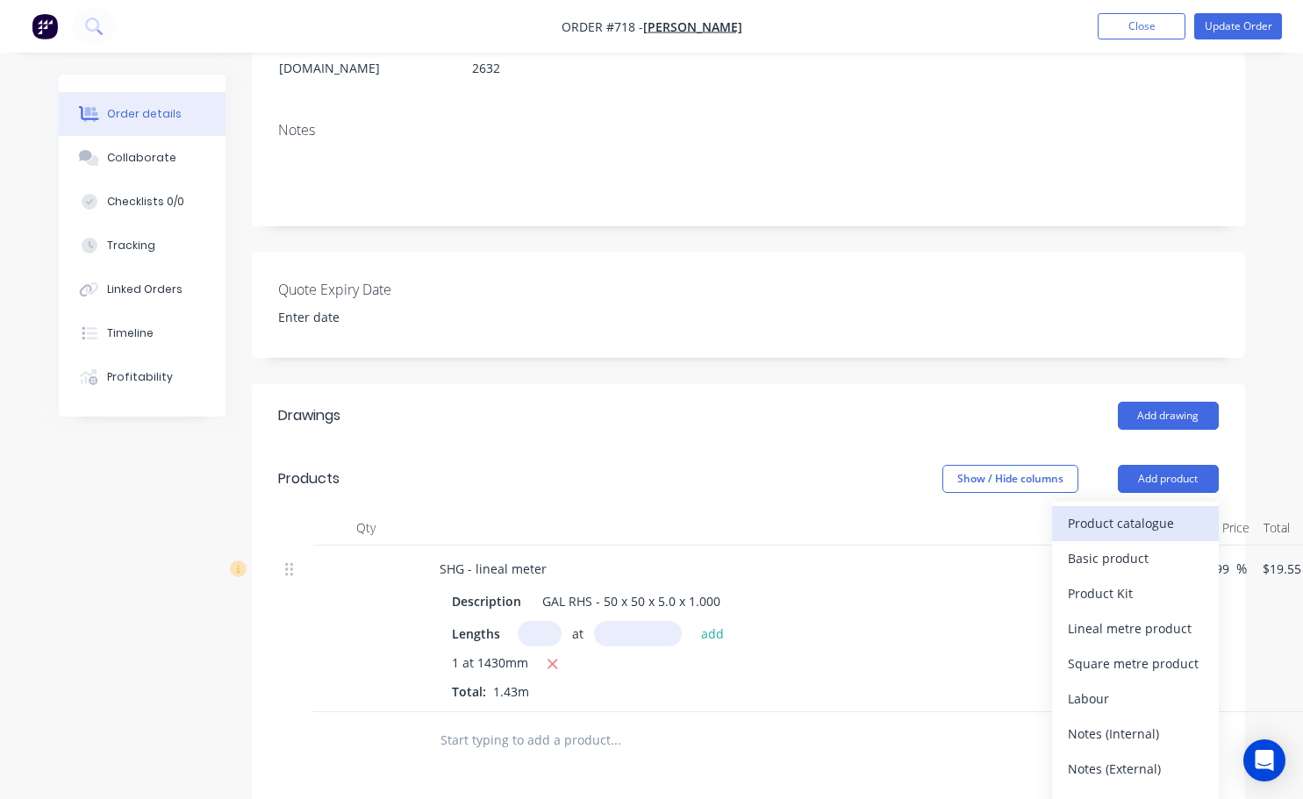
click at [1136, 511] on div "Product catalogue" at bounding box center [1135, 523] width 135 height 25
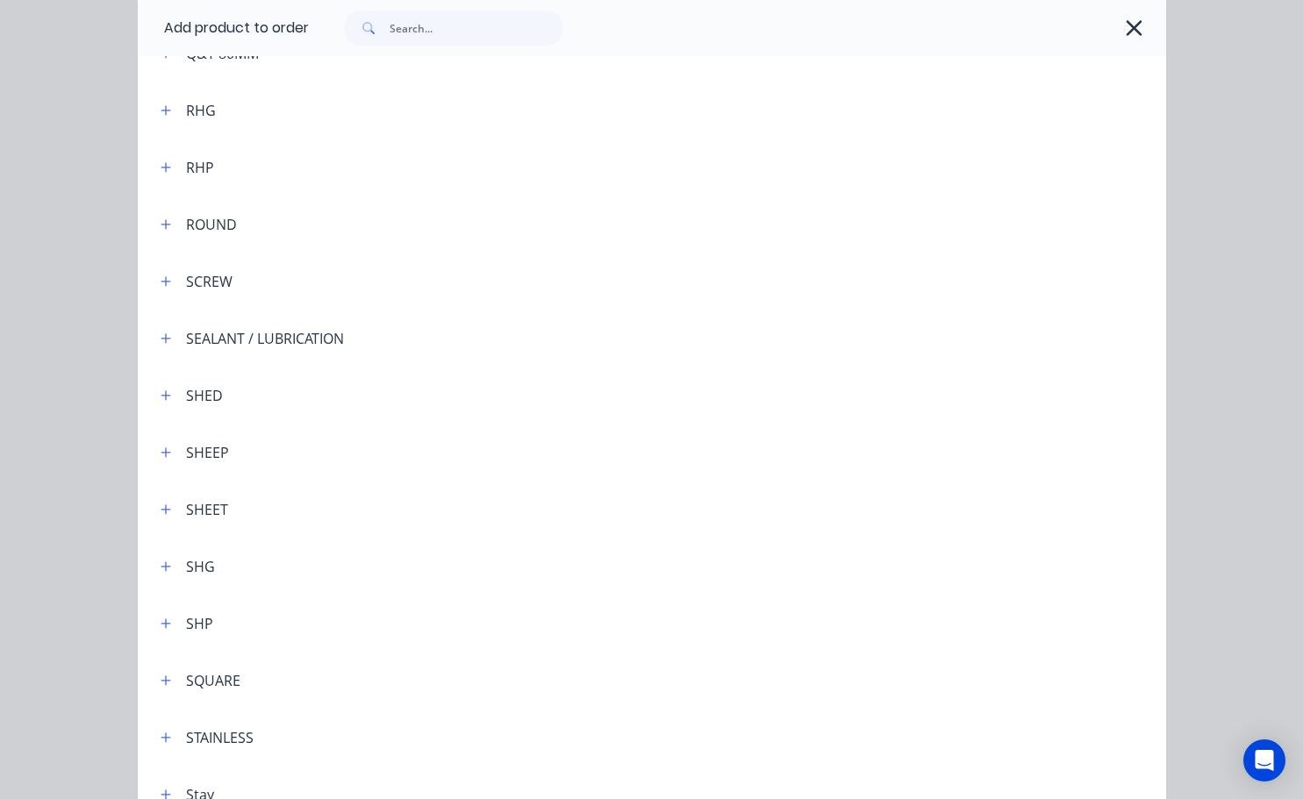
scroll to position [4827, 0]
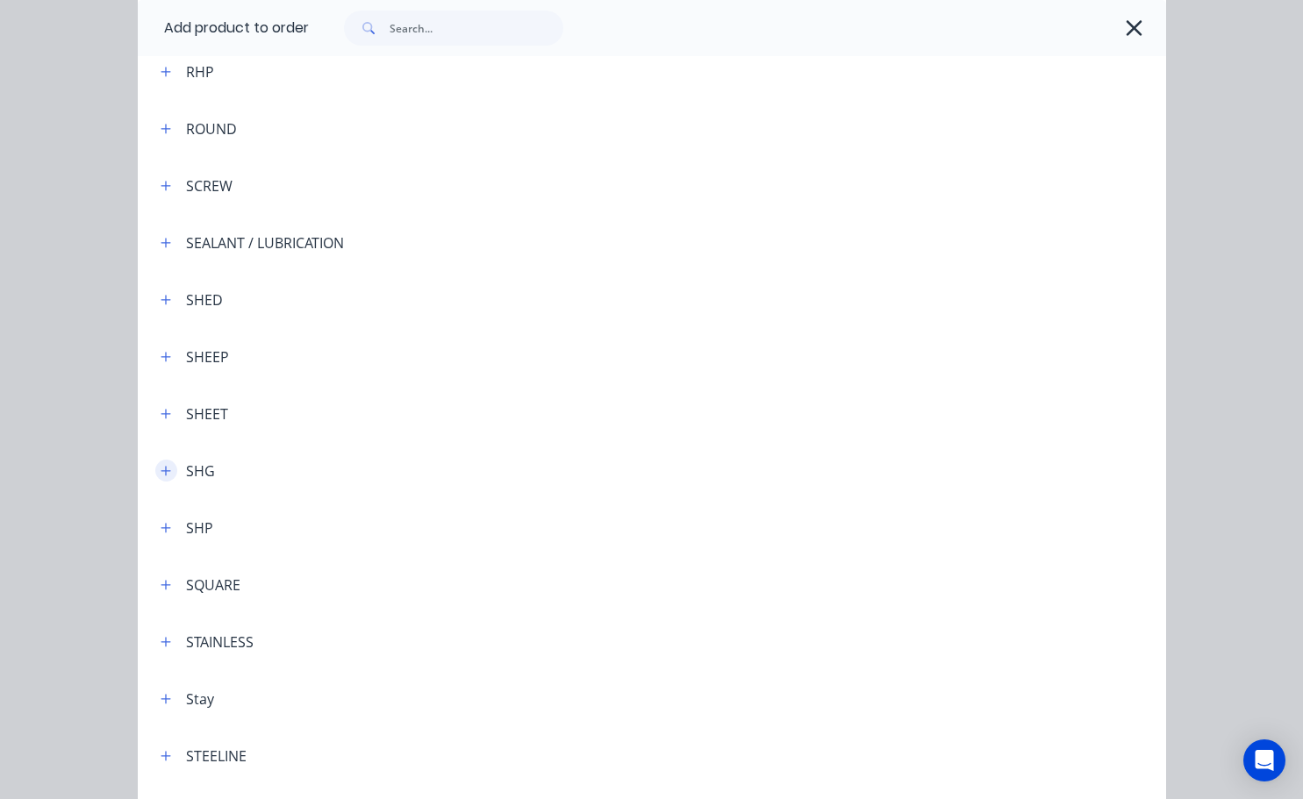
click at [161, 472] on icon "button" at bounding box center [166, 471] width 11 height 12
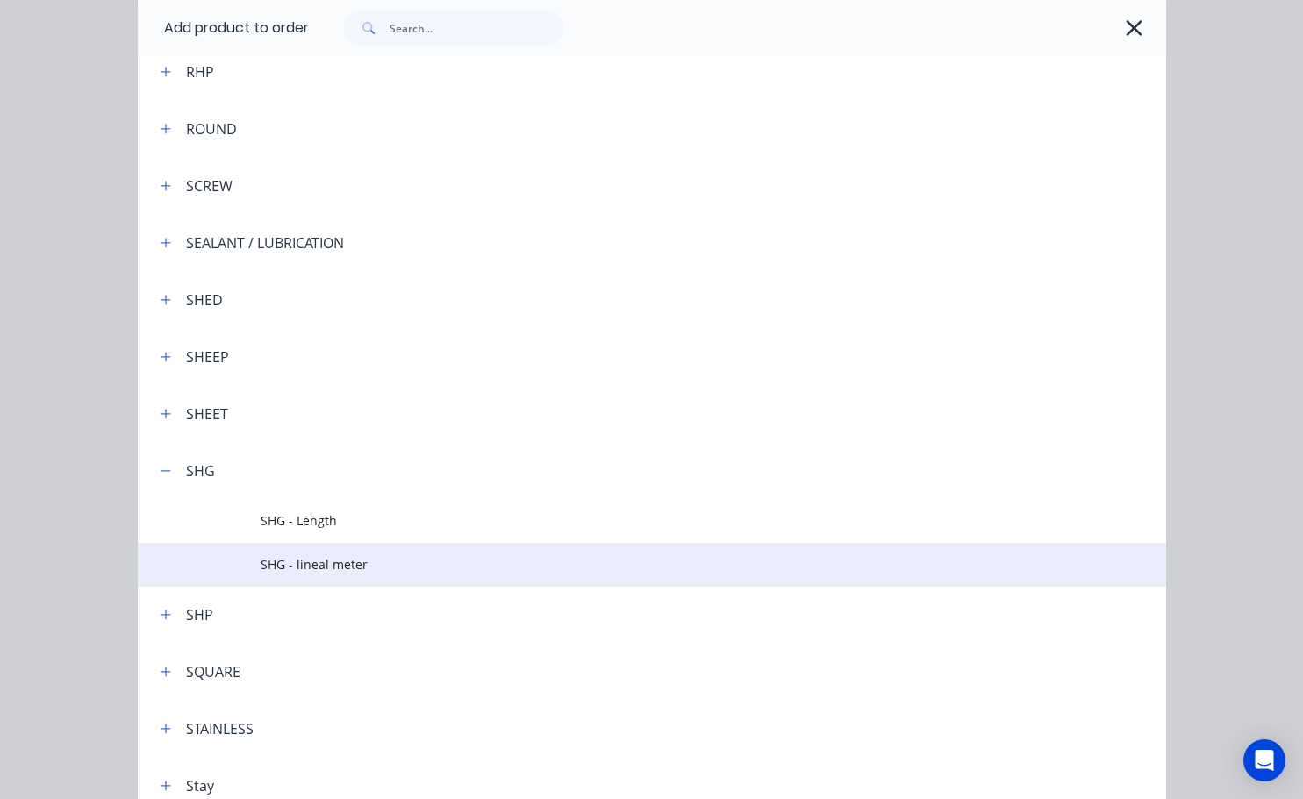
click at [310, 557] on span "SHG - lineal meter" at bounding box center [623, 564] width 724 height 18
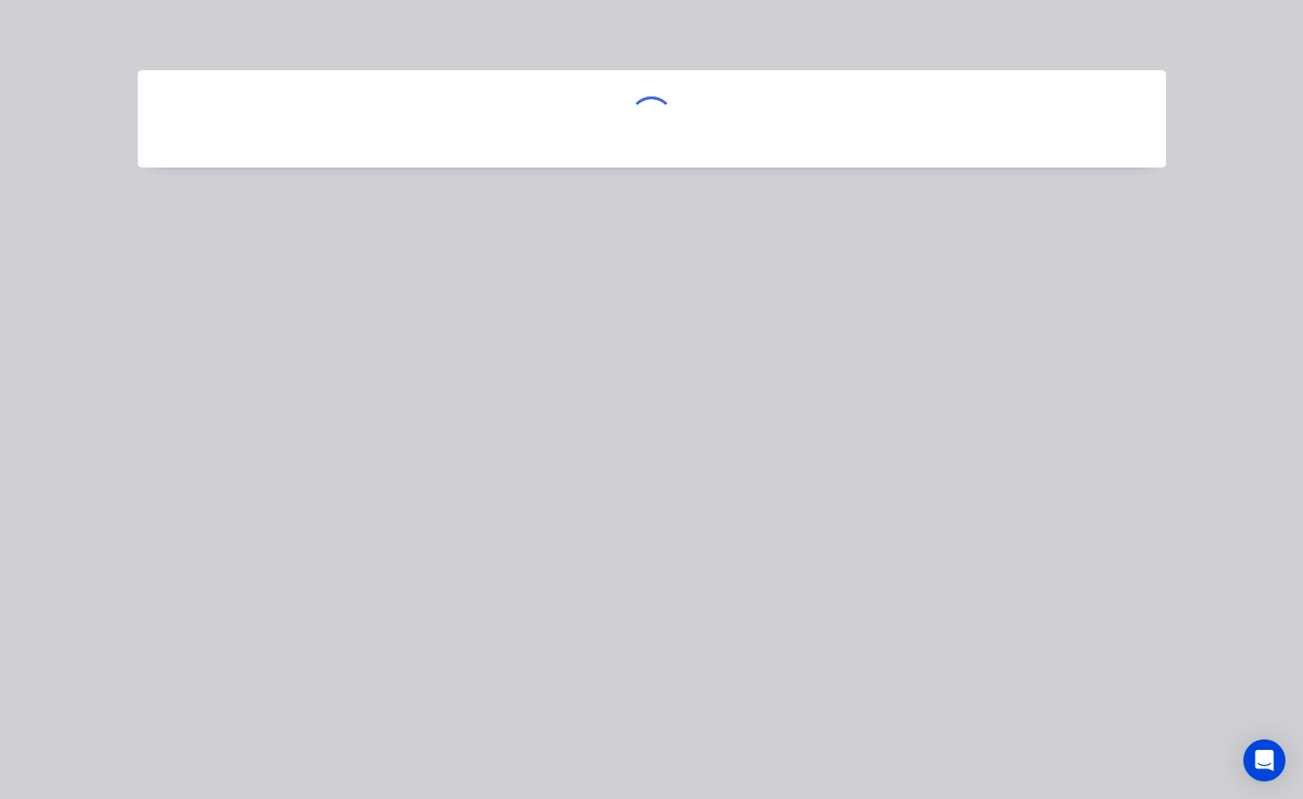
scroll to position [0, 0]
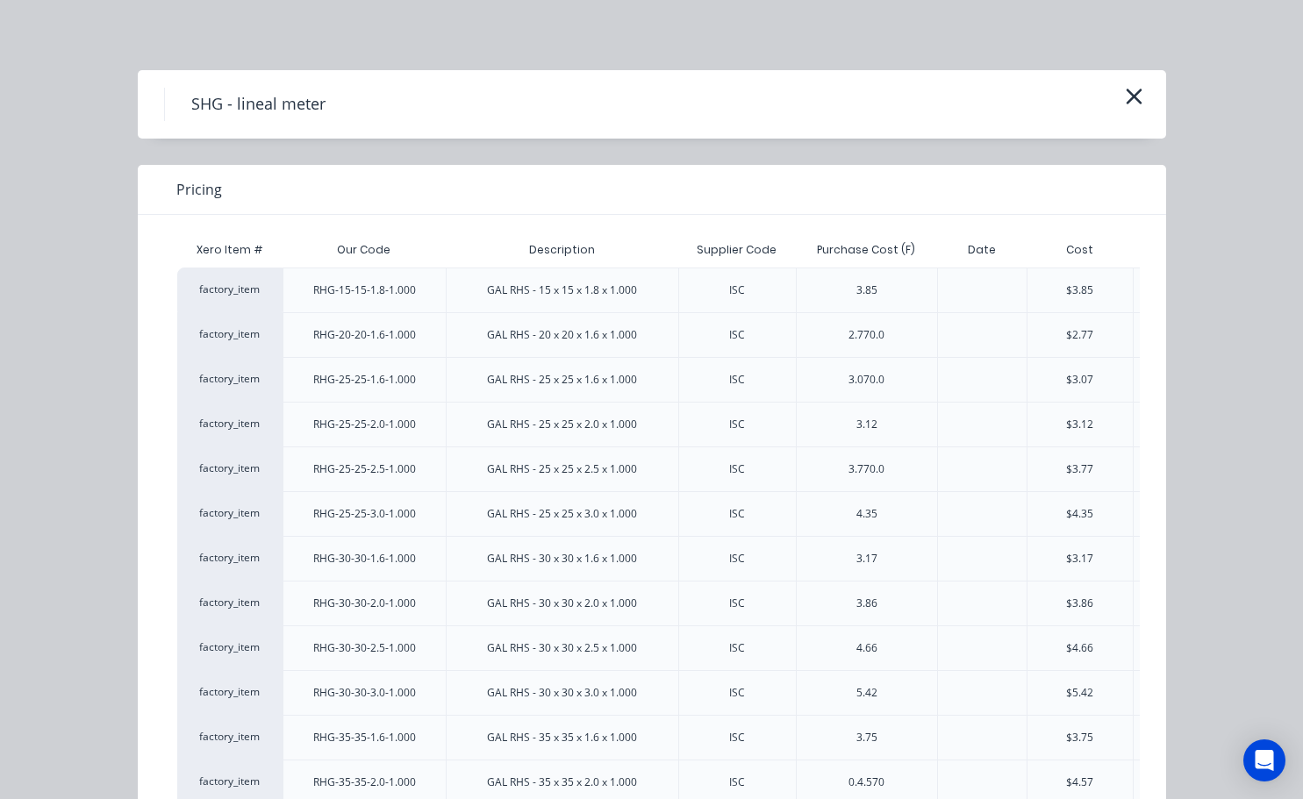
drag, startPoint x: 1111, startPoint y: 474, endPoint x: 1044, endPoint y: 448, distance: 71.4
click at [1107, 474] on div "$3.77" at bounding box center [1080, 469] width 107 height 45
click at [1136, 95] on button "button" at bounding box center [1134, 97] width 29 height 28
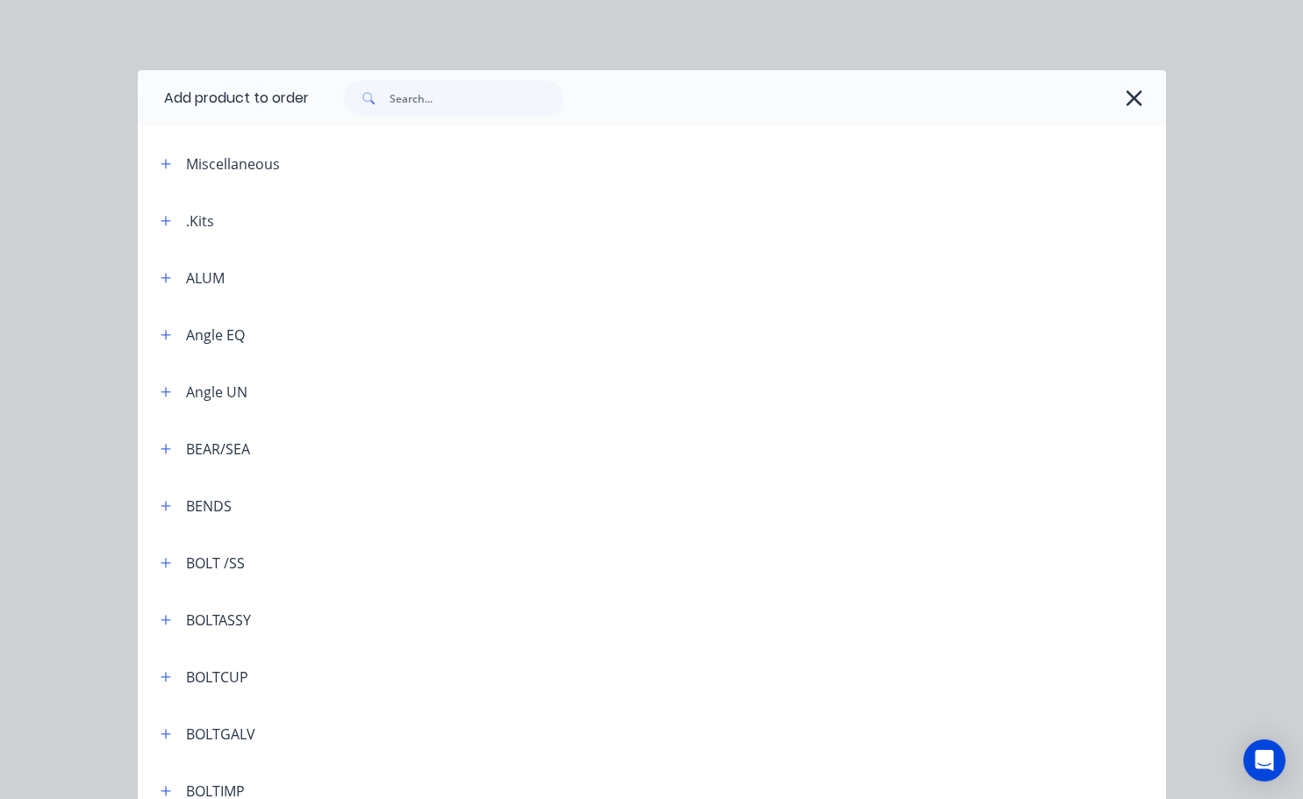
scroll to position [5269, 0]
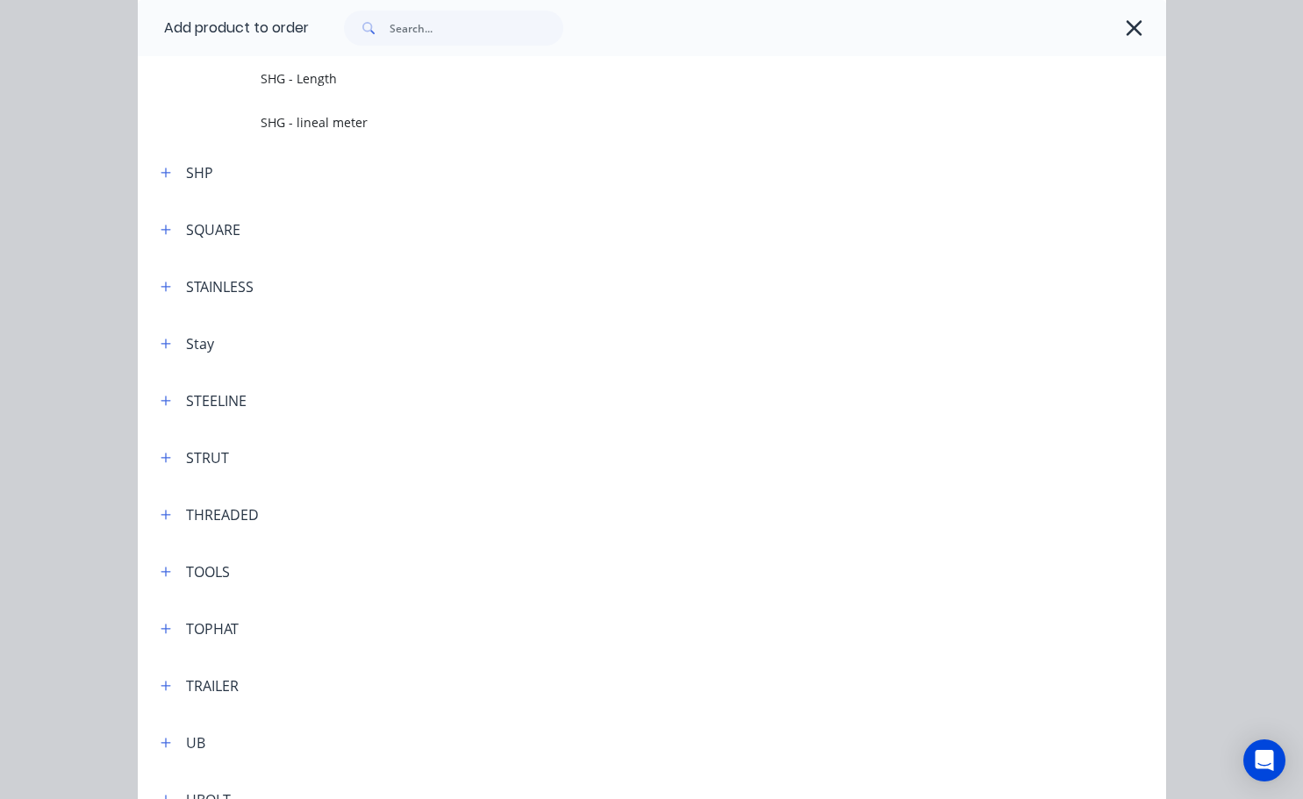
click at [1134, 31] on button "button" at bounding box center [1135, 28] width 28 height 28
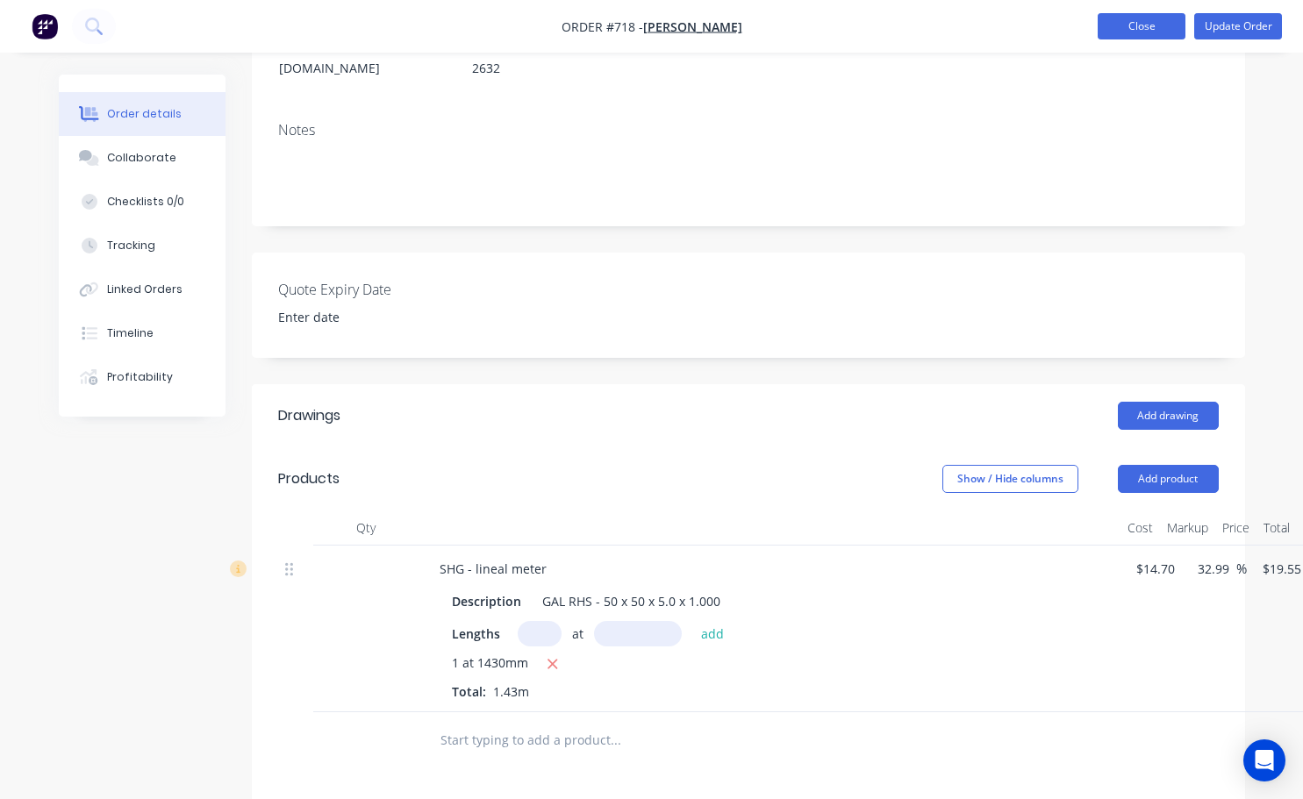
click at [1136, 22] on button "Close" at bounding box center [1142, 26] width 88 height 26
